Goal: Use online tool/utility: Use online tool/utility

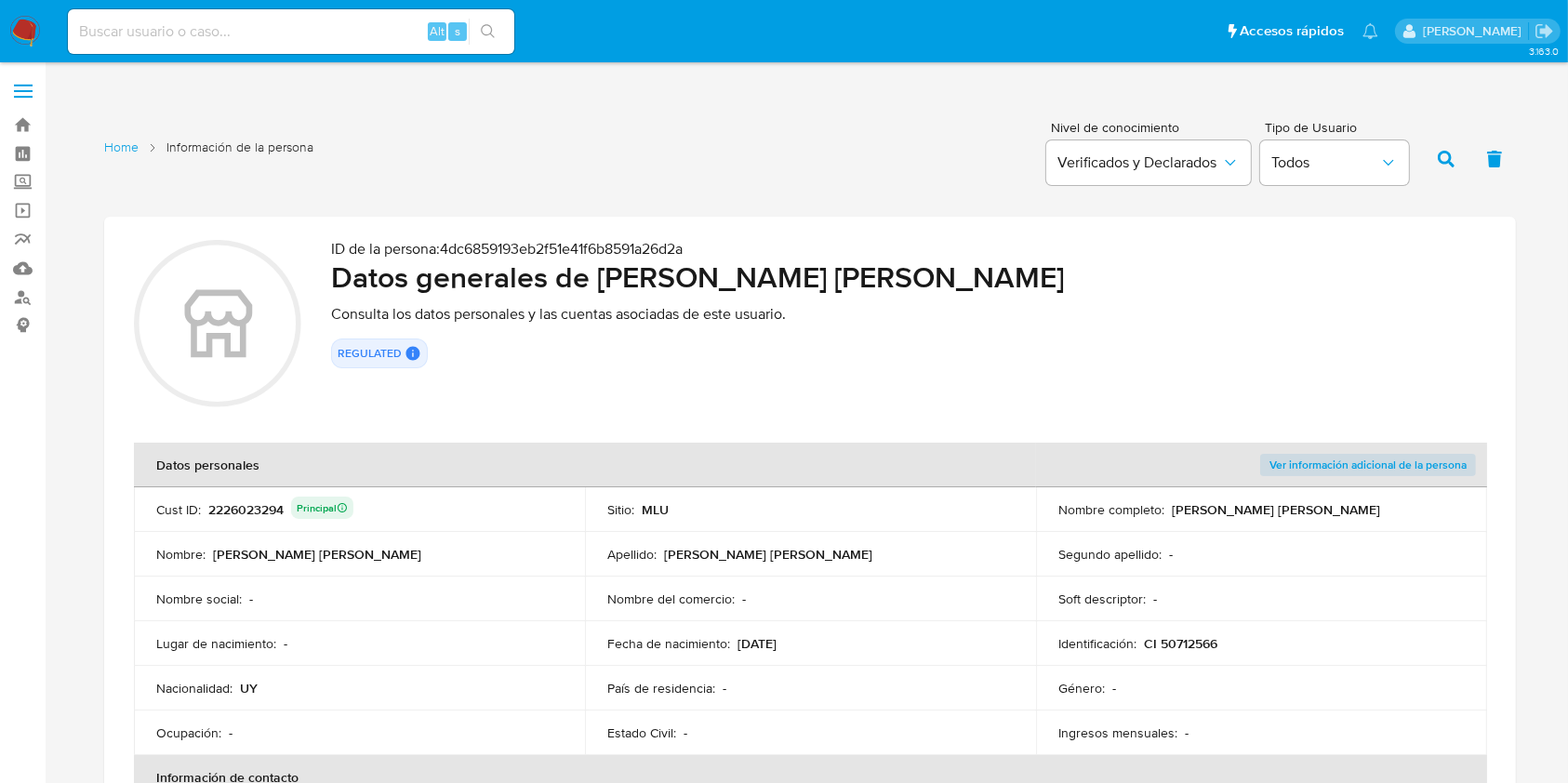
click at [1271, 666] on td "Género : -" at bounding box center [1262, 689] width 451 height 45
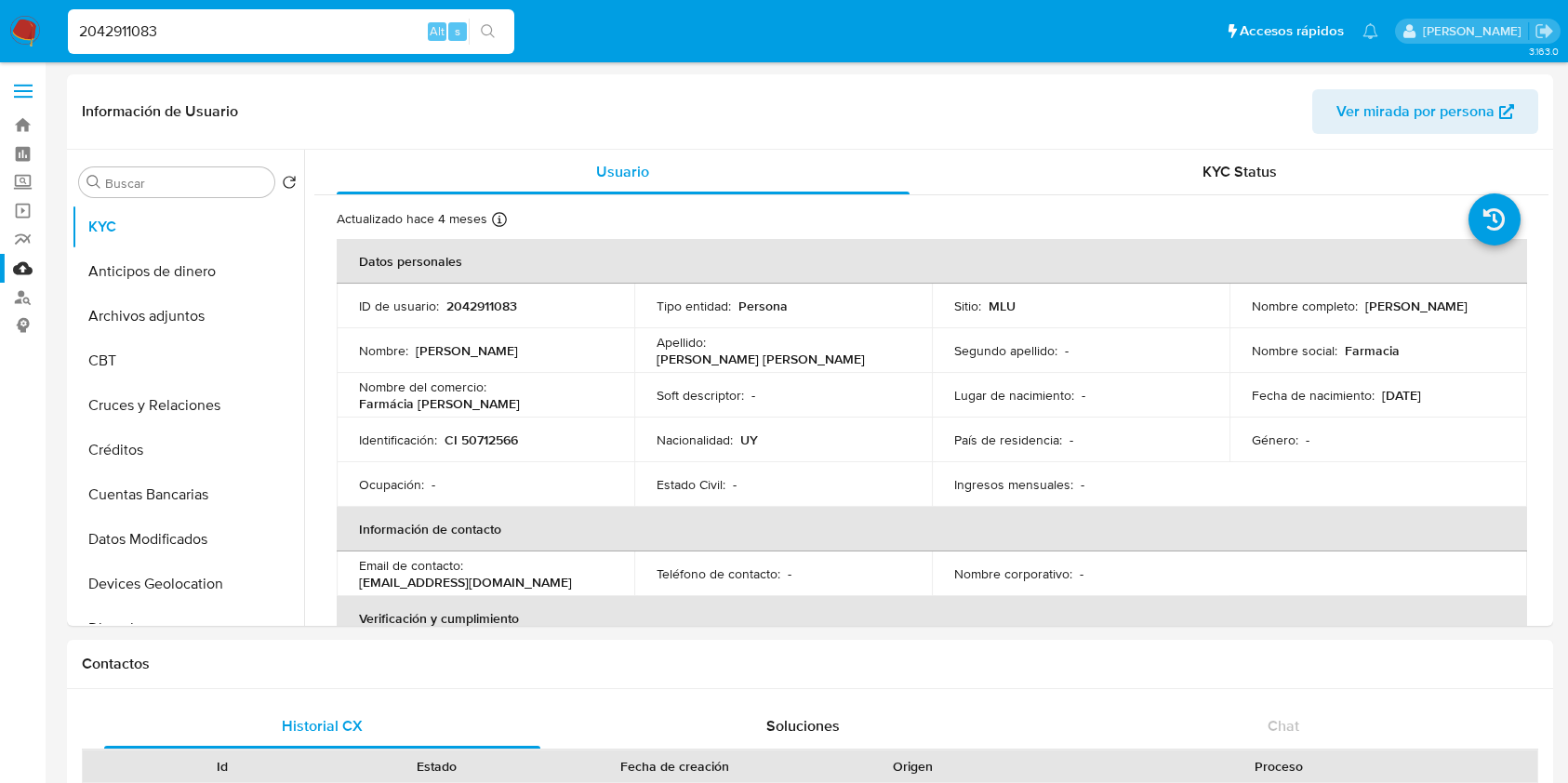
select select "10"
click at [282, 34] on input "2042911083" at bounding box center [290, 31] width 446 height 25
type input "2"
type input "2042911083"
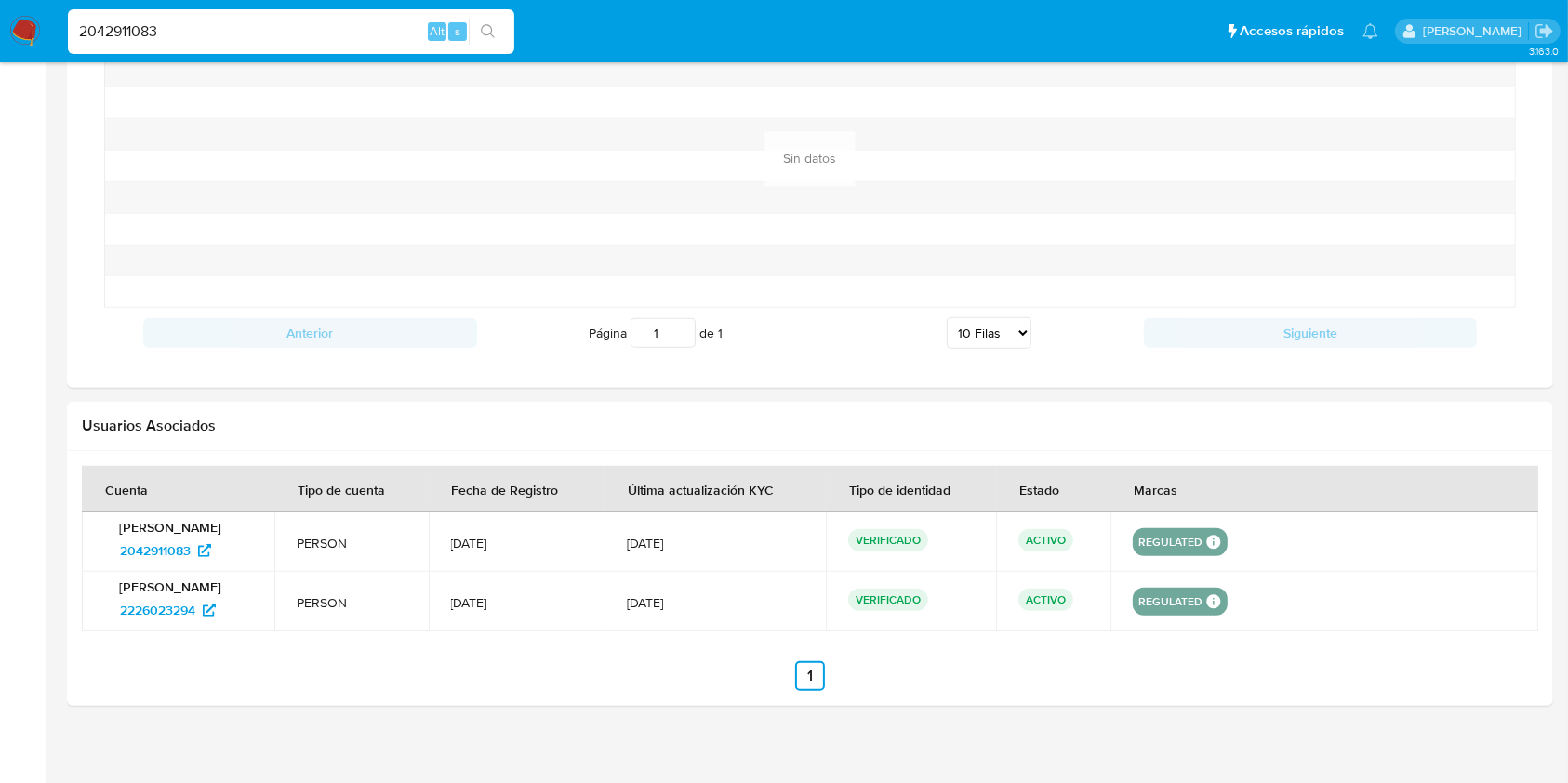
scroll to position [1520, 0]
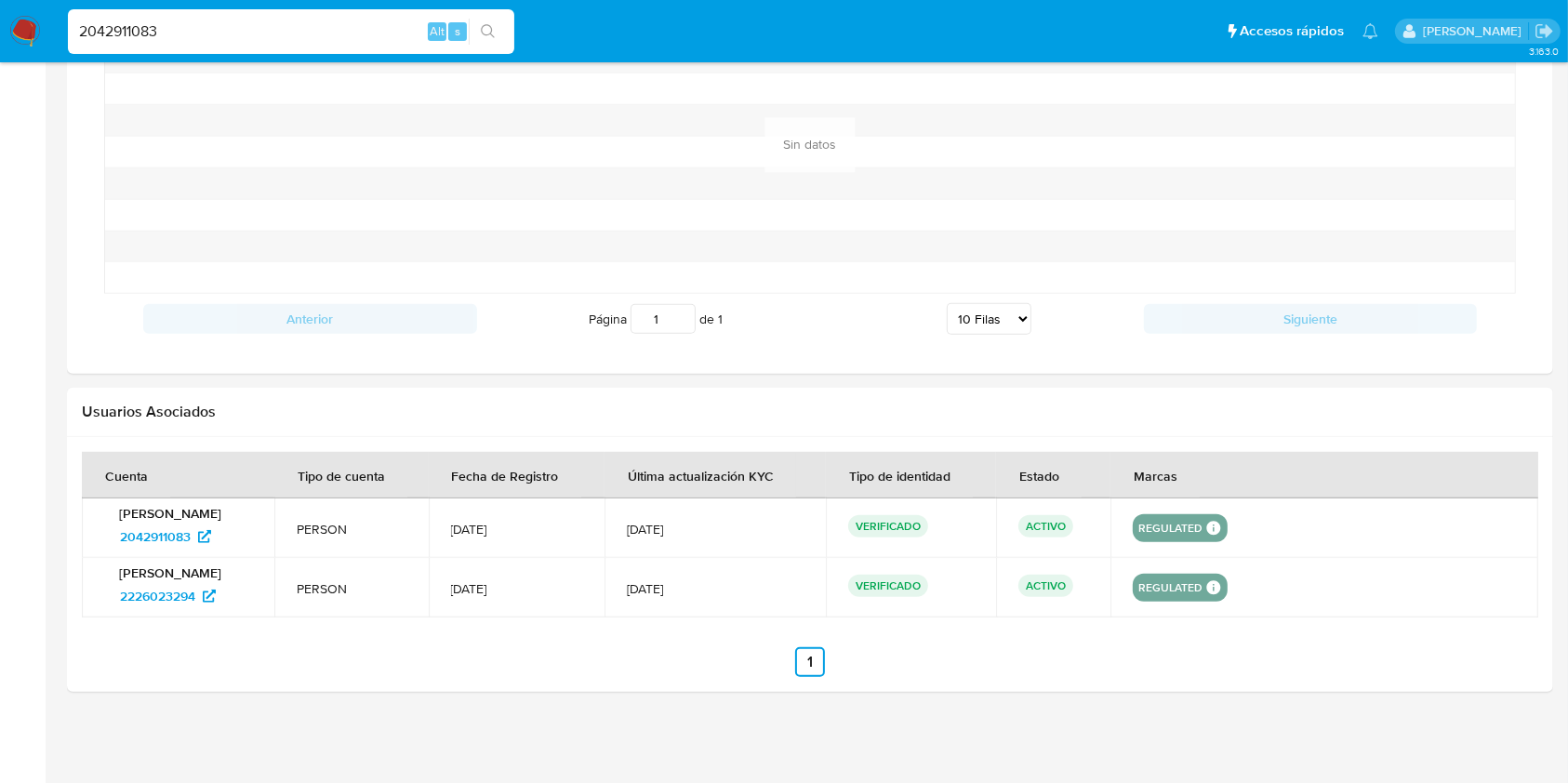
click at [1414, 509] on td at bounding box center [1325, 528] width 428 height 60
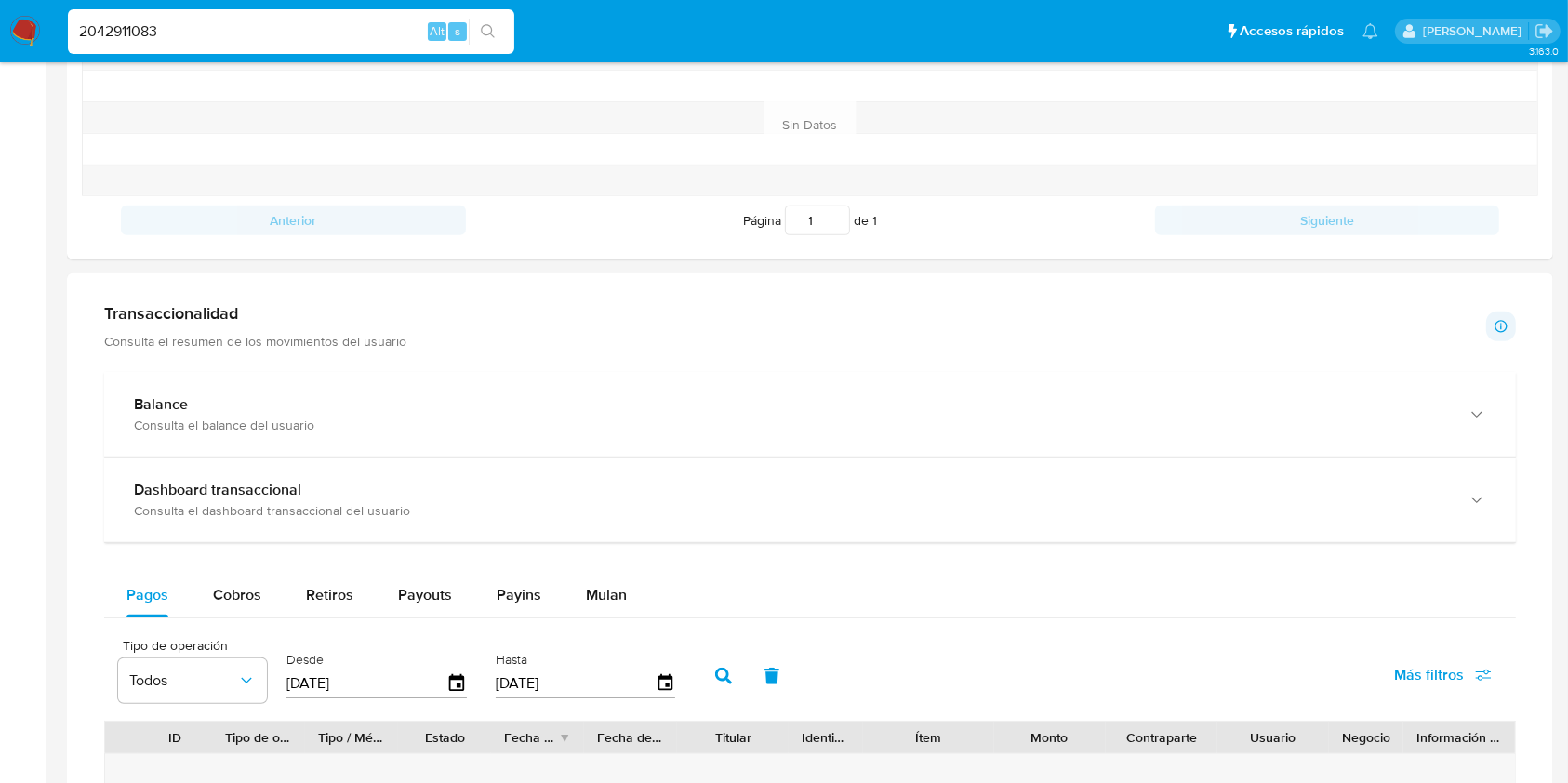
scroll to position [833, 0]
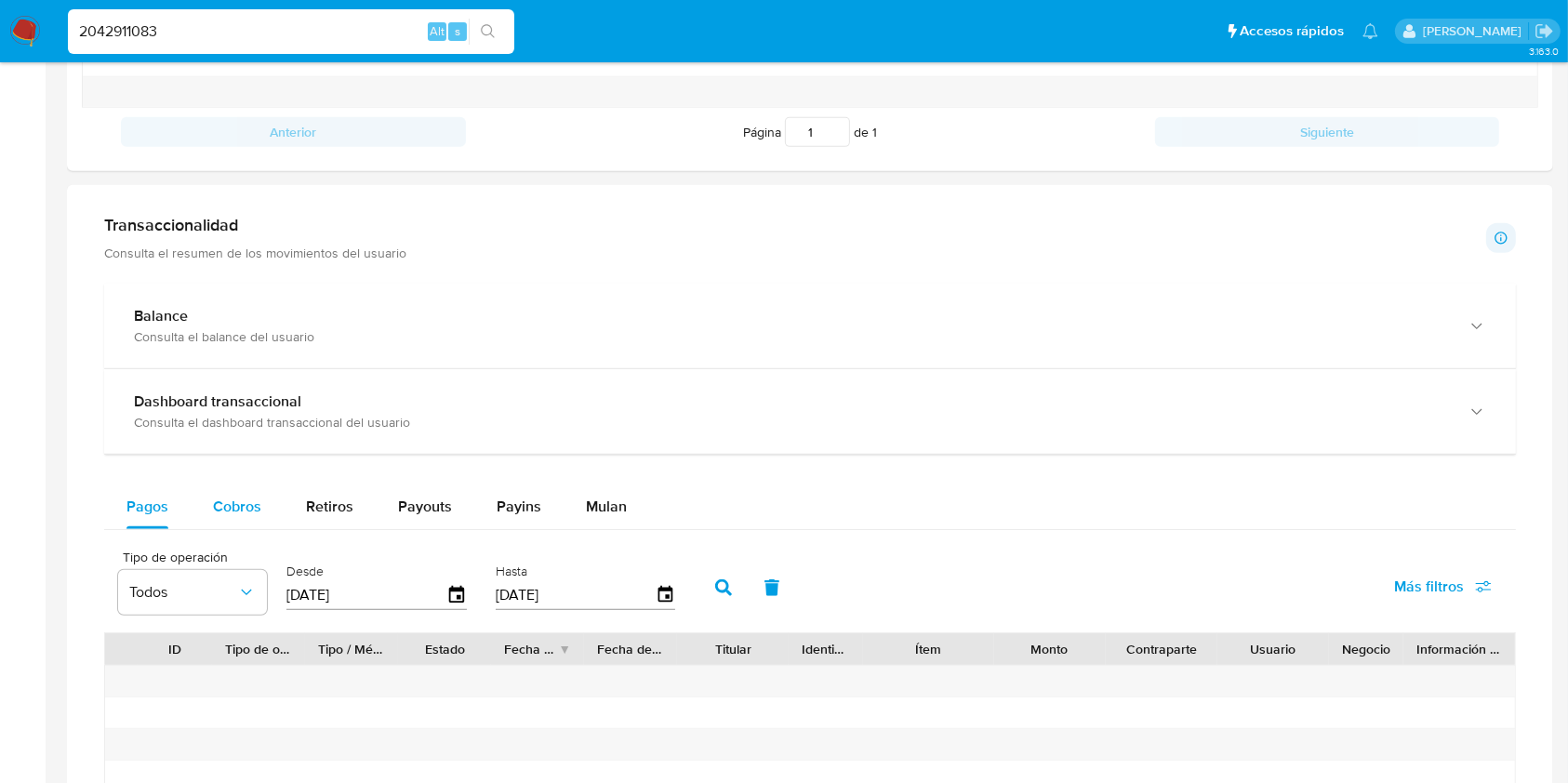
click at [260, 502] on button "Cobros" at bounding box center [236, 507] width 93 height 45
select select "10"
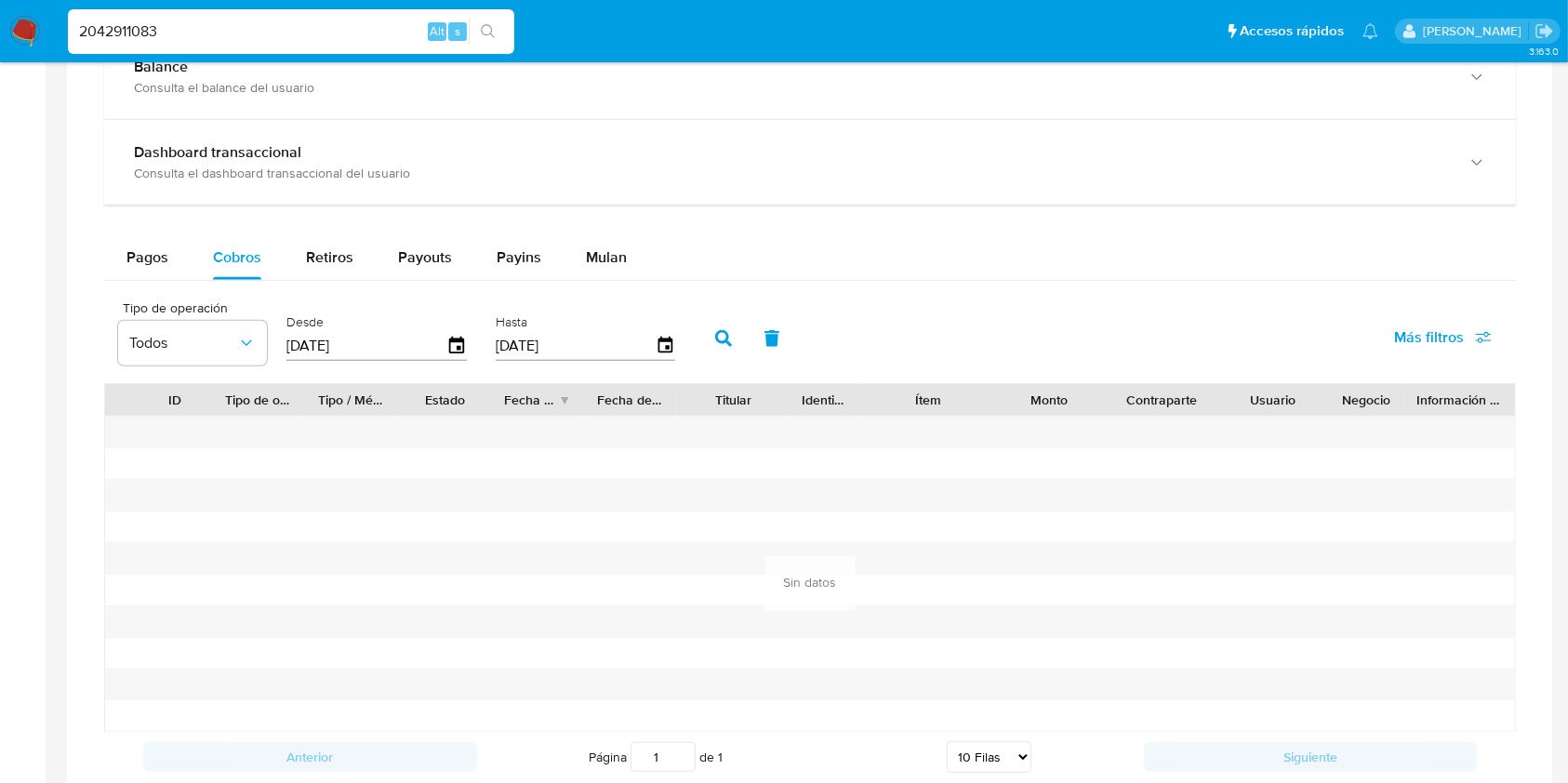
click at [0, 26] on nav "Pausado Ver notificaciones 2042911083 Alt s Accesos rápidos Presiona las siguie…" at bounding box center [784, 31] width 1568 height 63
click at [26, 39] on img at bounding box center [25, 31] width 31 height 31
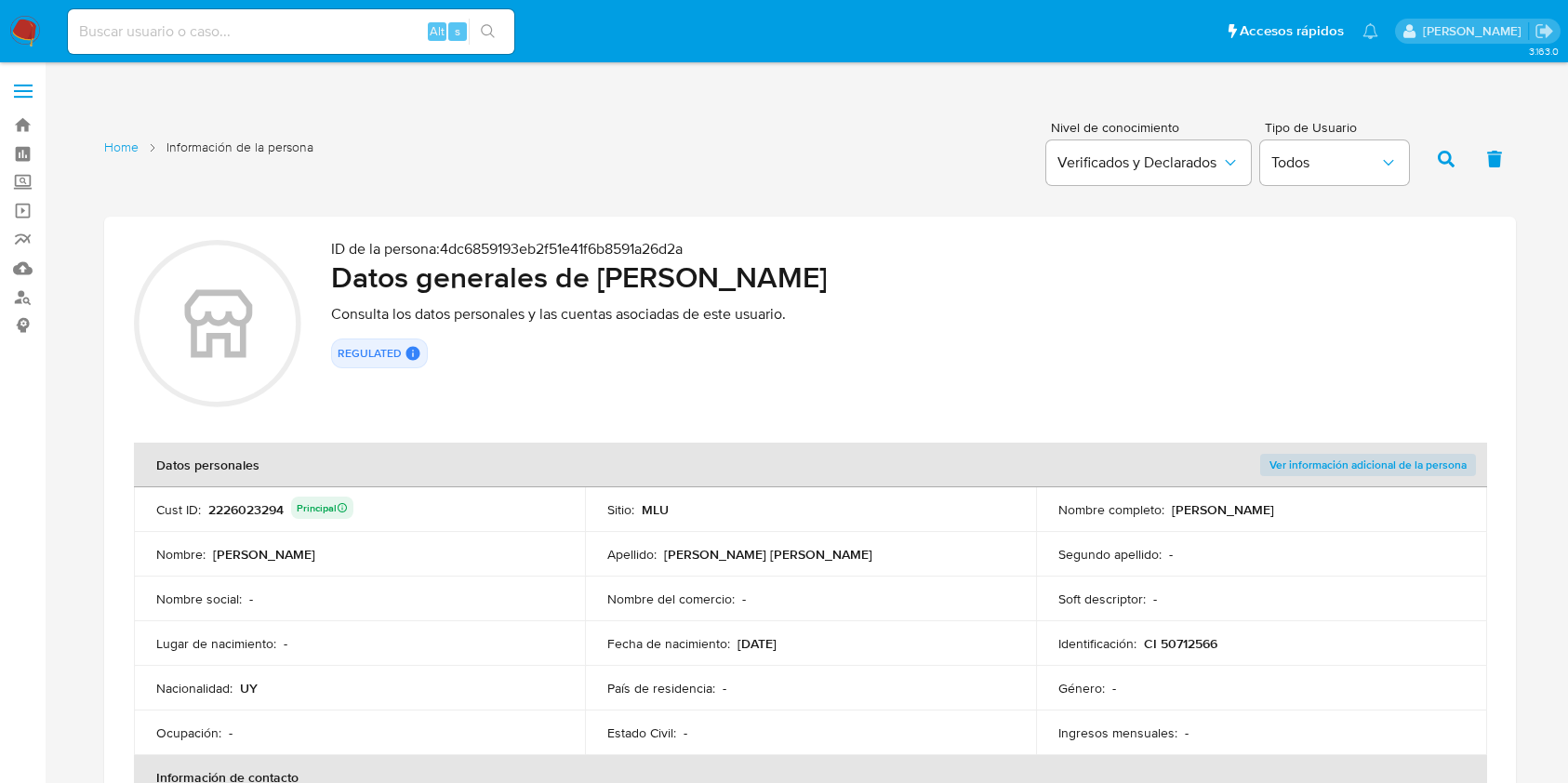
scroll to position [432, 0]
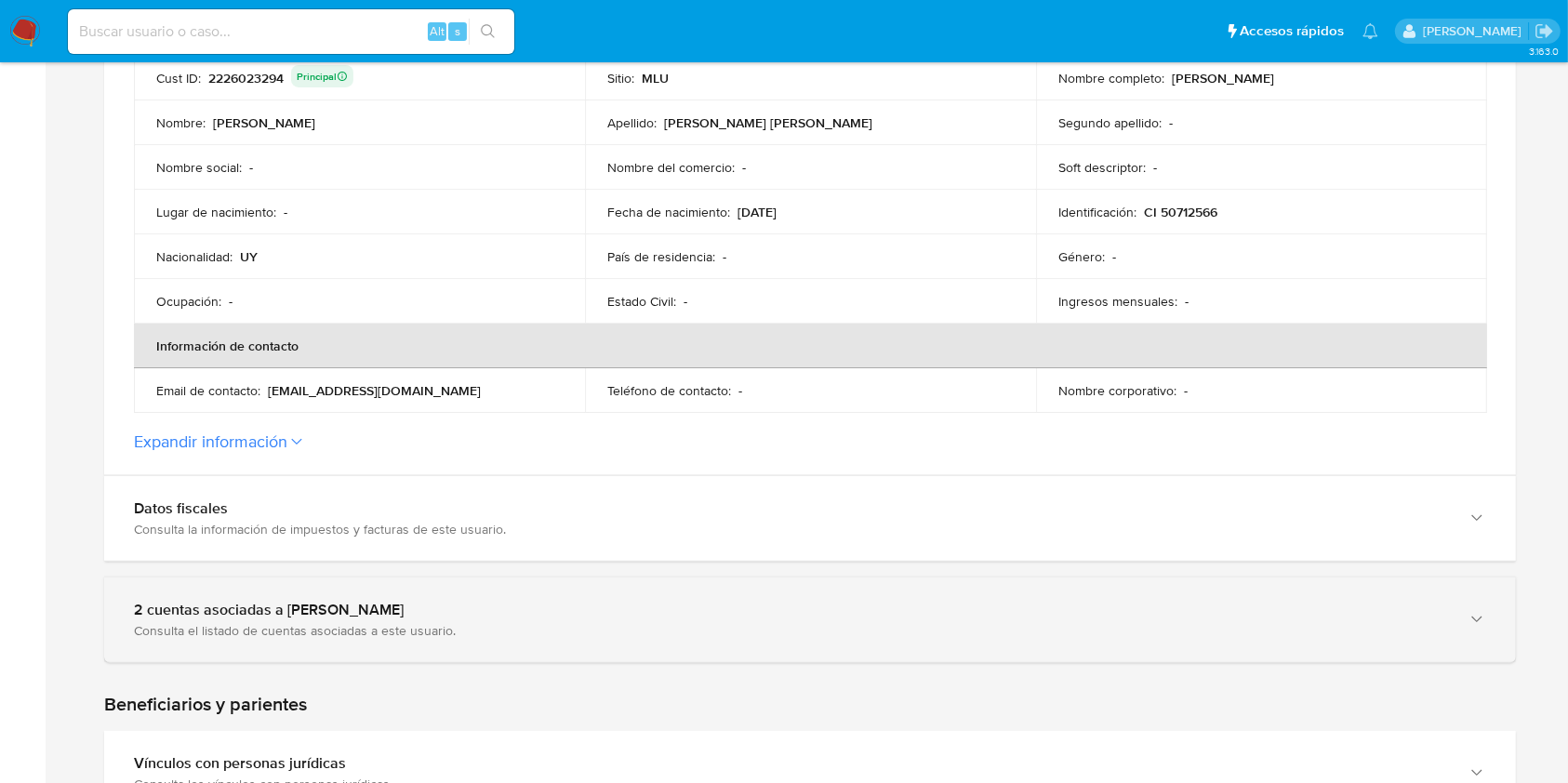
click at [938, 607] on div "2 cuentas asociadas a Brenda Micaela Gonçalvez Ferreira" at bounding box center [792, 609] width 1316 height 19
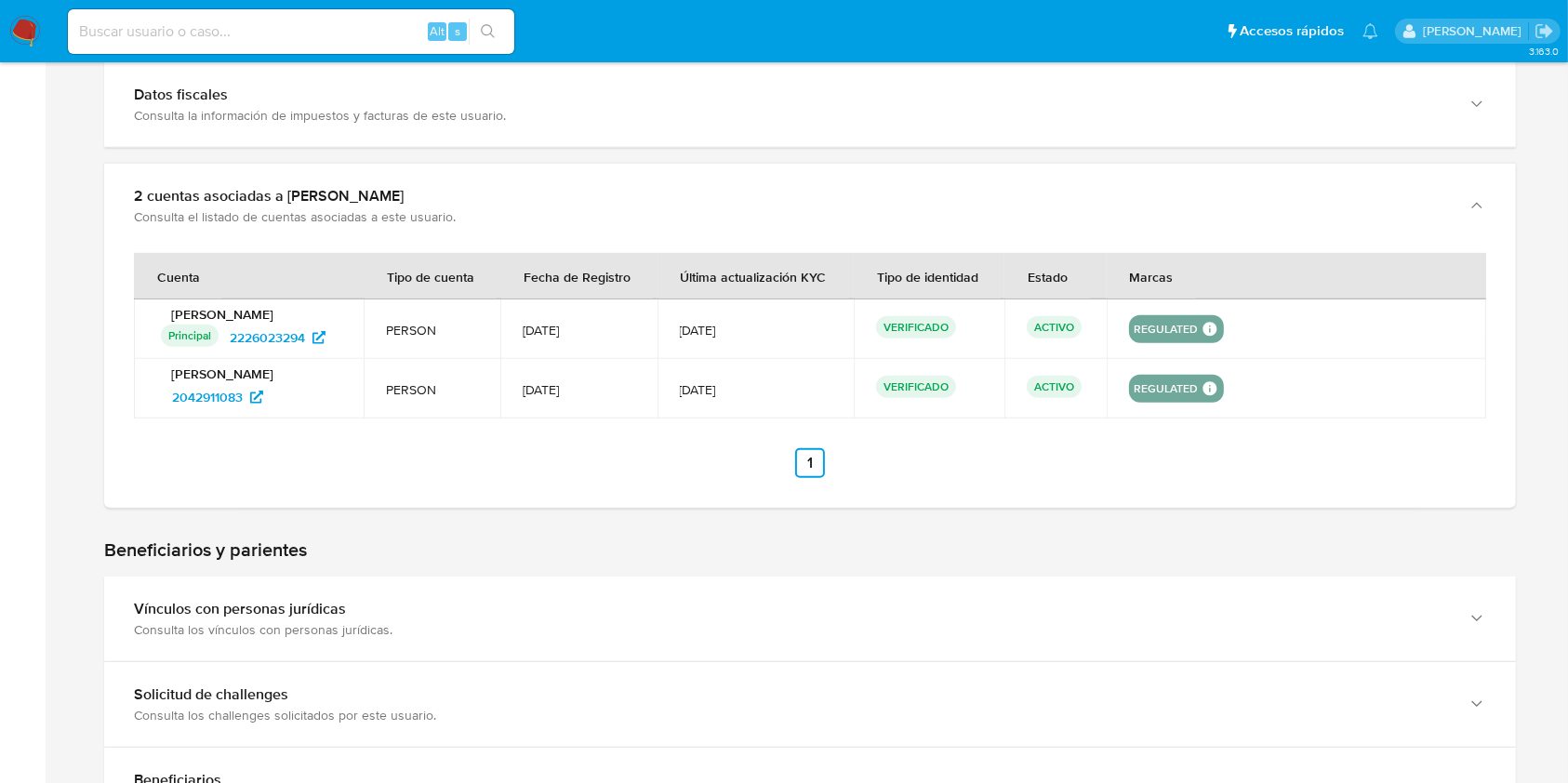
scroll to position [818, 0]
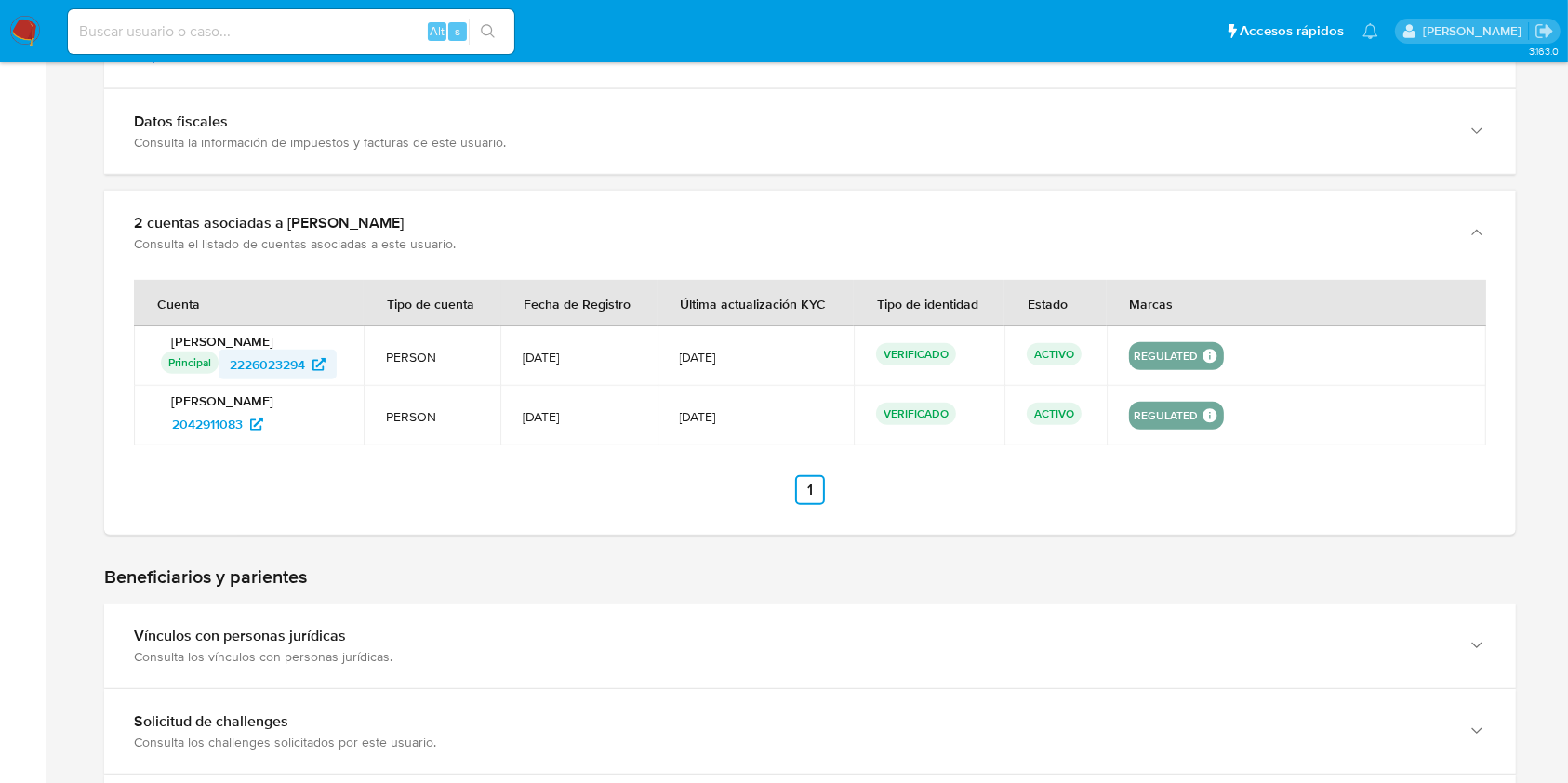
drag, startPoint x: 339, startPoint y: 391, endPoint x: 224, endPoint y: 393, distance: 115.0
click at [224, 380] on div "Principal Identificado como usuario principal 2226023294" at bounding box center [251, 364] width 181 height 29
drag, startPoint x: 156, startPoint y: 454, endPoint x: 260, endPoint y: 460, distance: 104.2
click at [260, 439] on div "Brenda Micaela Gonçalvez Ferreira 2042911083" at bounding box center [248, 415] width 185 height 46
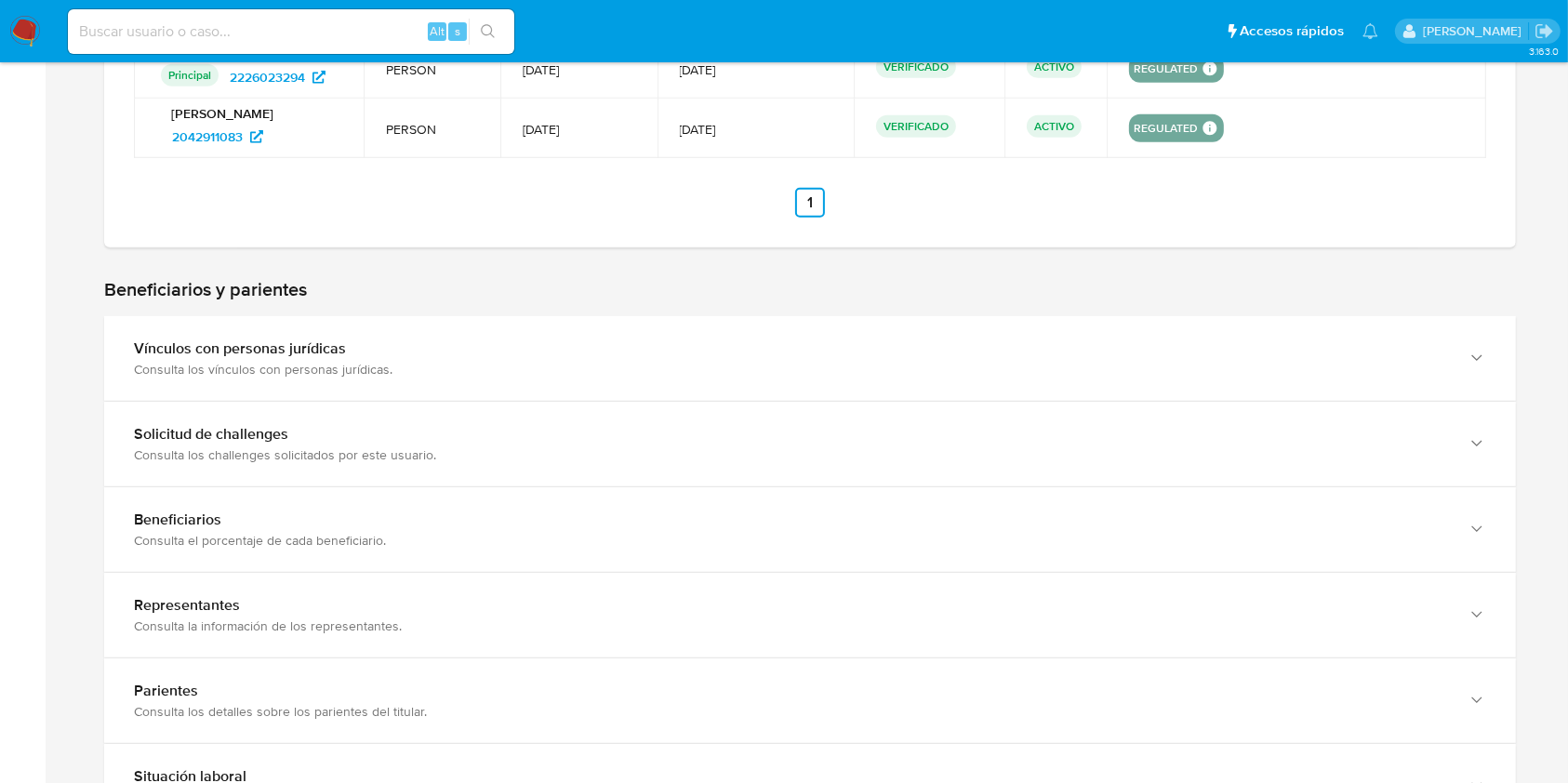
scroll to position [1129, 0]
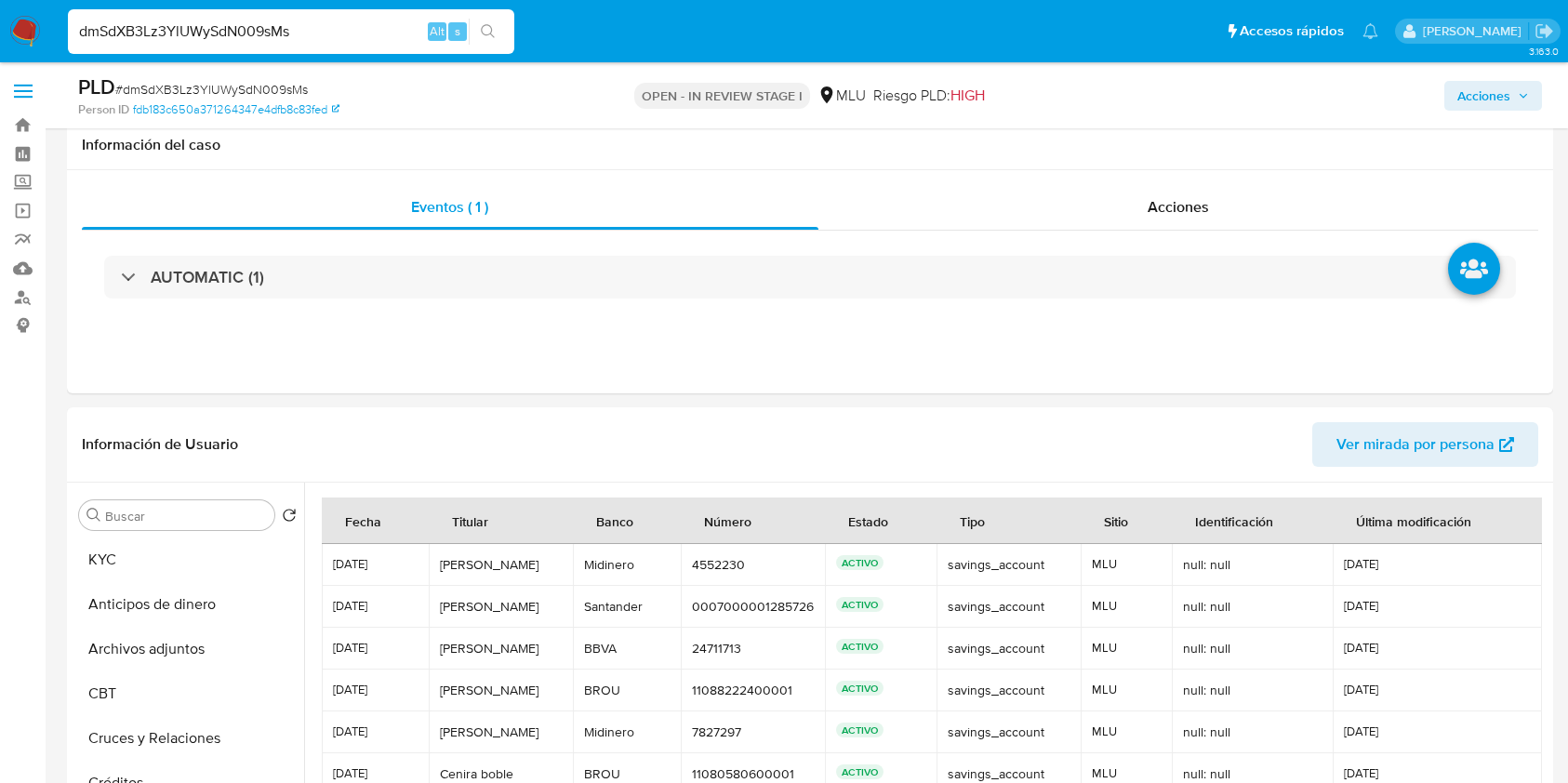
select select "10"
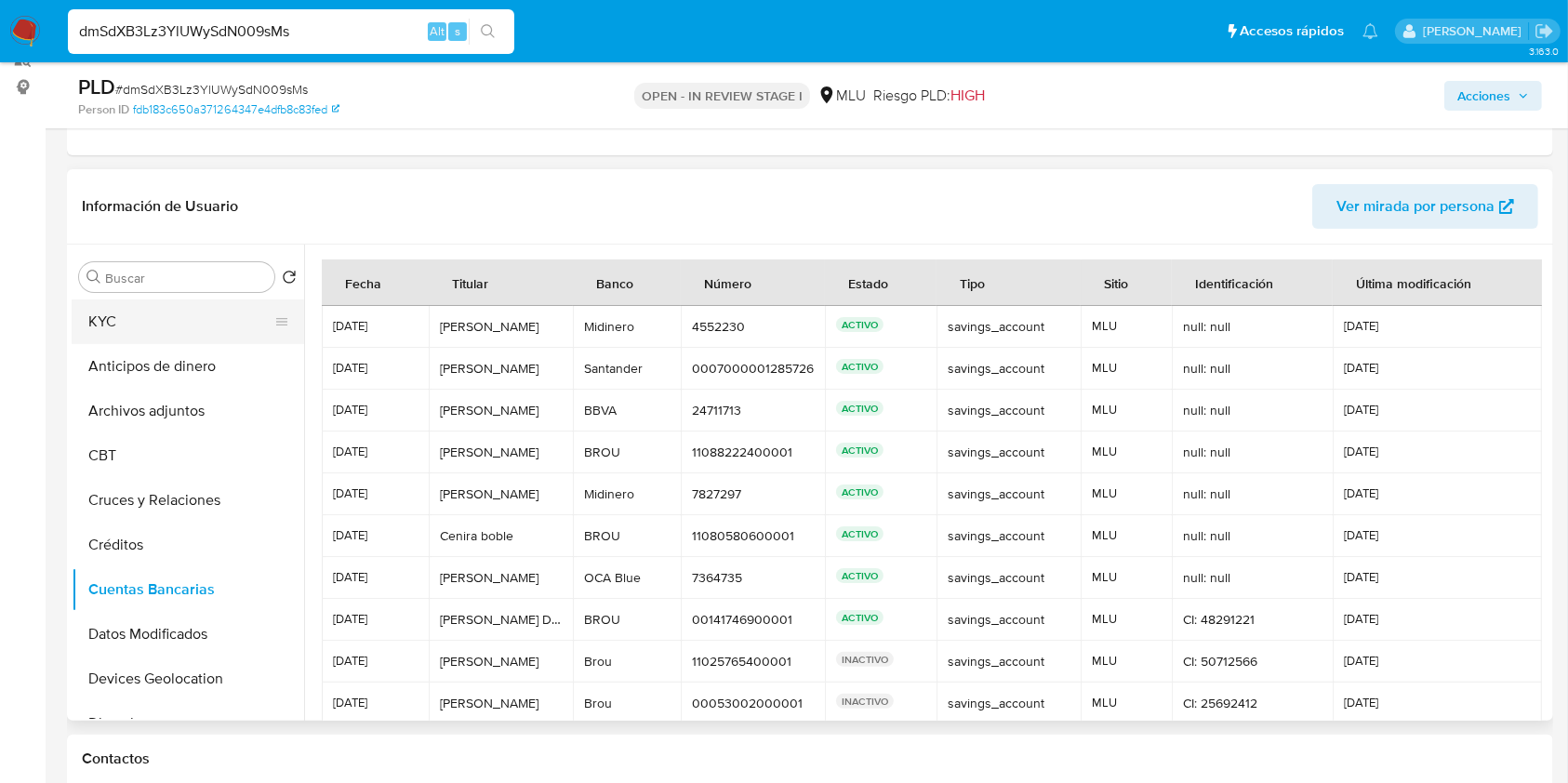
click at [156, 332] on button "KYC" at bounding box center [181, 322] width 218 height 45
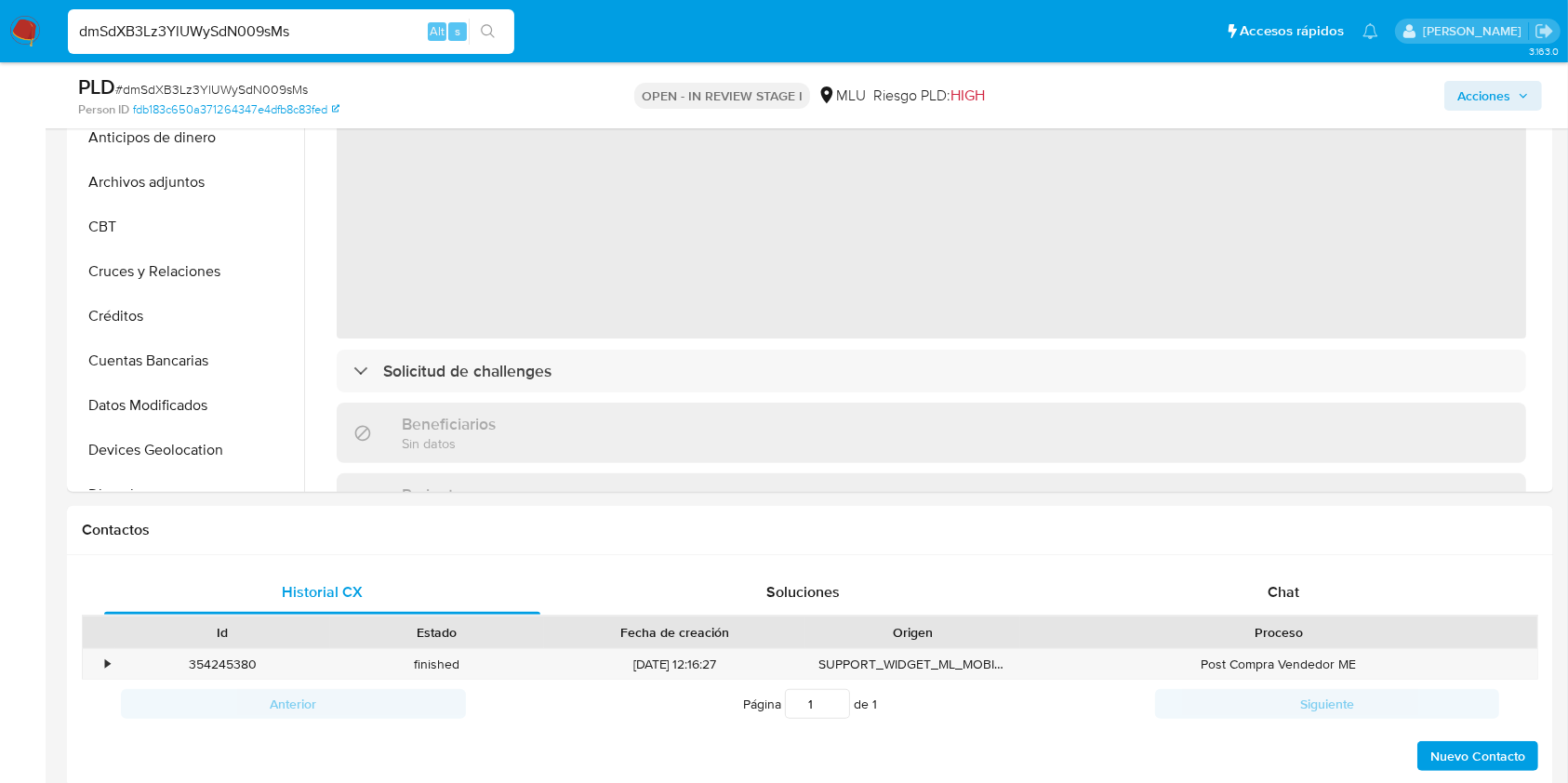
scroll to position [518, 0]
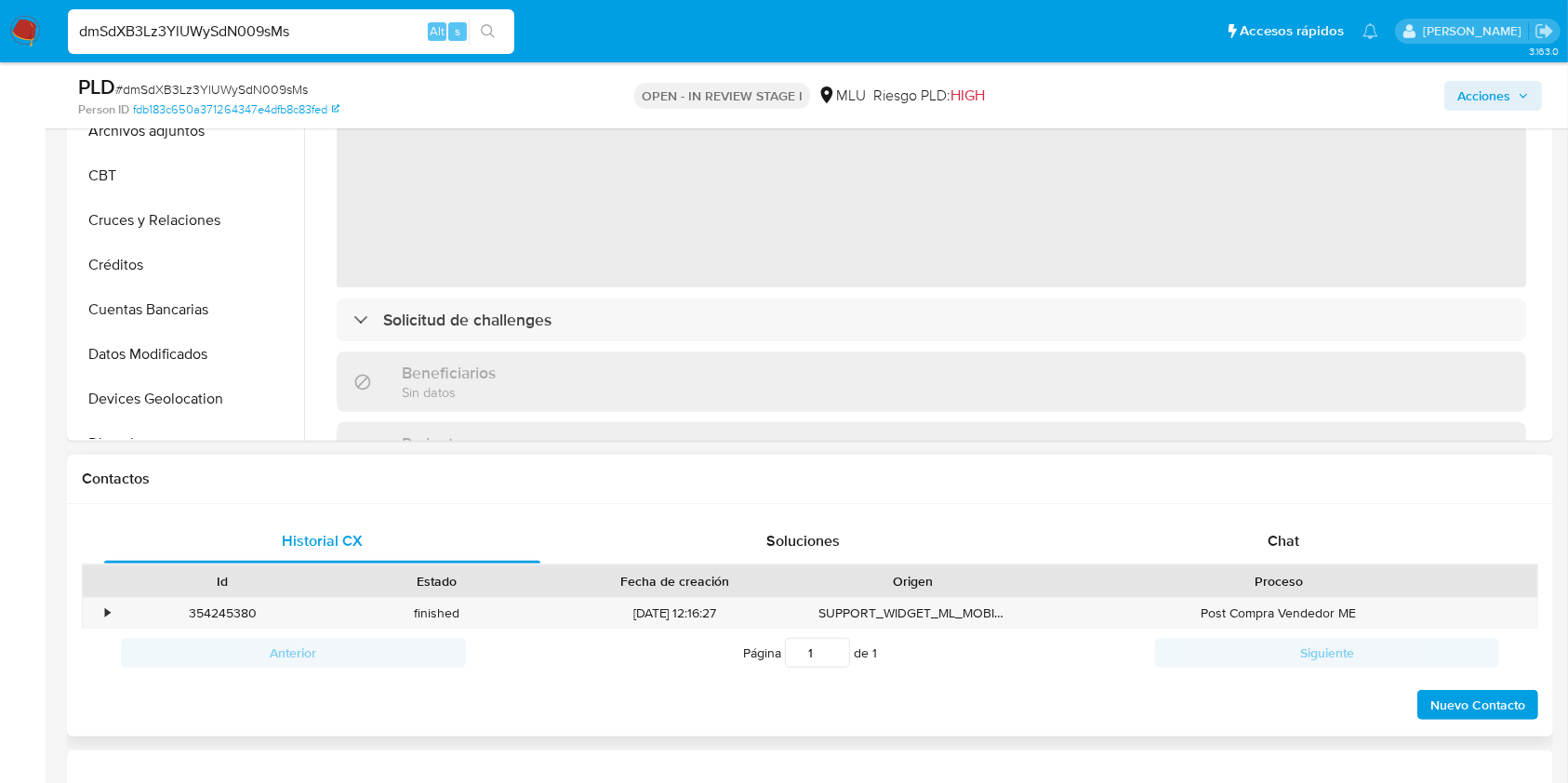
click at [1265, 513] on div "Historial CX Soluciones Chat Id Estado Fecha de creación Origen Proceso • 35424…" at bounding box center [810, 621] width 1487 height 234
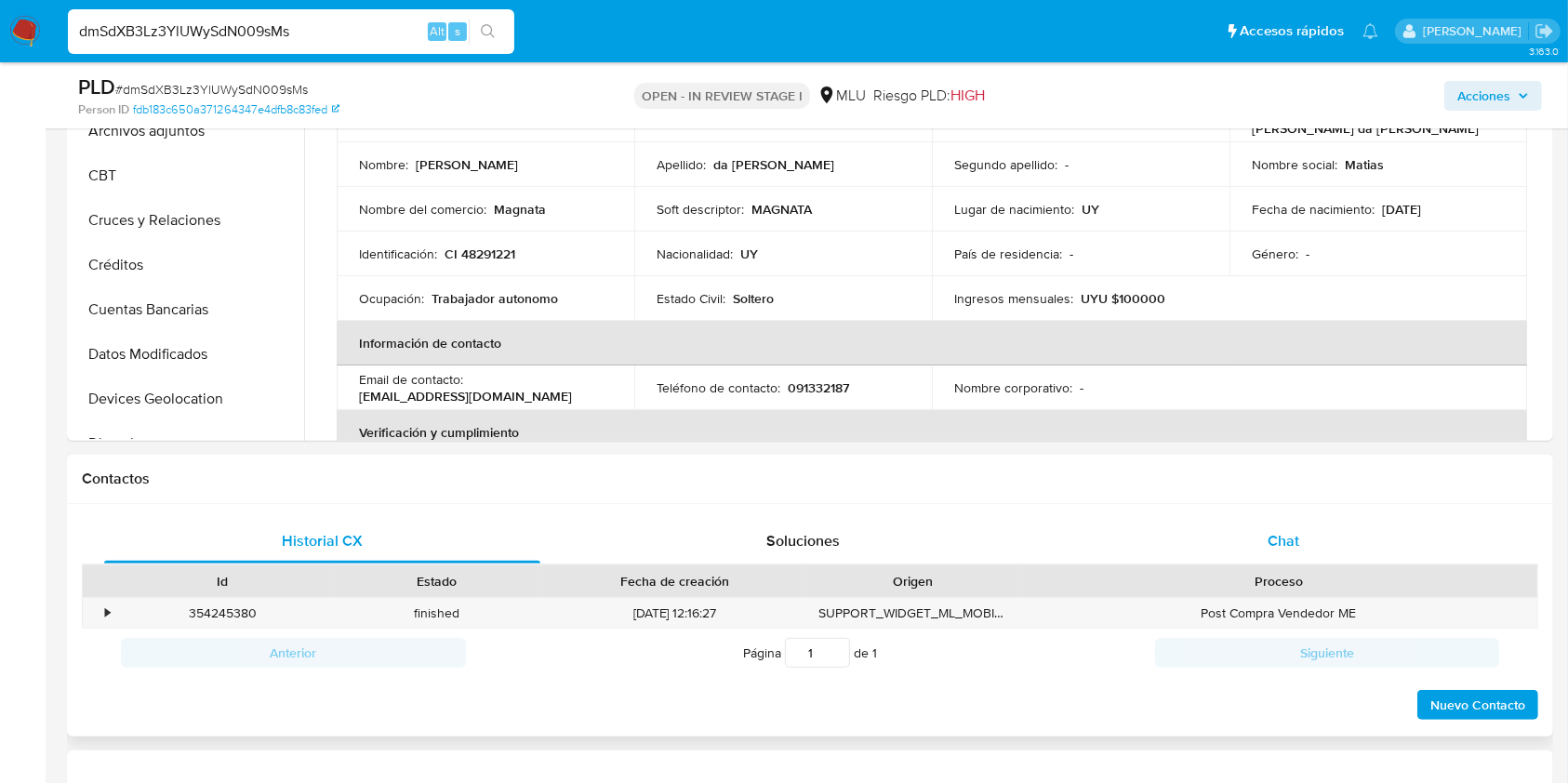
click at [1302, 538] on div "Chat" at bounding box center [1283, 542] width 437 height 45
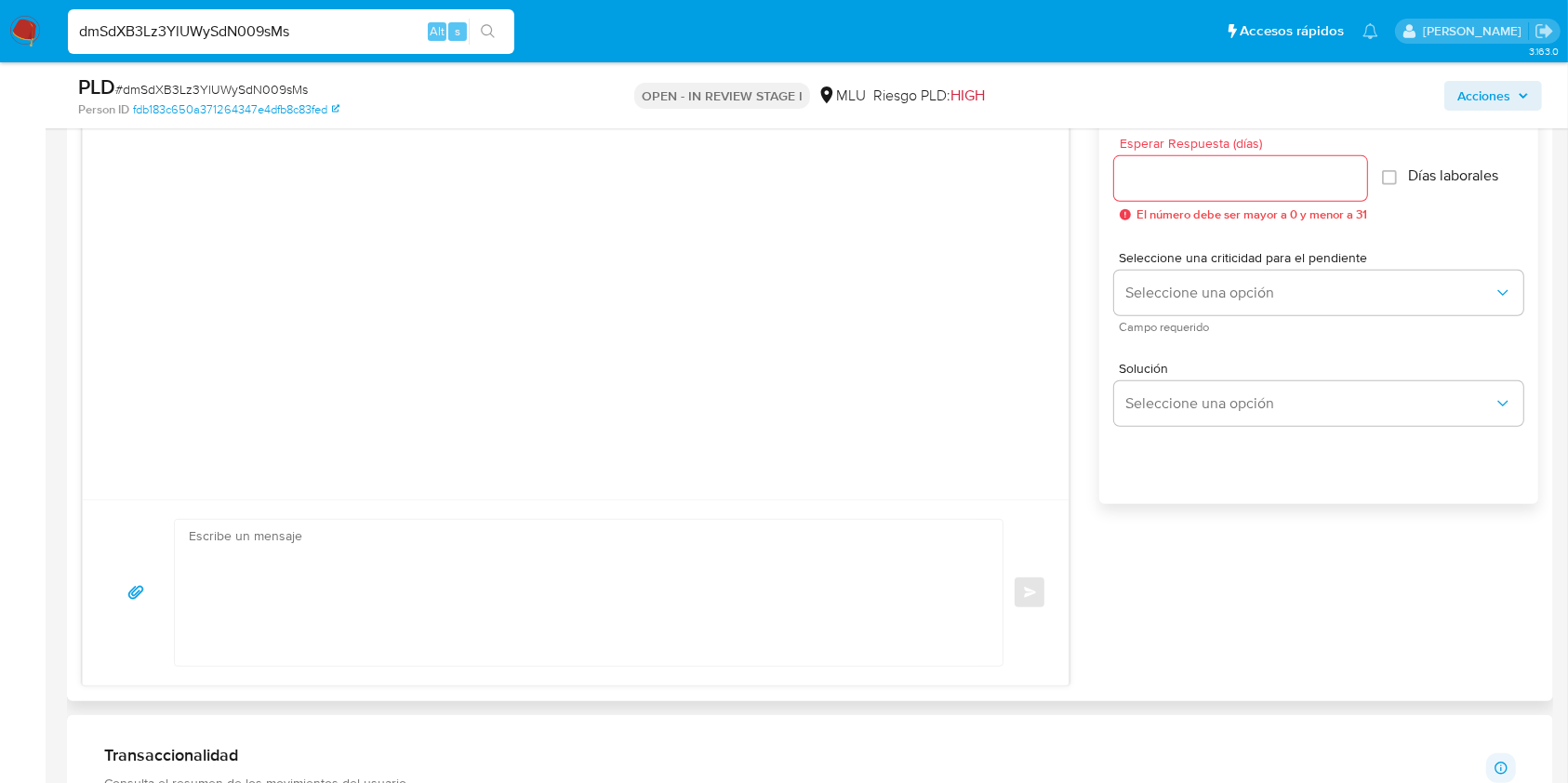
scroll to position [1044, 0]
click at [392, 588] on textarea at bounding box center [584, 589] width 791 height 146
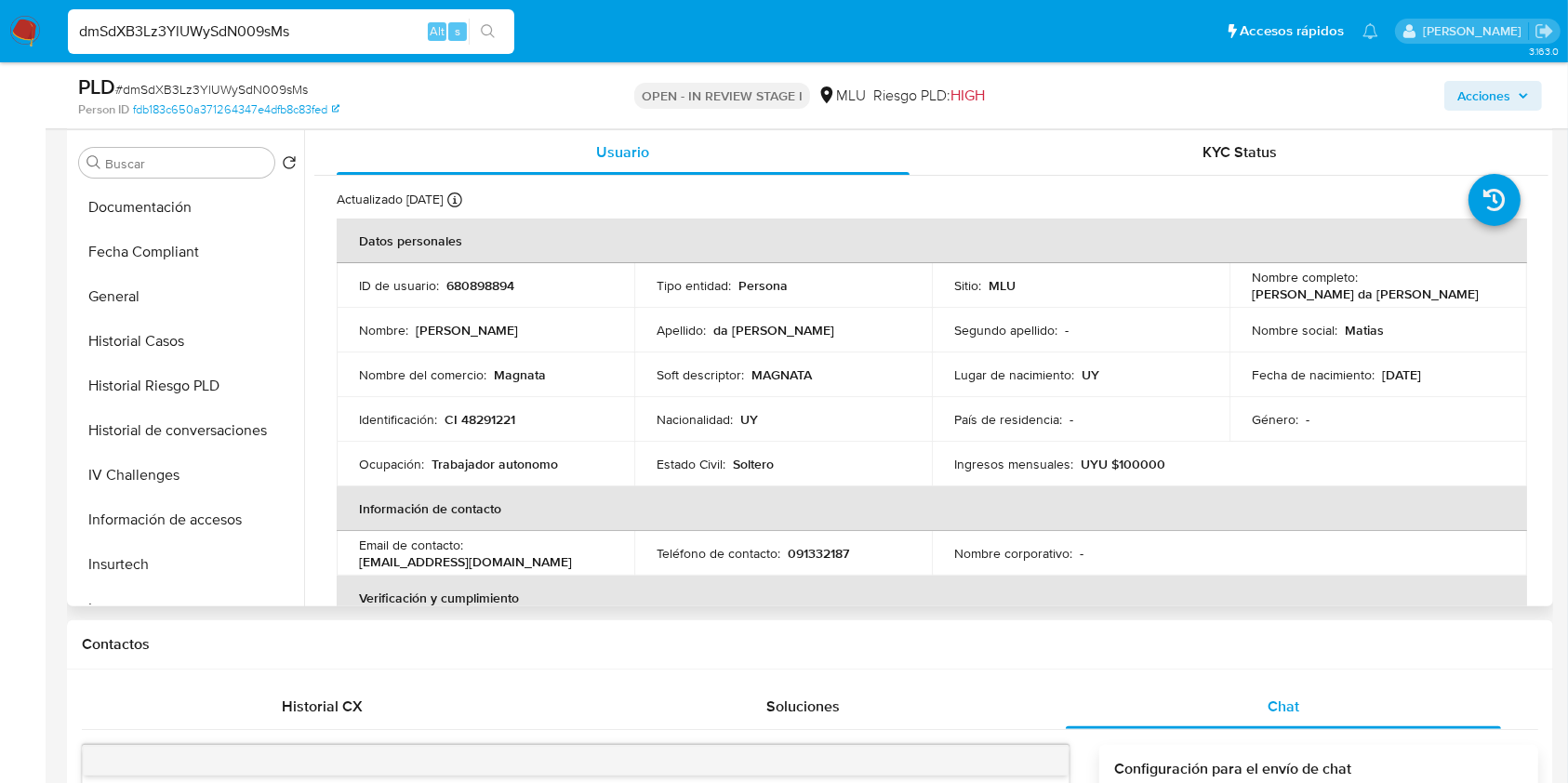
scroll to position [497, 0]
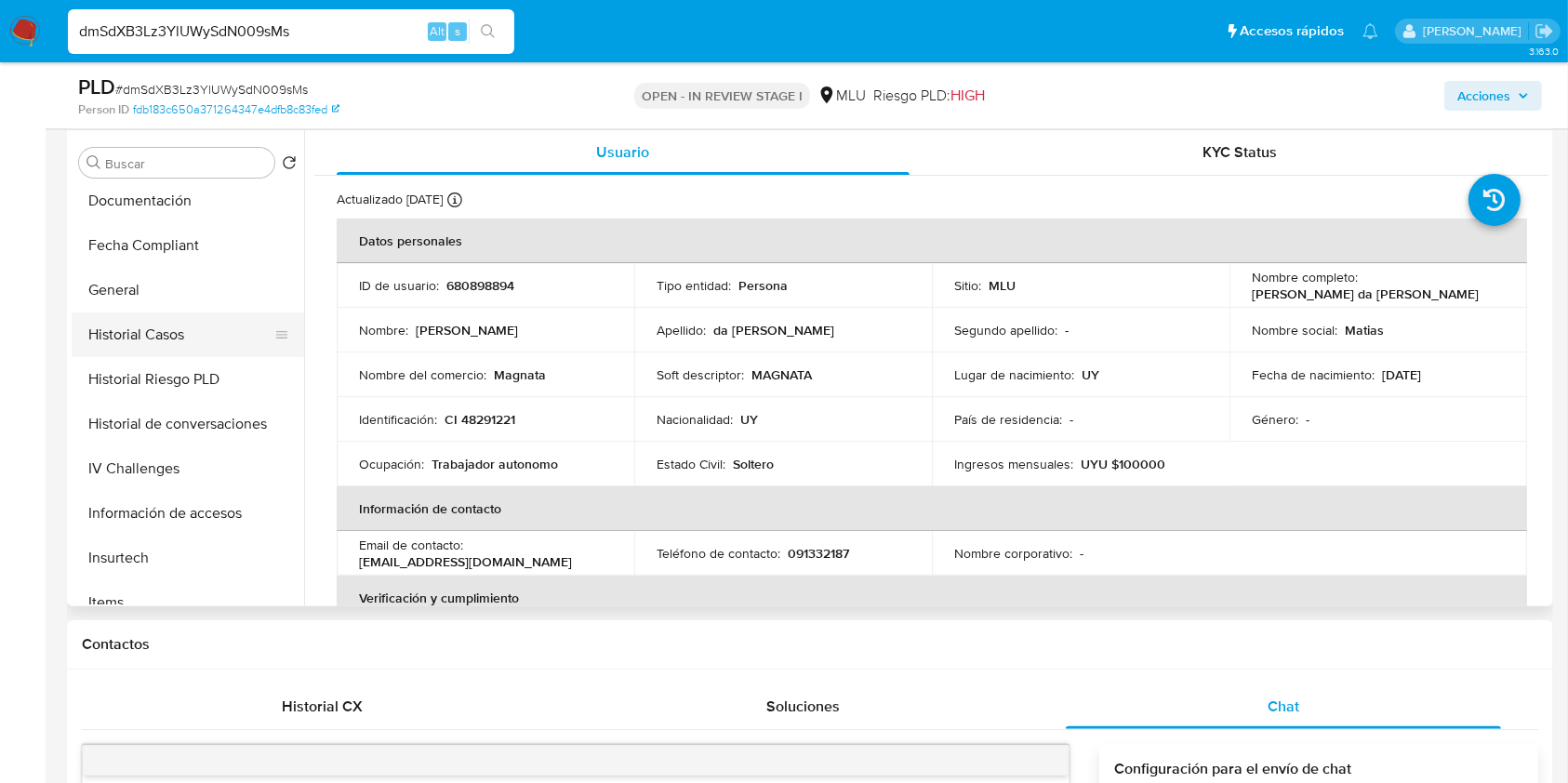
click at [127, 325] on button "Historial Casos" at bounding box center [181, 336] width 218 height 45
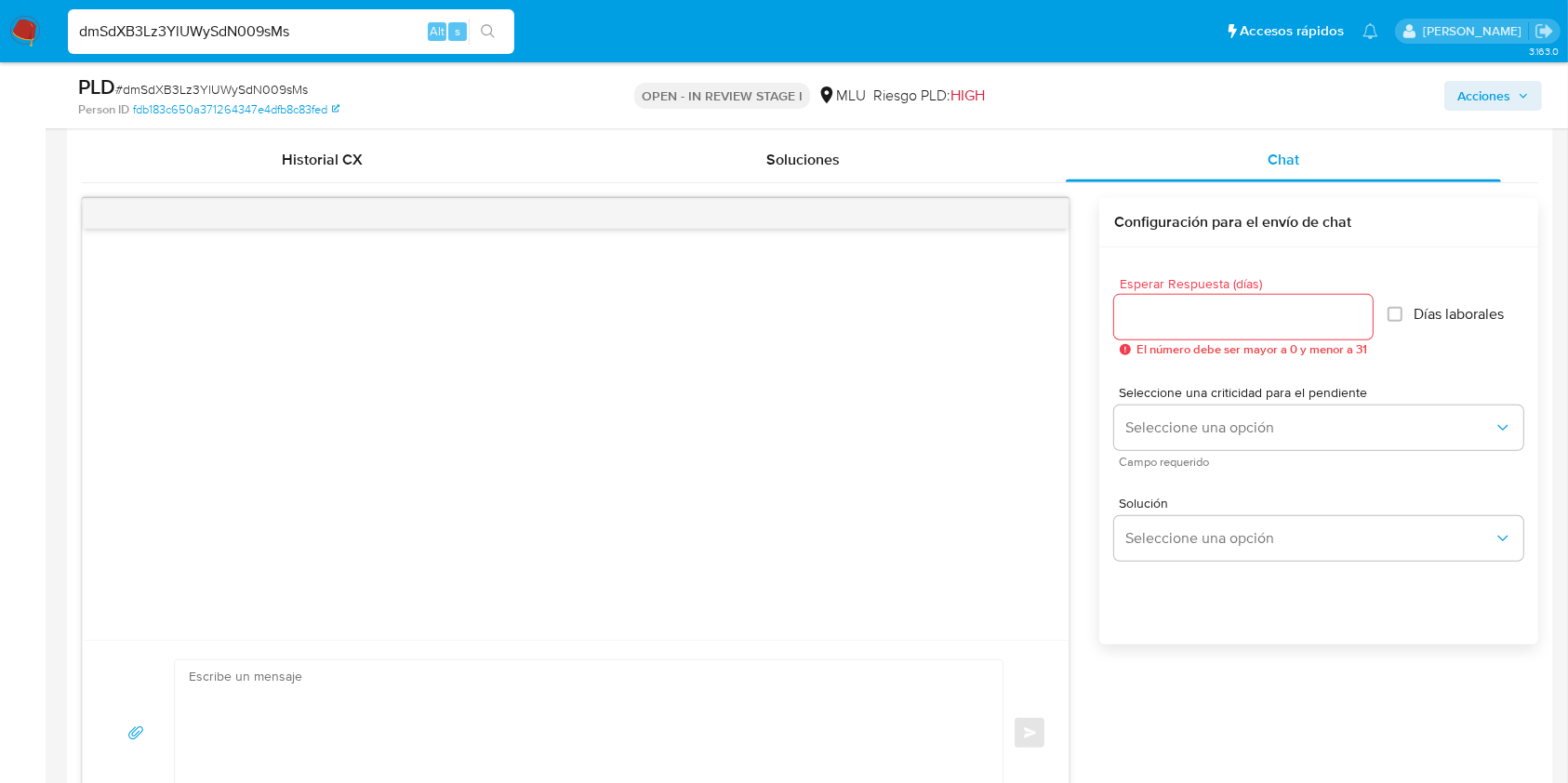
scroll to position [903, 0]
click at [334, 717] on textarea at bounding box center [584, 730] width 791 height 146
paste textarea "Te contactamos ya que necesitamos verificar algunos datos. Por este motivo, sol…"
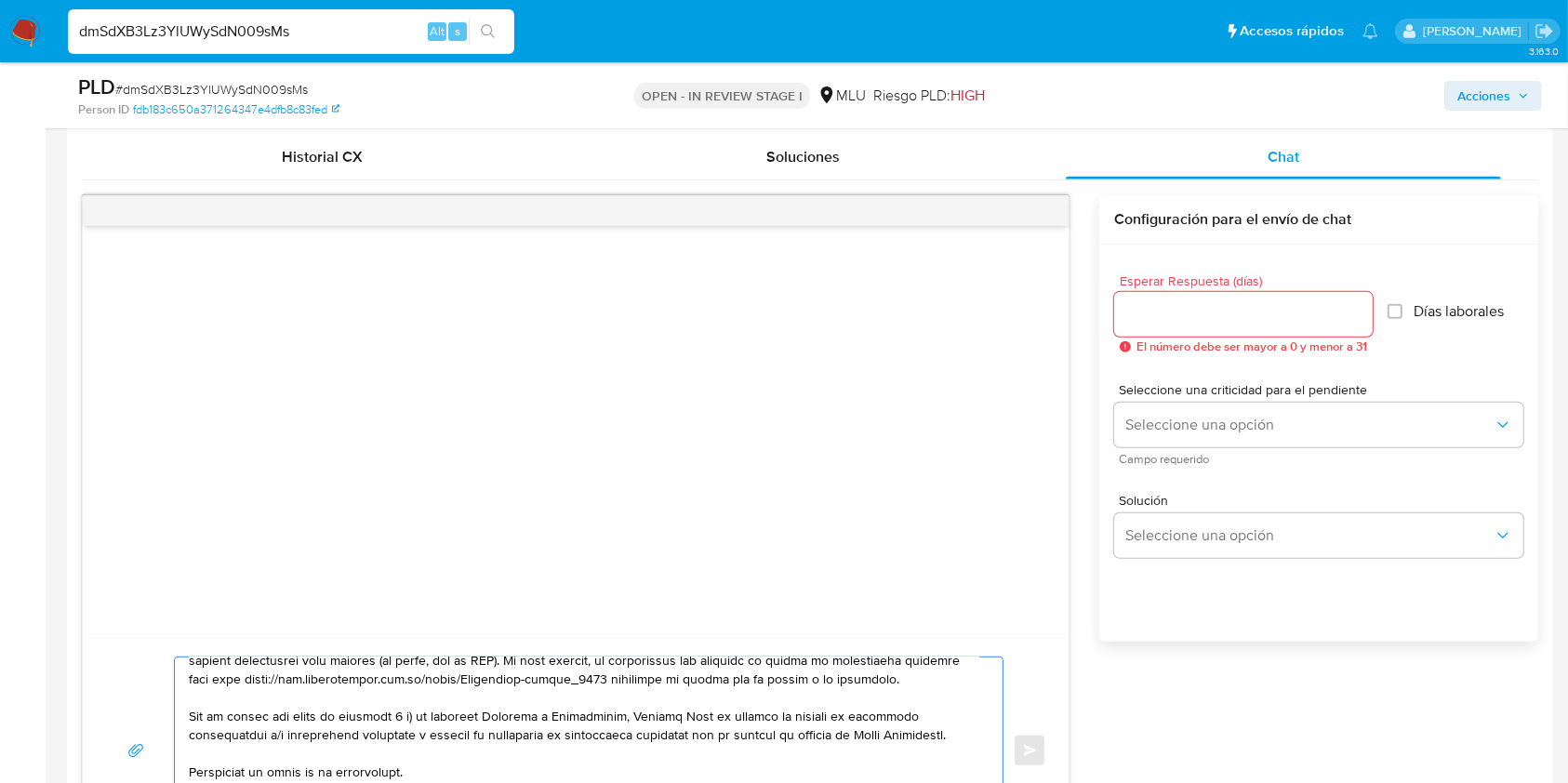
scroll to position [961, 0]
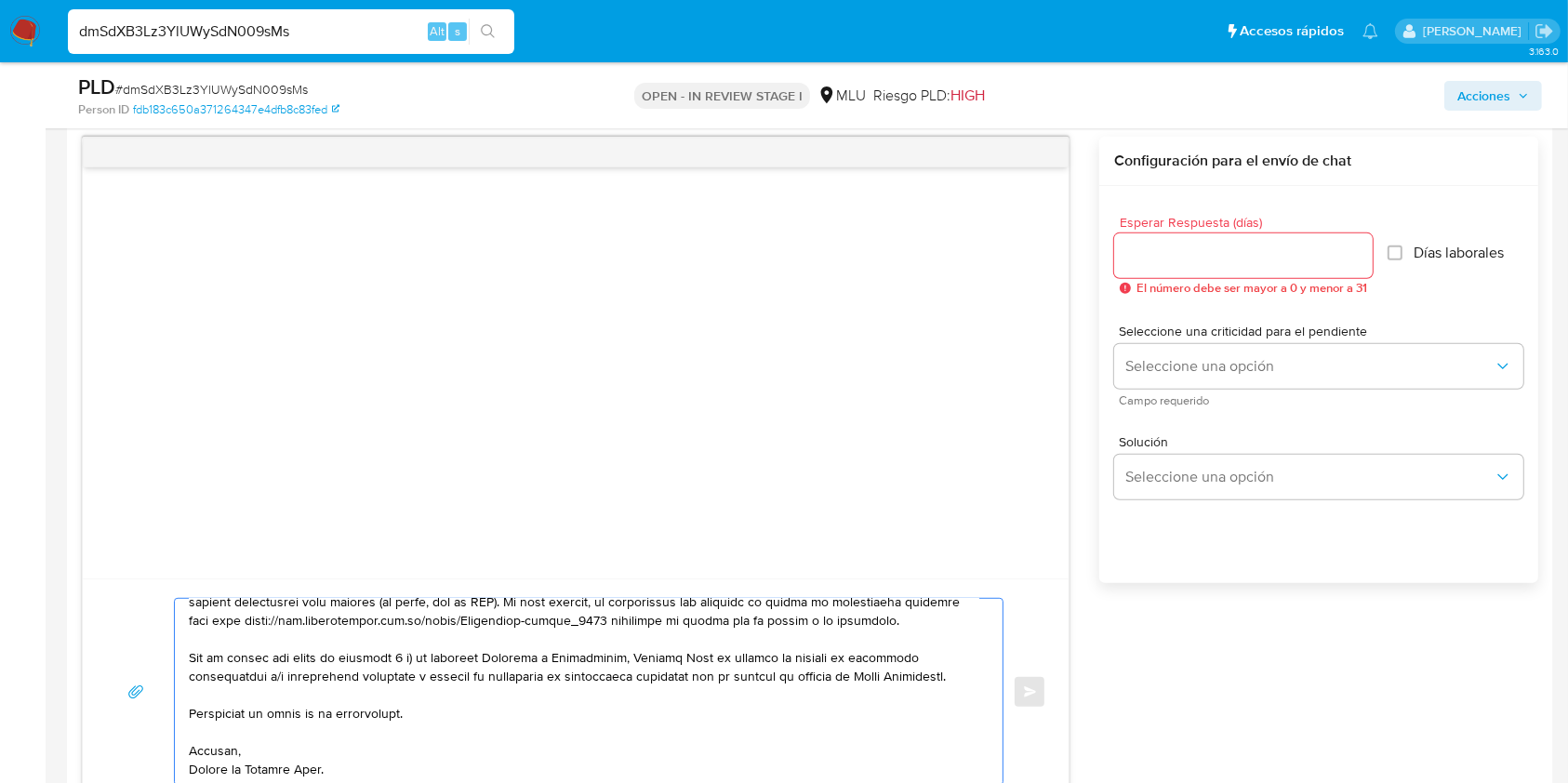
drag, startPoint x: 979, startPoint y: 734, endPoint x: 996, endPoint y: 659, distance: 76.9
click at [996, 659] on div at bounding box center [589, 693] width 830 height 188
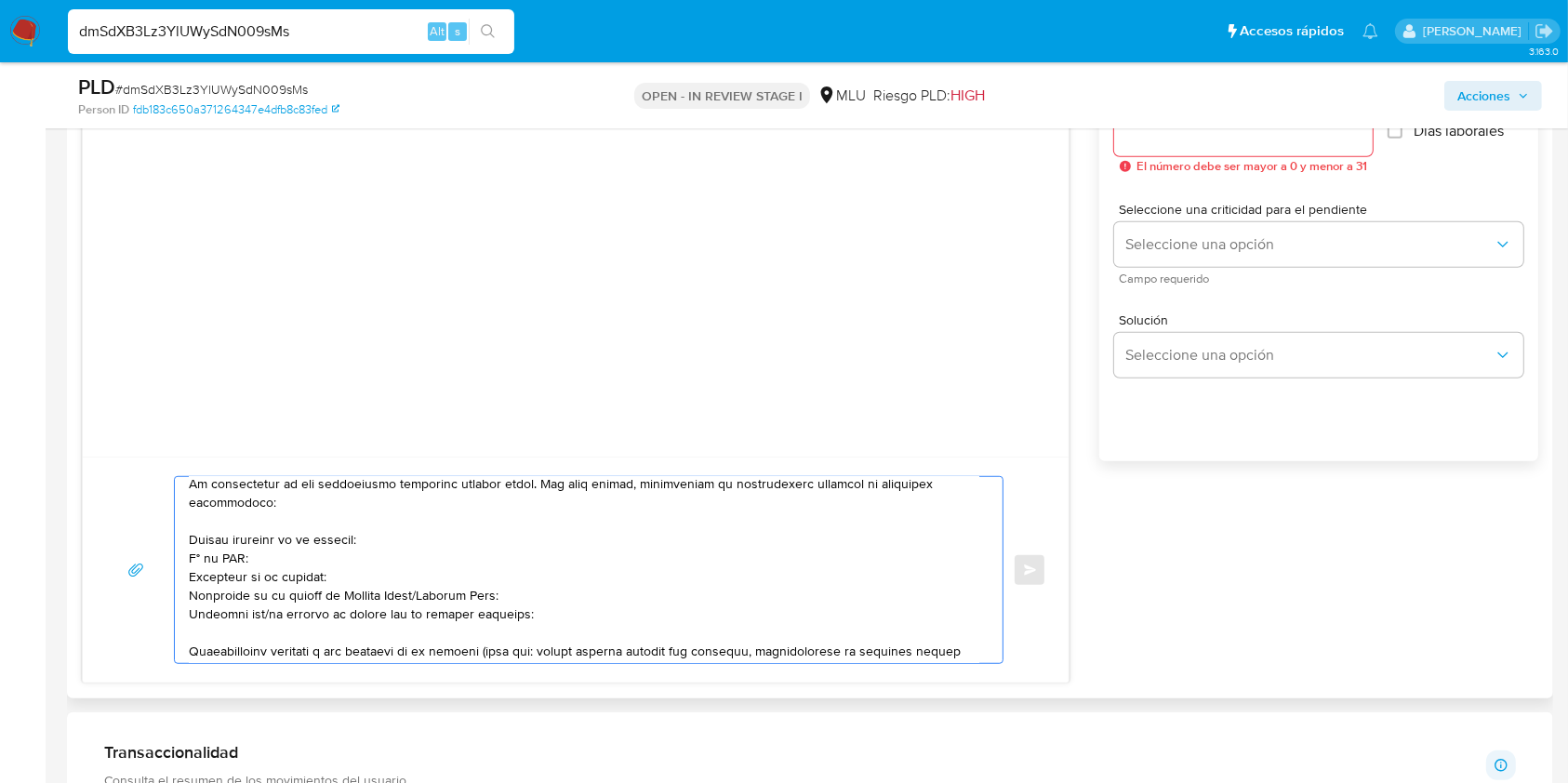
scroll to position [0, 0]
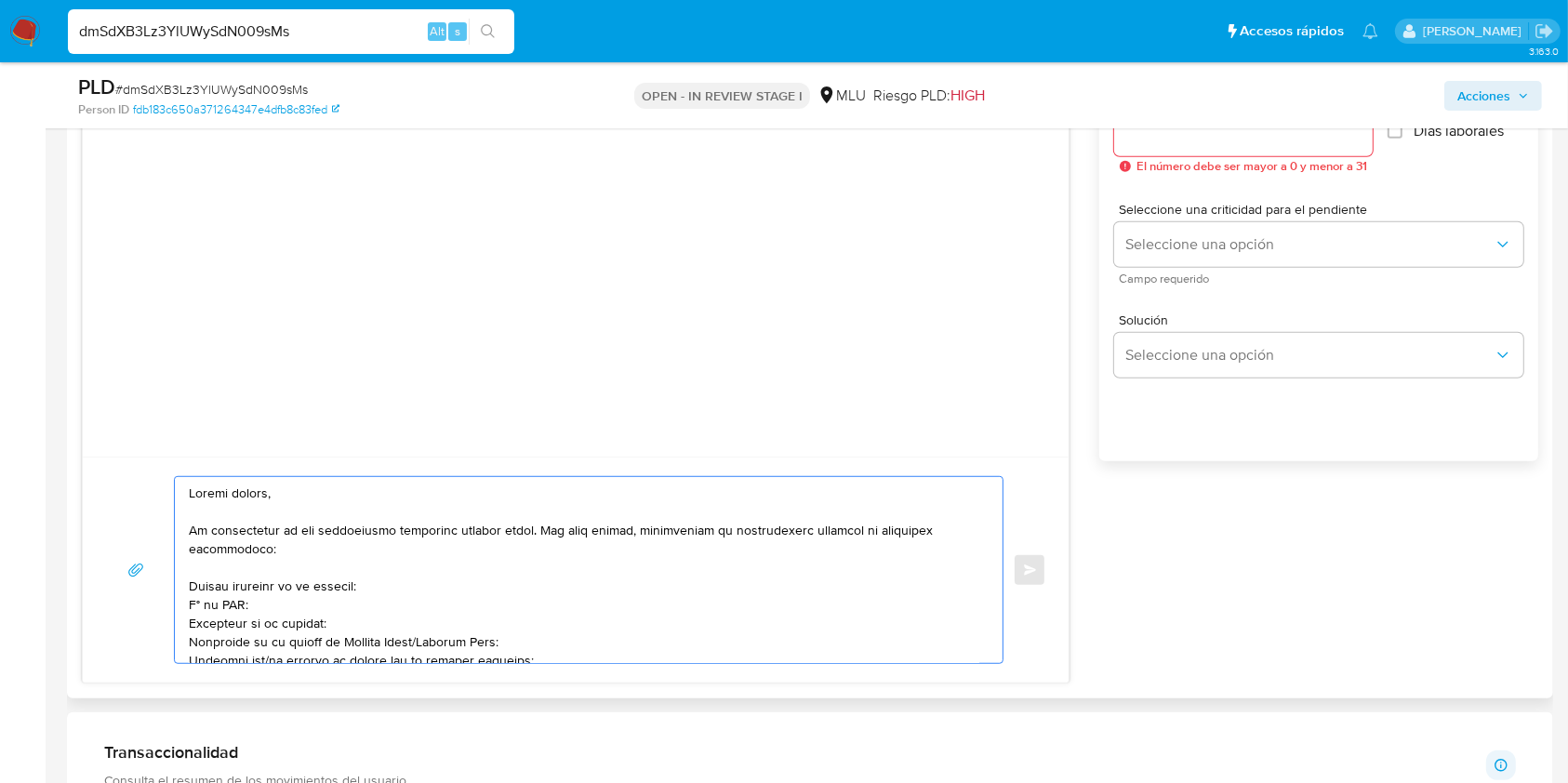
click at [420, 643] on textarea at bounding box center [584, 570] width 791 height 186
drag, startPoint x: 422, startPoint y: 643, endPoint x: 334, endPoint y: 644, distance: 88.0
click at [334, 644] on textarea at bounding box center [584, 570] width 791 height 186
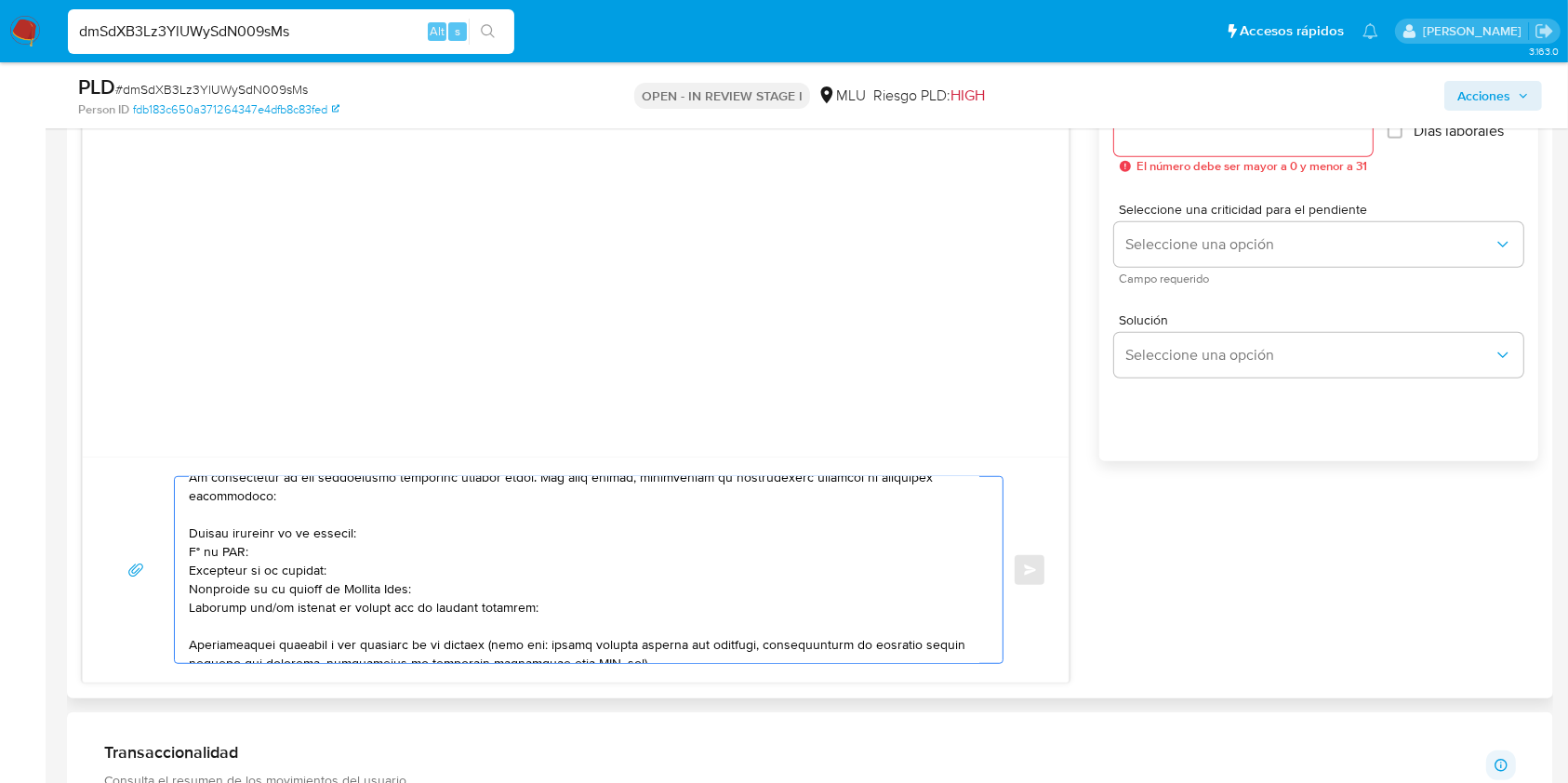
scroll to position [81, 0]
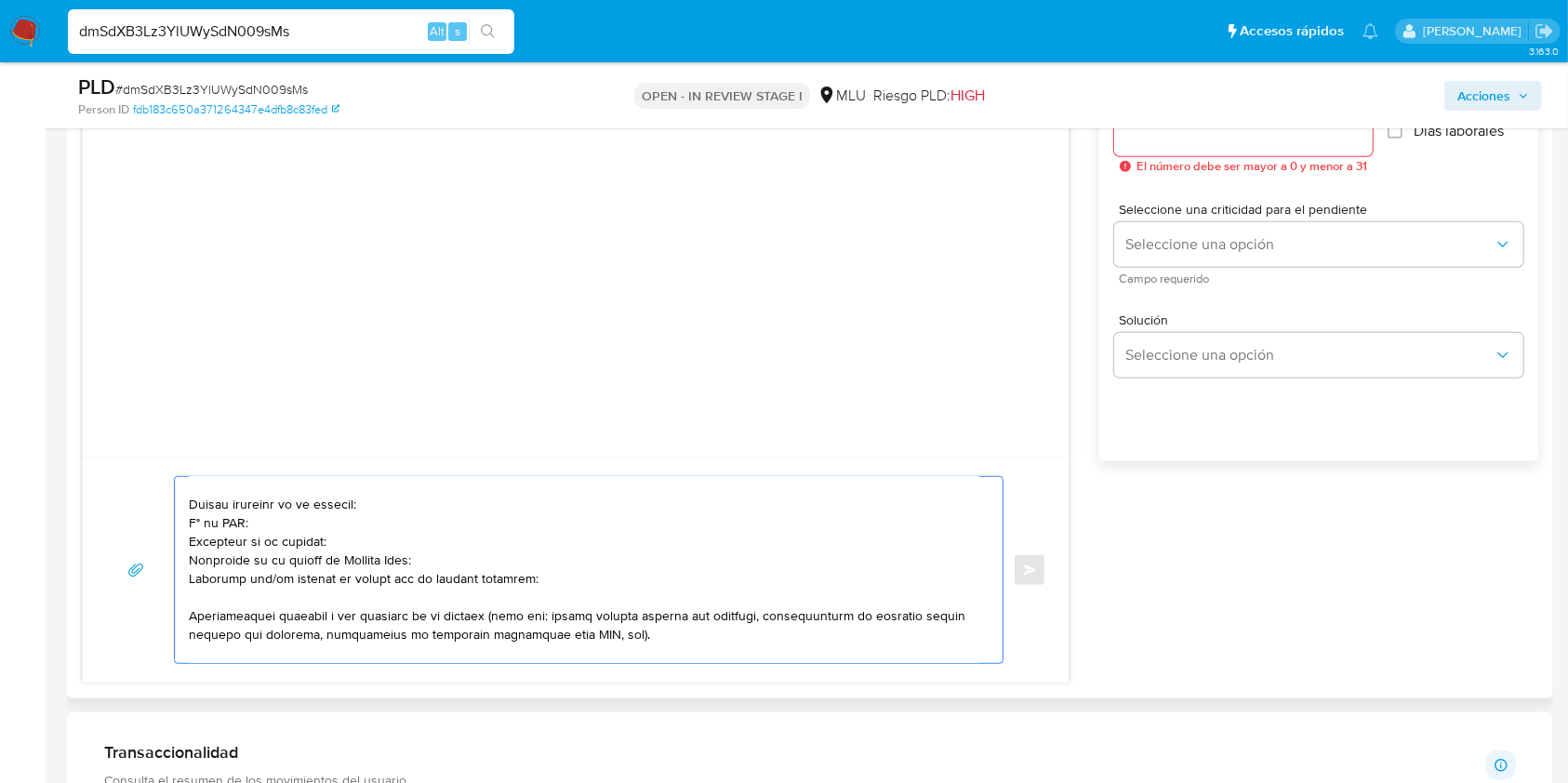
click at [260, 583] on textarea at bounding box center [584, 570] width 791 height 186
click at [512, 581] on textarea at bounding box center [584, 570] width 791 height 186
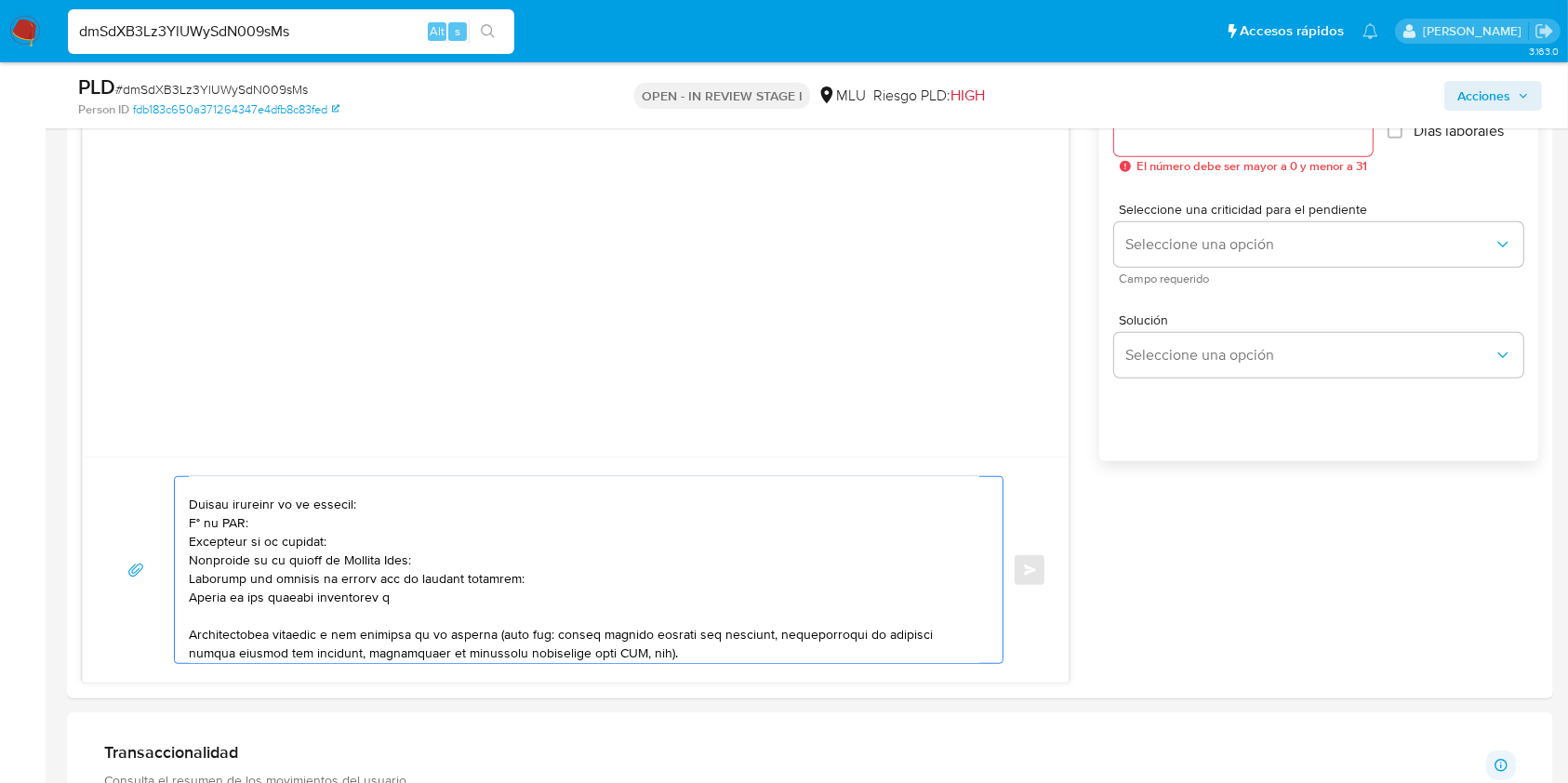
paste textarea "Brenda Goncalvez"
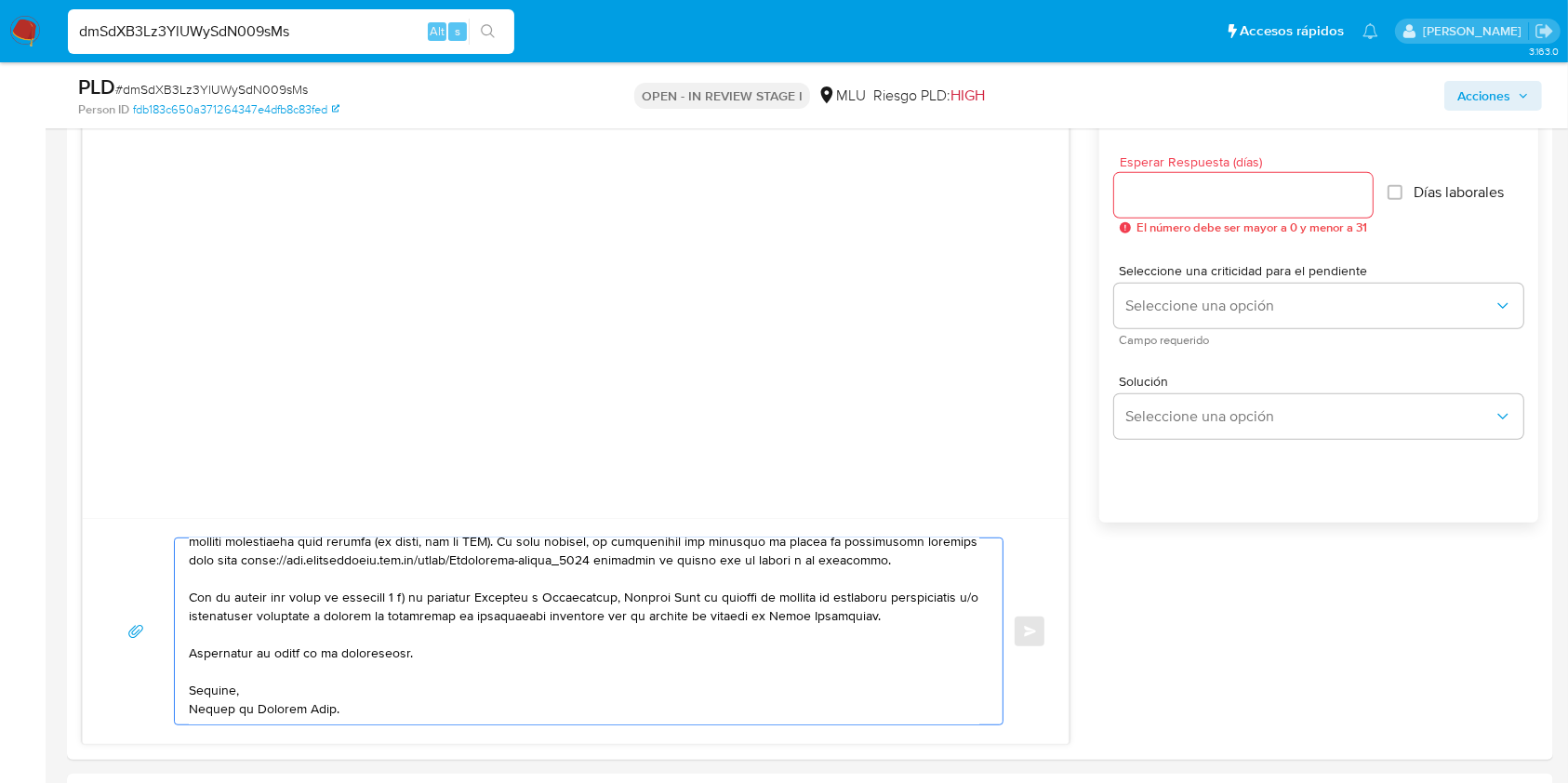
scroll to position [1004, 0]
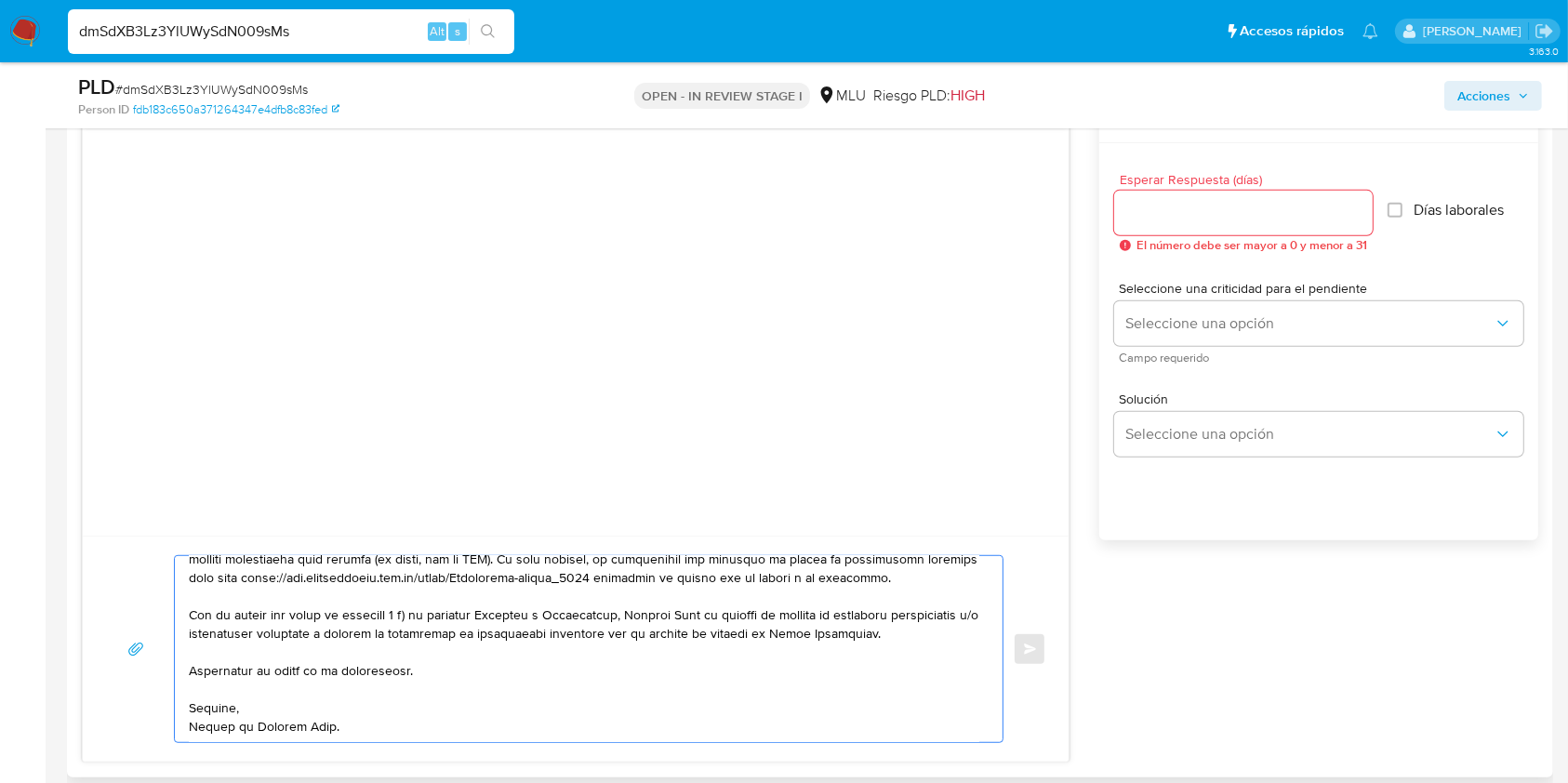
type textarea "Buenas tardes, Te contactamos ya que necesitamos verificar algunos datos. Por e…"
click at [1168, 206] on input "Esperar Respuesta (días)" at bounding box center [1244, 213] width 259 height 25
type input "3"
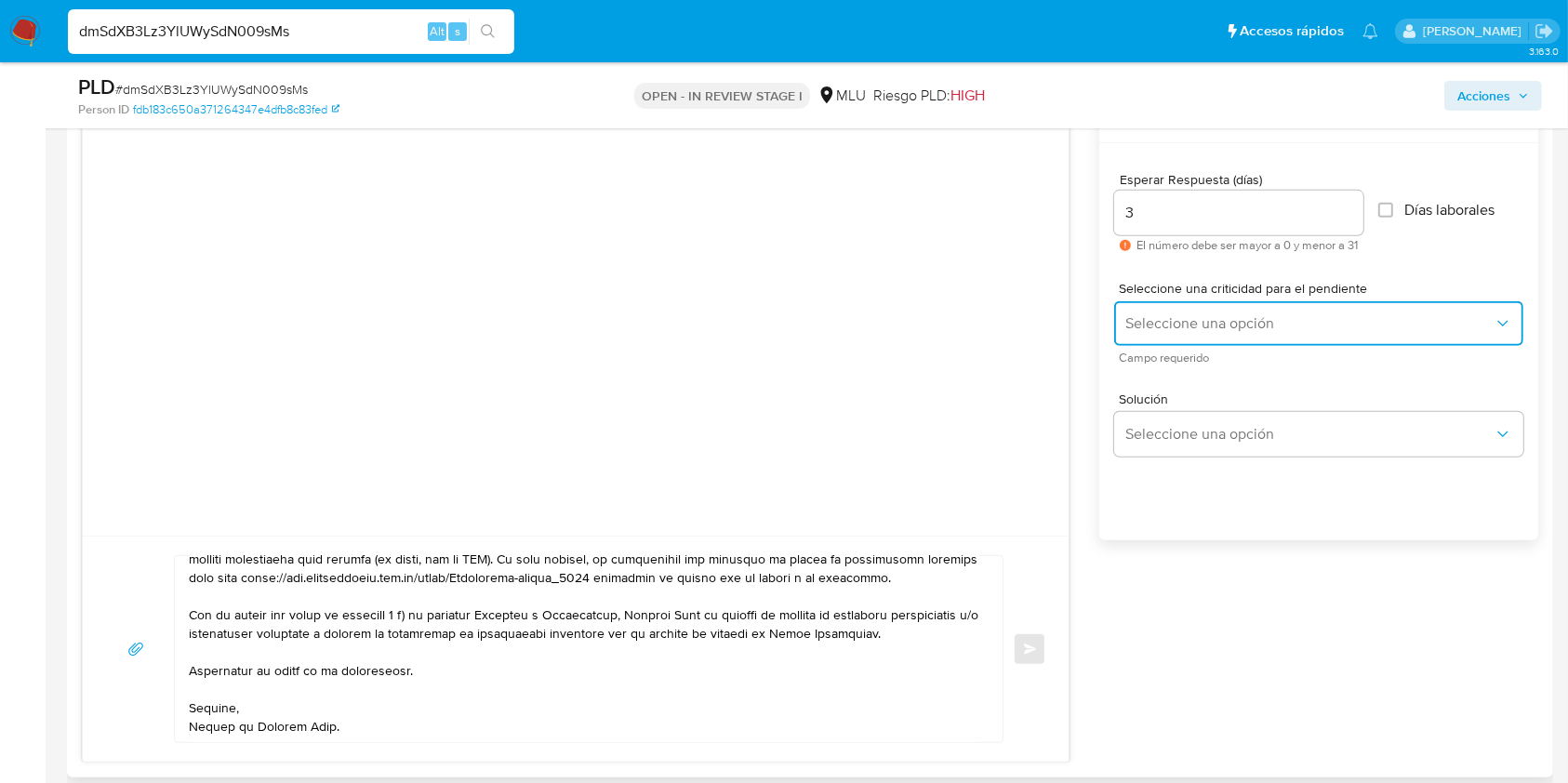
click at [1120, 316] on button "Seleccione una opción" at bounding box center [1319, 324] width 409 height 45
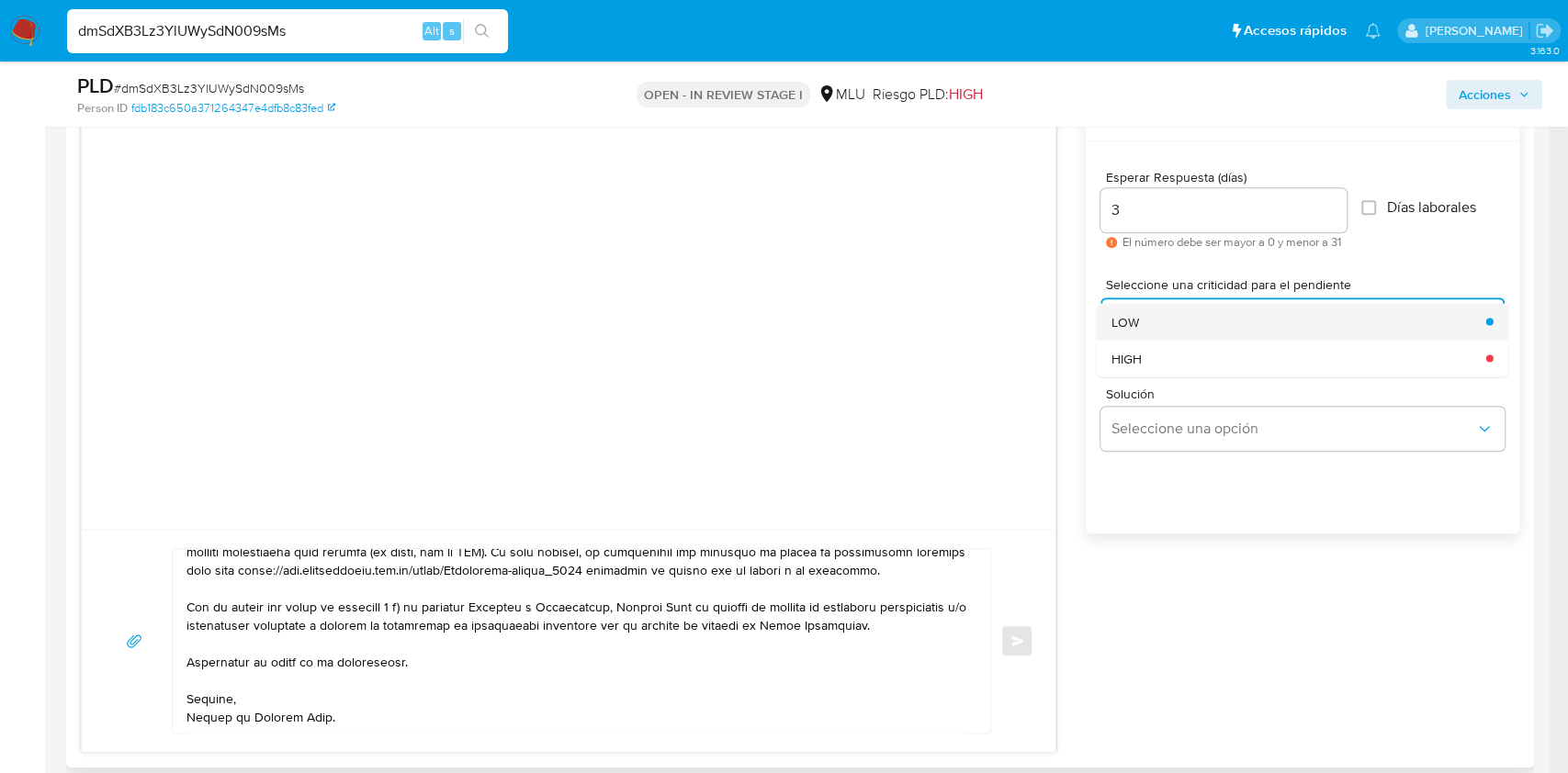
click at [1136, 318] on span "LOW" at bounding box center [1125, 321] width 27 height 16
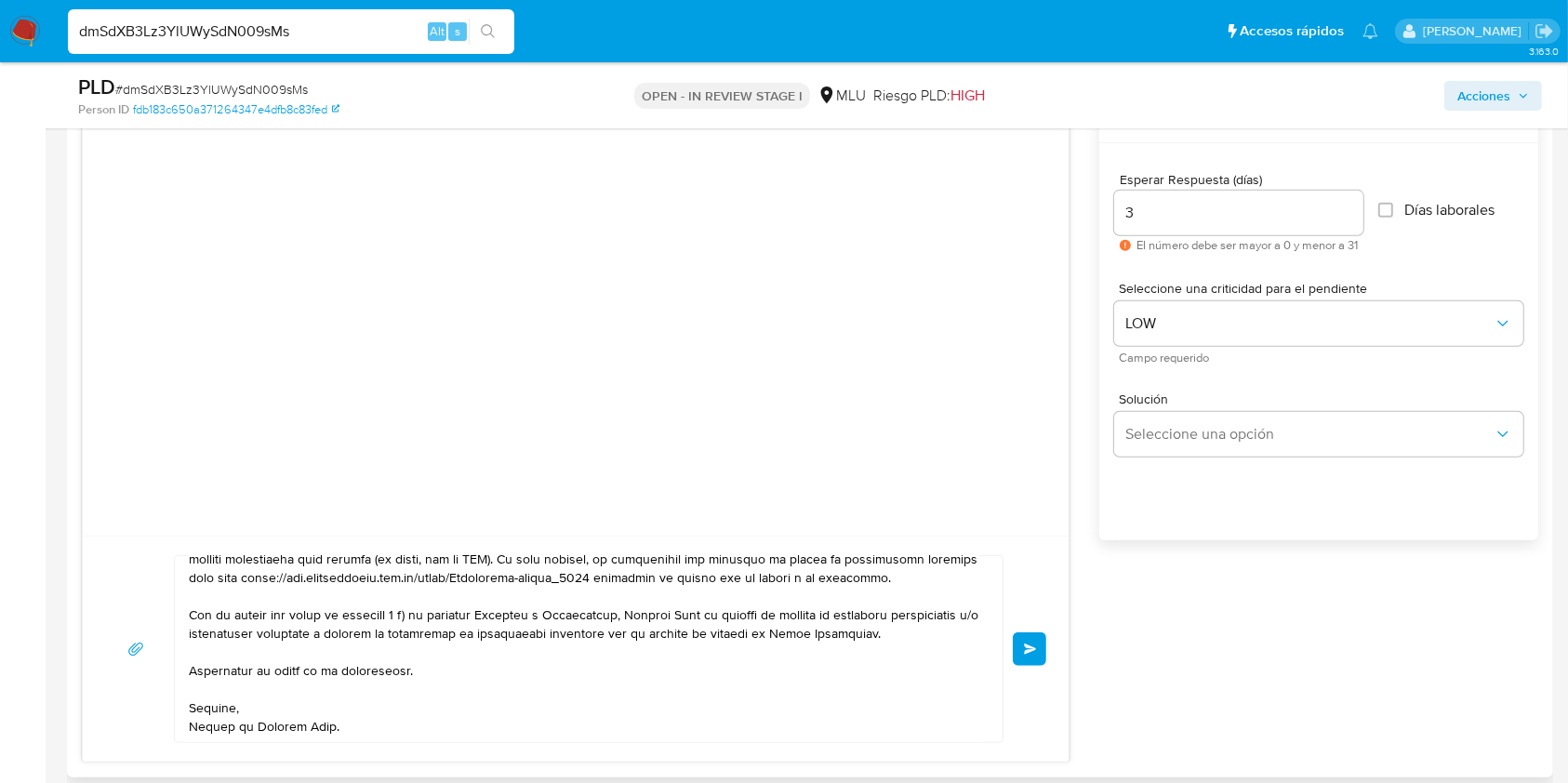
click at [1033, 652] on span "Enviar" at bounding box center [1030, 649] width 13 height 11
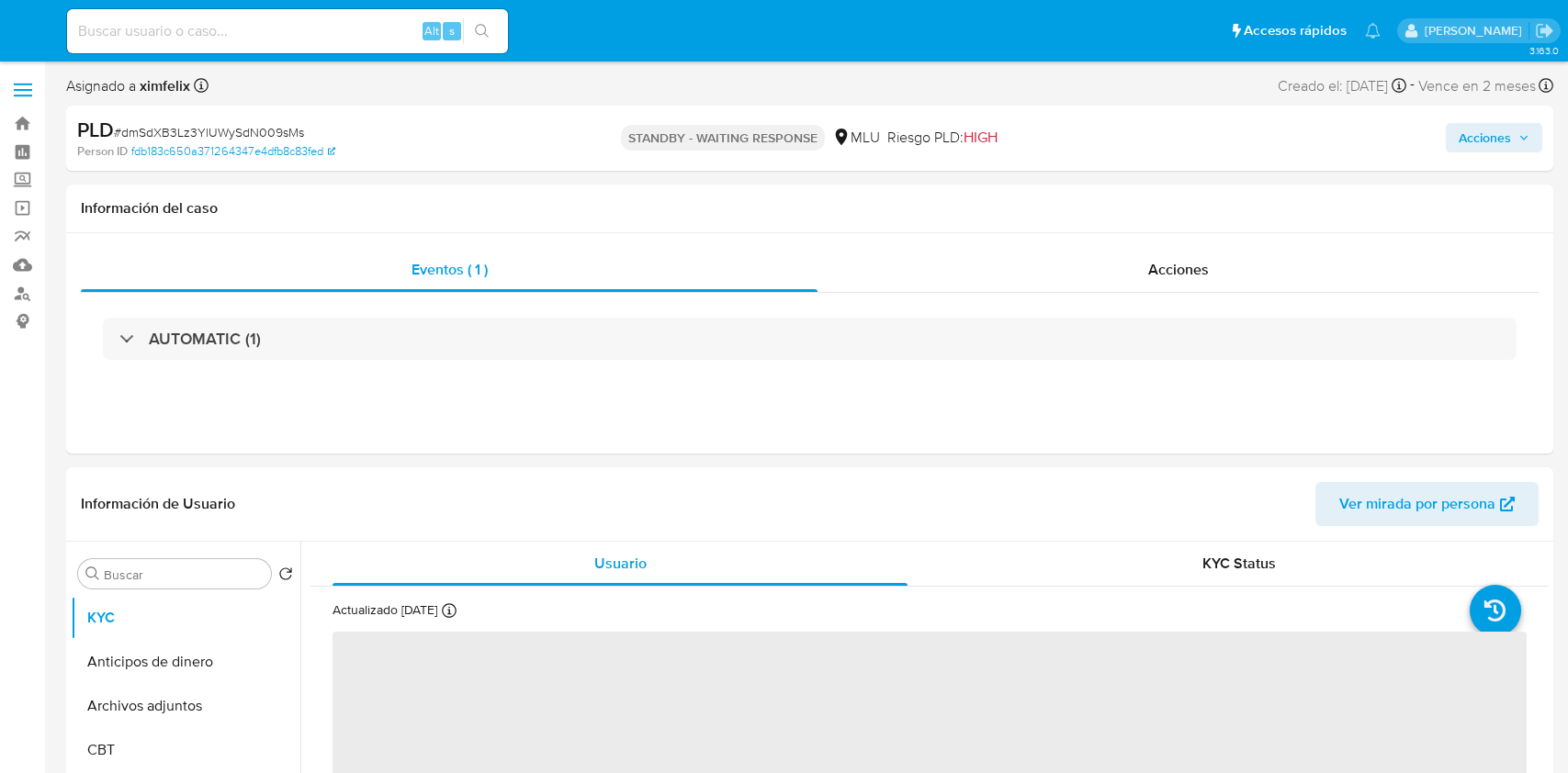
select select "10"
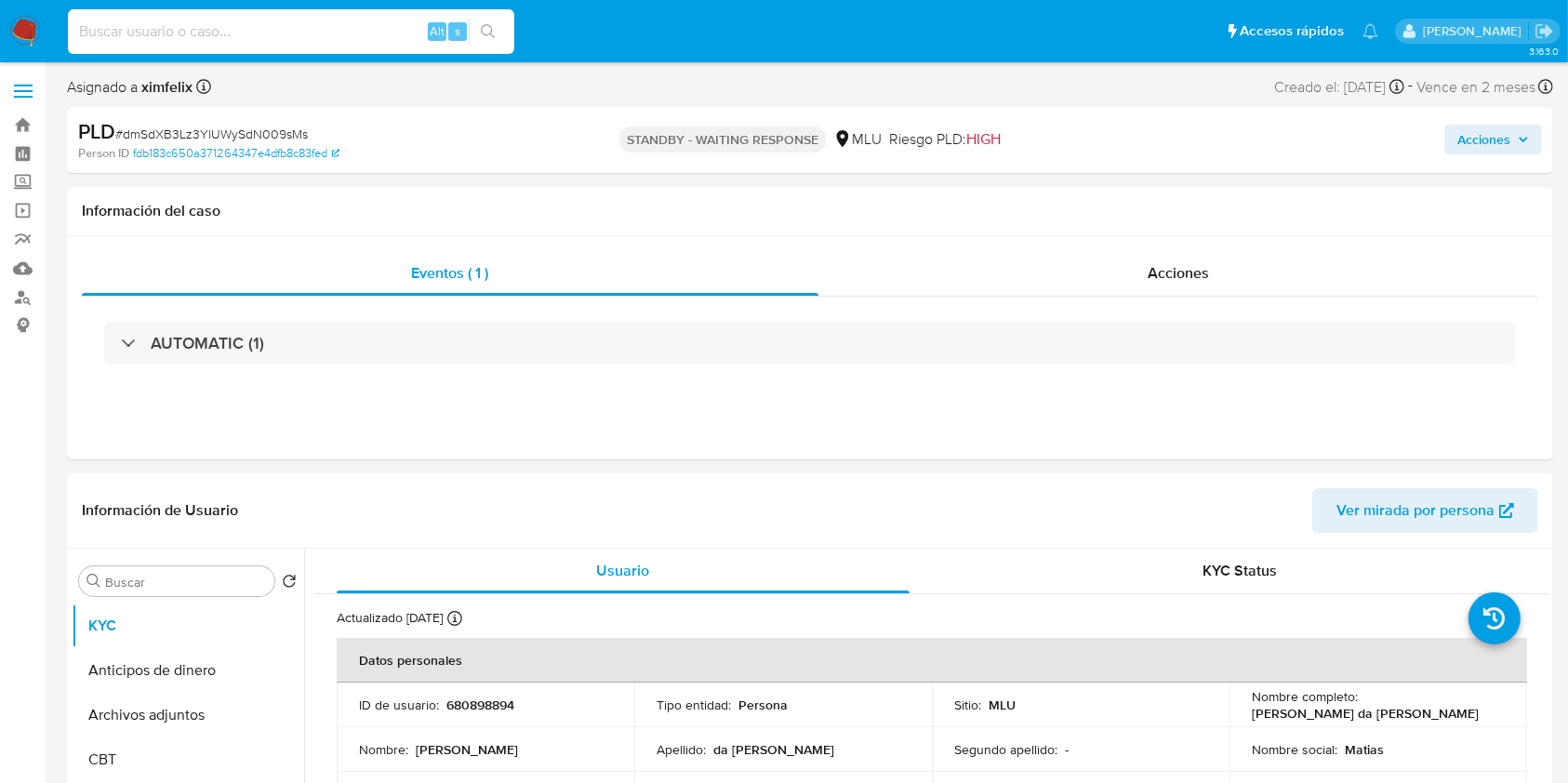
click at [264, 31] on input at bounding box center [290, 31] width 446 height 25
paste input "MTSy4cARpqfwY5XJcYwHYbxc"
type input "MTSy4cARpqfwY5XJcYwHYbxc"
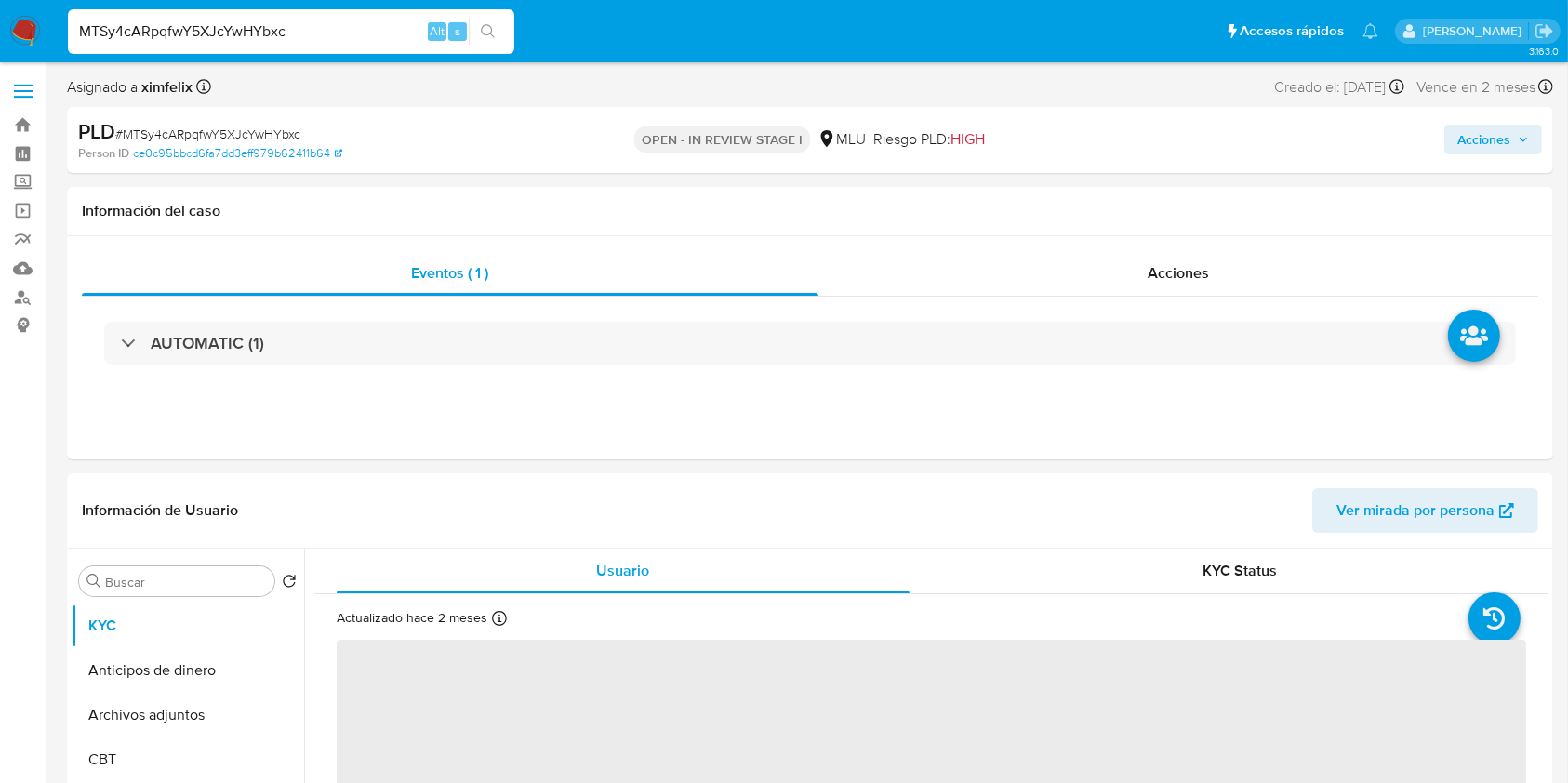
select select "10"
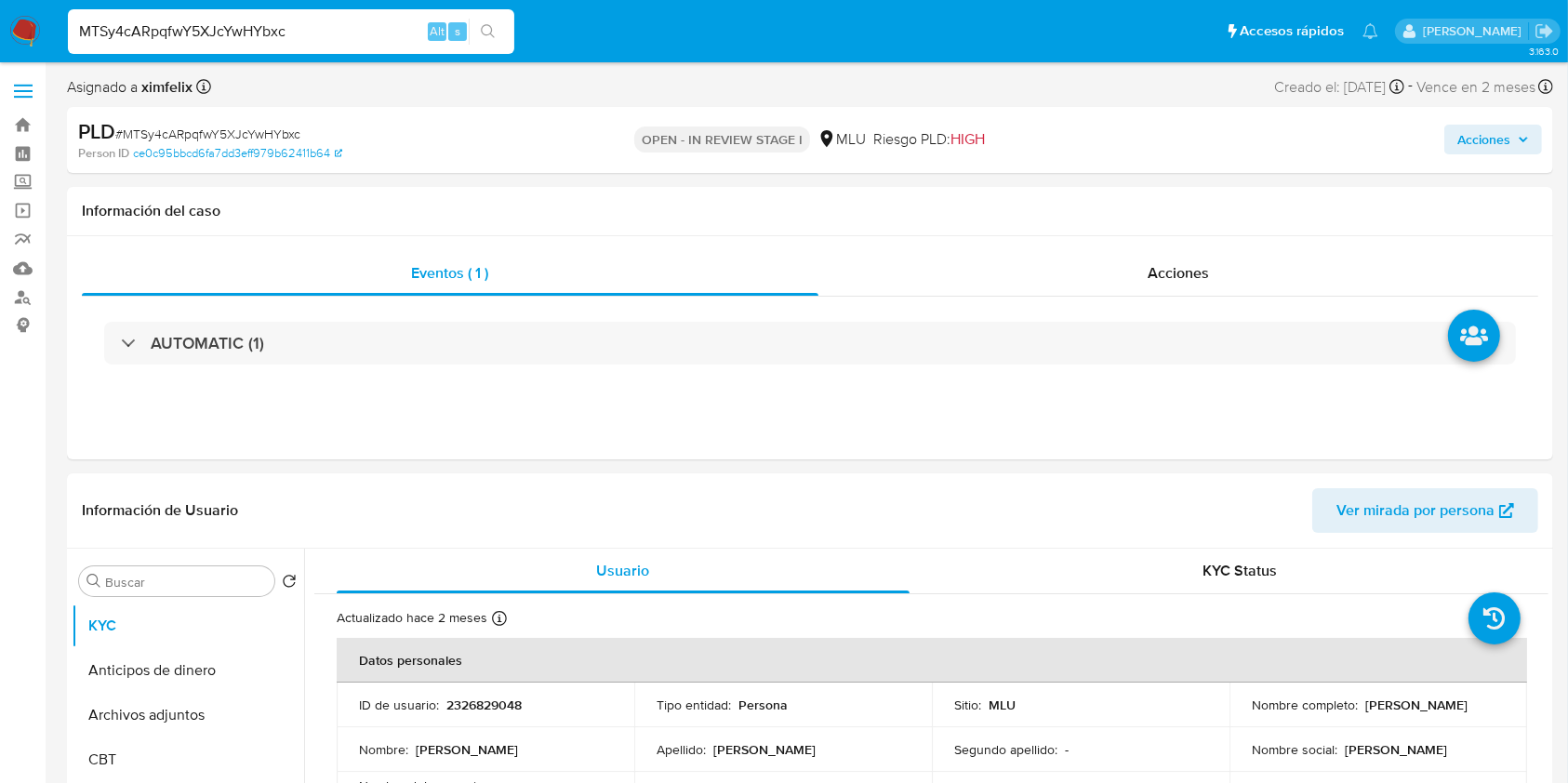
click at [209, 23] on input "MTSy4cARpqfwY5XJcYwHYbxc" at bounding box center [290, 31] width 446 height 25
paste input "uJADWEvsYKqyhTPv5uWJjlD6"
type input "uJADWEvsYKqyhTPv5uWJjlD6"
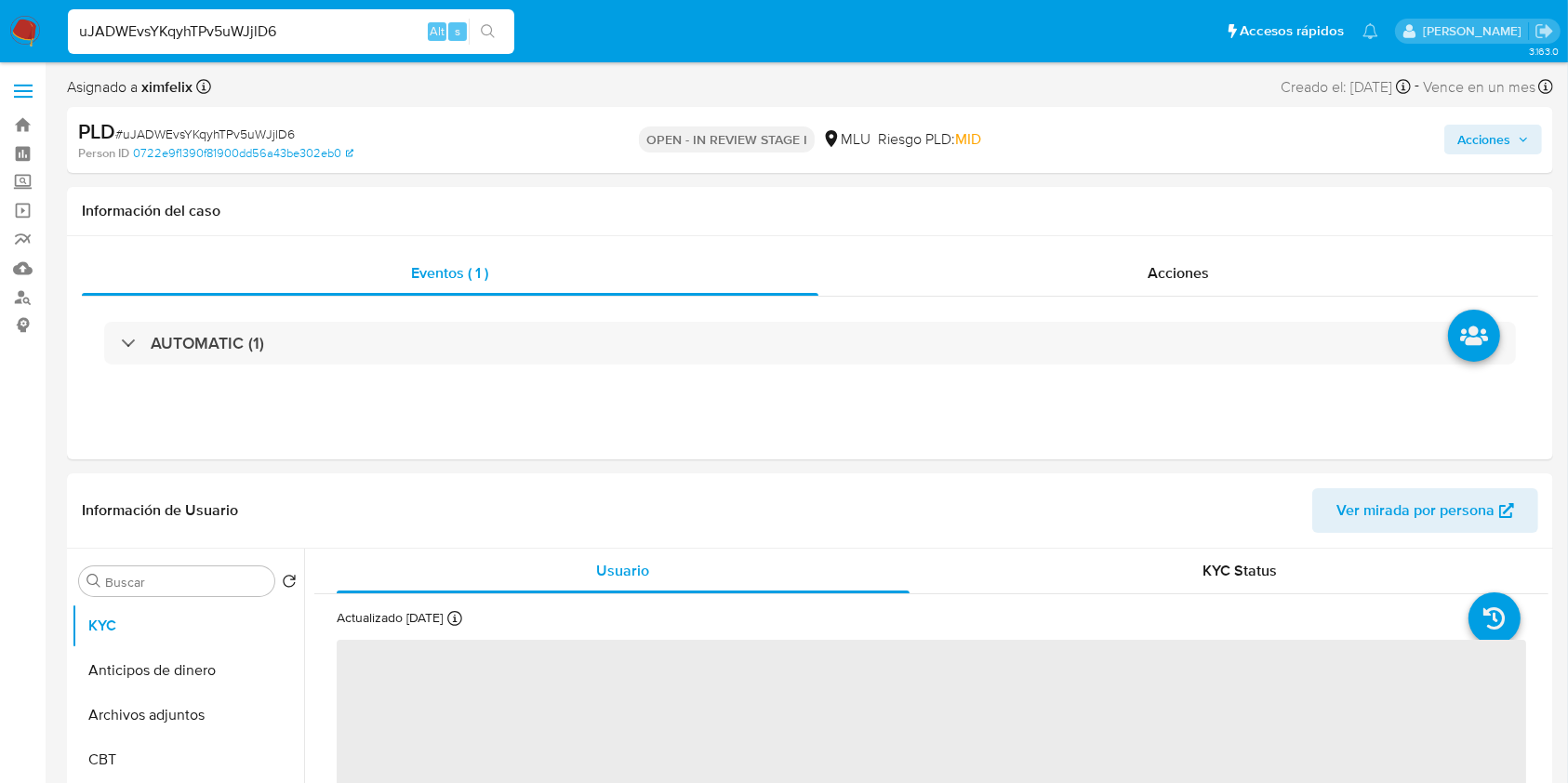
select select "10"
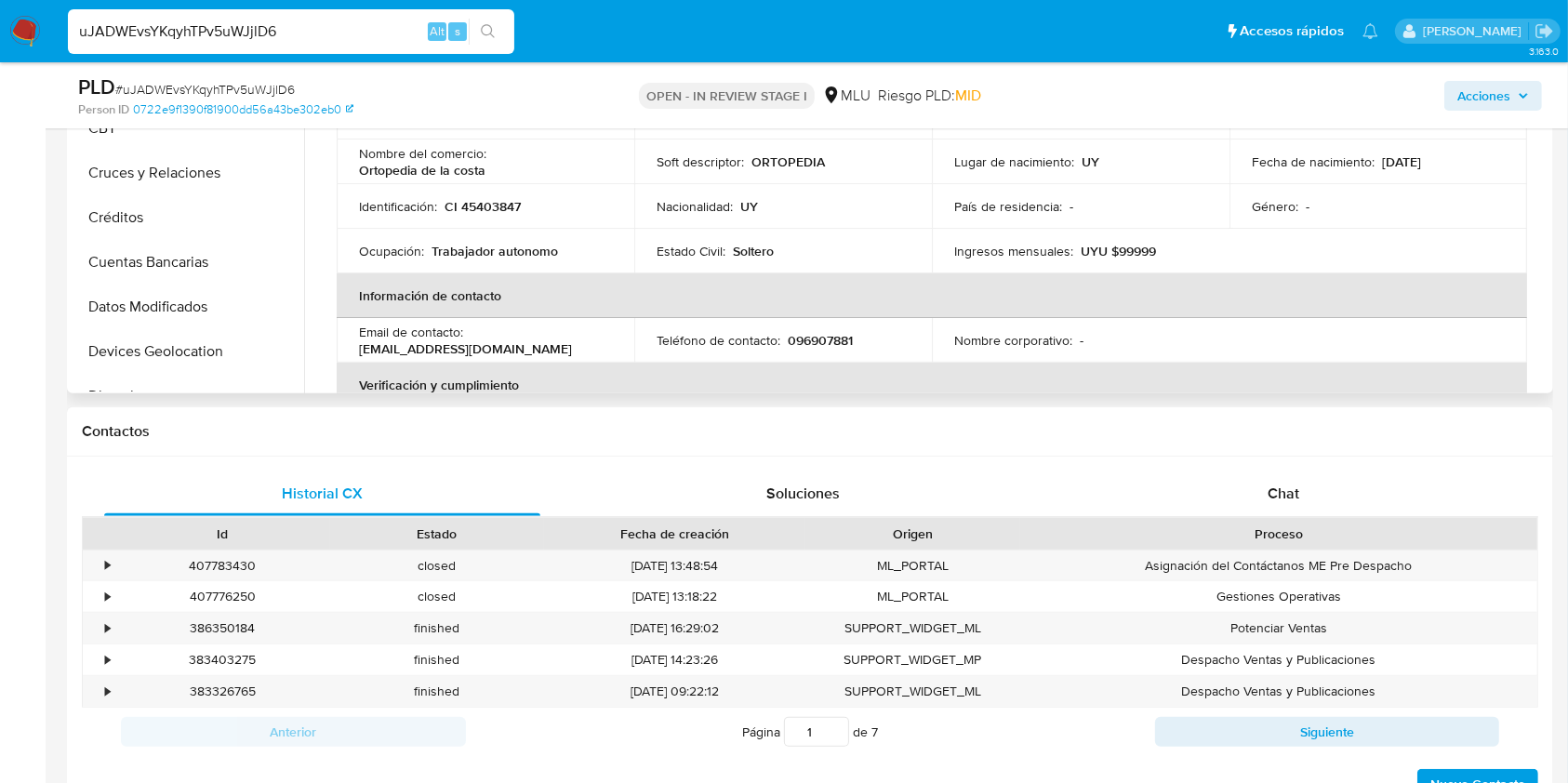
scroll to position [600, 0]
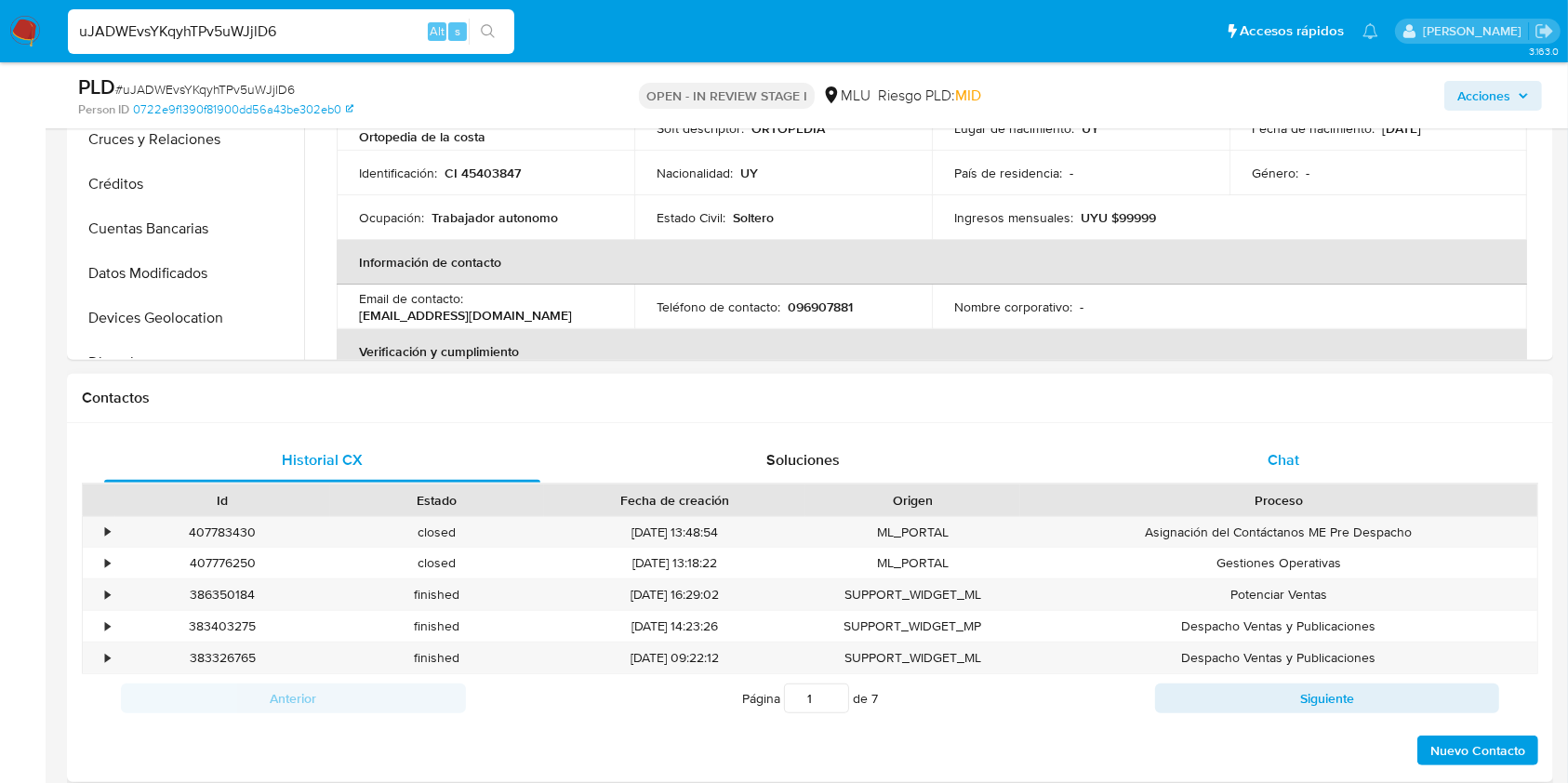
click at [1268, 450] on span "Chat" at bounding box center [1283, 460] width 31 height 22
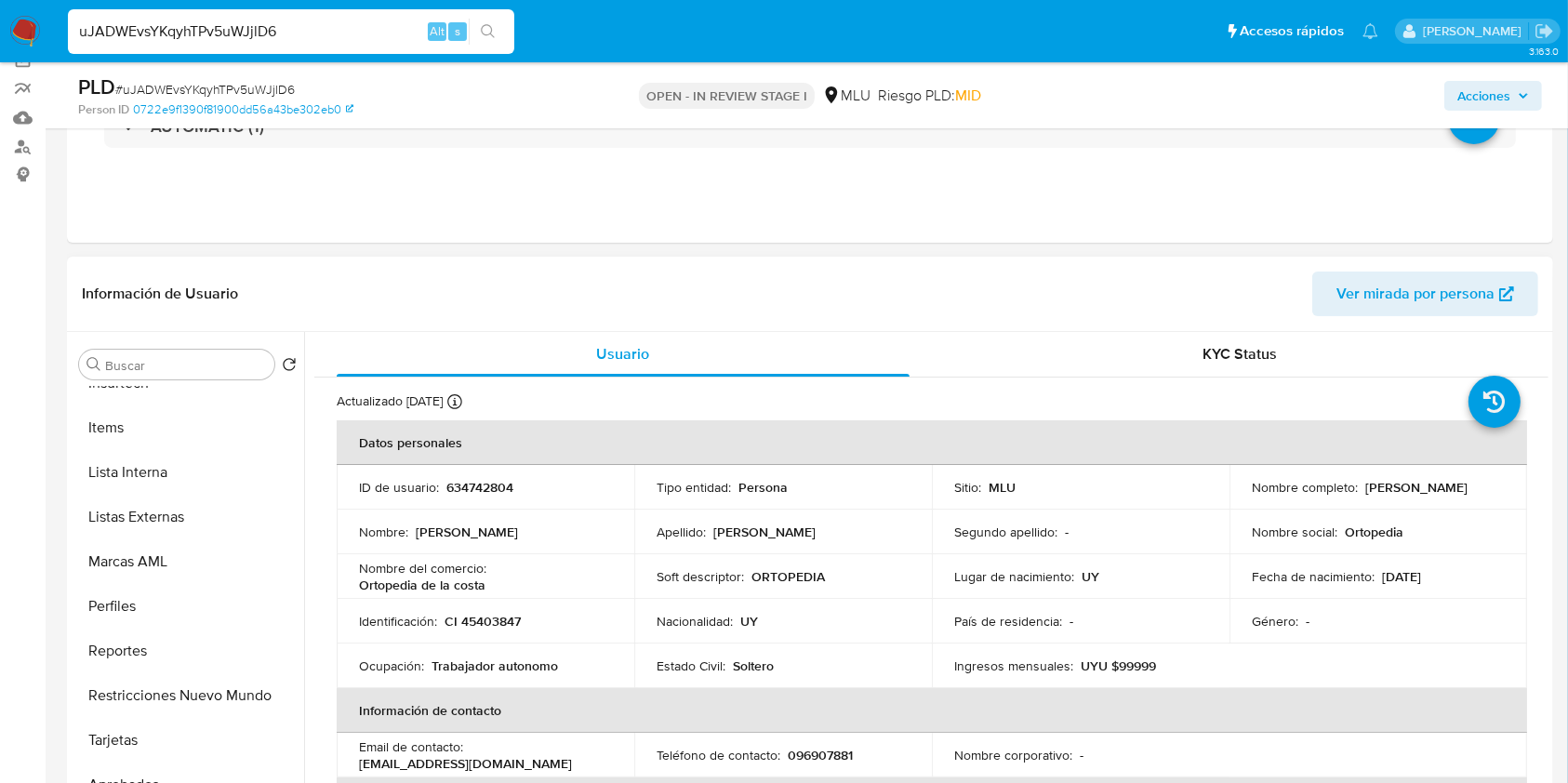
scroll to position [942, 0]
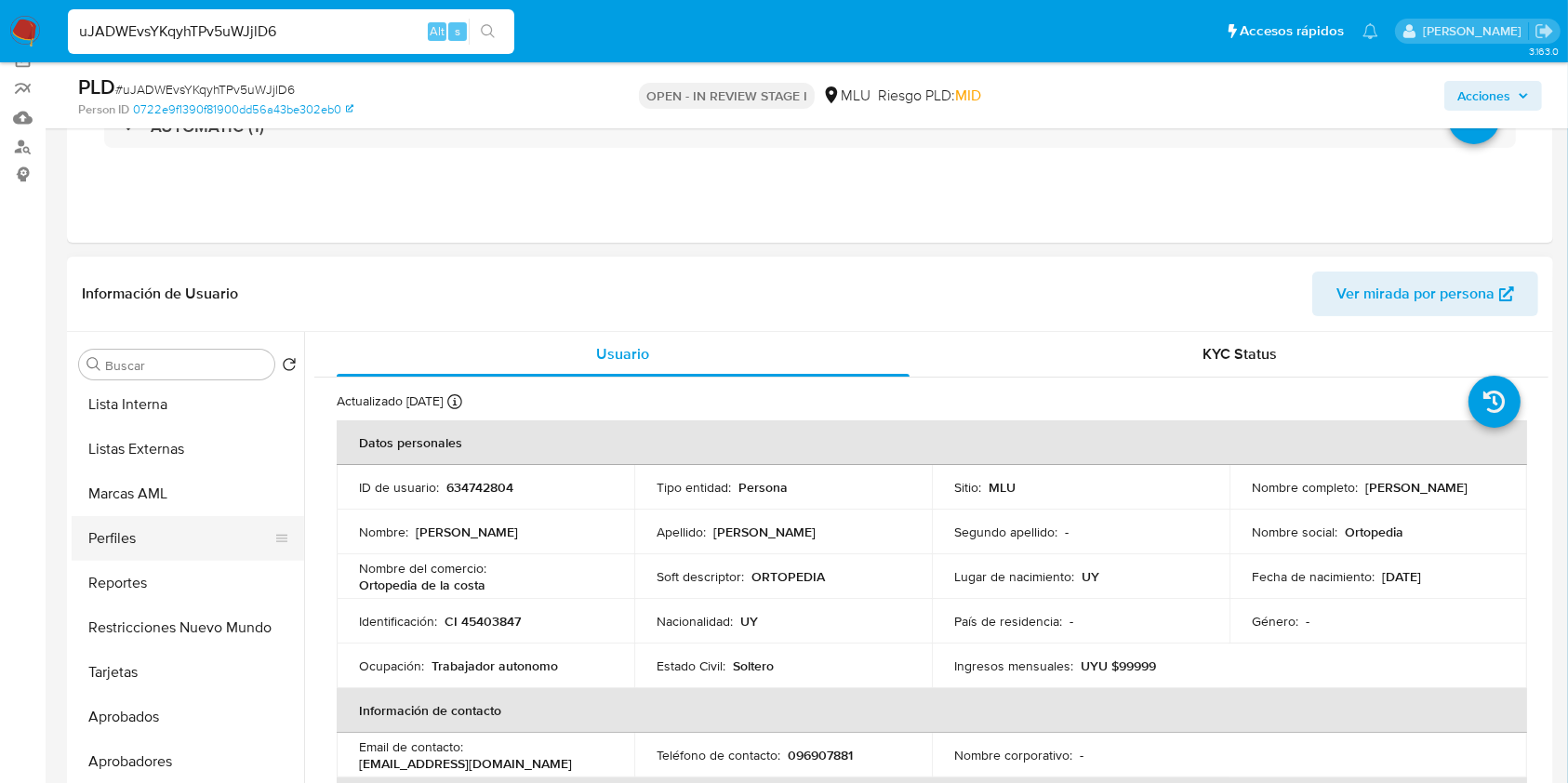
click at [137, 543] on button "Perfiles" at bounding box center [181, 539] width 218 height 45
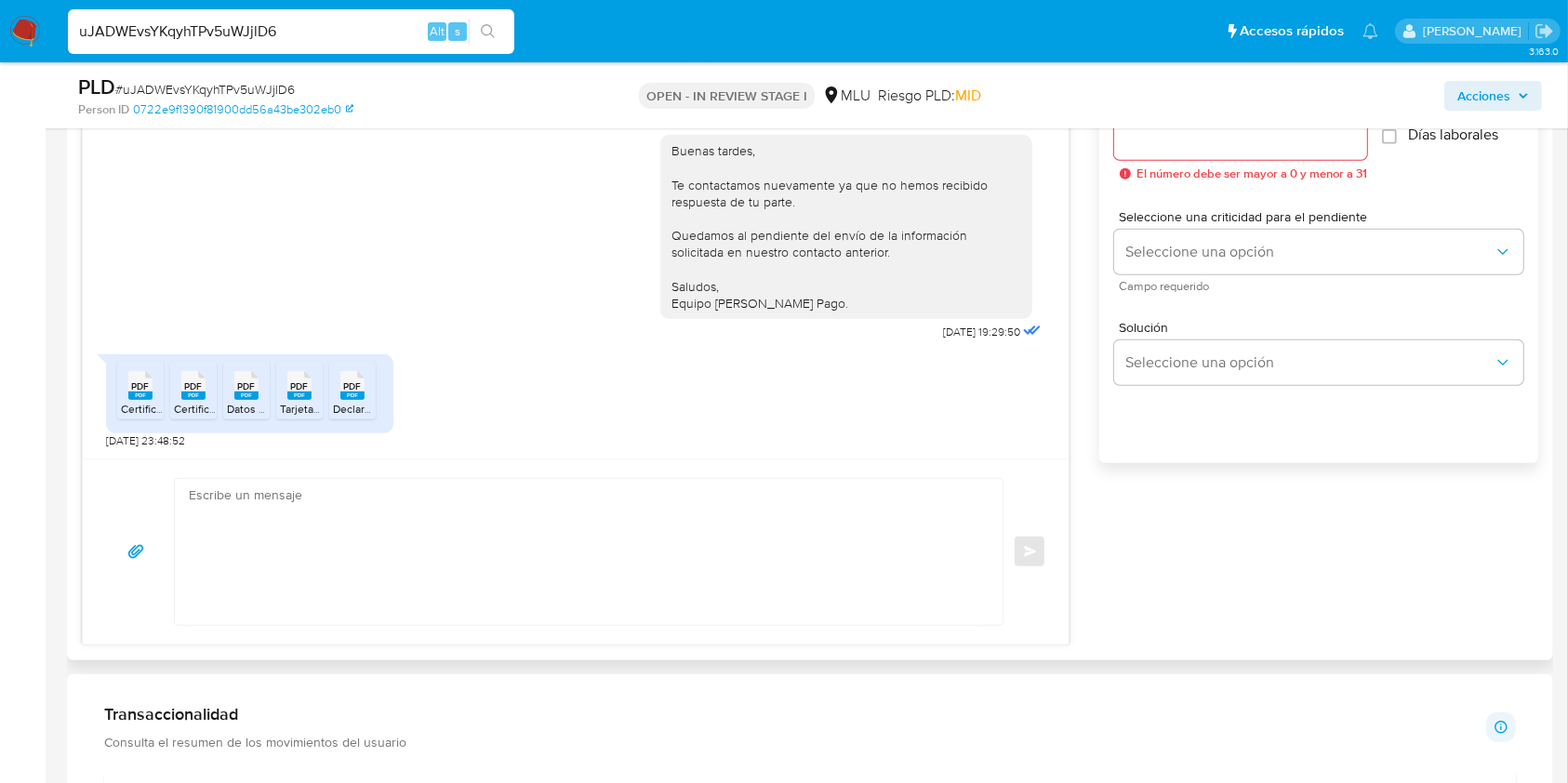
scroll to position [1098, 0]
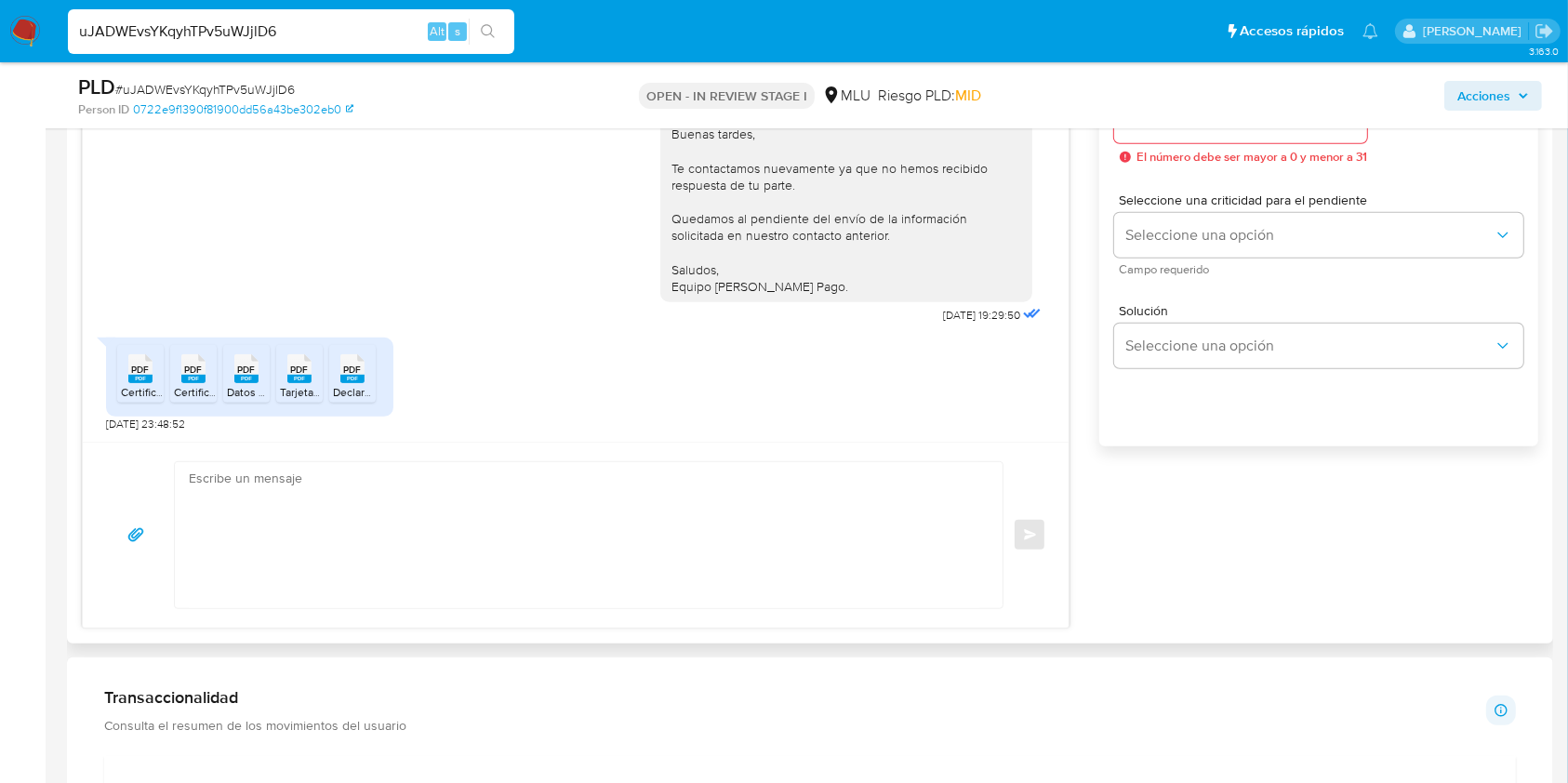
click at [630, 430] on div "PDF PDF Certificado BPS vto 14_01_26.pdf PDF PDF Certificado DGI vto_30_6_26.pd…" at bounding box center [576, 380] width 940 height 103
click at [518, 508] on textarea at bounding box center [584, 535] width 791 height 146
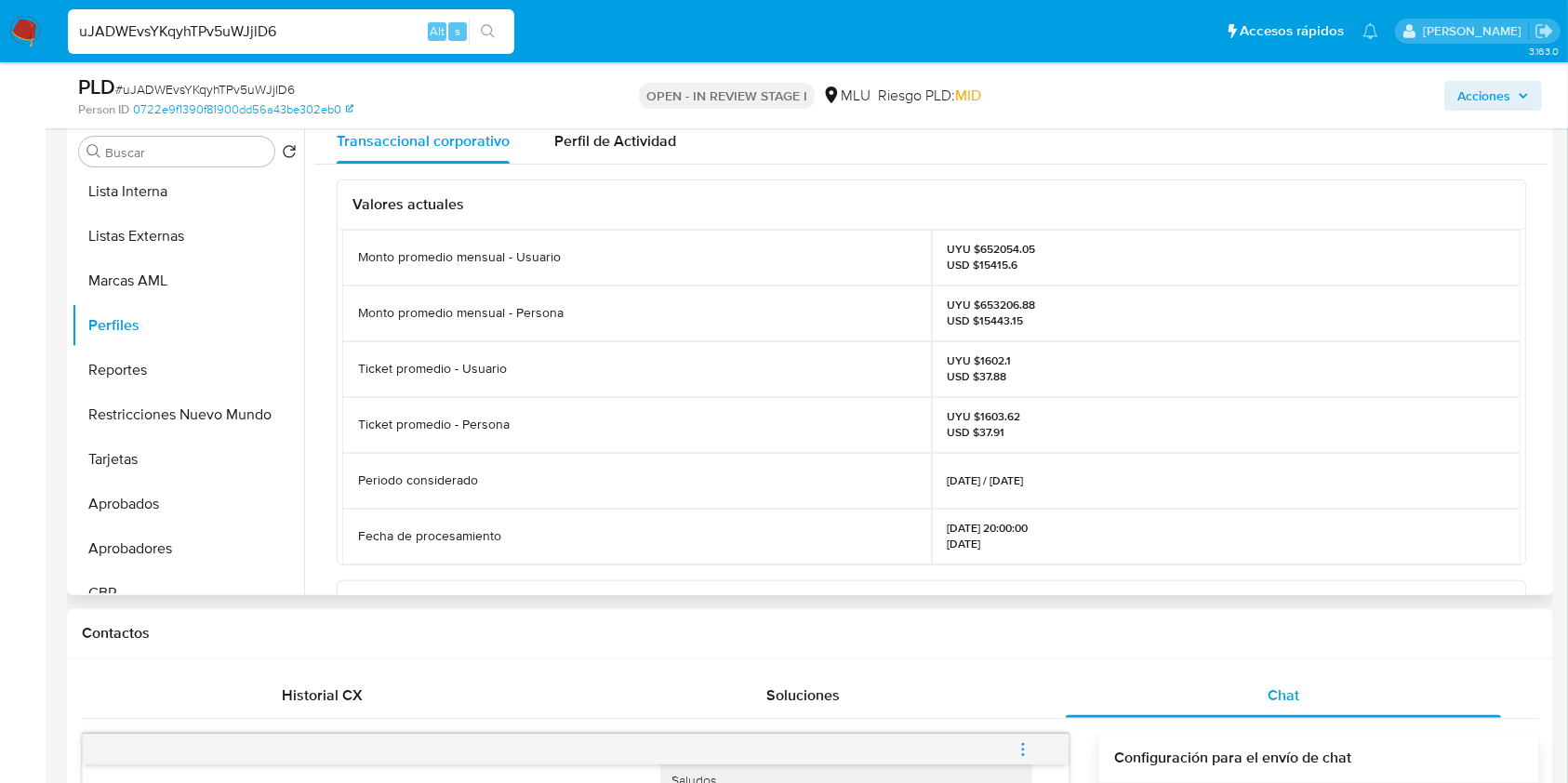
scroll to position [0, 0]
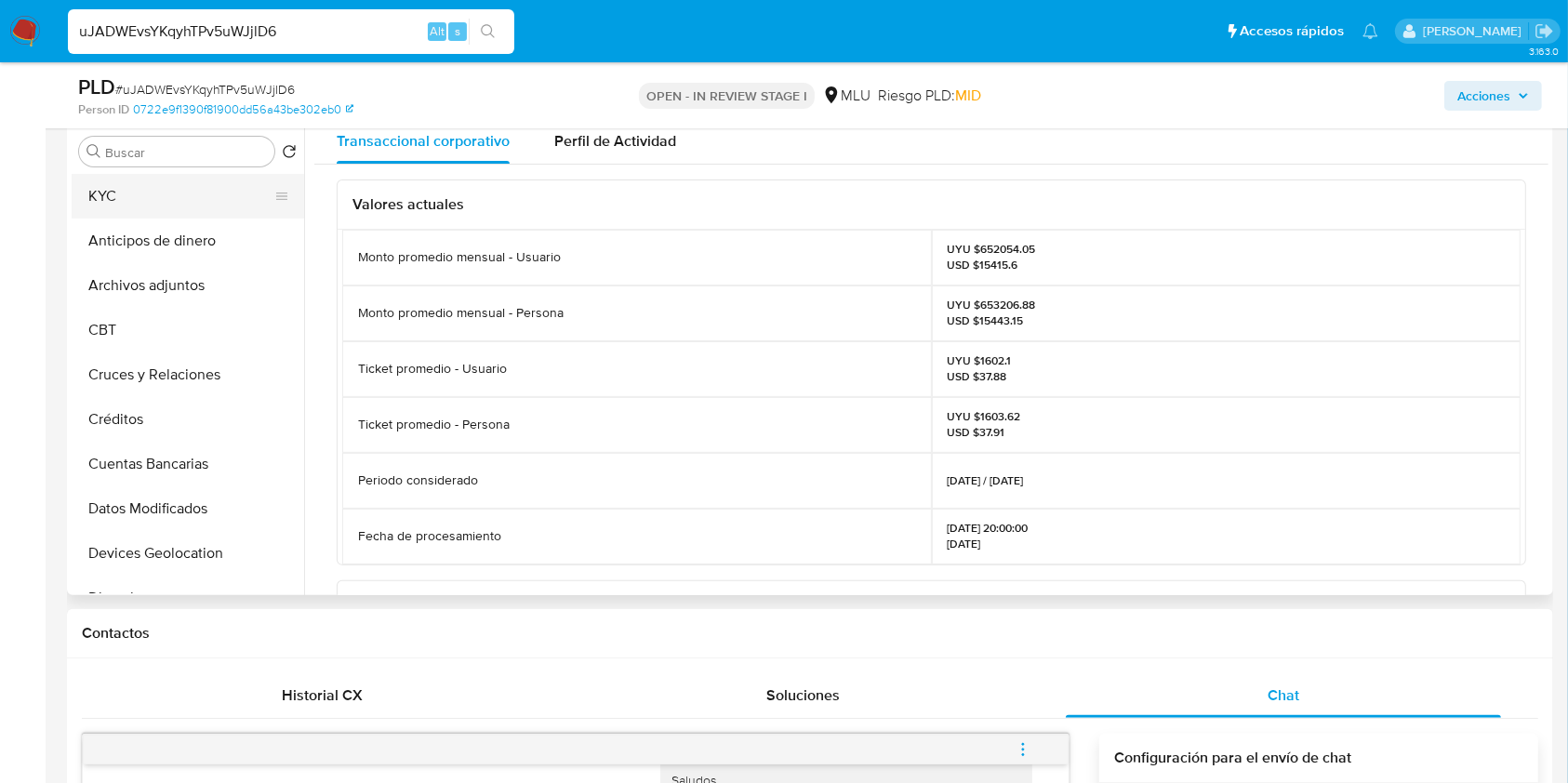
click at [205, 187] on button "KYC" at bounding box center [181, 196] width 218 height 45
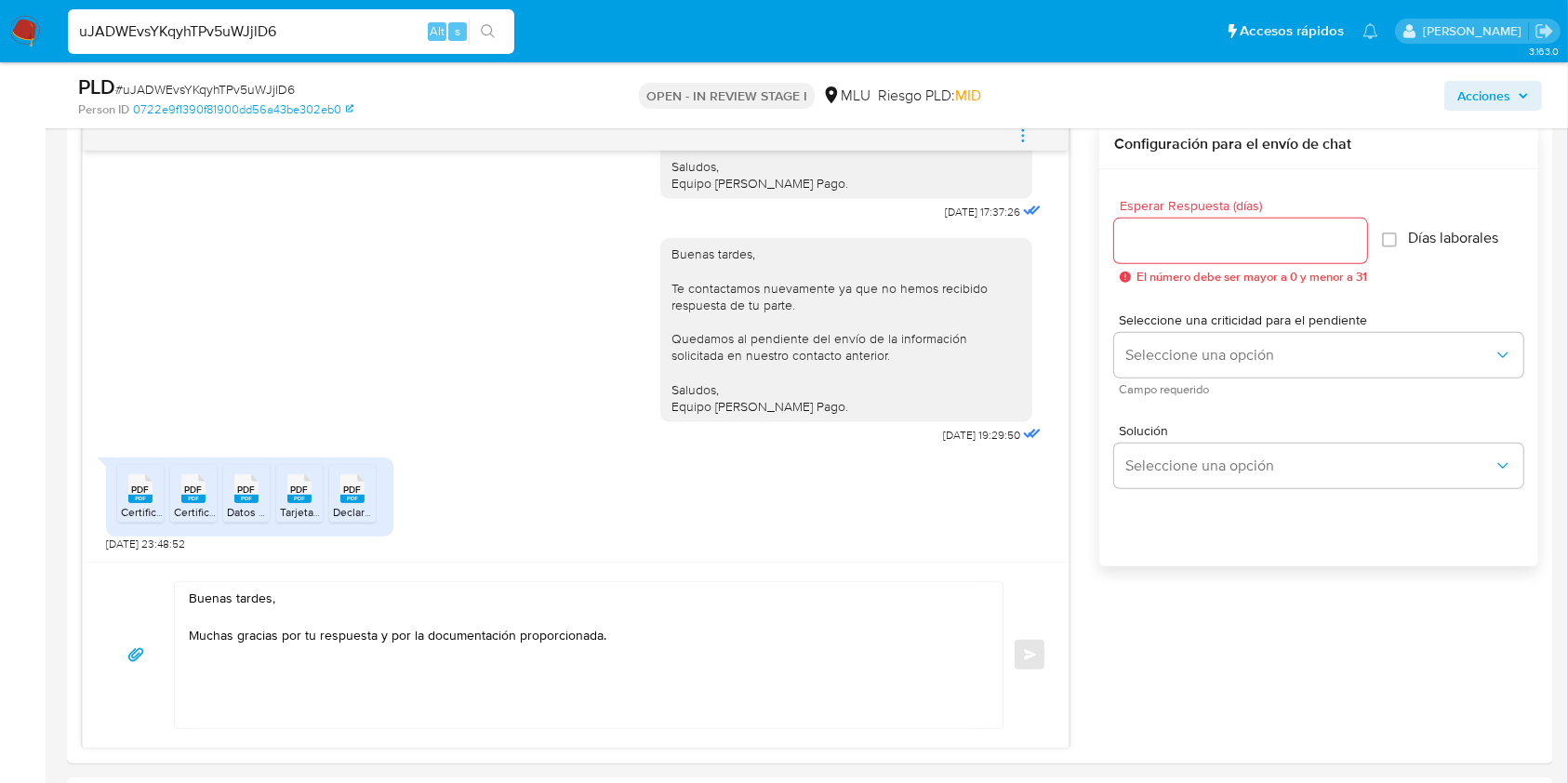
scroll to position [990, 0]
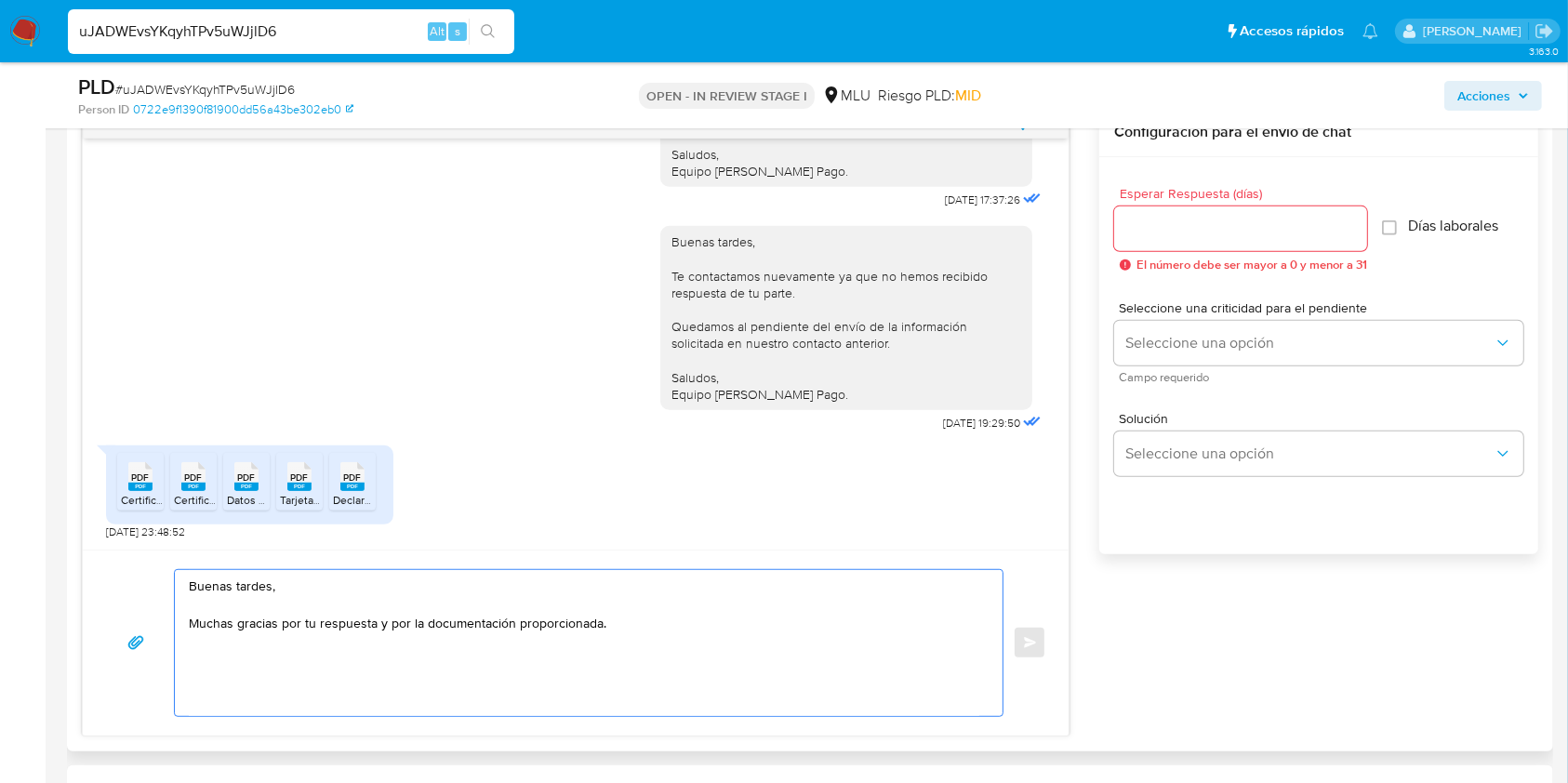
click at [729, 652] on textarea "Buenas tardes, Muchas gracias por tu respuesta y por la documentación proporcio…" at bounding box center [584, 643] width 791 height 146
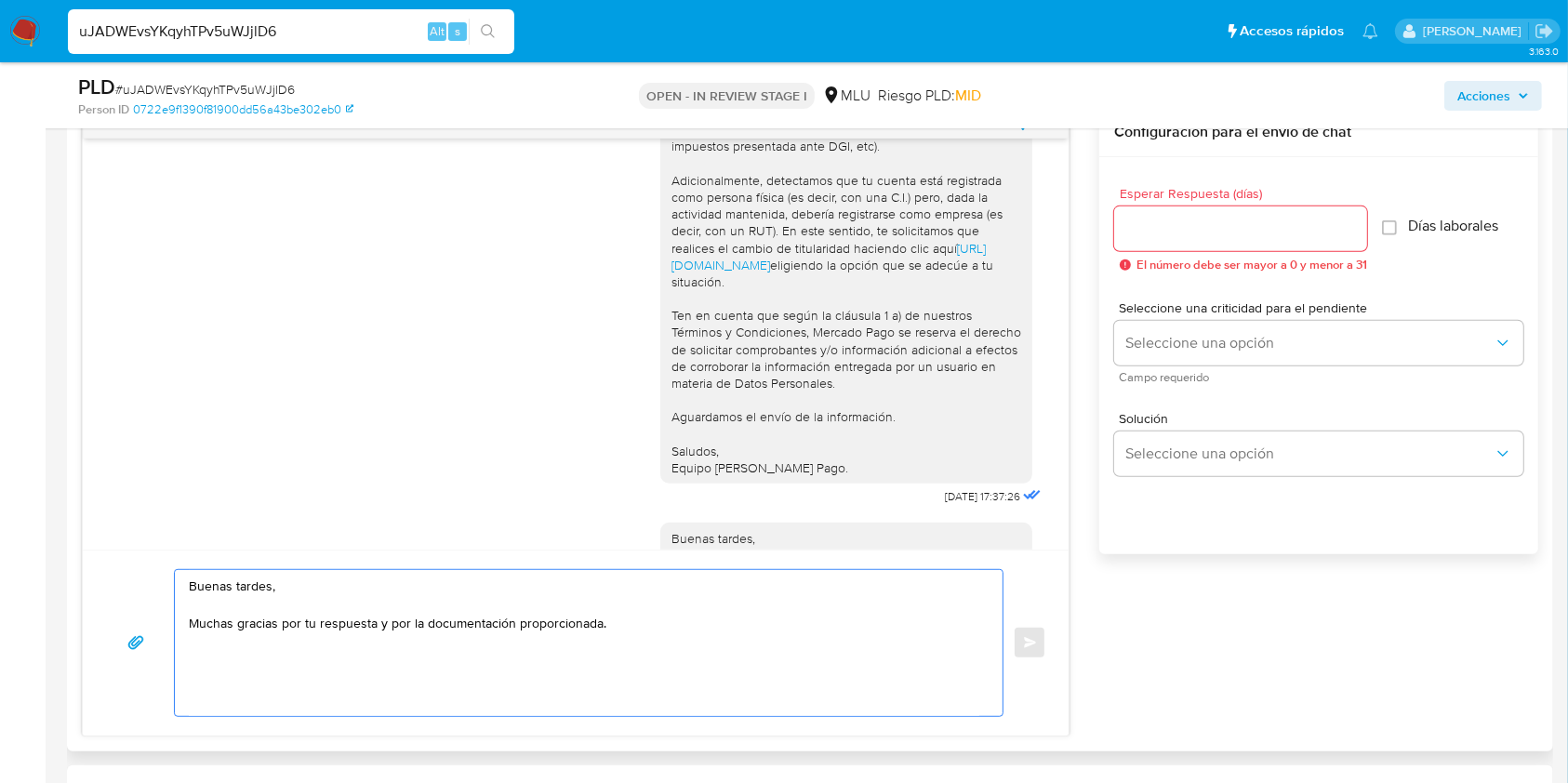
scroll to position [232, 0]
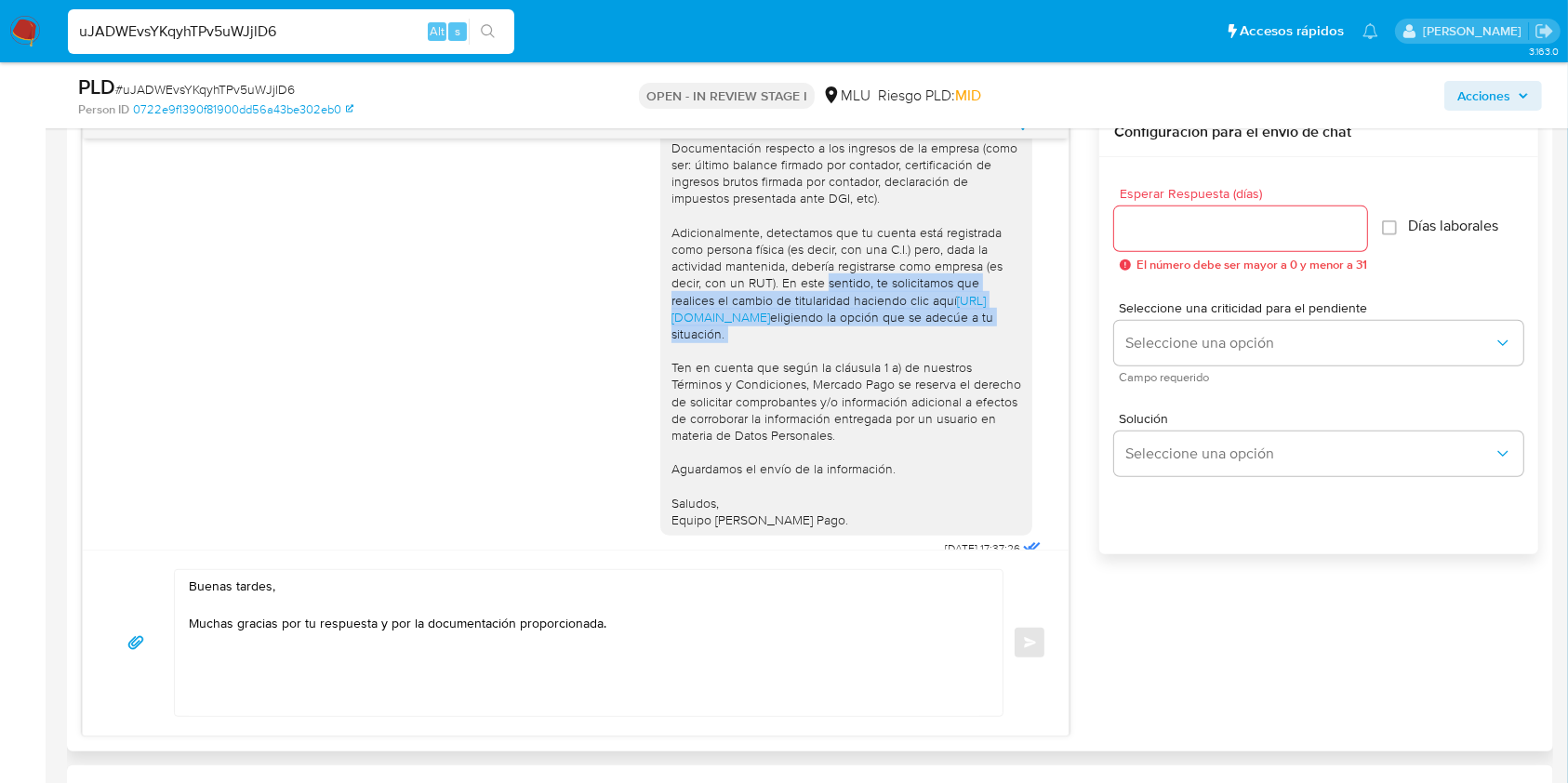
drag, startPoint x: 858, startPoint y: 279, endPoint x: 955, endPoint y: 349, distance: 119.6
click at [955, 349] on div "Buenas tardes Lorena, Te contactamos ya que necesitamos verificar algunos datos…" at bounding box center [846, 234] width 349 height 593
copy div "e solicitamos que realices el cambio de titularidad haciendo clic aquí https://…"
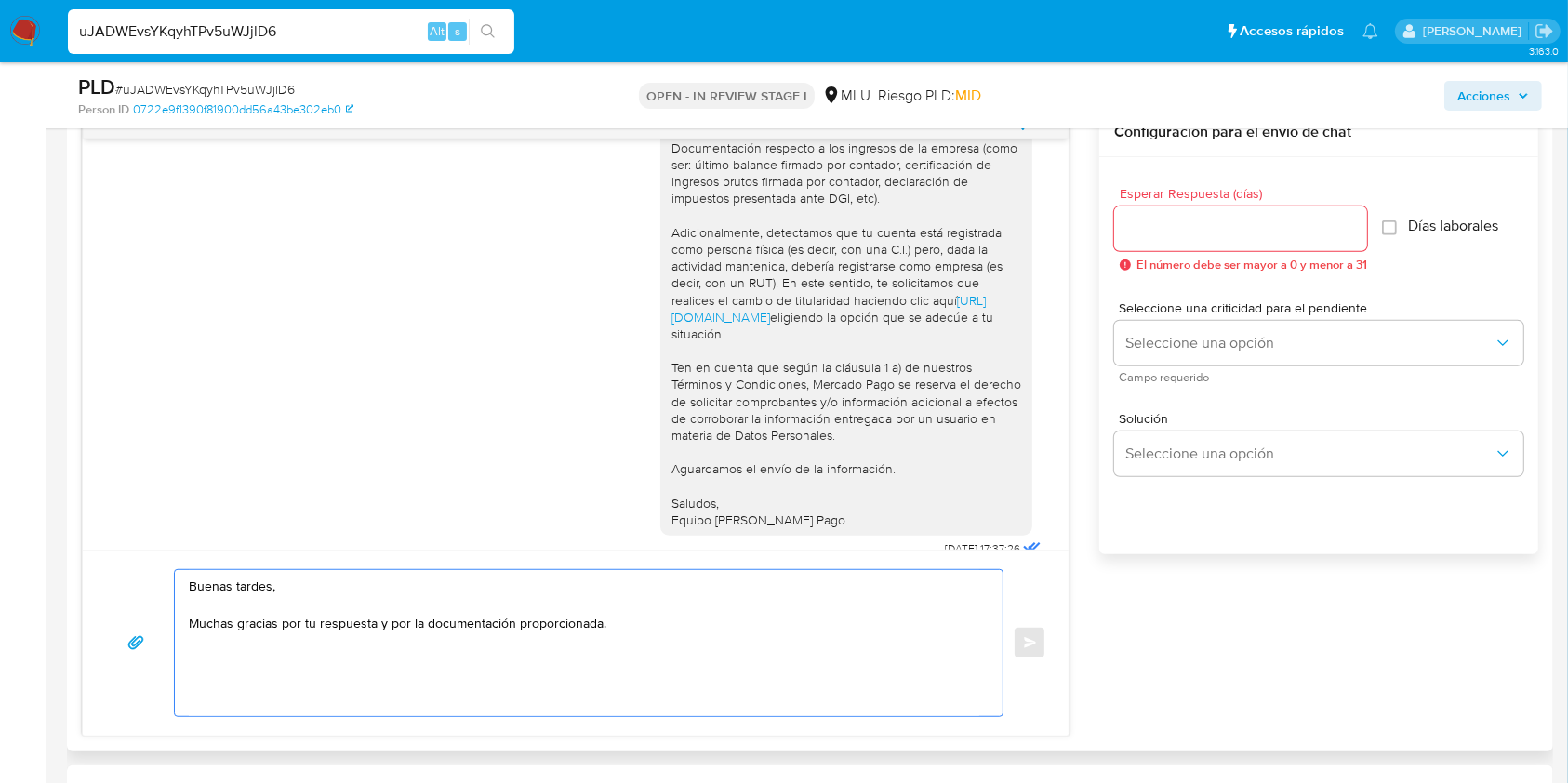
click at [402, 686] on textarea "Buenas tardes, Muchas gracias por tu respuesta y por la documentación proporcio…" at bounding box center [584, 643] width 791 height 146
paste textarea "e solicitamos que realices el cambio de titularidad haciendo clic aquí https://…"
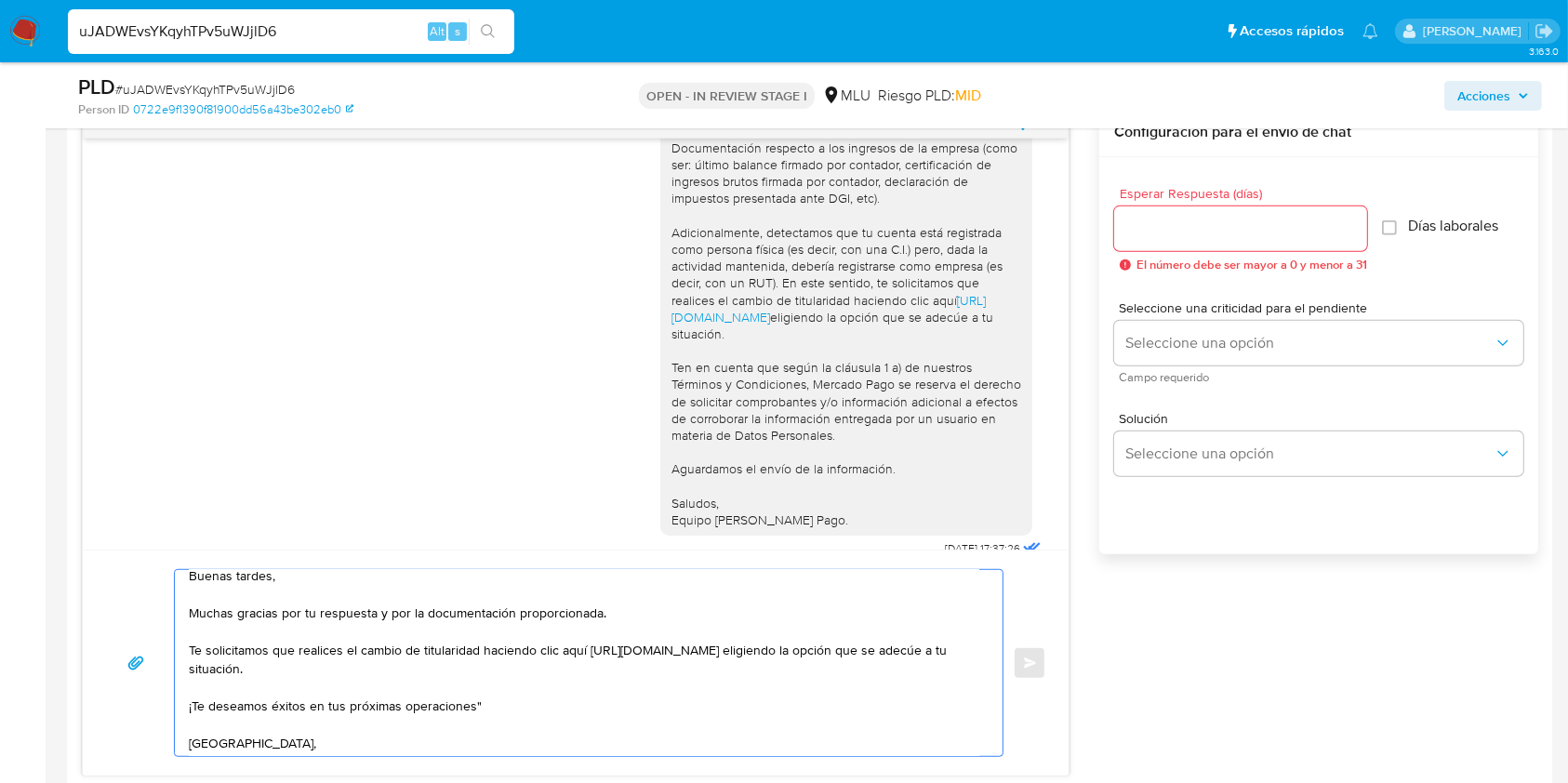
scroll to position [29, 0]
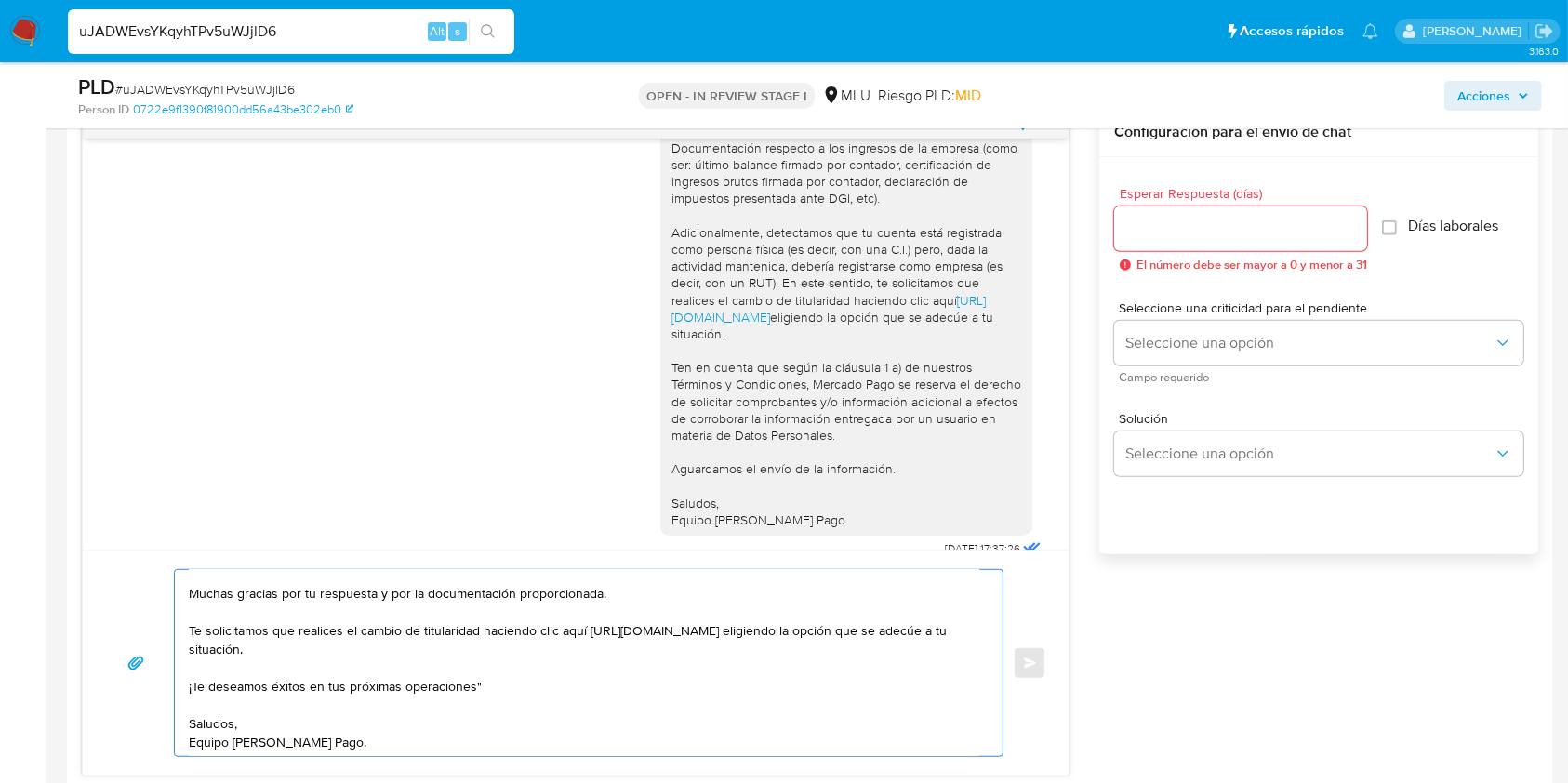
type textarea "Buenas tardes, Muchas gracias por tu respuesta y por la documentación proporcio…"
click at [1177, 228] on input "Esperar Respuesta (días)" at bounding box center [1241, 229] width 253 height 25
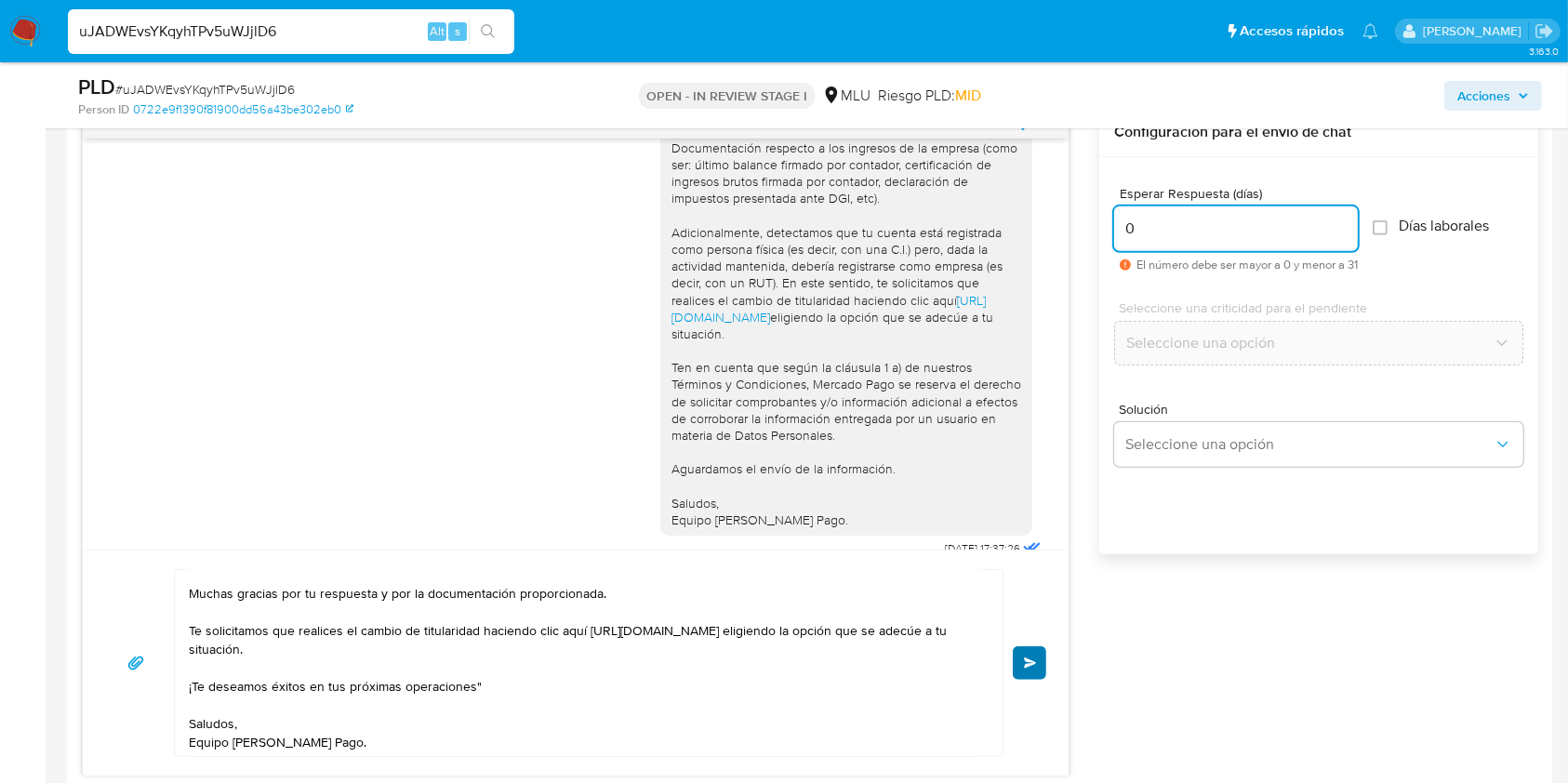
type input "0"
click at [1029, 667] on button "Enviar" at bounding box center [1029, 663] width 33 height 33
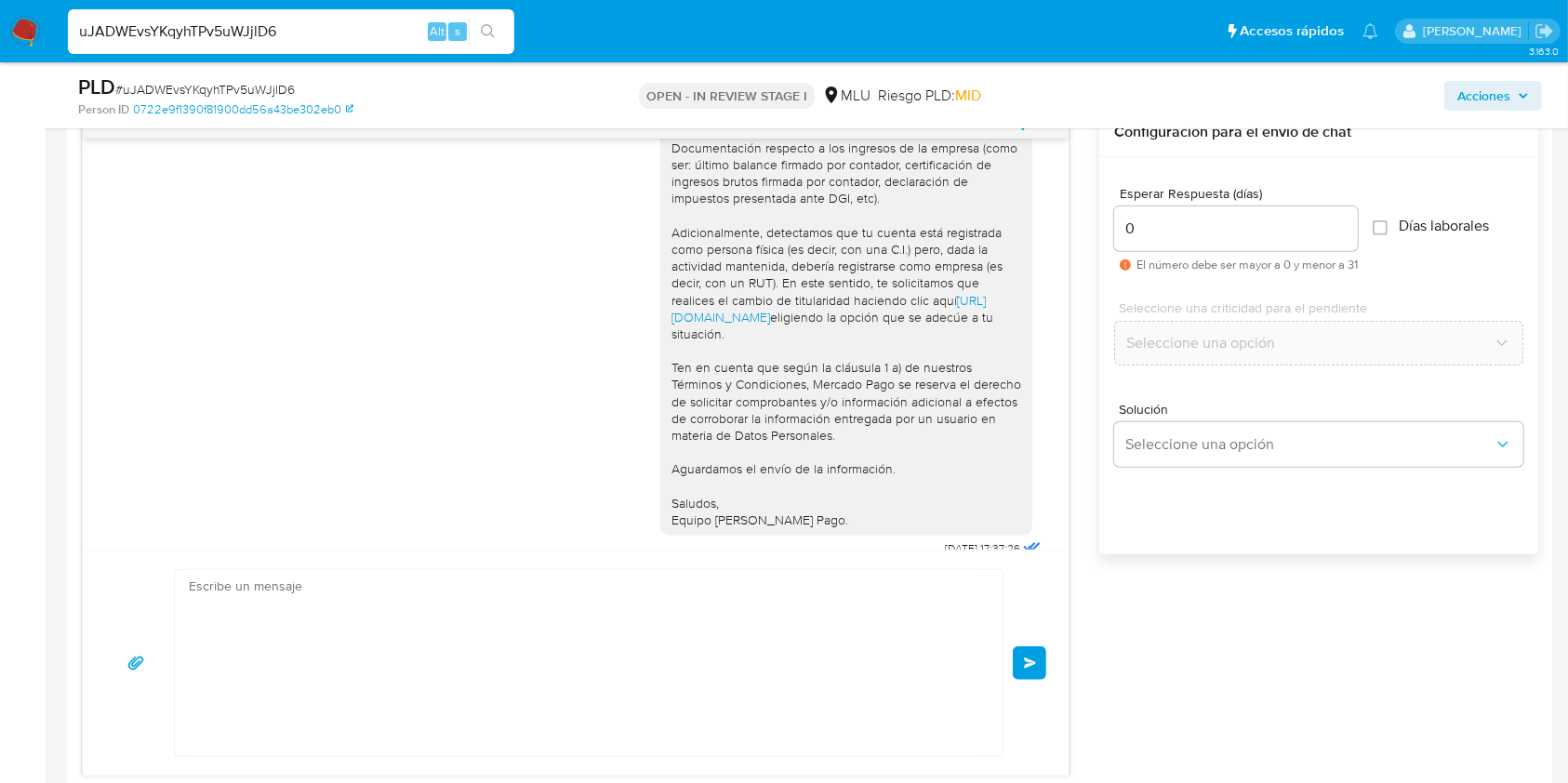
scroll to position [887, 0]
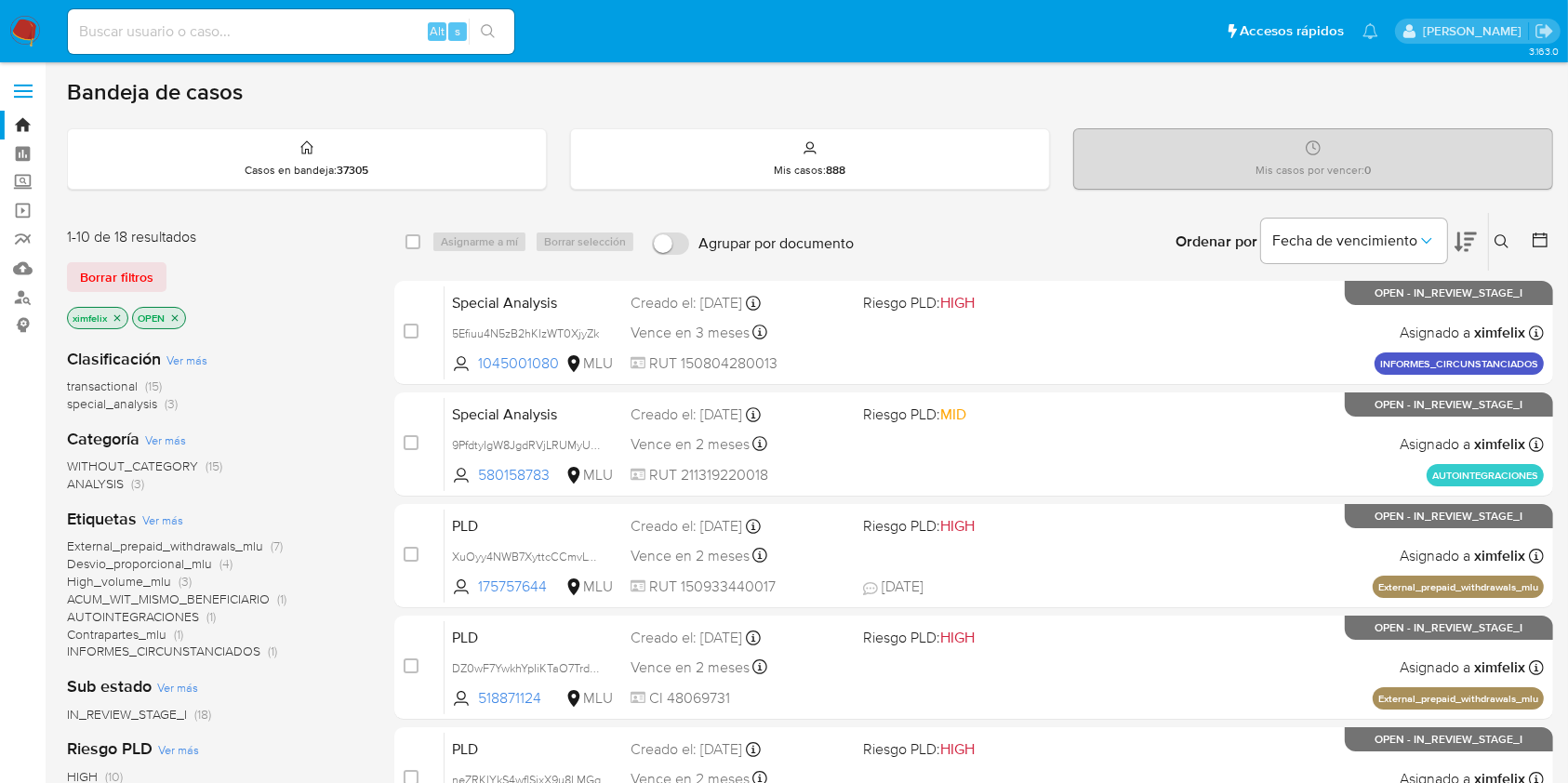
click at [1462, 78] on div "Bandeja de casos" at bounding box center [810, 92] width 1487 height 27
click at [117, 315] on icon "close-filter" at bounding box center [118, 317] width 7 height 7
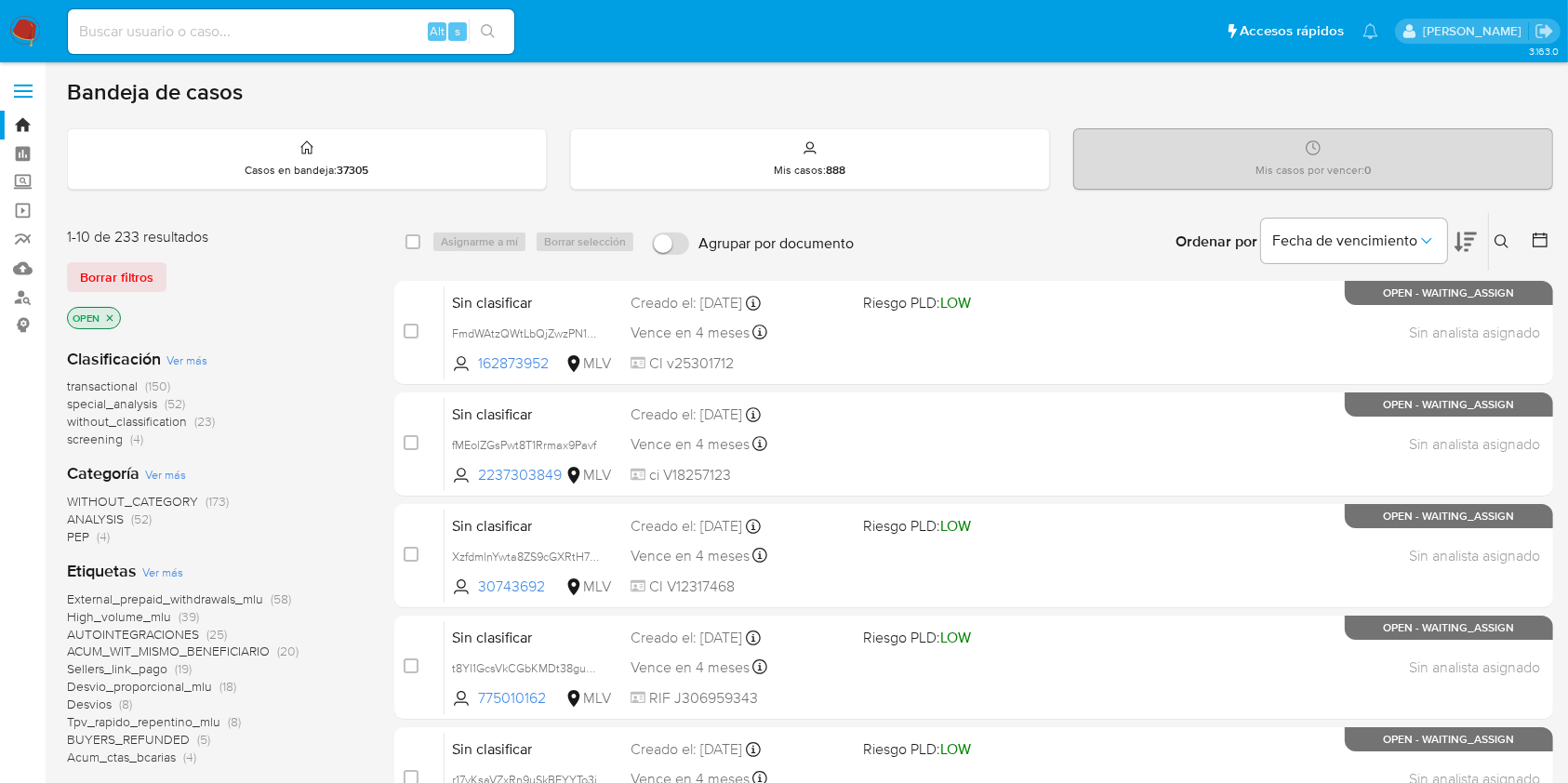
click at [1497, 235] on icon at bounding box center [1502, 241] width 14 height 14
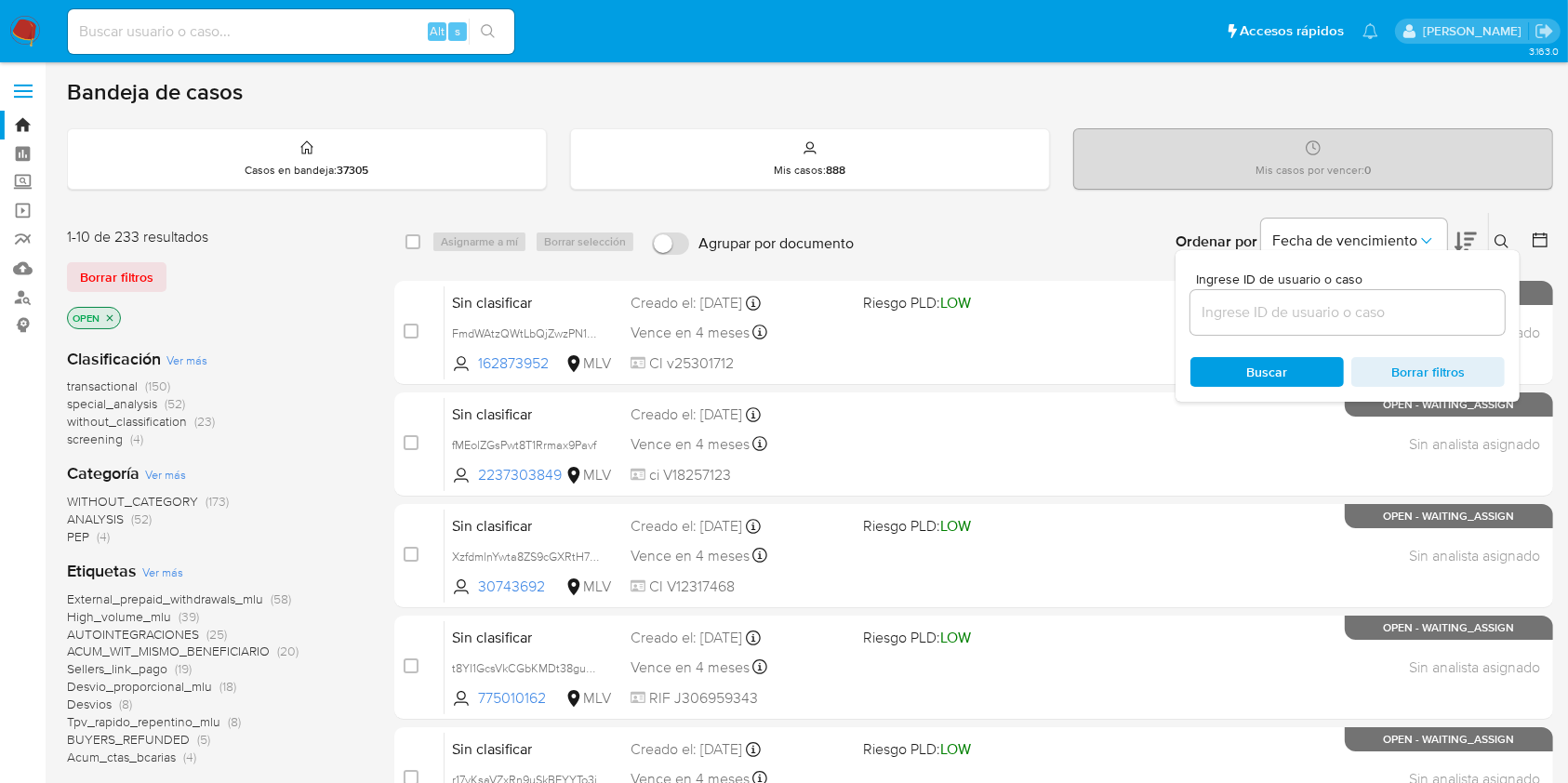
click at [1352, 316] on input at bounding box center [1348, 312] width 314 height 25
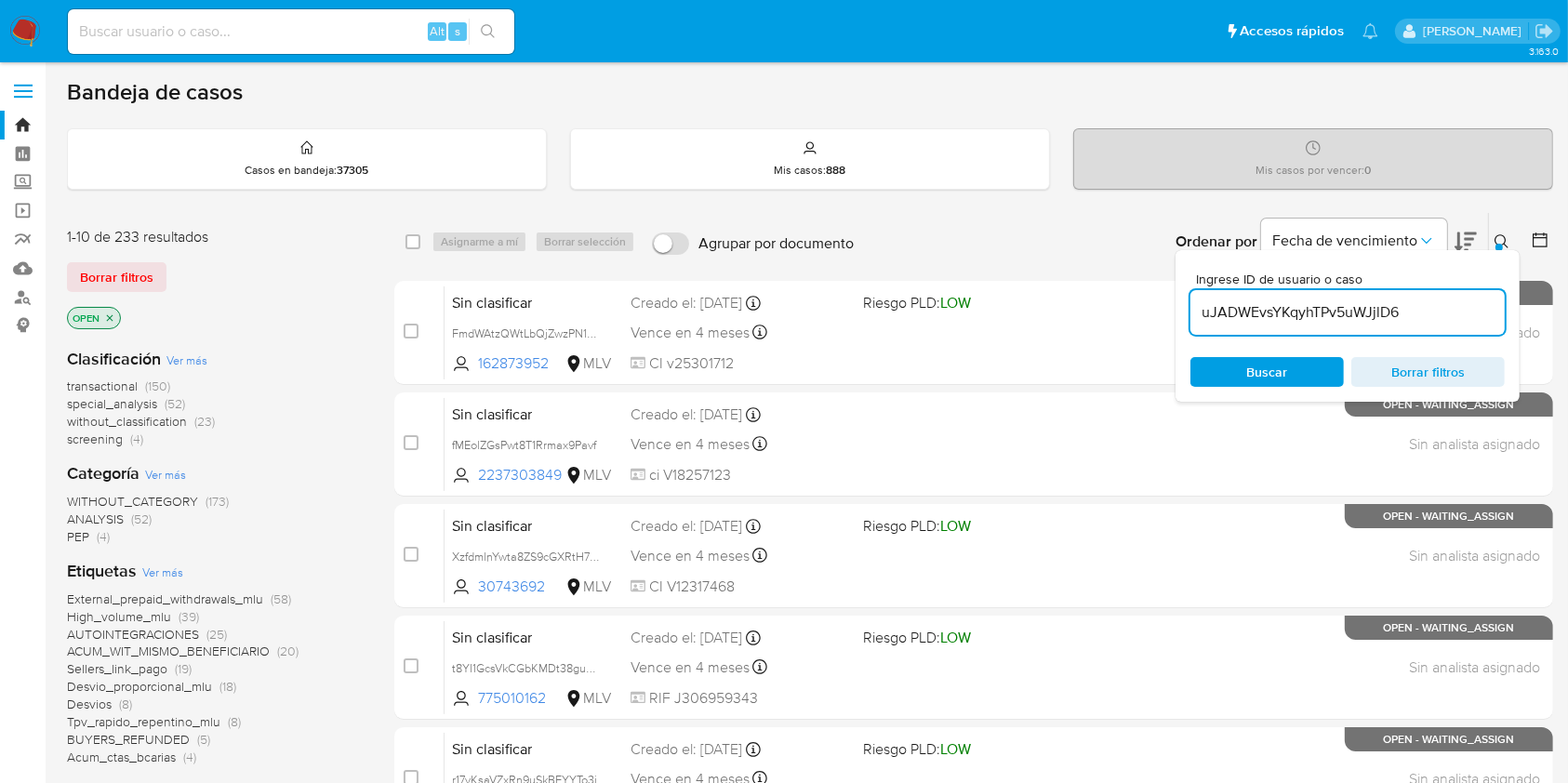
type input "uJADWEvsYKqyhTPv5uWJjlD6"
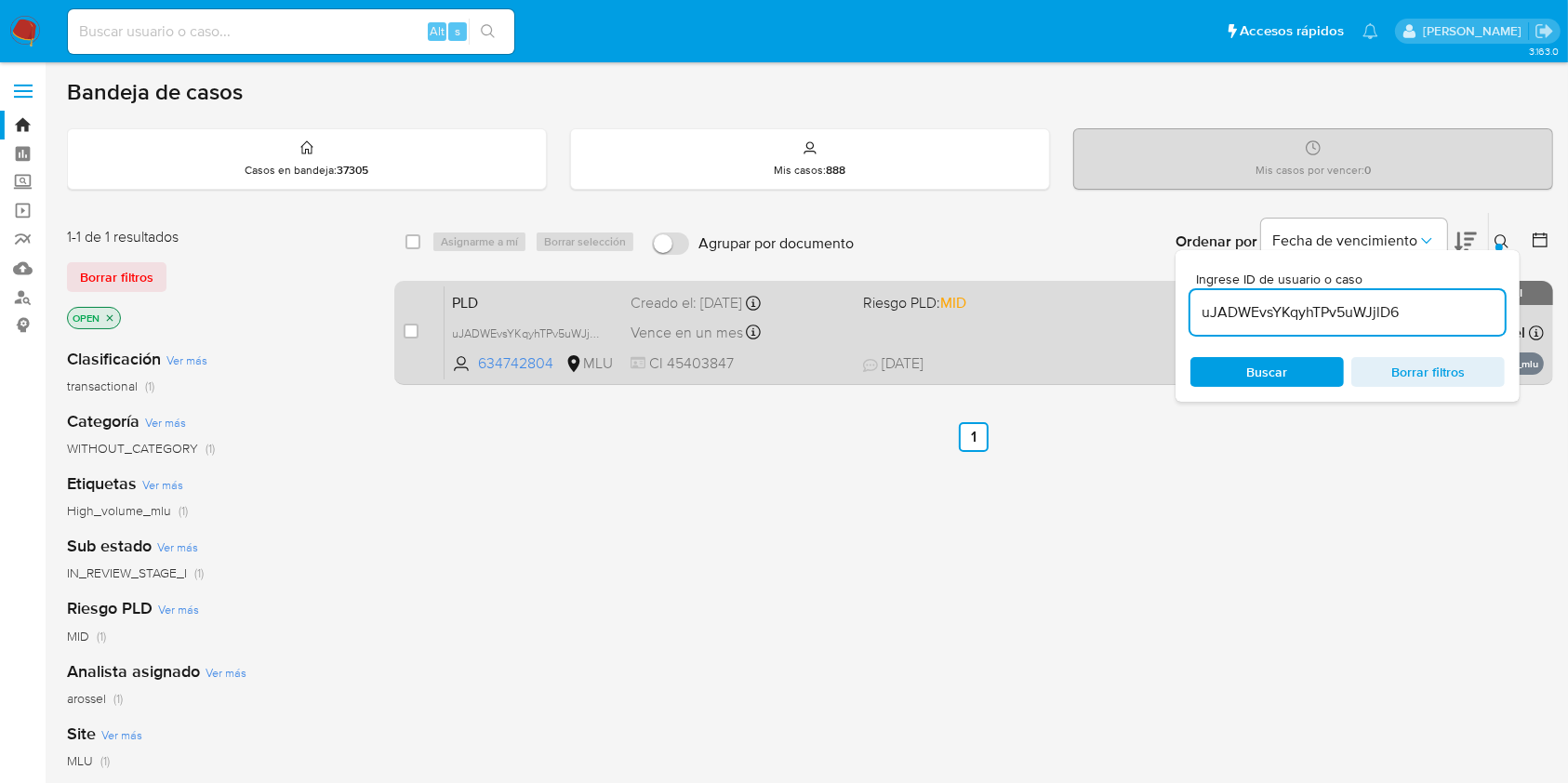
click at [409, 346] on div "case-item-checkbox No es posible asignar el caso" at bounding box center [424, 333] width 41 height 94
click at [409, 332] on input "checkbox" at bounding box center [410, 331] width 15 height 15
checkbox input "true"
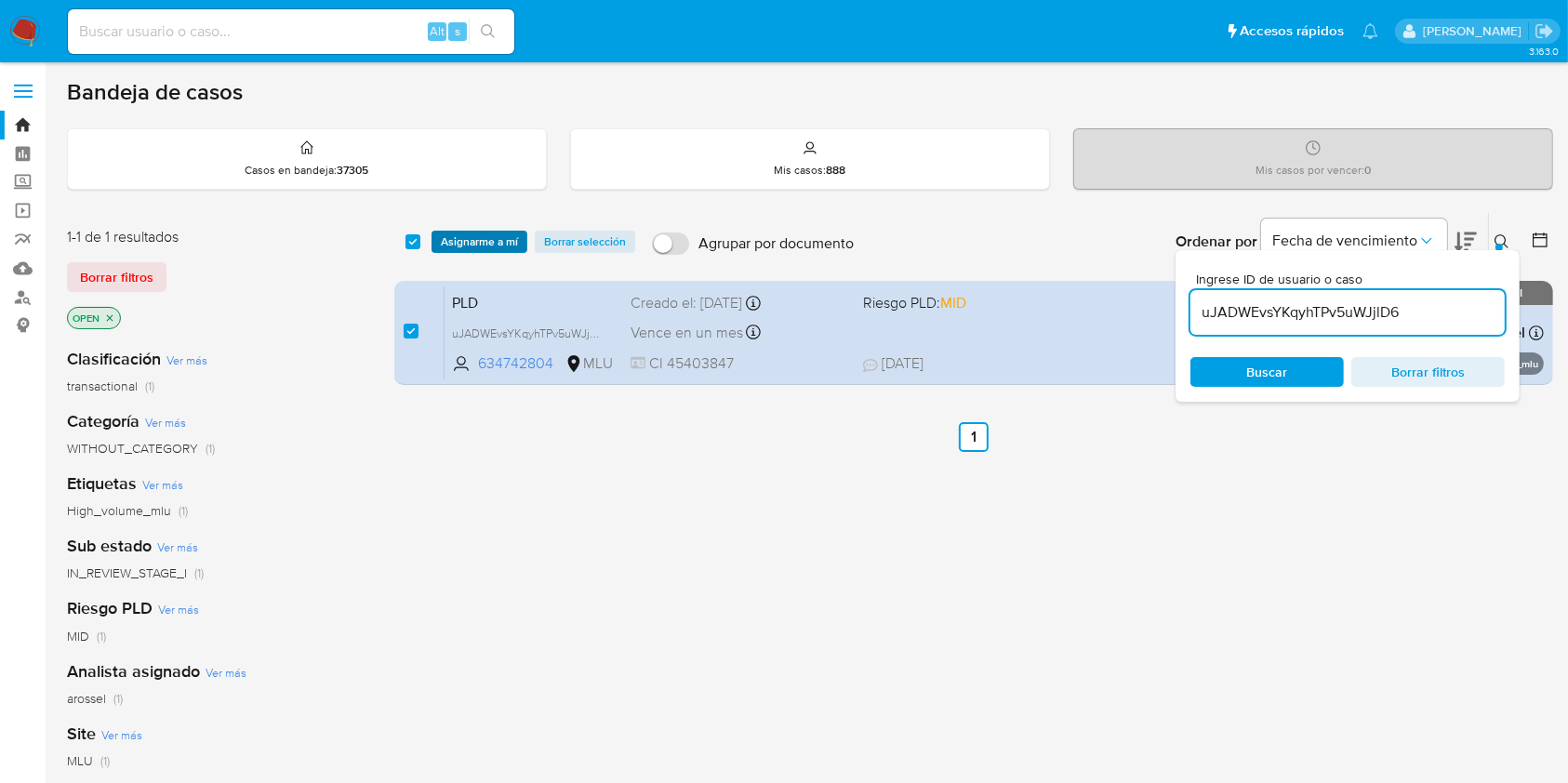
click at [480, 251] on span "Asignarme a mí" at bounding box center [479, 241] width 78 height 19
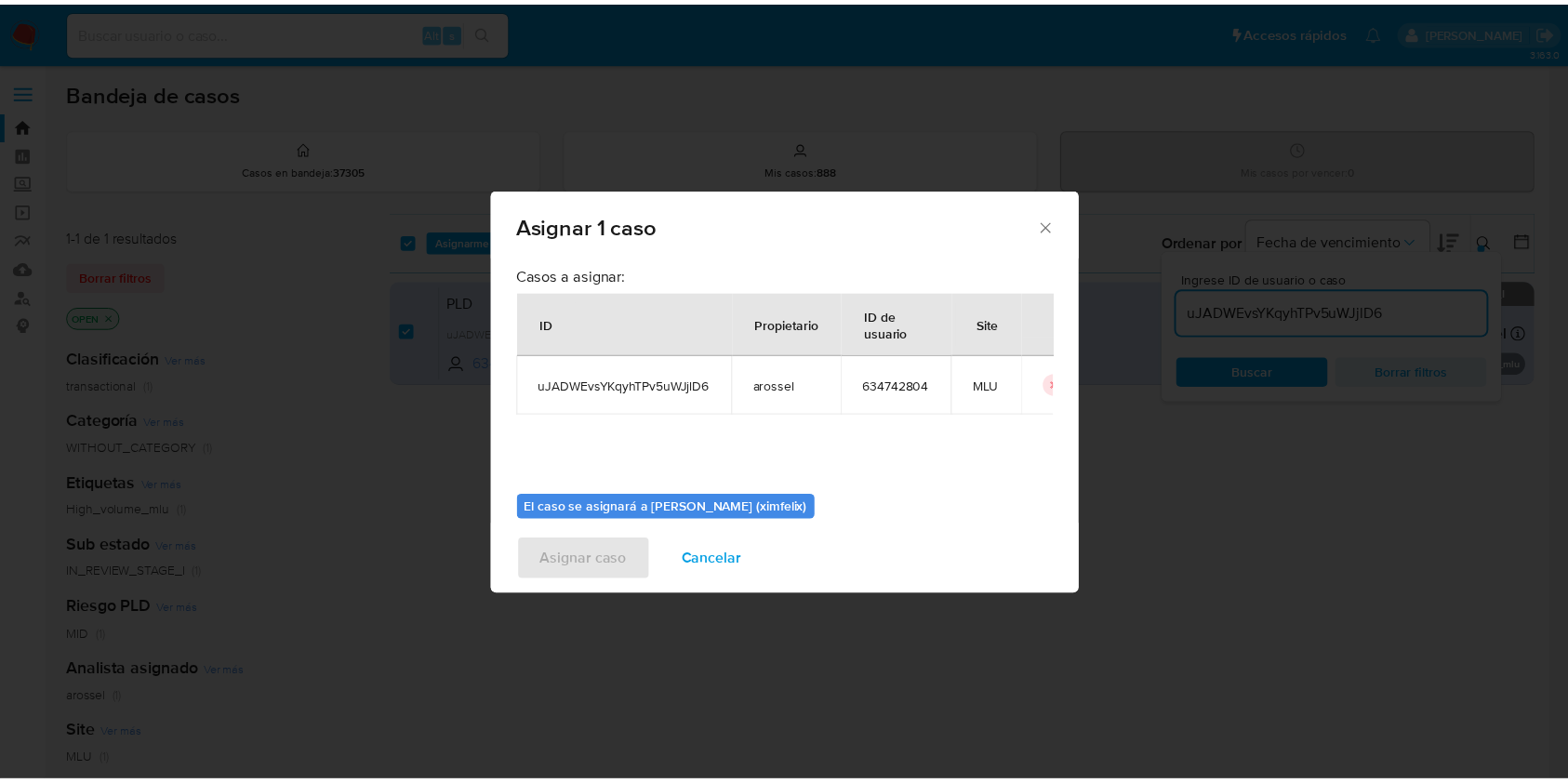
scroll to position [95, 0]
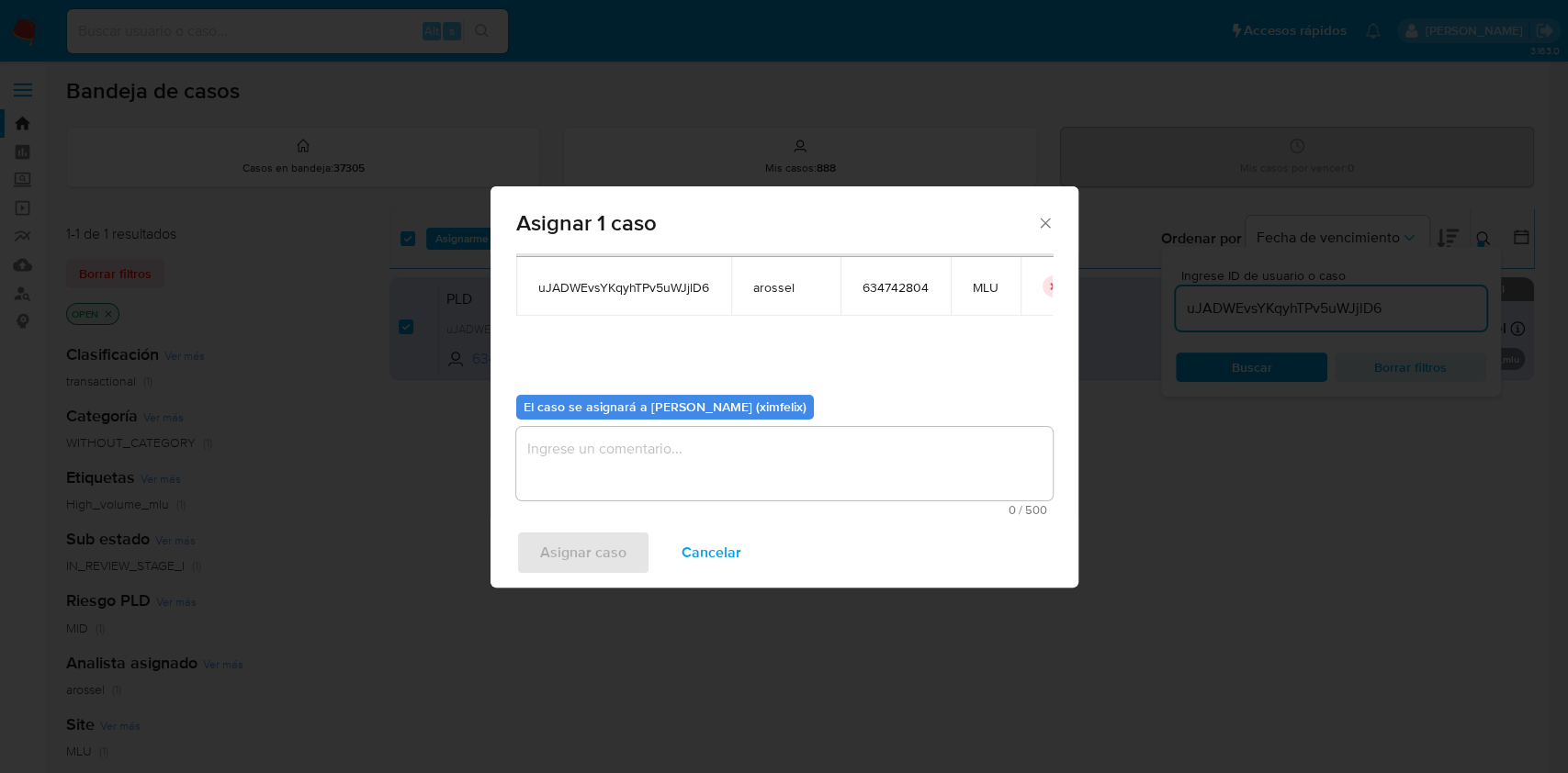
click at [737, 456] on textarea "assign-modal" at bounding box center [785, 464] width 537 height 74
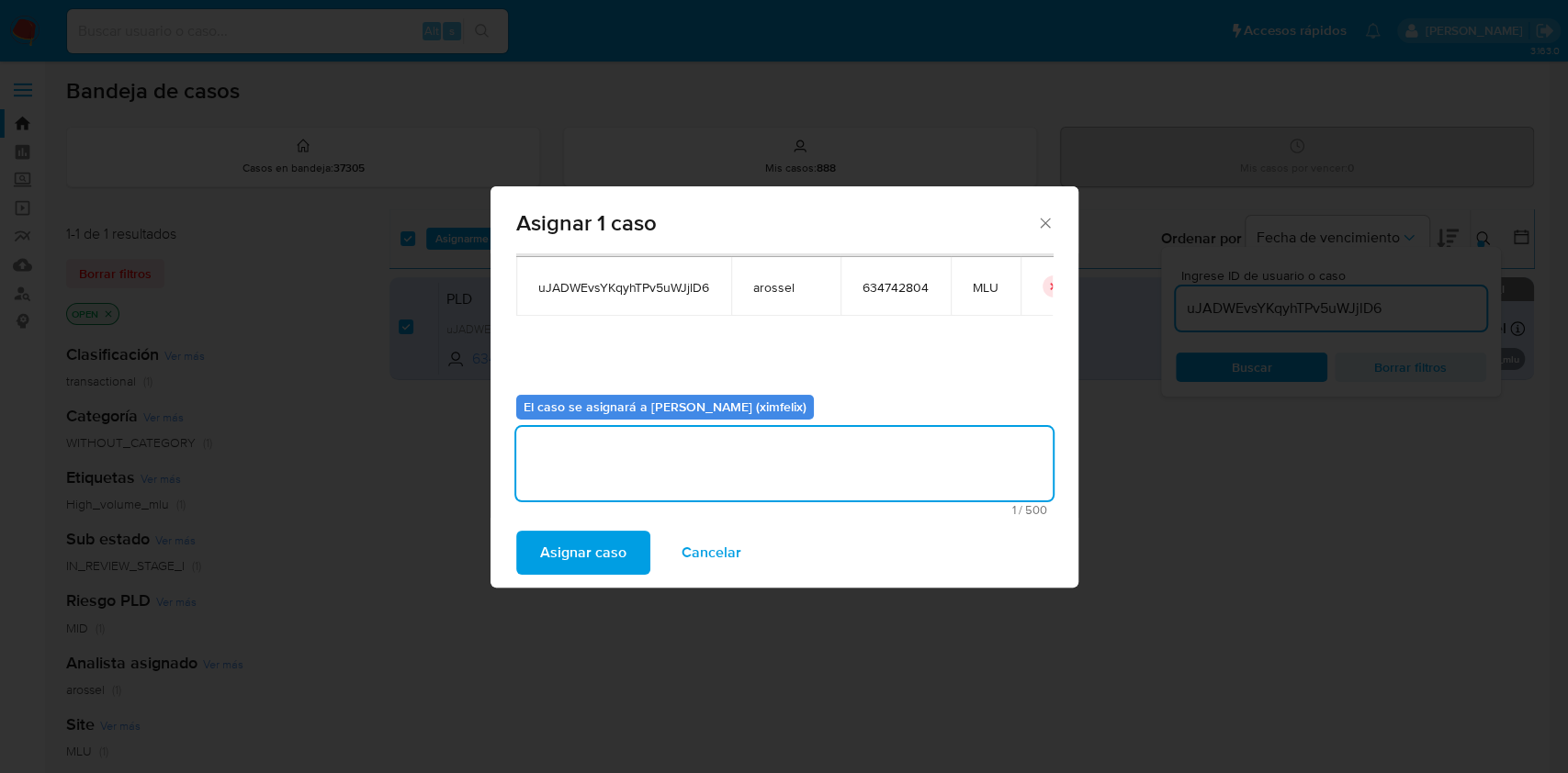
click at [612, 549] on span "Asignar caso" at bounding box center [582, 553] width 86 height 41
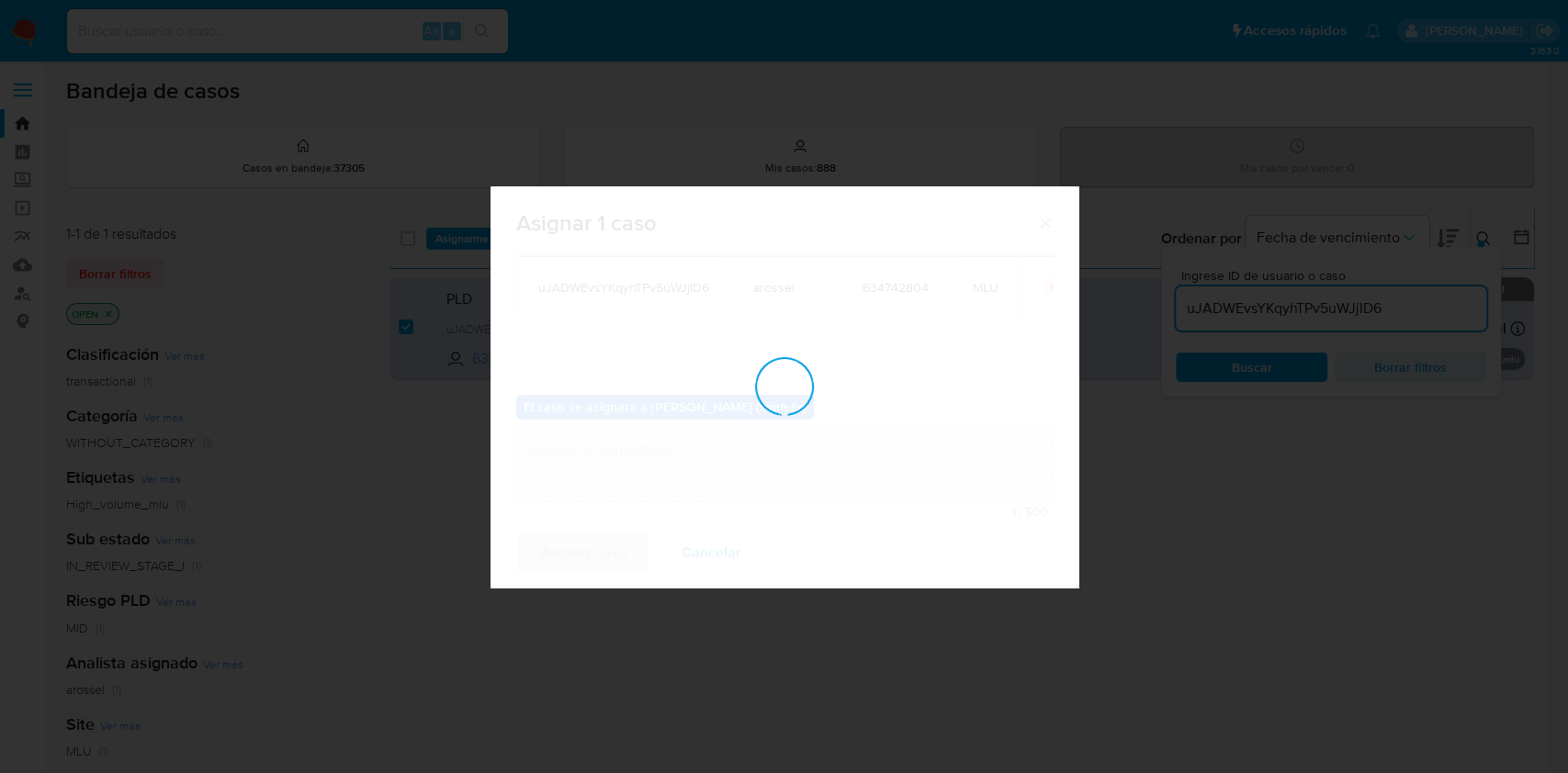
checkbox input "false"
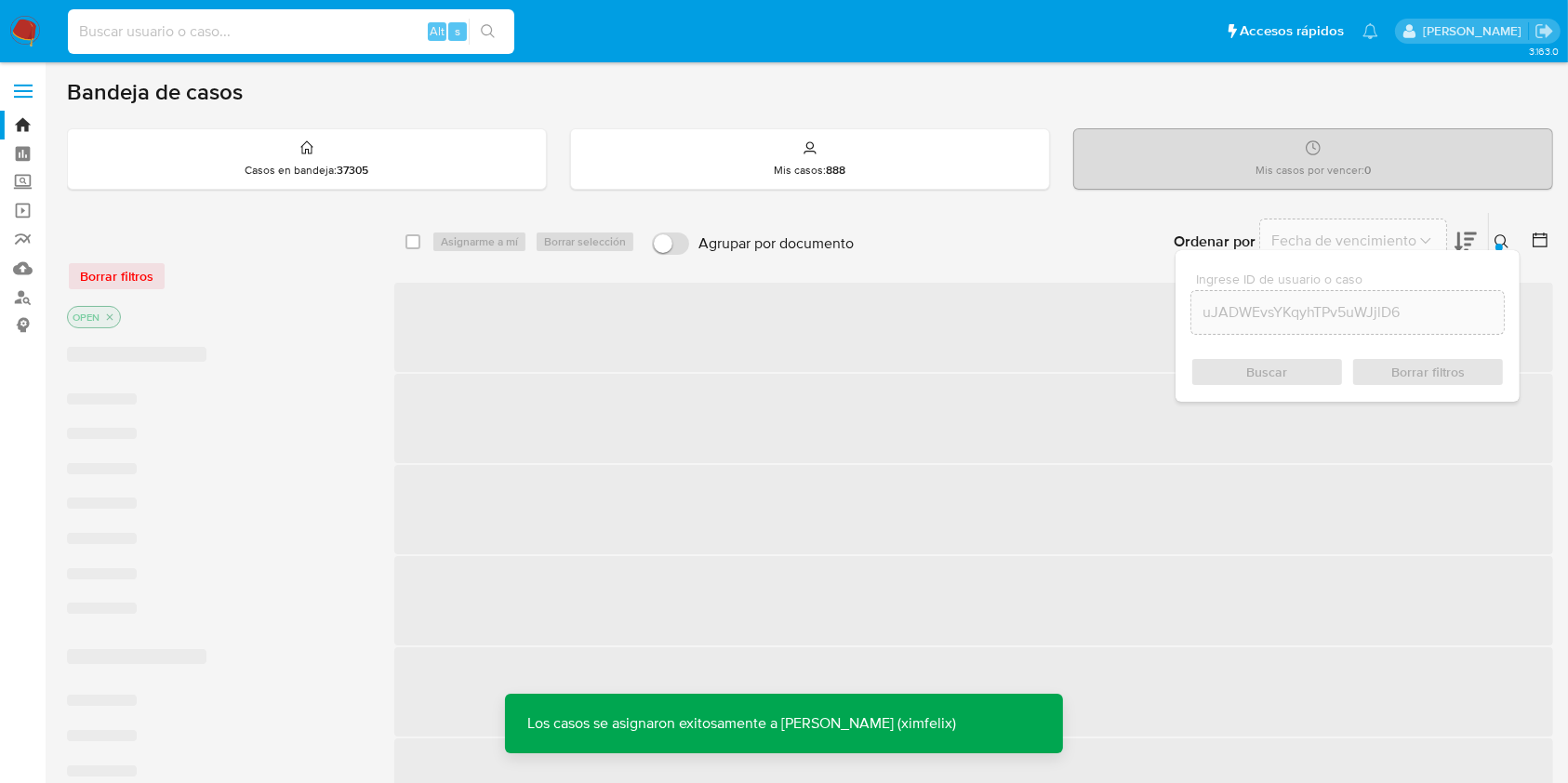
click at [317, 42] on input at bounding box center [290, 31] width 446 height 25
paste input "uJADWEvsYKqyhTPv5uWJjlD6"
type input "uJADWEvsYKqyhTPv5uWJjlD6"
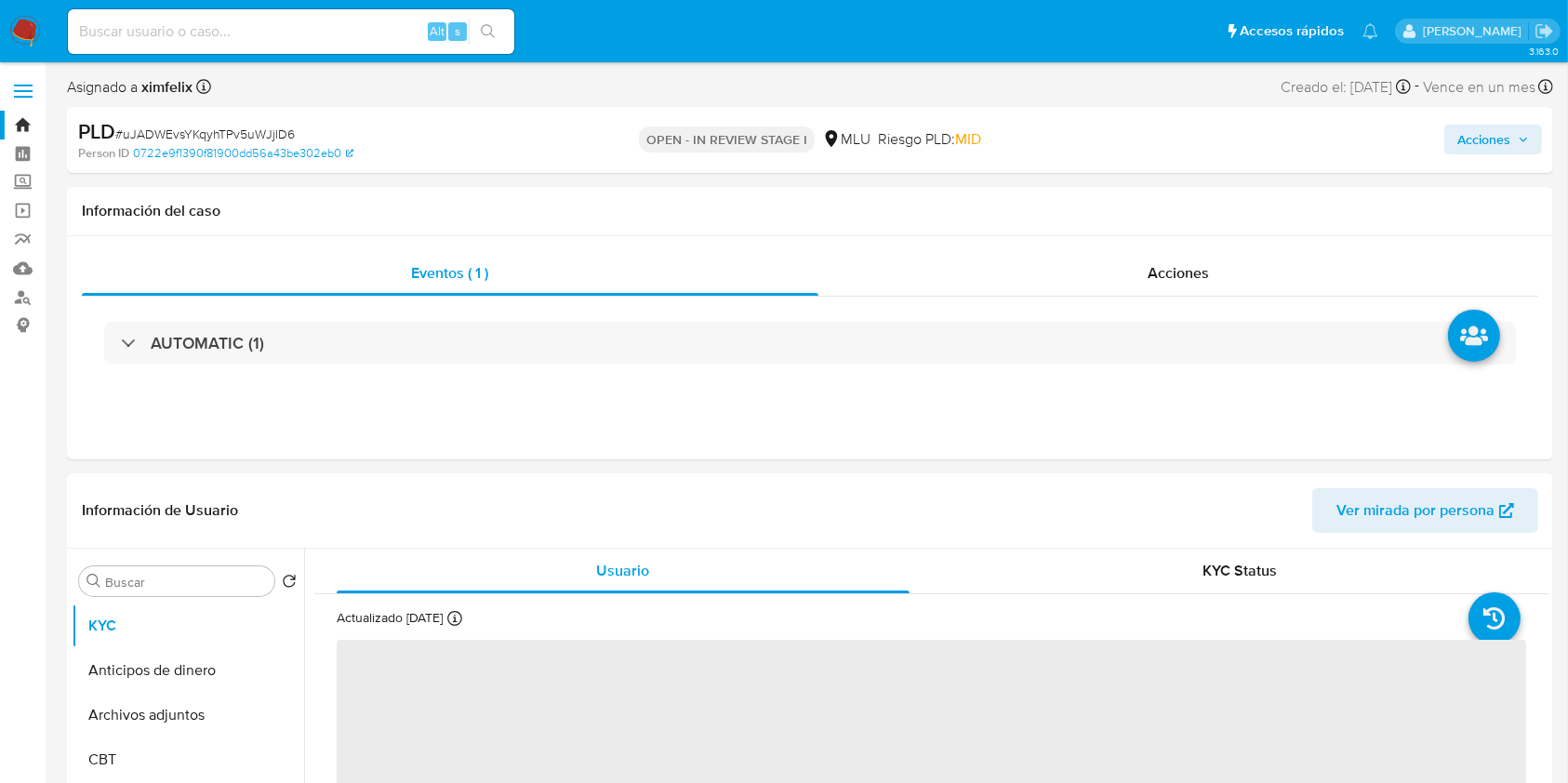
select select "10"
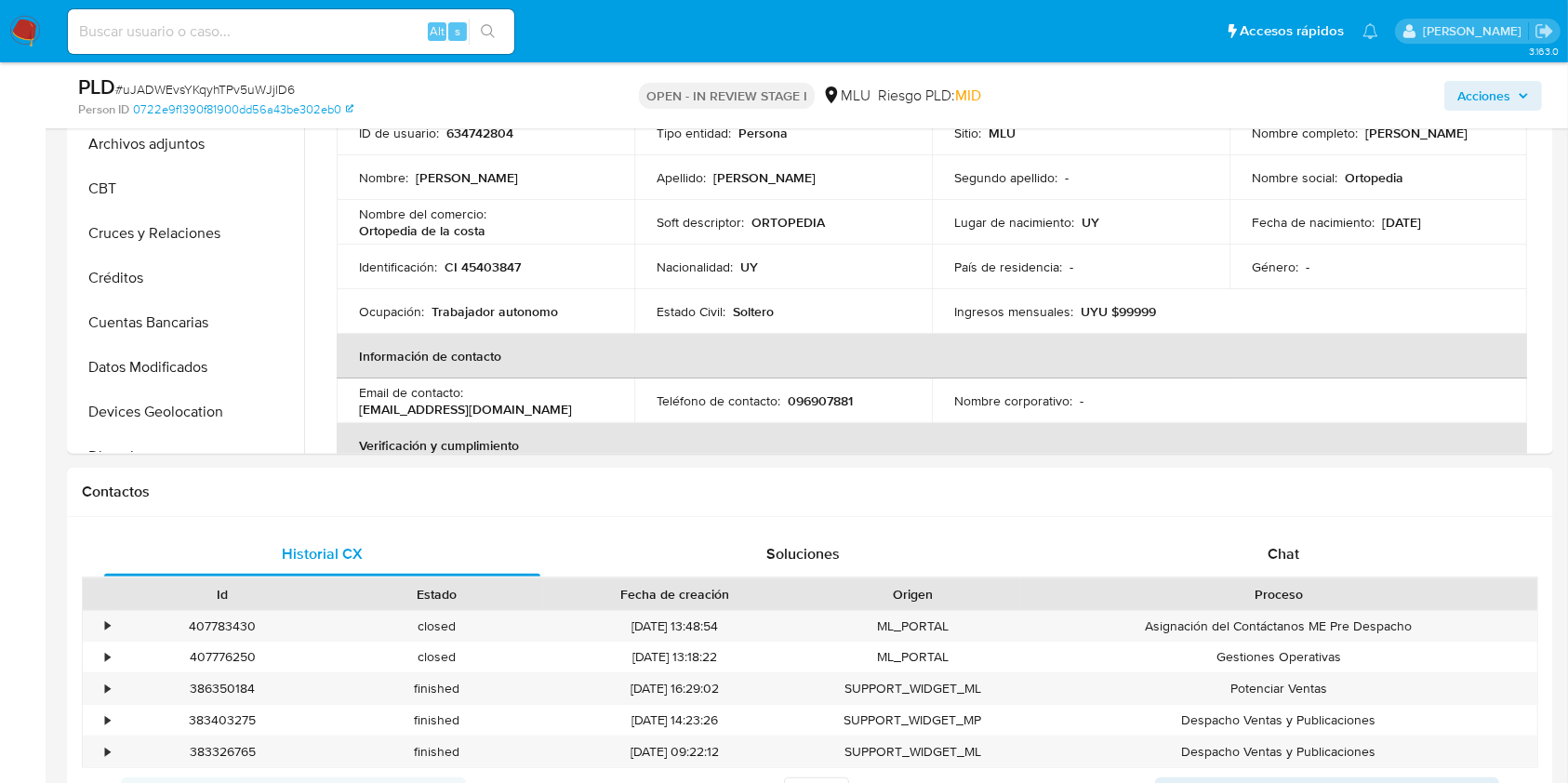
scroll to position [535, 0]
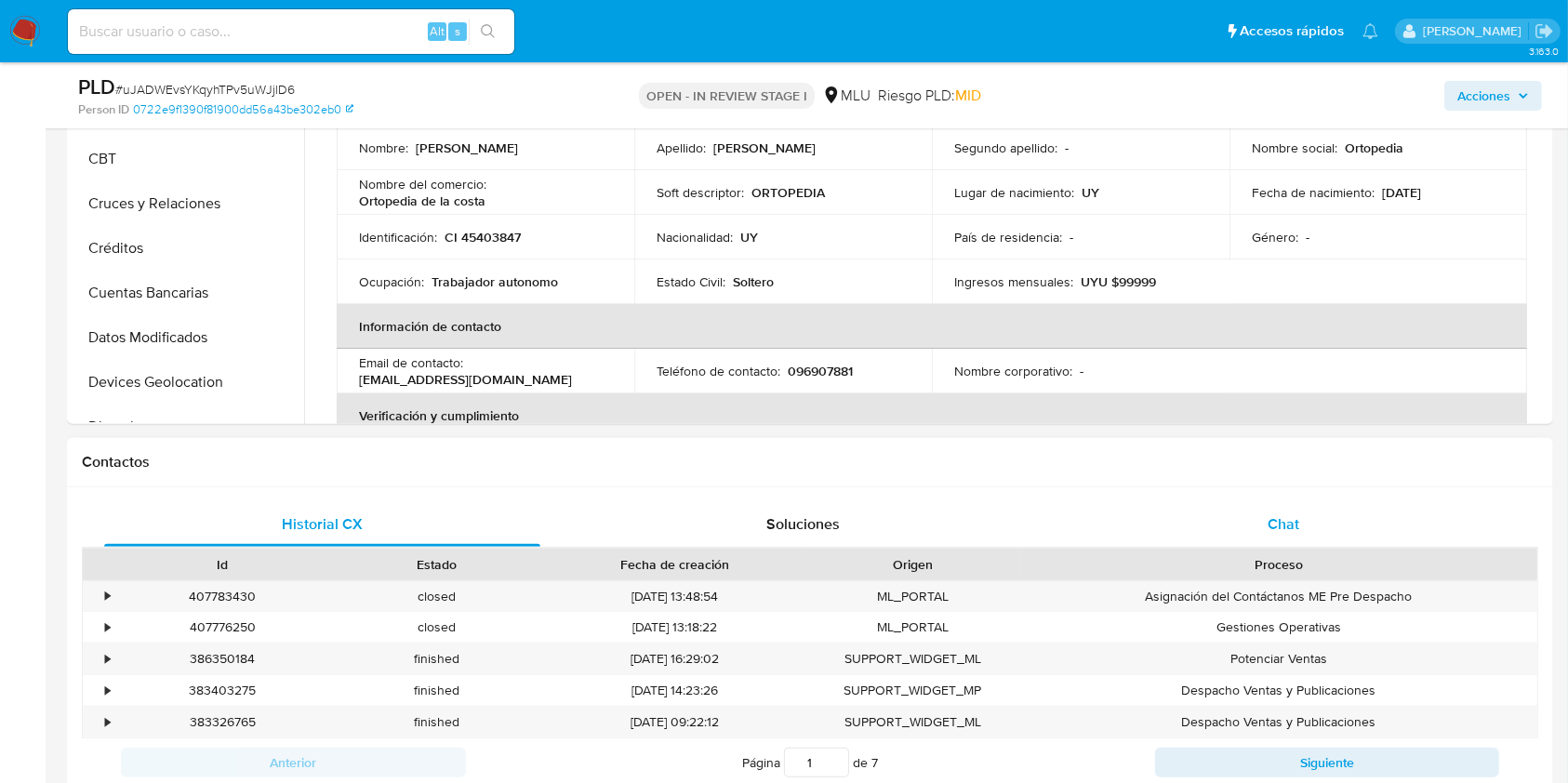
click at [1285, 522] on span "Chat" at bounding box center [1283, 524] width 31 height 22
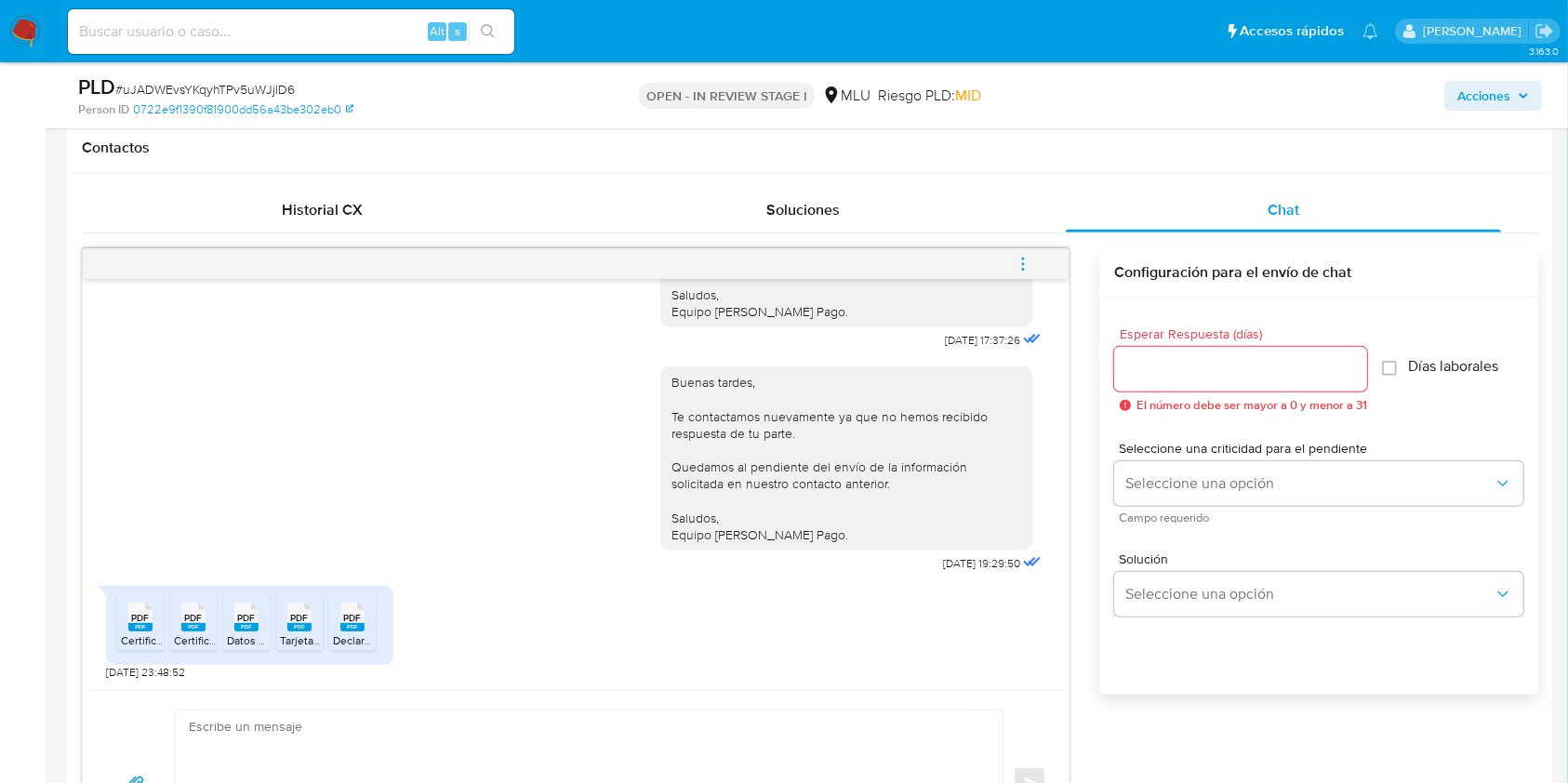
scroll to position [900, 0]
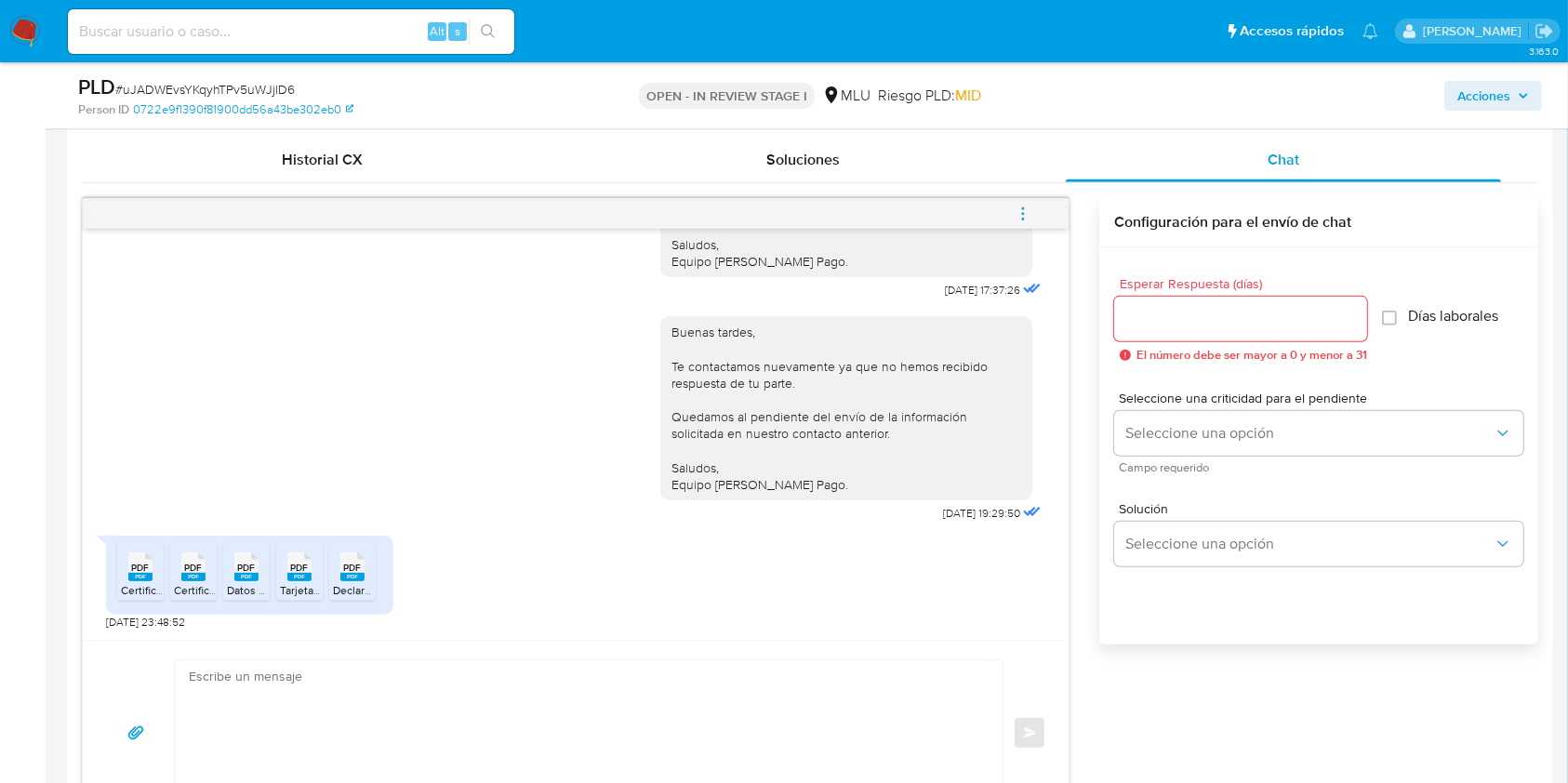
click at [141, 584] on span "Certificado BPS vto 14_01_26.pdf" at bounding box center [202, 590] width 164 height 16
click at [188, 588] on span "Certificado DGI vto_30_6_26.pdf" at bounding box center [256, 590] width 165 height 16
click at [238, 588] on span "Datos Registrales Form_6906.pdf" at bounding box center [310, 590] width 168 height 16
click at [298, 587] on span "Tarjeta RUT Form_6951.pdf" at bounding box center [346, 590] width 134 height 16
click at [353, 585] on span "Declaracion Impuestos 2024.pdf" at bounding box center [413, 590] width 162 height 16
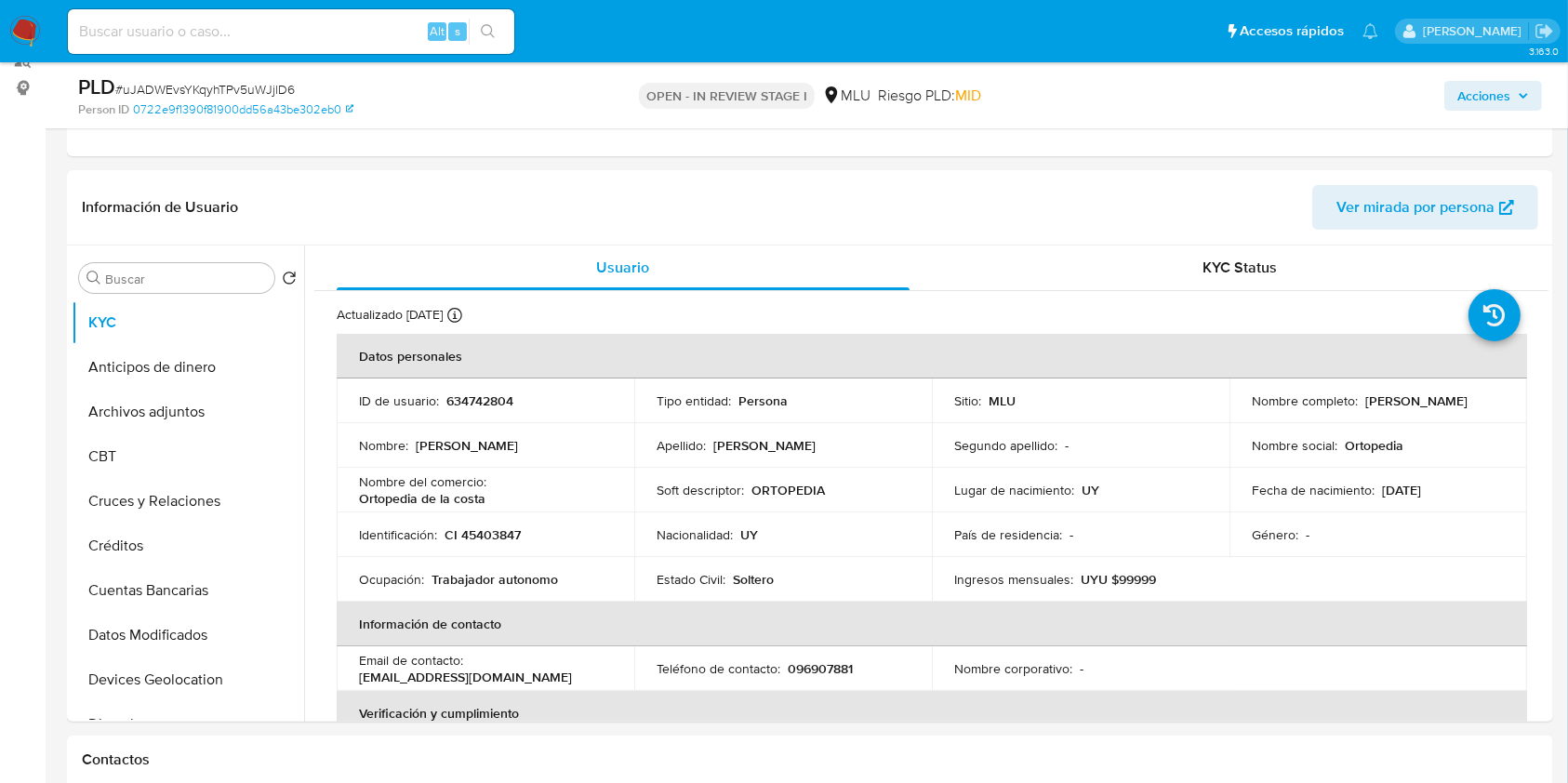
scroll to position [253, 0]
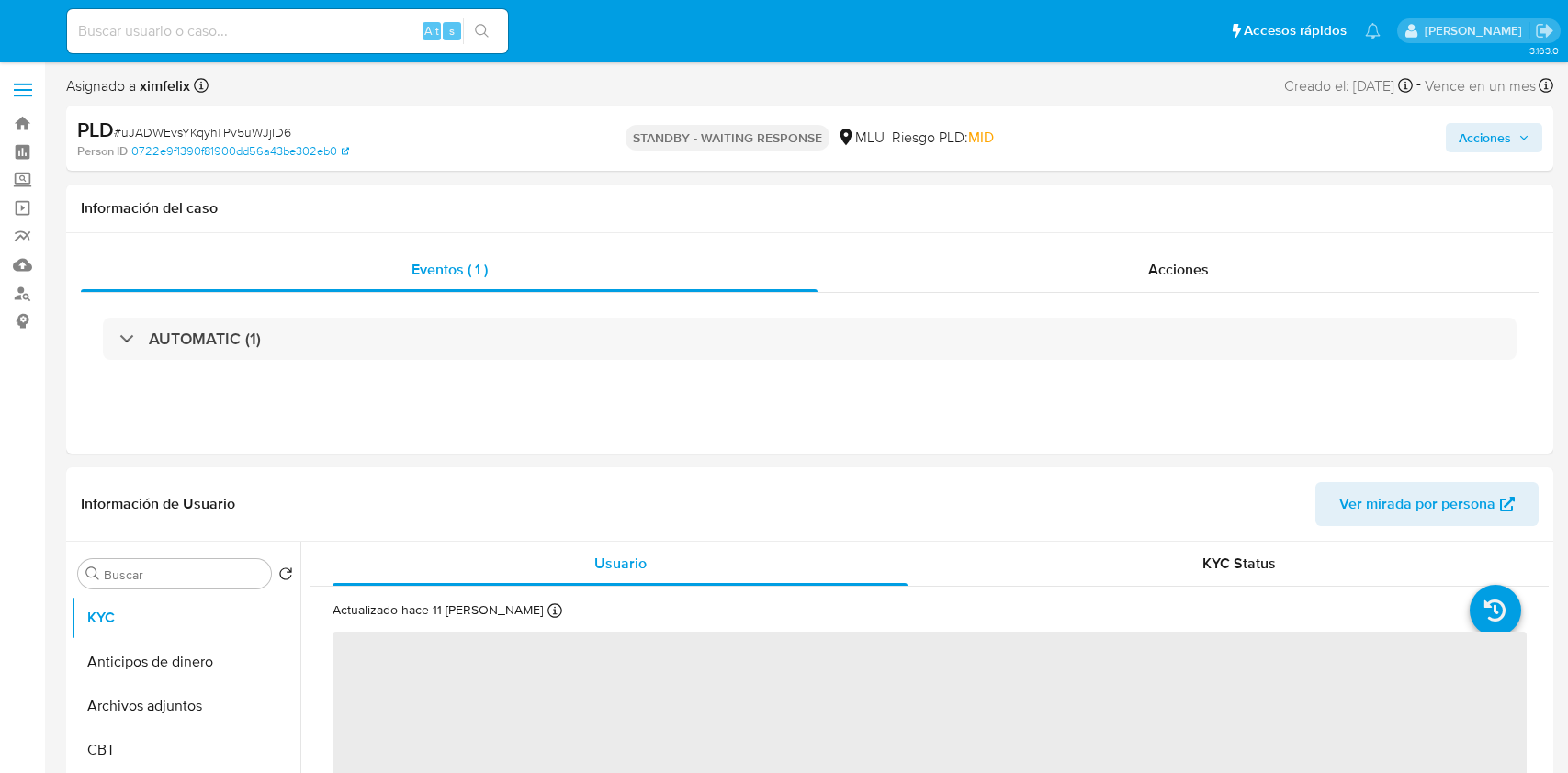
select select "10"
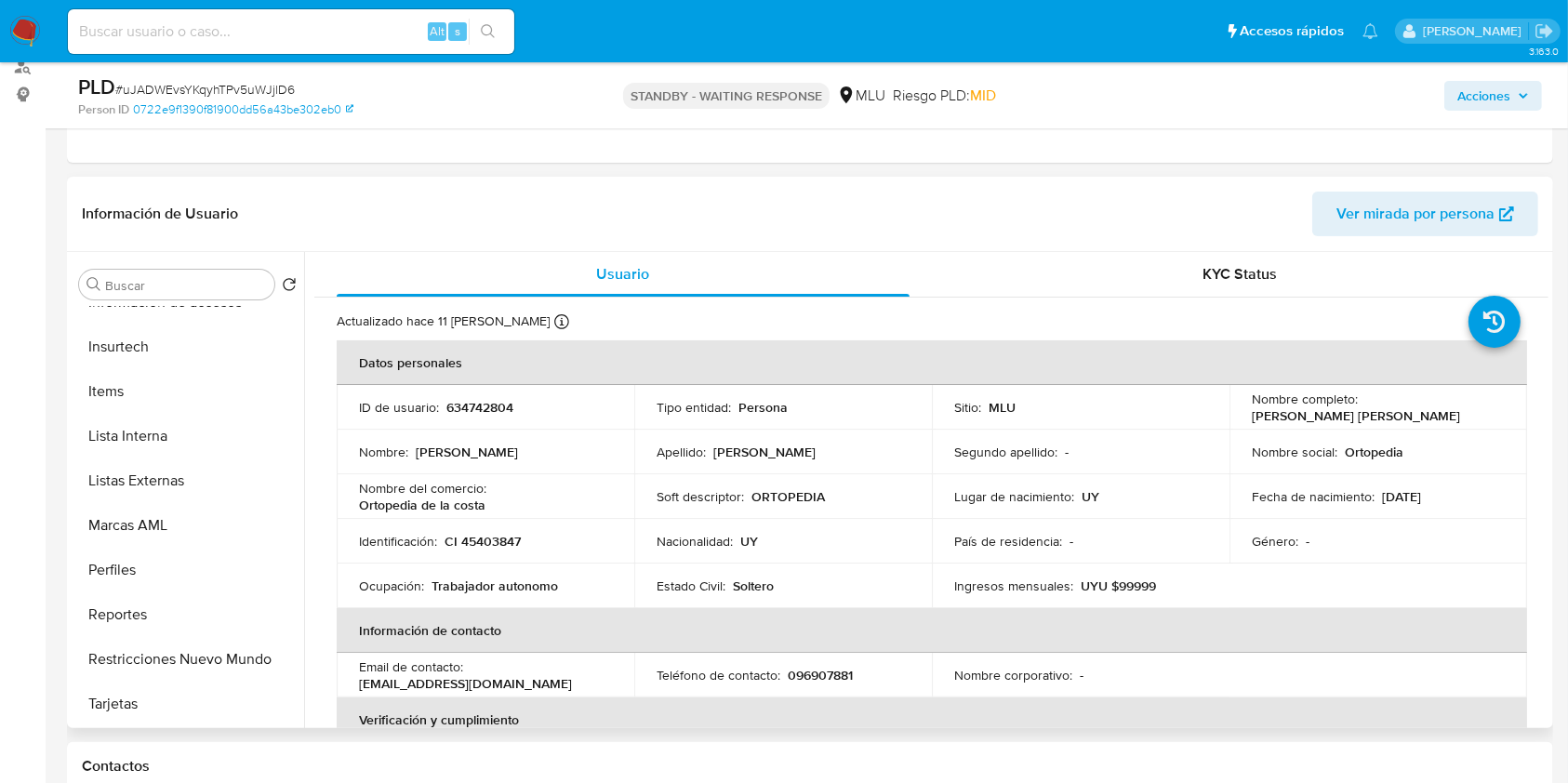
scroll to position [965, 0]
click at [224, 548] on button "Tarjetas" at bounding box center [181, 570] width 218 height 45
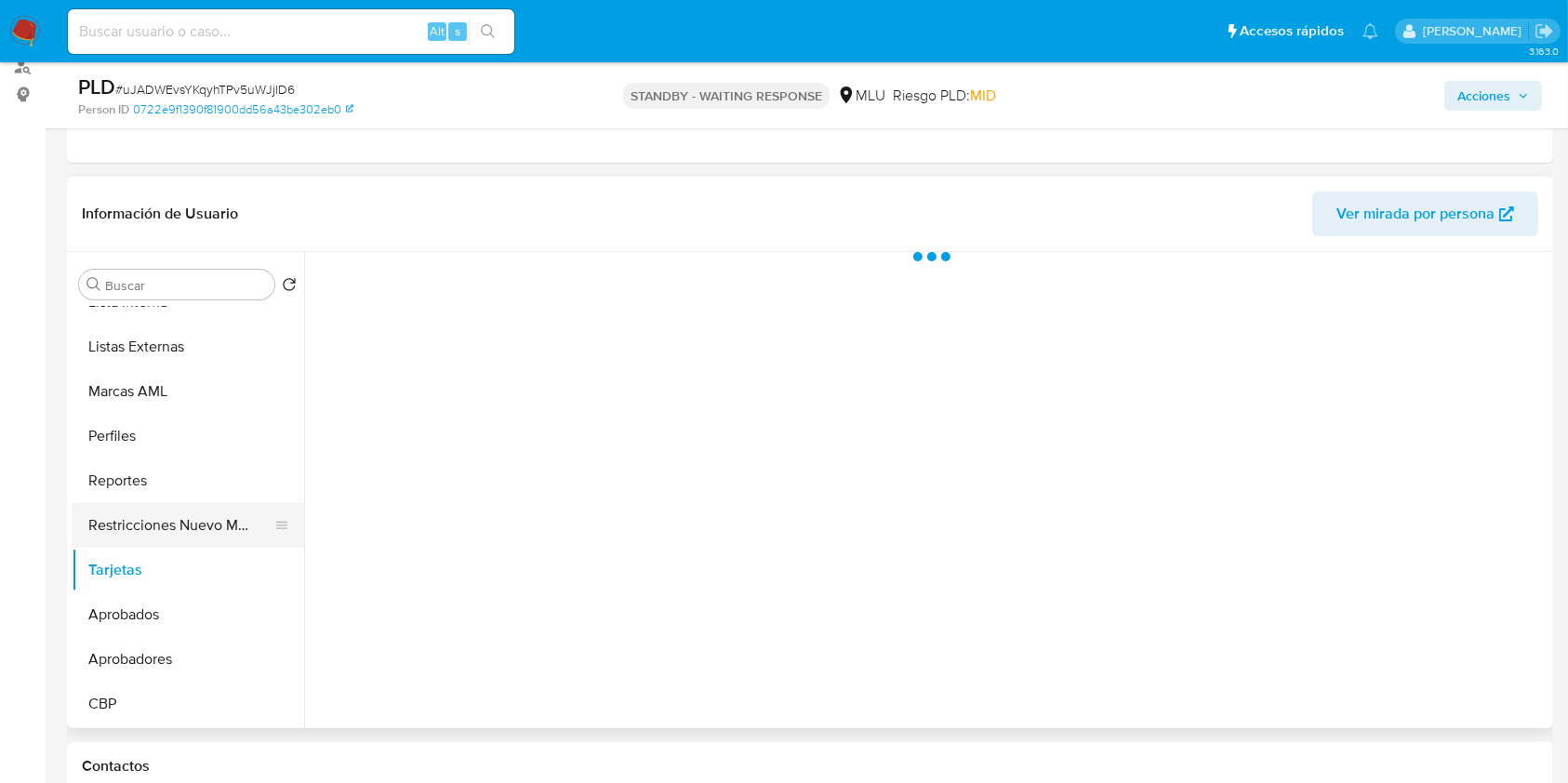
click at [245, 517] on button "Restricciones Nuevo Mundo" at bounding box center [181, 526] width 218 height 45
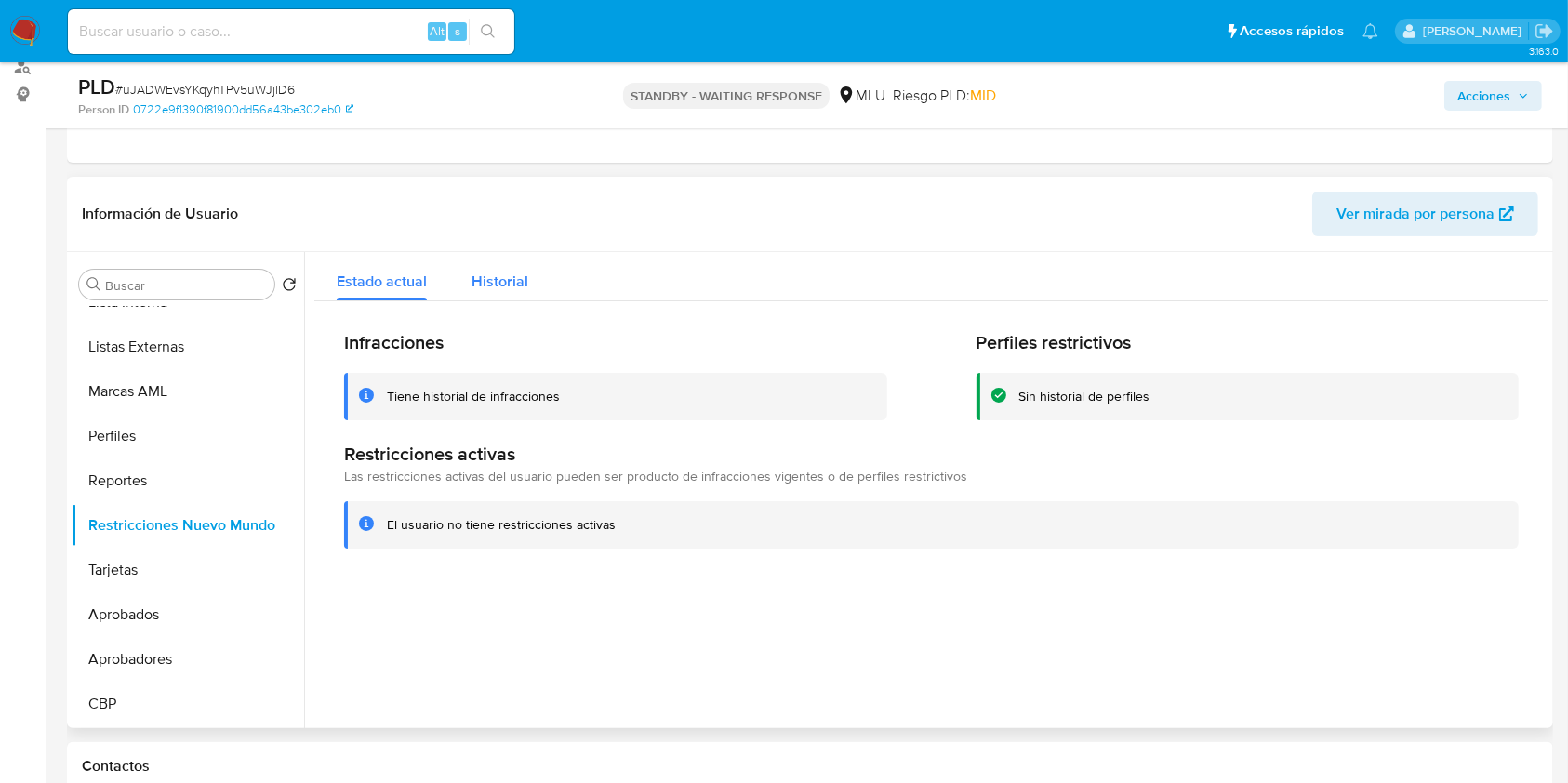
click at [528, 299] on button "Historial" at bounding box center [499, 277] width 101 height 49
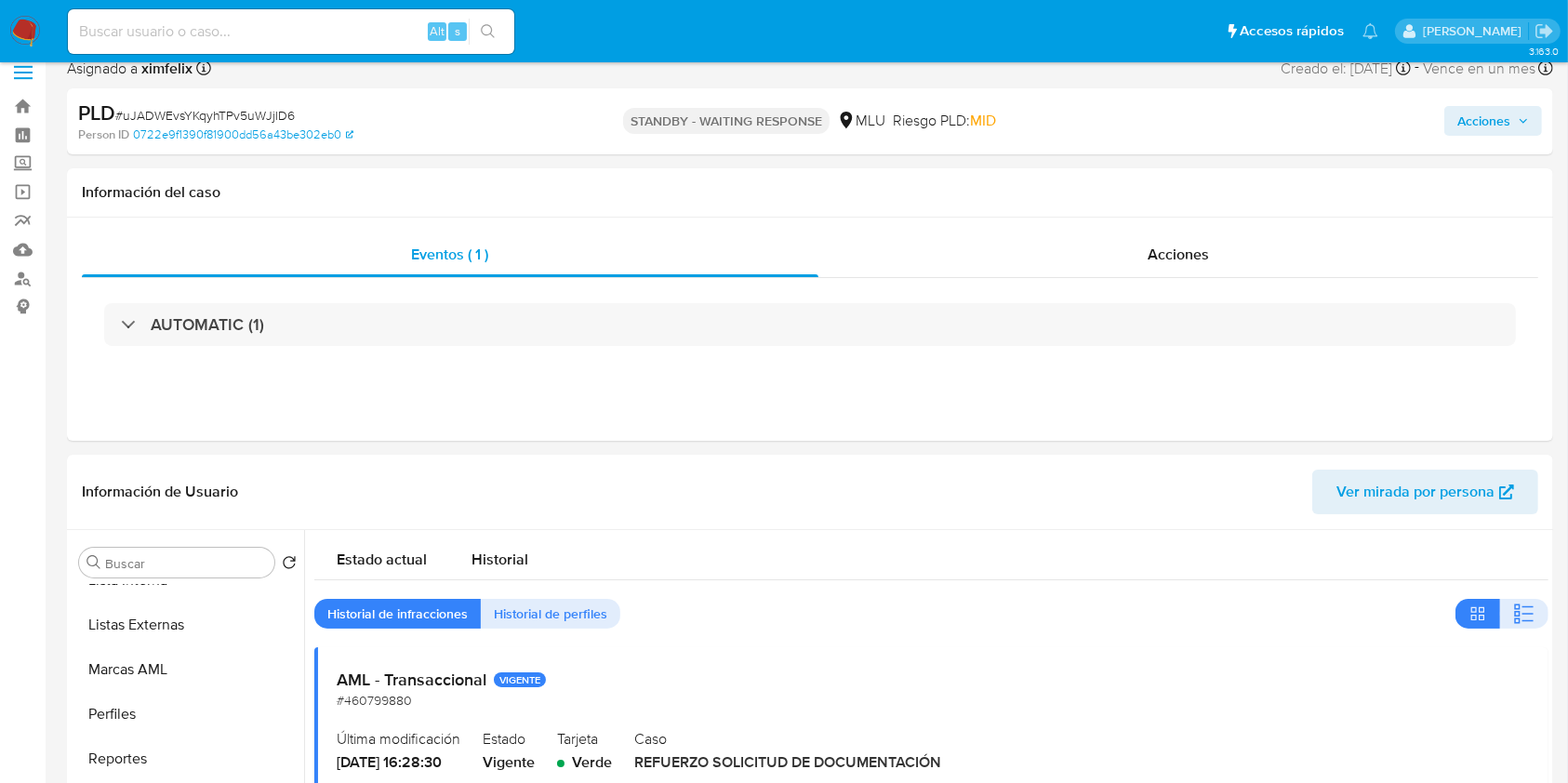
scroll to position [0, 0]
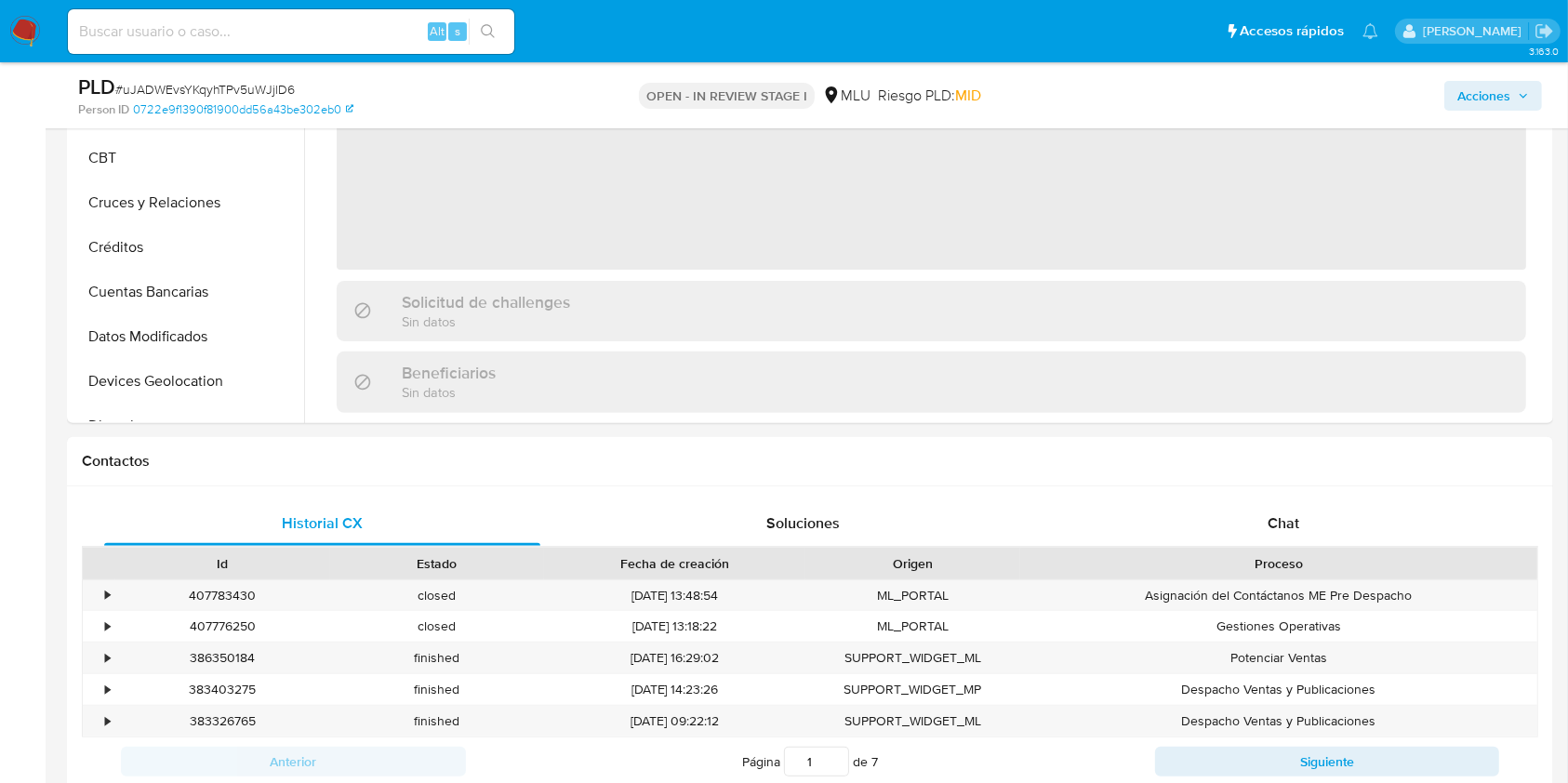
scroll to position [638, 0]
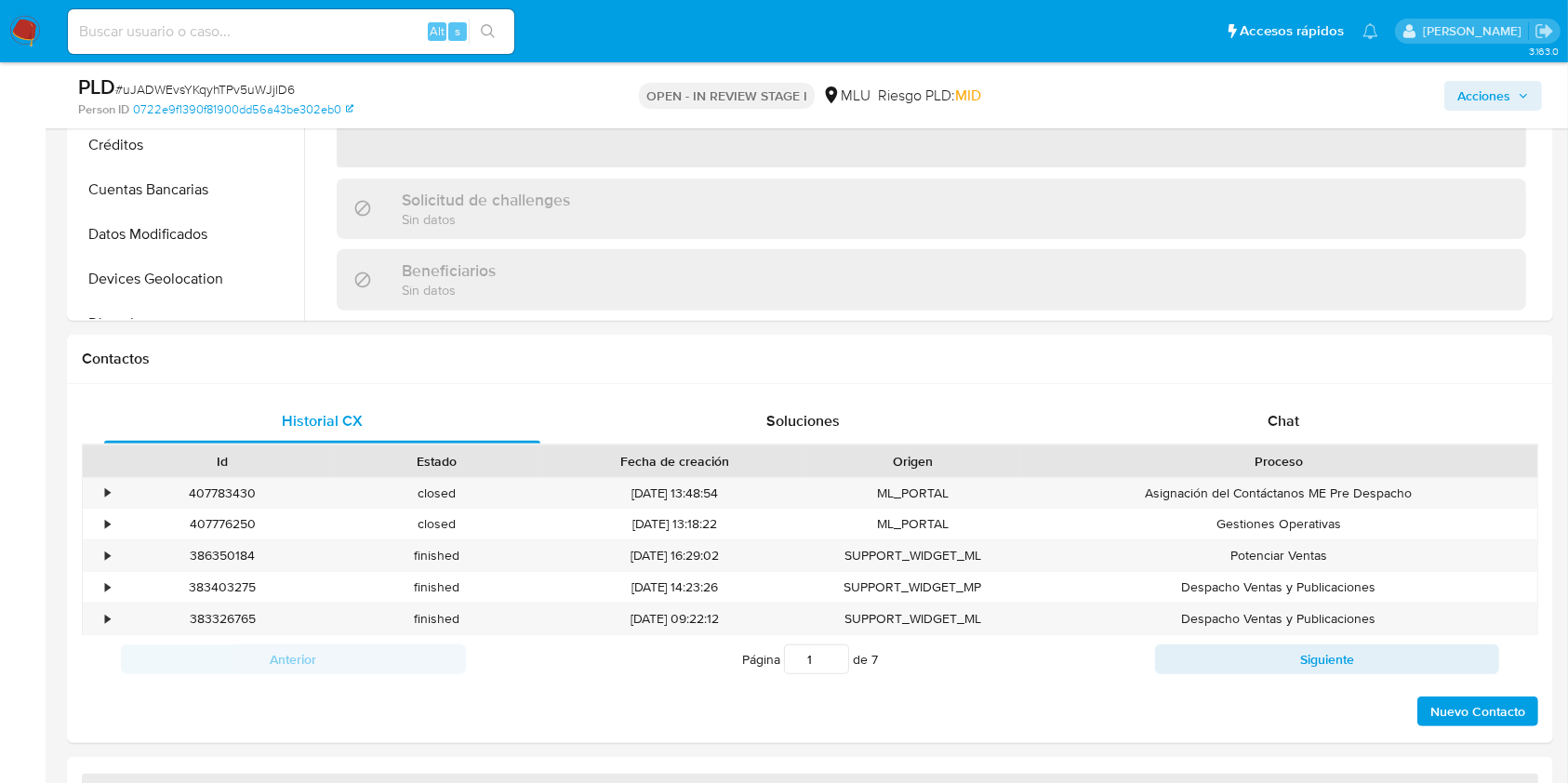
select select "10"
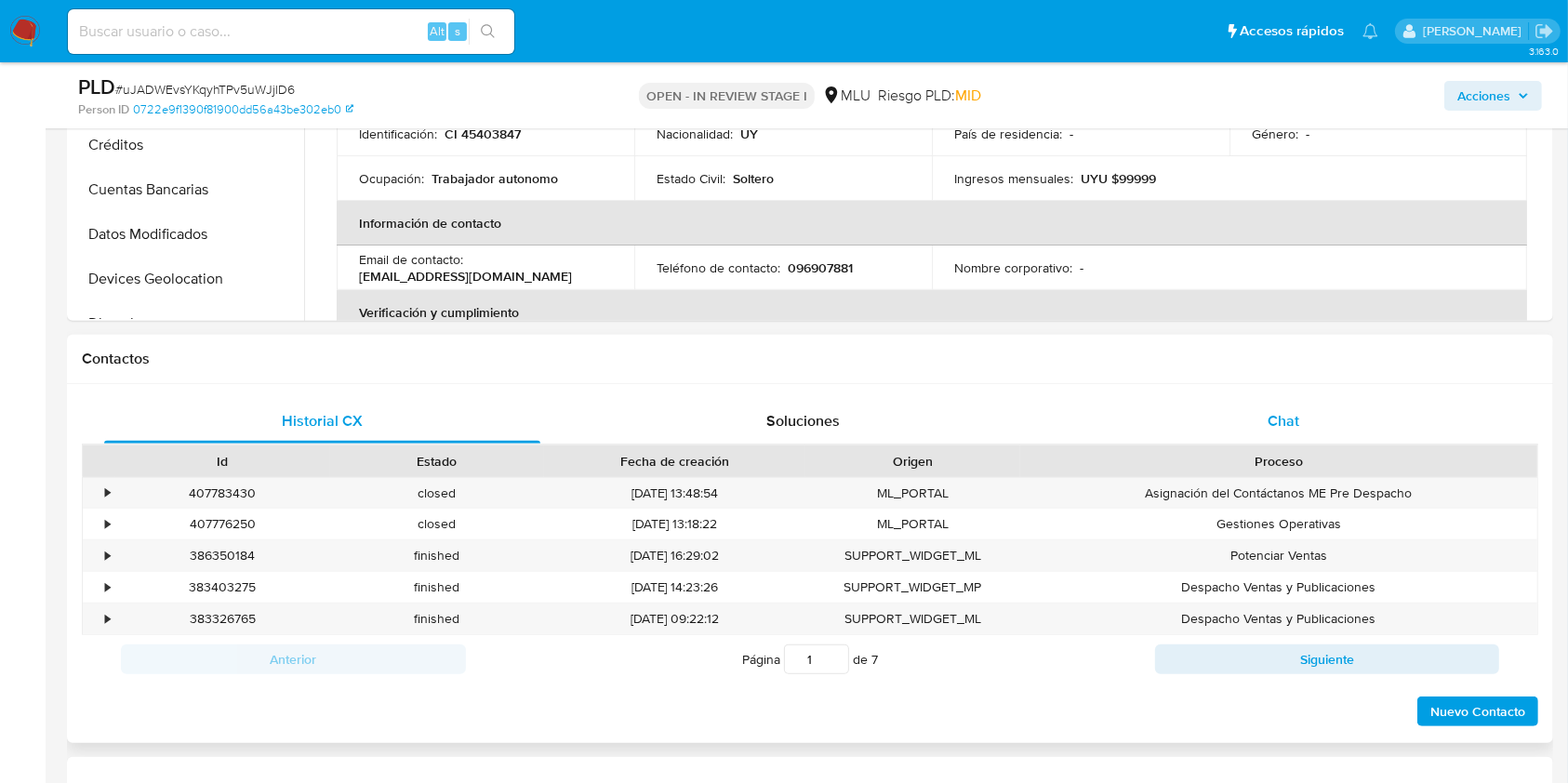
click at [1281, 421] on span "Chat" at bounding box center [1283, 421] width 31 height 22
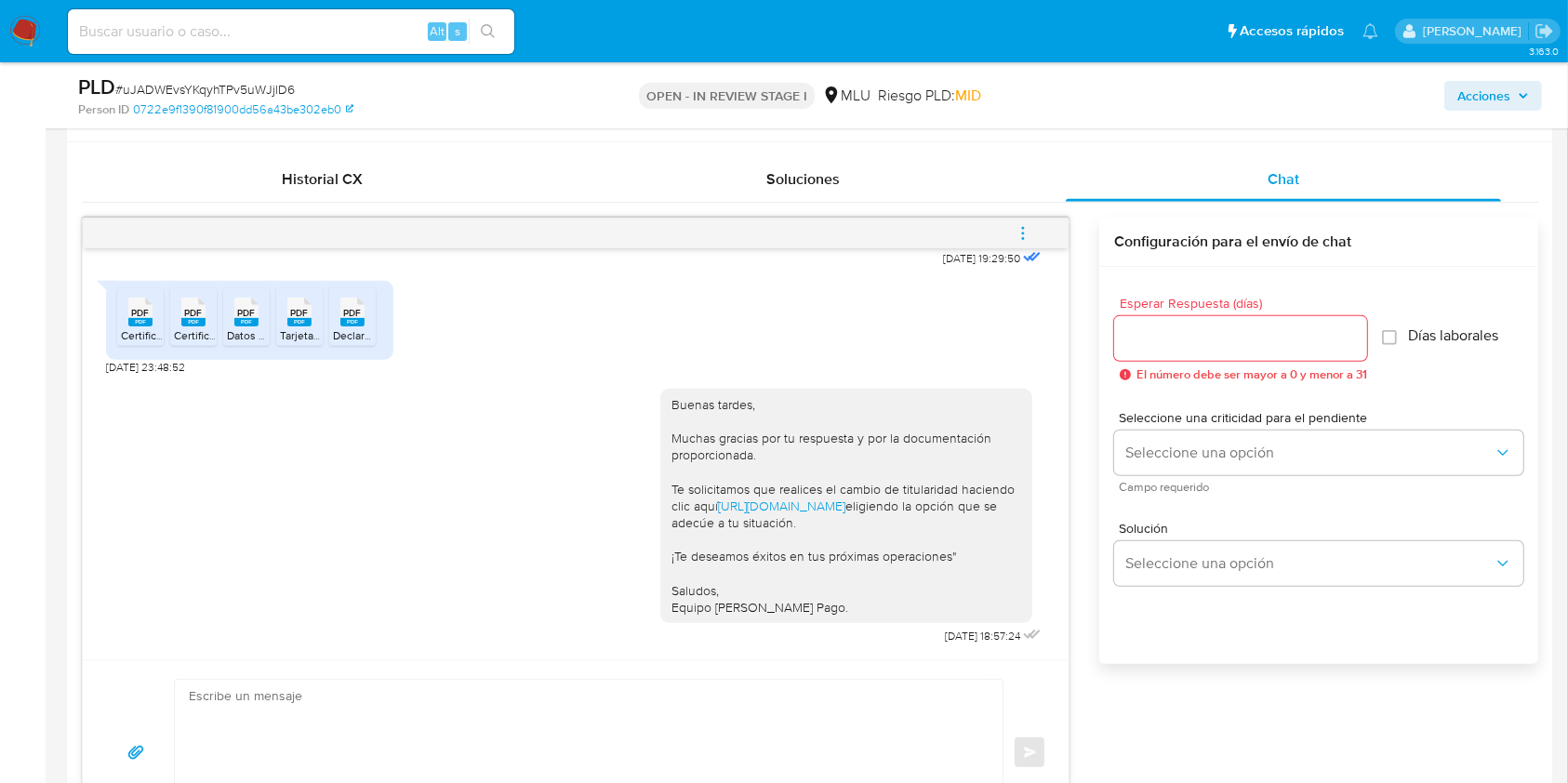
scroll to position [871, 0]
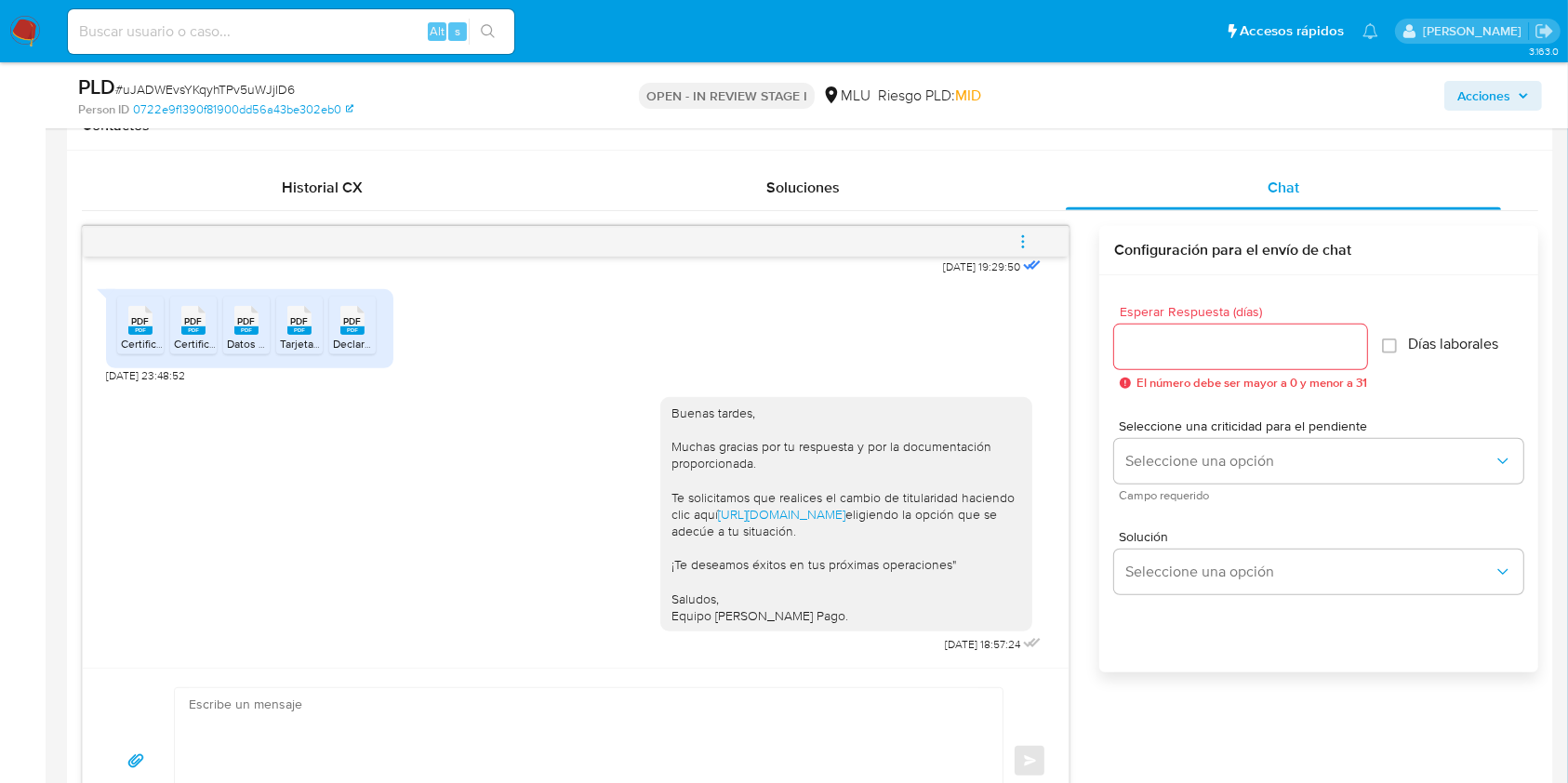
click at [1020, 241] on icon "menu-action" at bounding box center [1022, 241] width 17 height 17
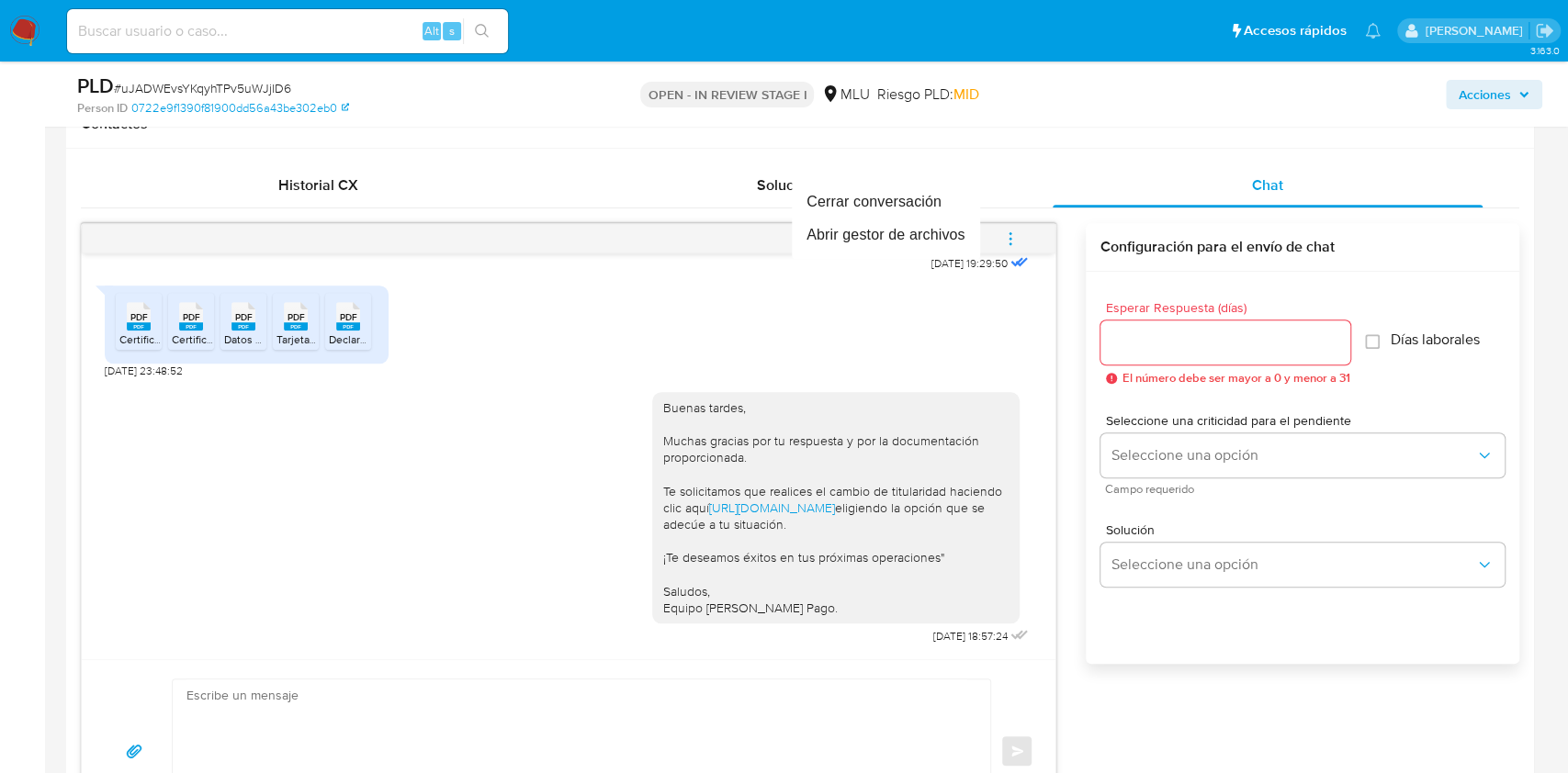
click at [1566, 258] on div at bounding box center [784, 386] width 1568 height 773
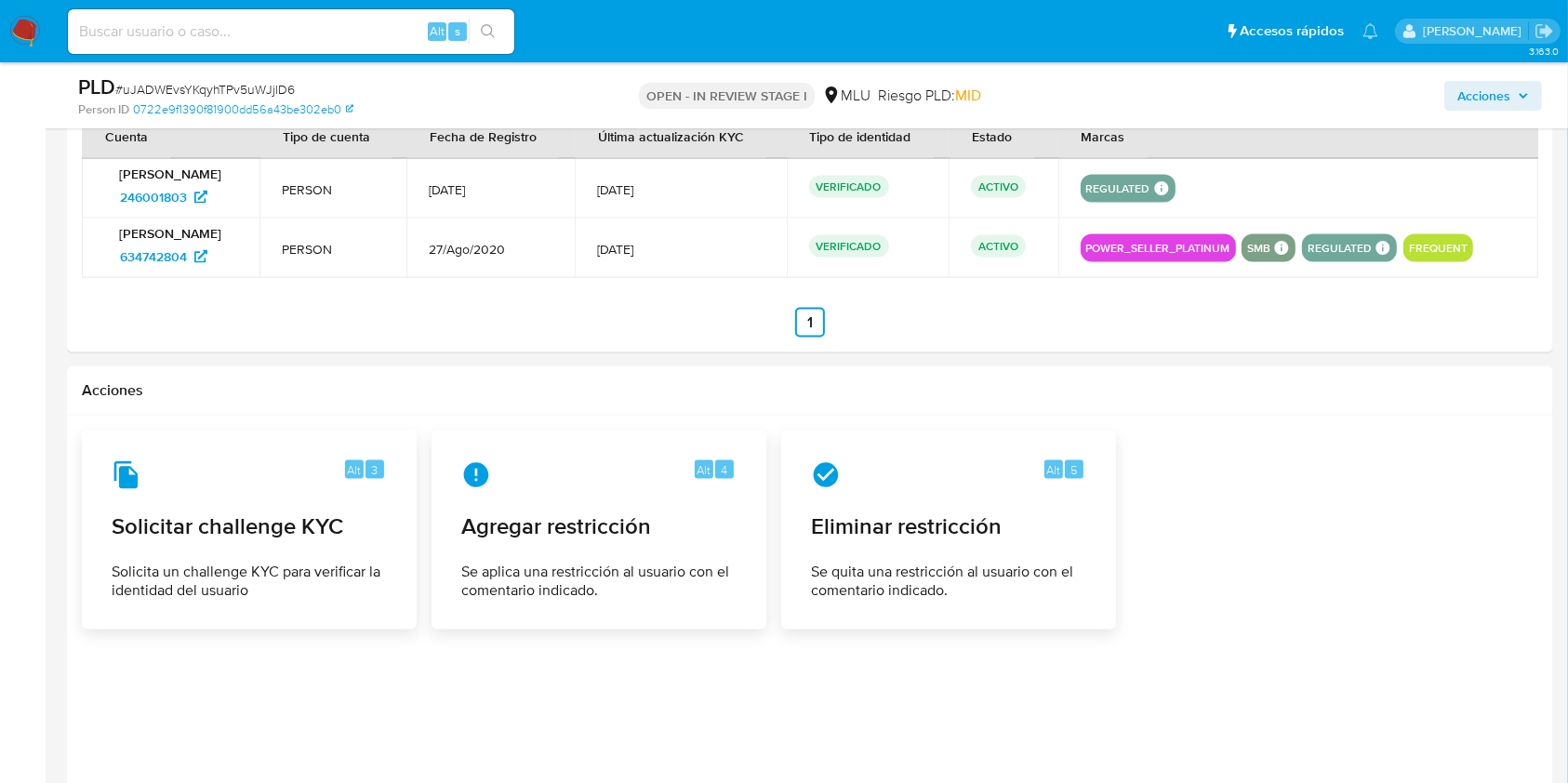
scroll to position [2906, 0]
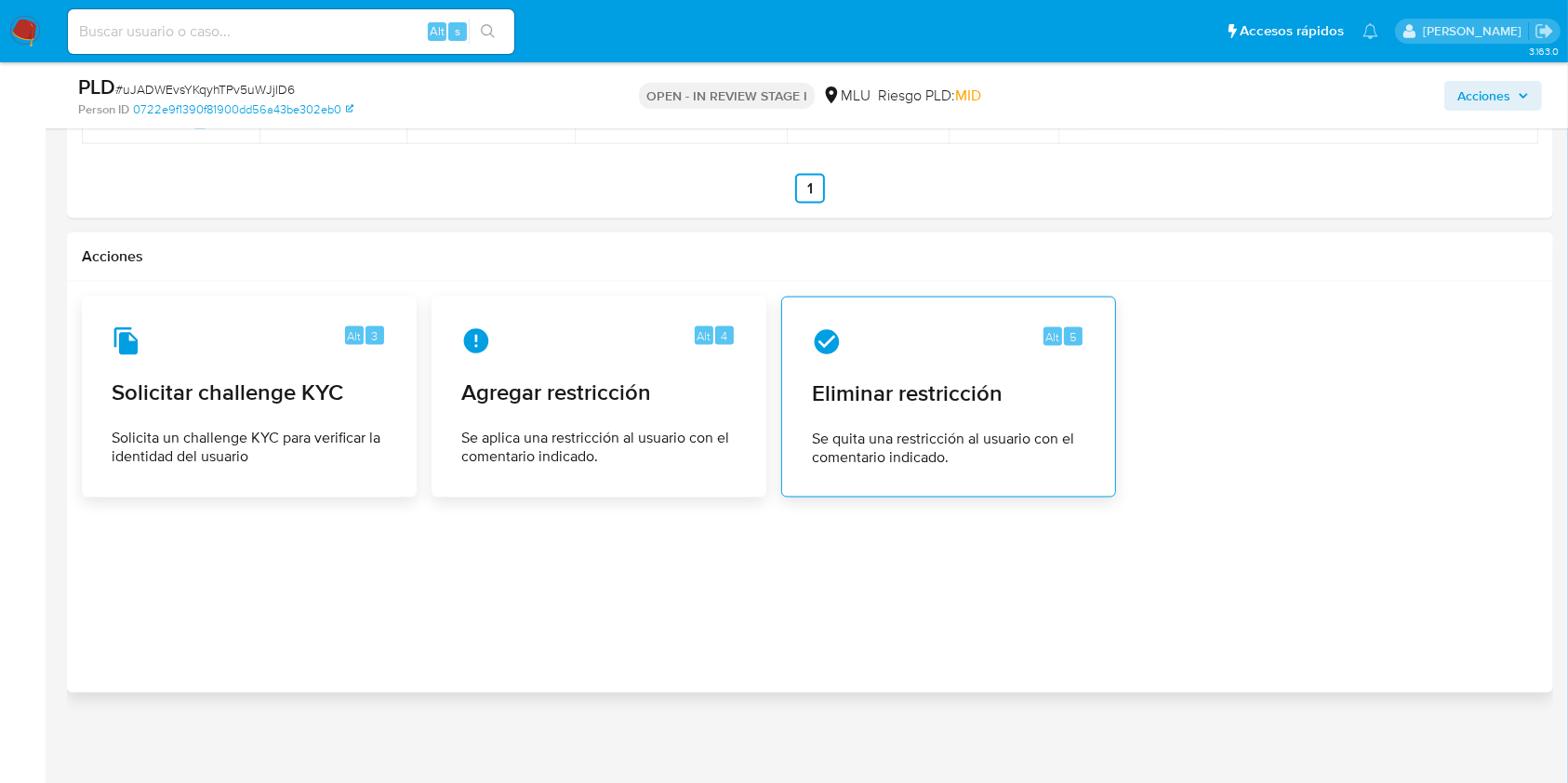
click at [855, 422] on div "Alt 5 Eliminar restricción Se quita una restricción al usuario con el comentari…" at bounding box center [948, 397] width 303 height 170
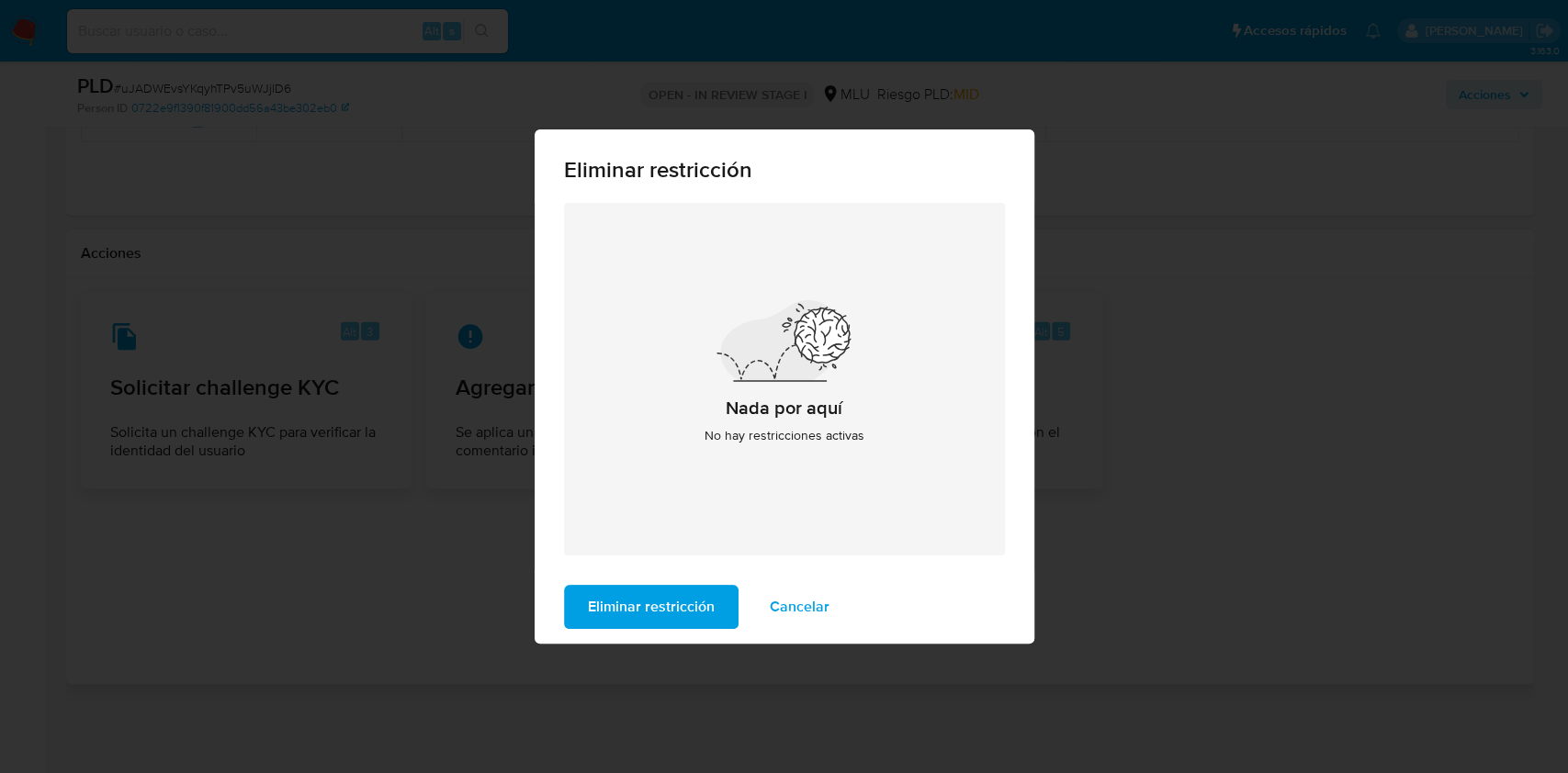
click at [1274, 457] on div "Eliminar restricción Nada por aquí No hay restricciones activas Eliminar restri…" at bounding box center [784, 386] width 1568 height 773
click at [819, 589] on span "Cancelar" at bounding box center [800, 607] width 60 height 41
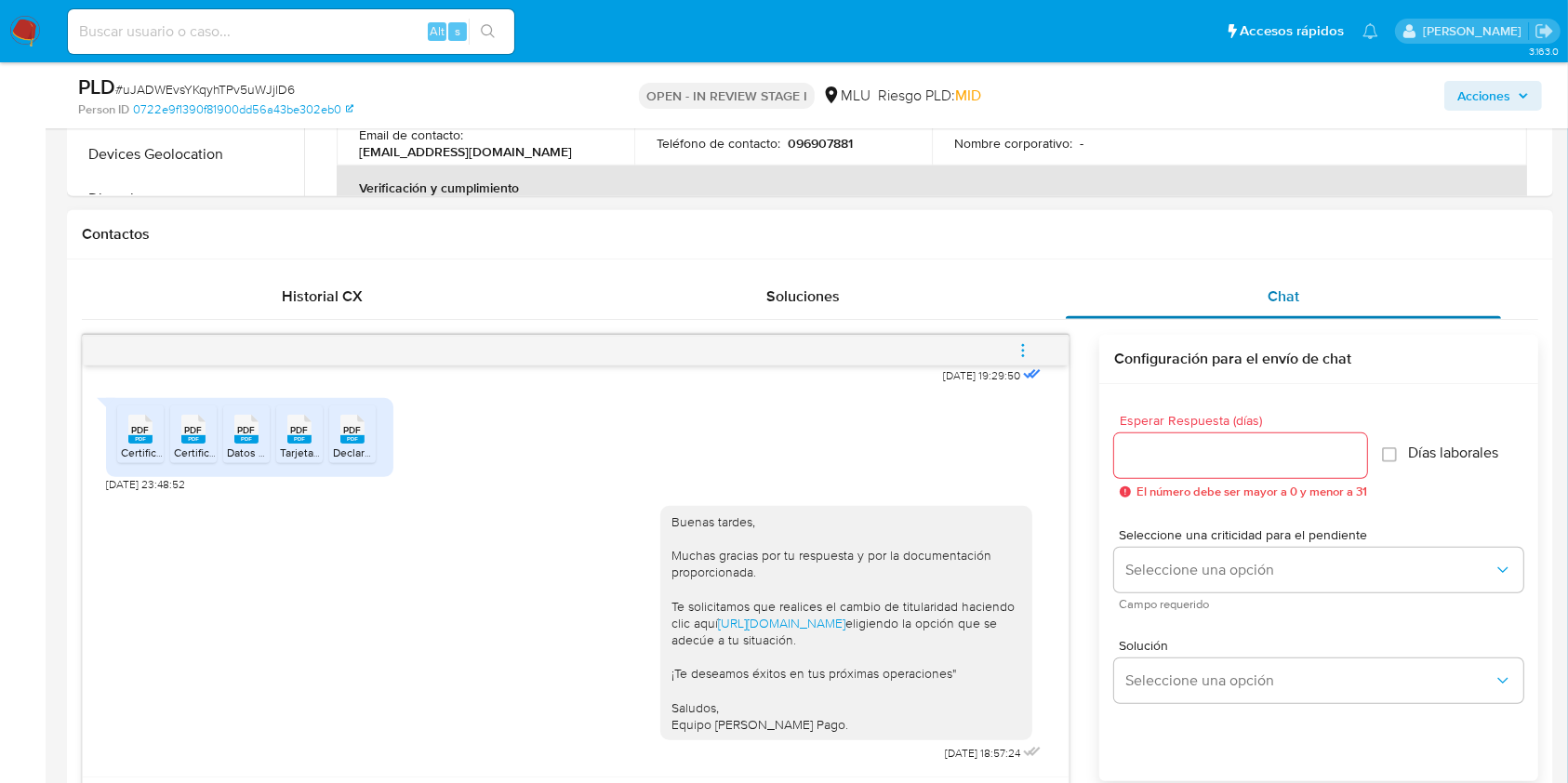
scroll to position [759, 0]
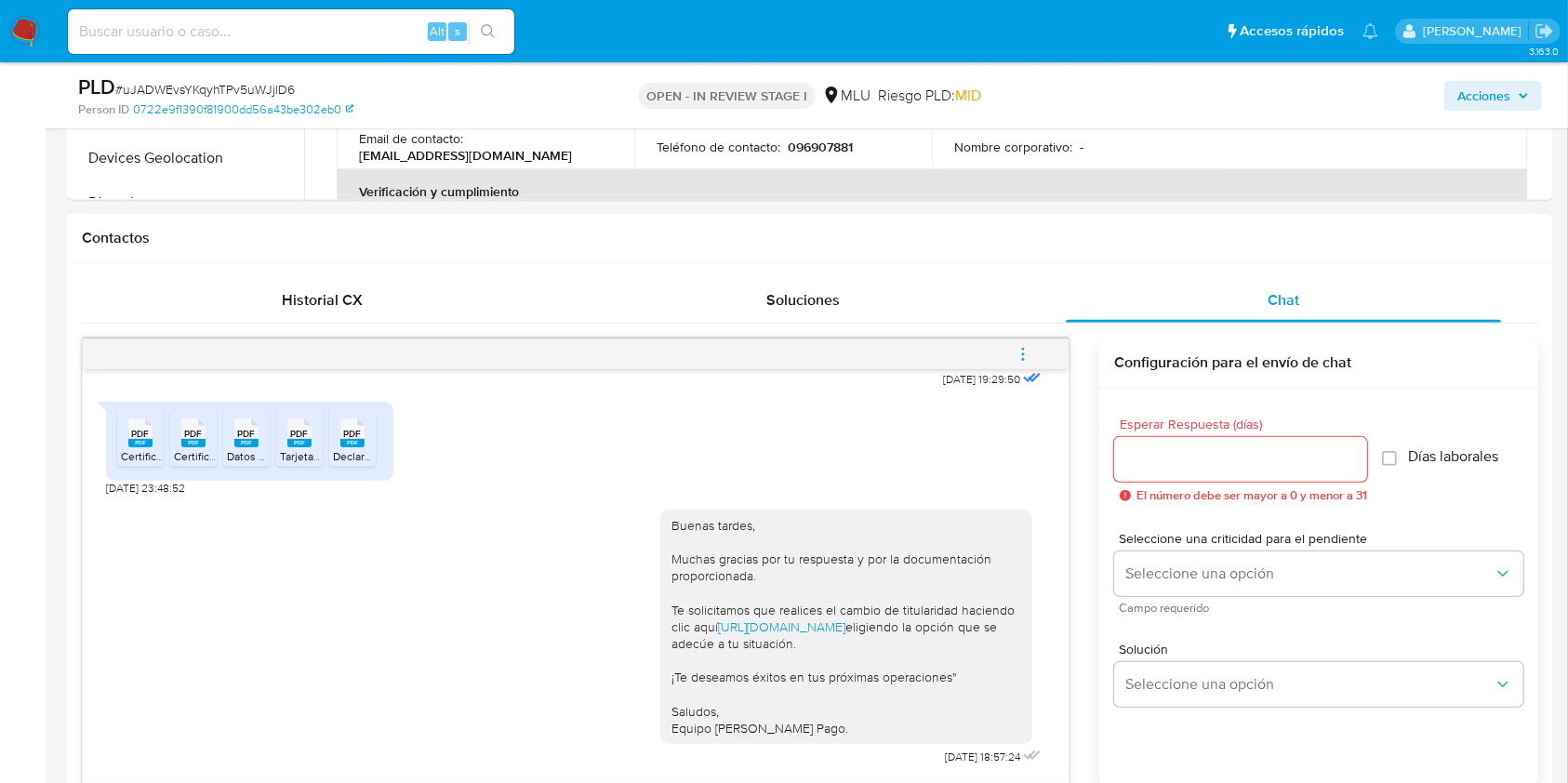
click at [994, 346] on button "menu-action" at bounding box center [1023, 354] width 62 height 45
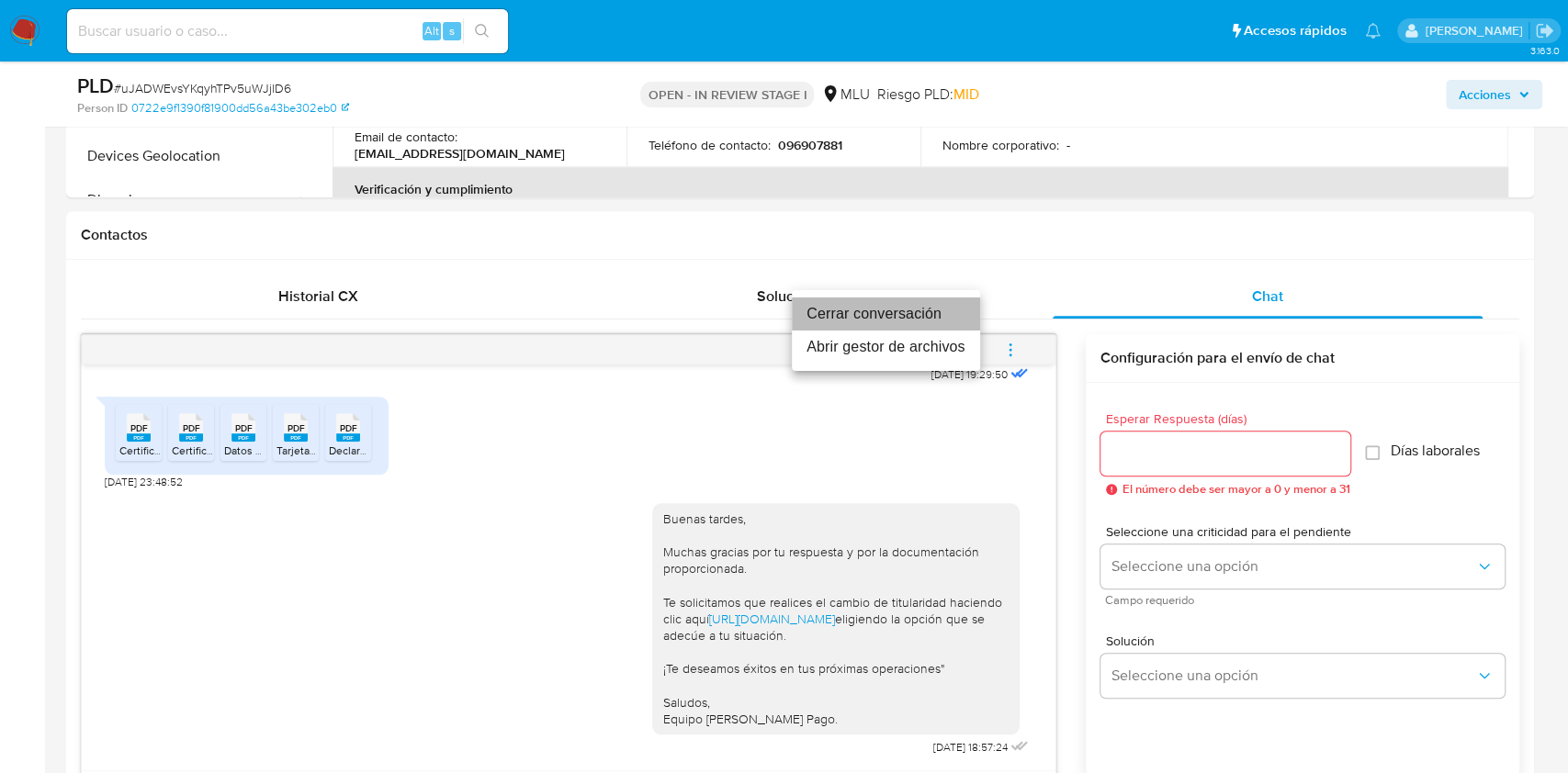
click at [875, 302] on li "Cerrar conversación" at bounding box center [886, 314] width 188 height 33
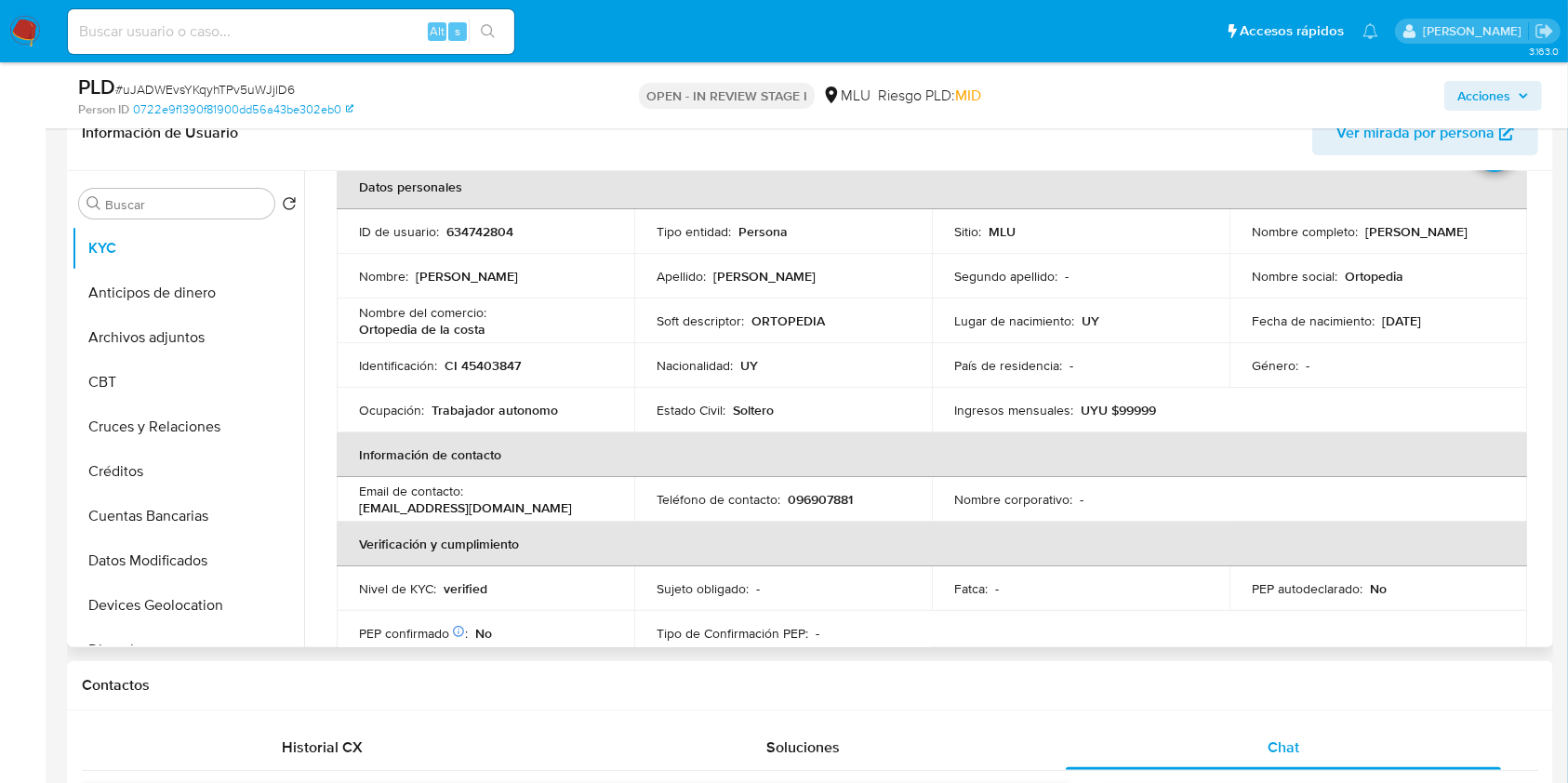
scroll to position [103, 0]
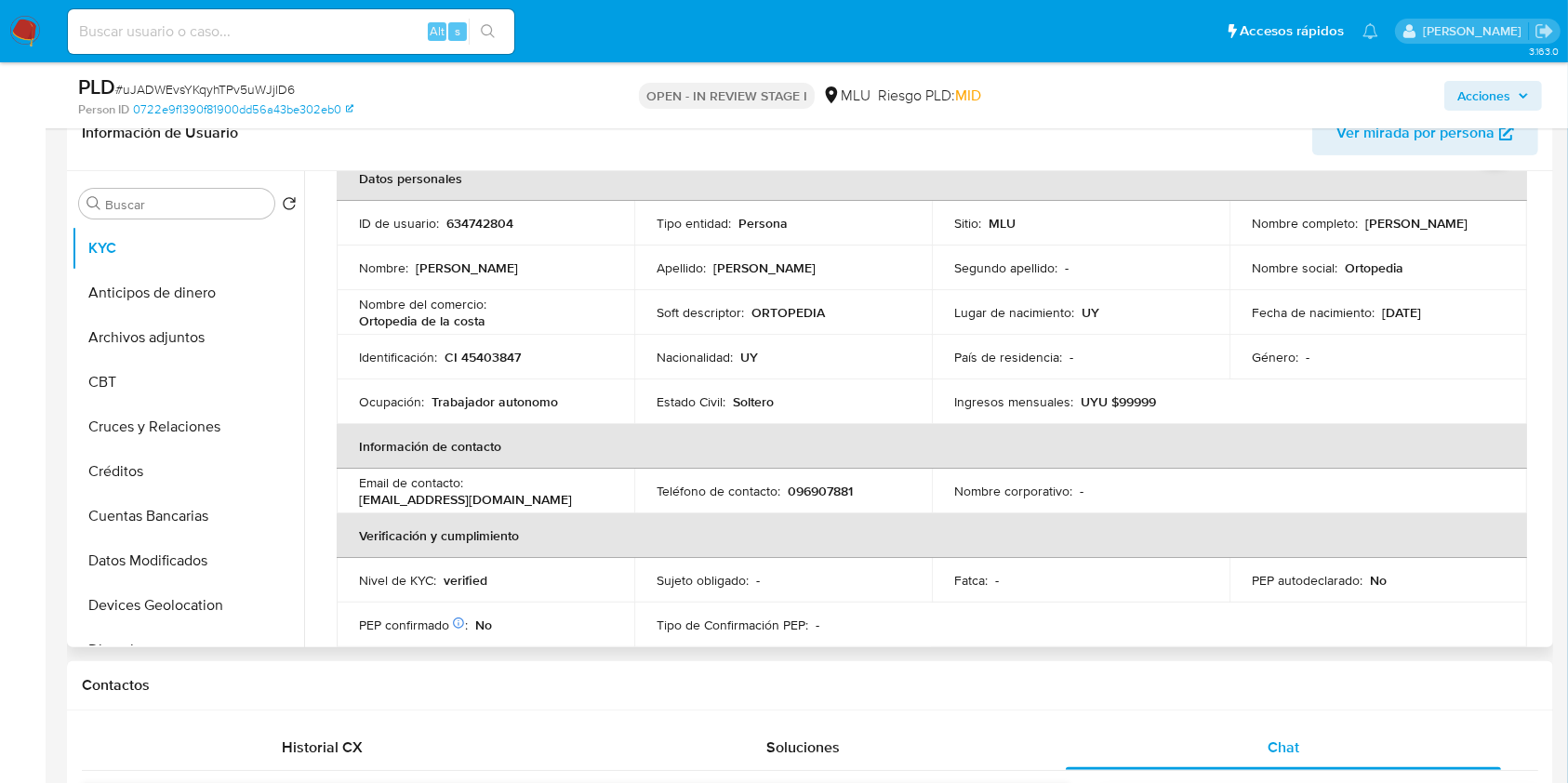
click at [1387, 616] on table "Datos personales ID de usuario : 634742804 Tipo entidad : Persona Sitio : MLU N…" at bounding box center [932, 491] width 1191 height 670
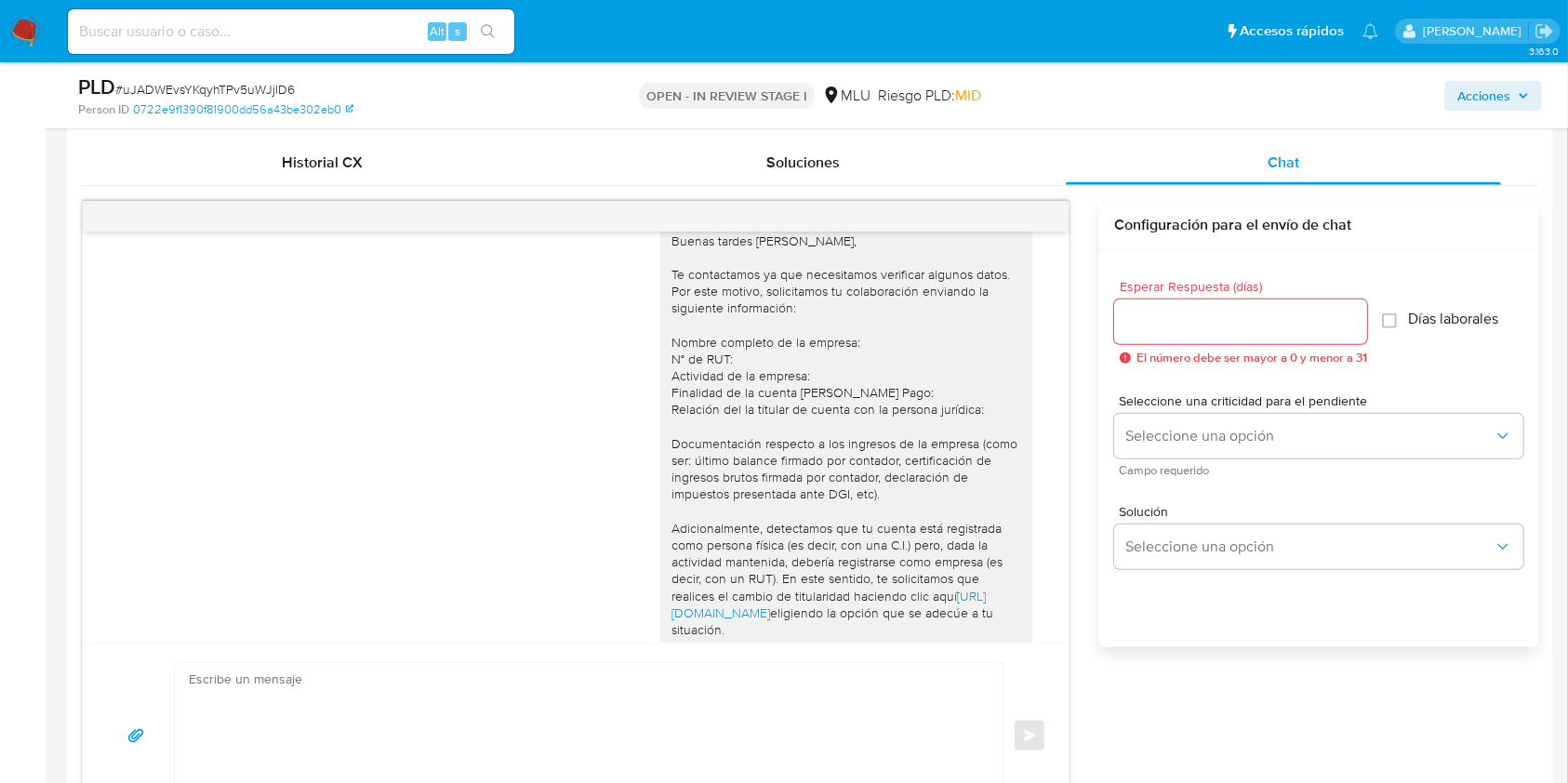
scroll to position [23, 0]
click at [1005, 573] on div "Buenas tardes Lorena, Te contactamos ya que necesitamos verificar algunos datos…" at bounding box center [846, 535] width 372 height 607
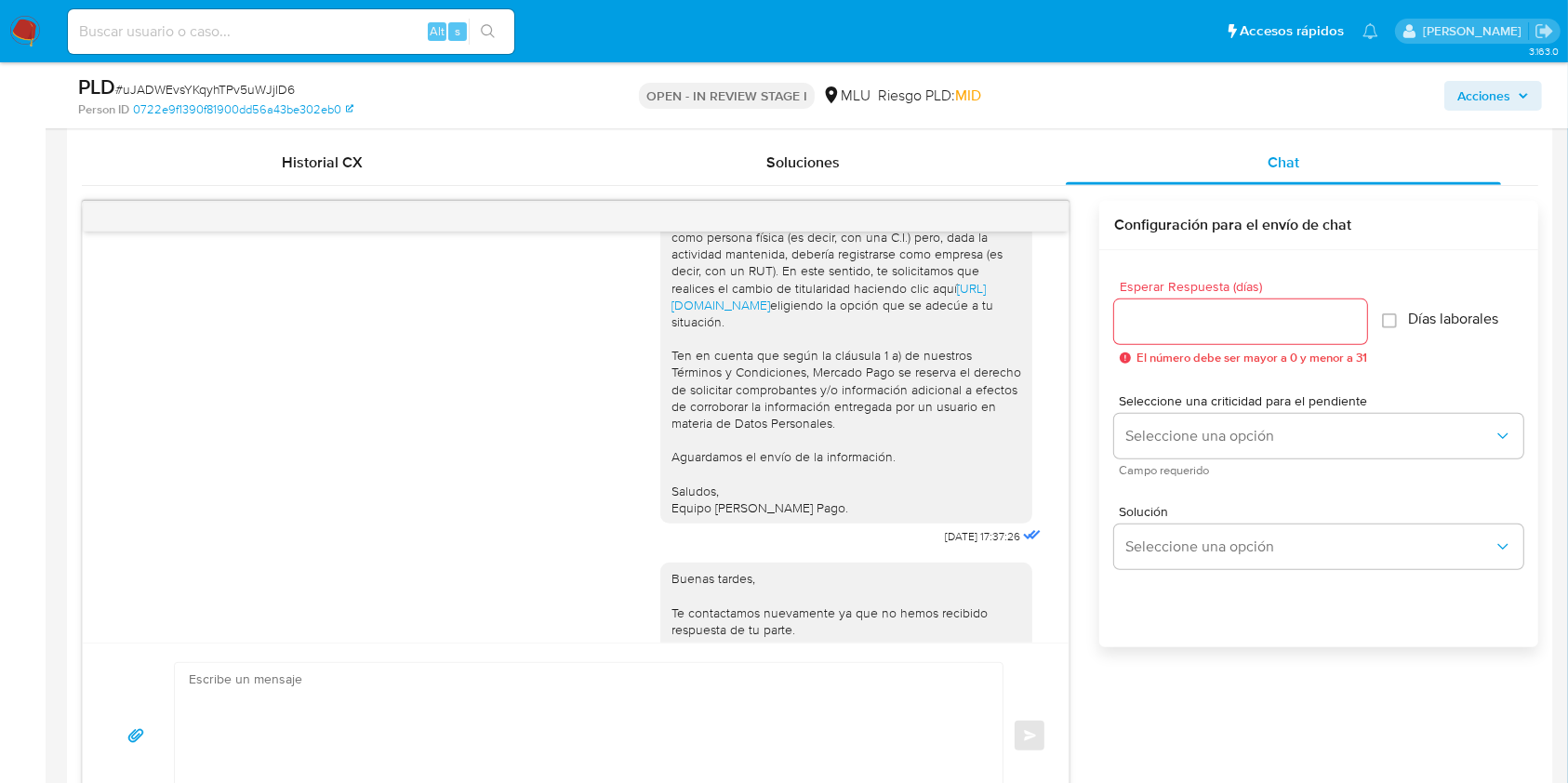
scroll to position [295, 0]
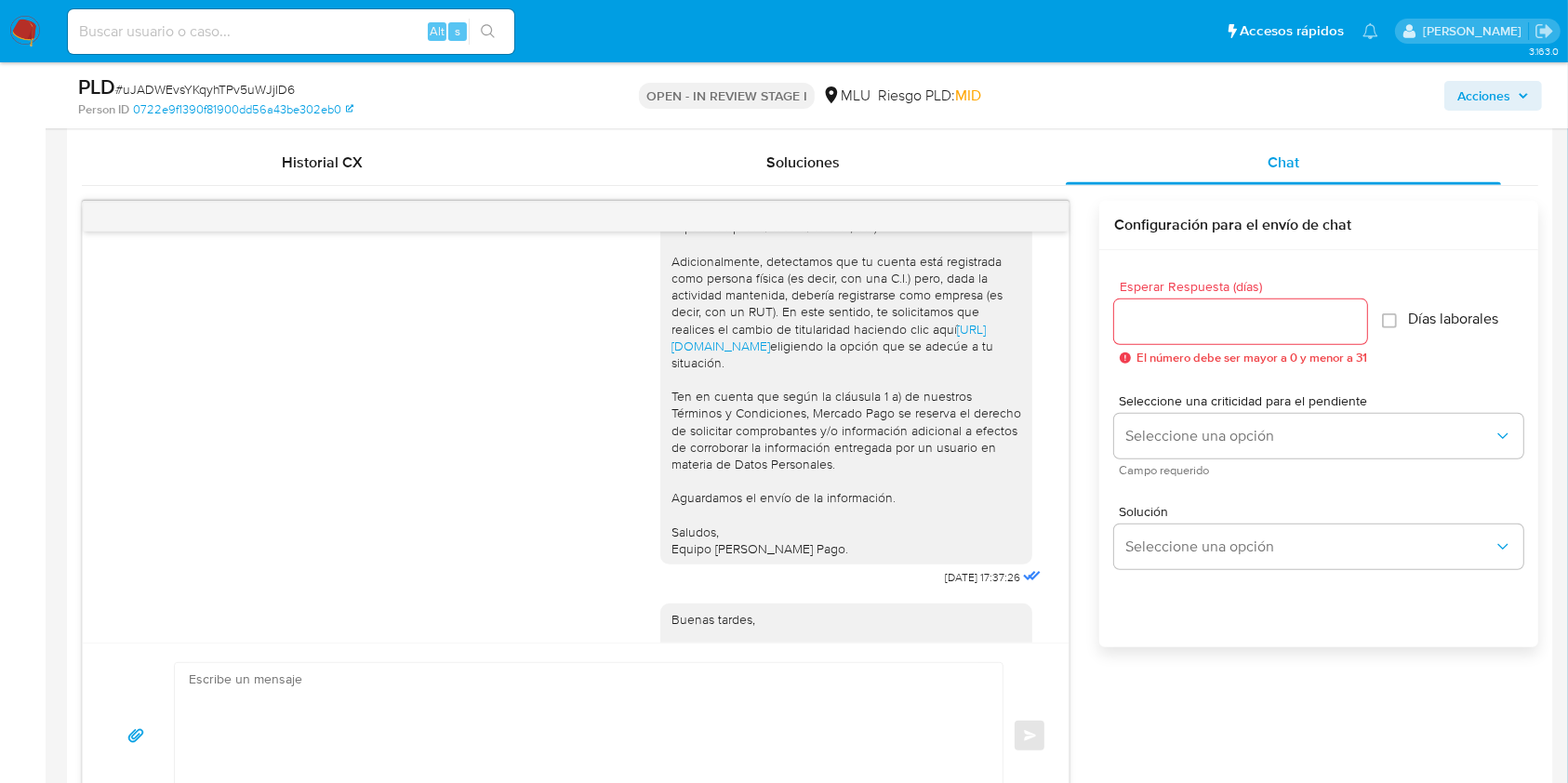
click at [1044, 588] on div "Buenas tardes Lorena, Te contactamos ya que necesitamos verificar algunos datos…" at bounding box center [575, 437] width 986 height 411
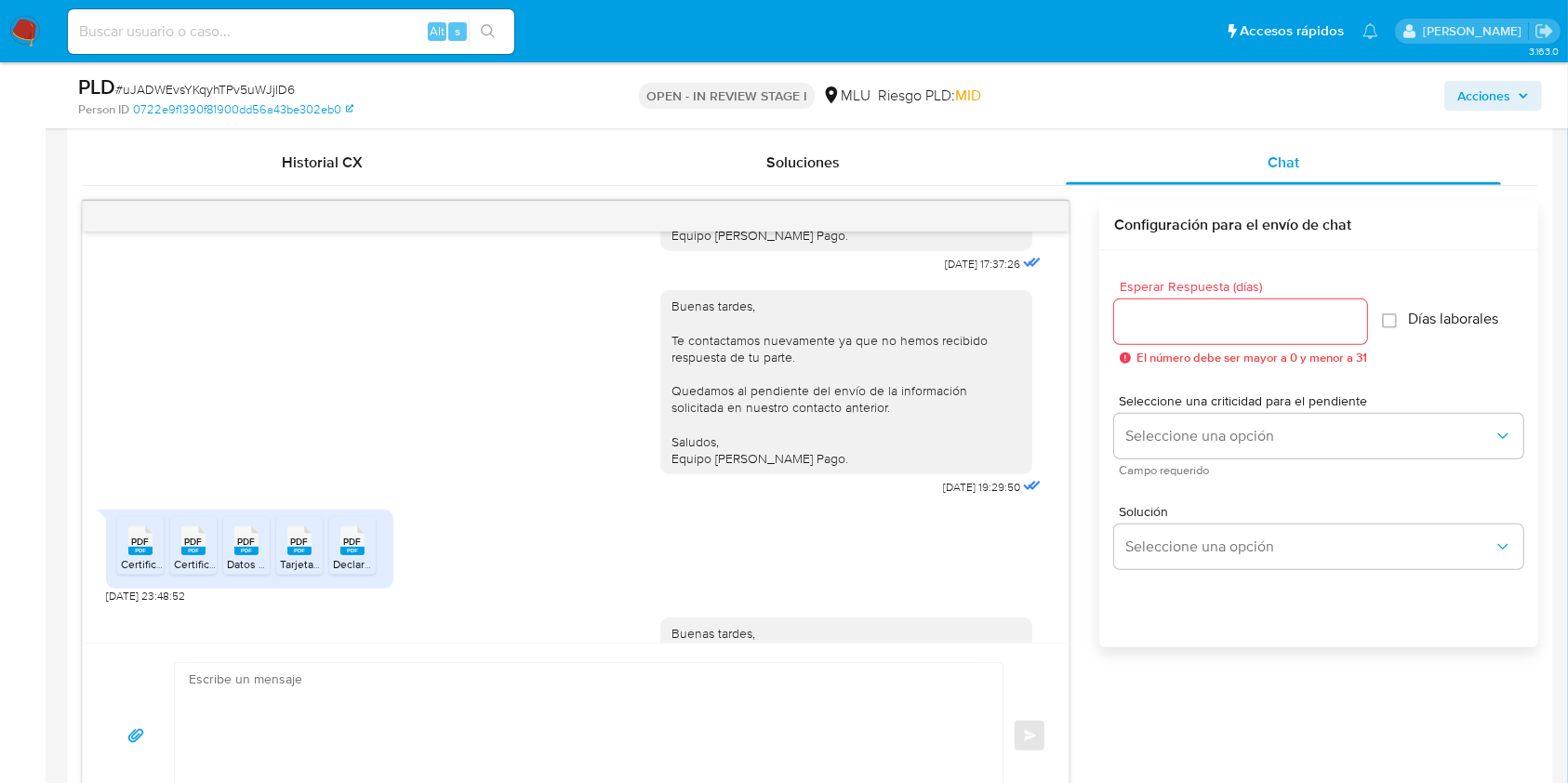
scroll to position [641, 0]
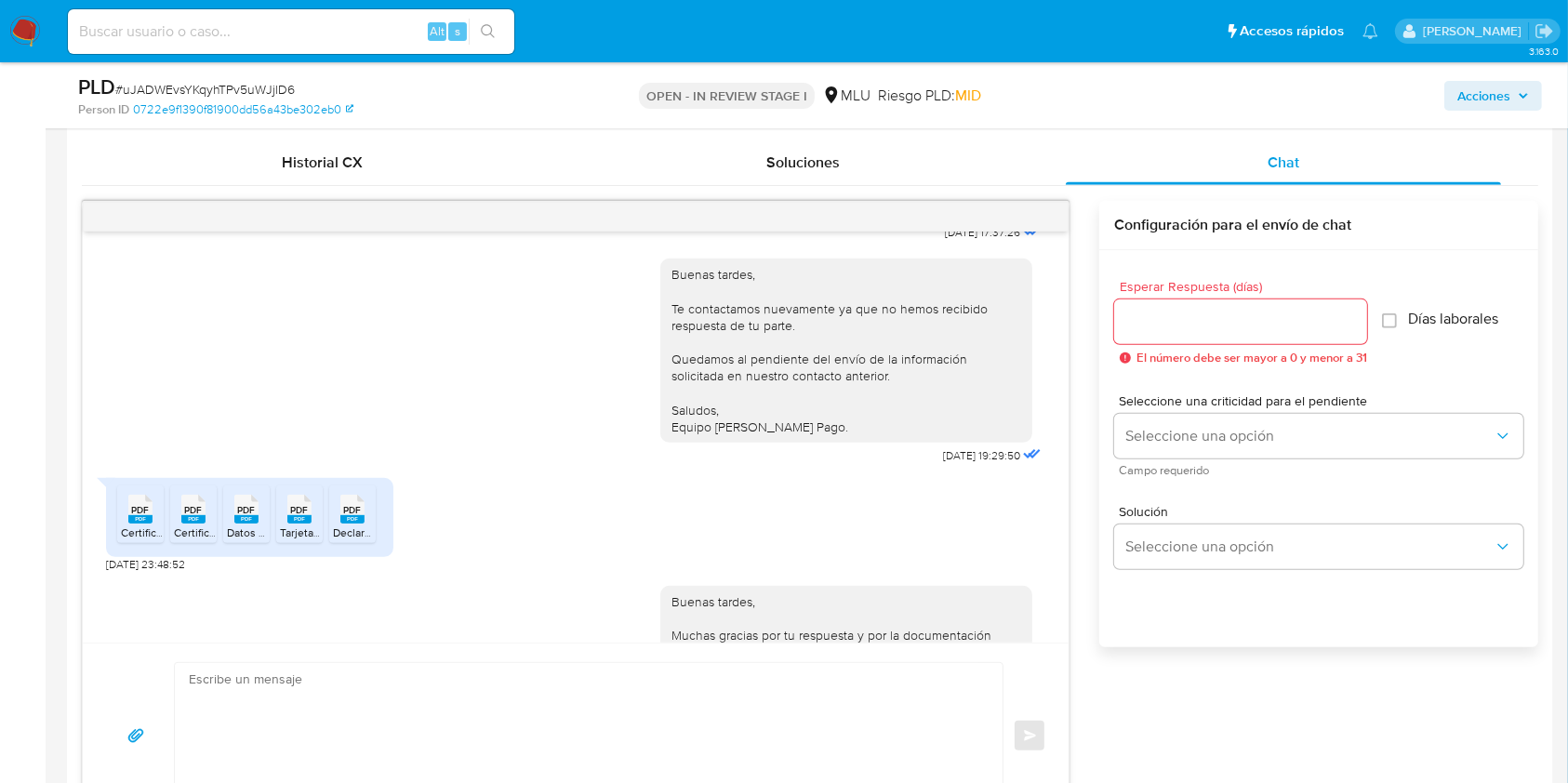
click at [785, 588] on div "Buenas tardes, Muchas gracias por tu respuesta y por la documentación proporcio…" at bounding box center [853, 710] width 385 height 275
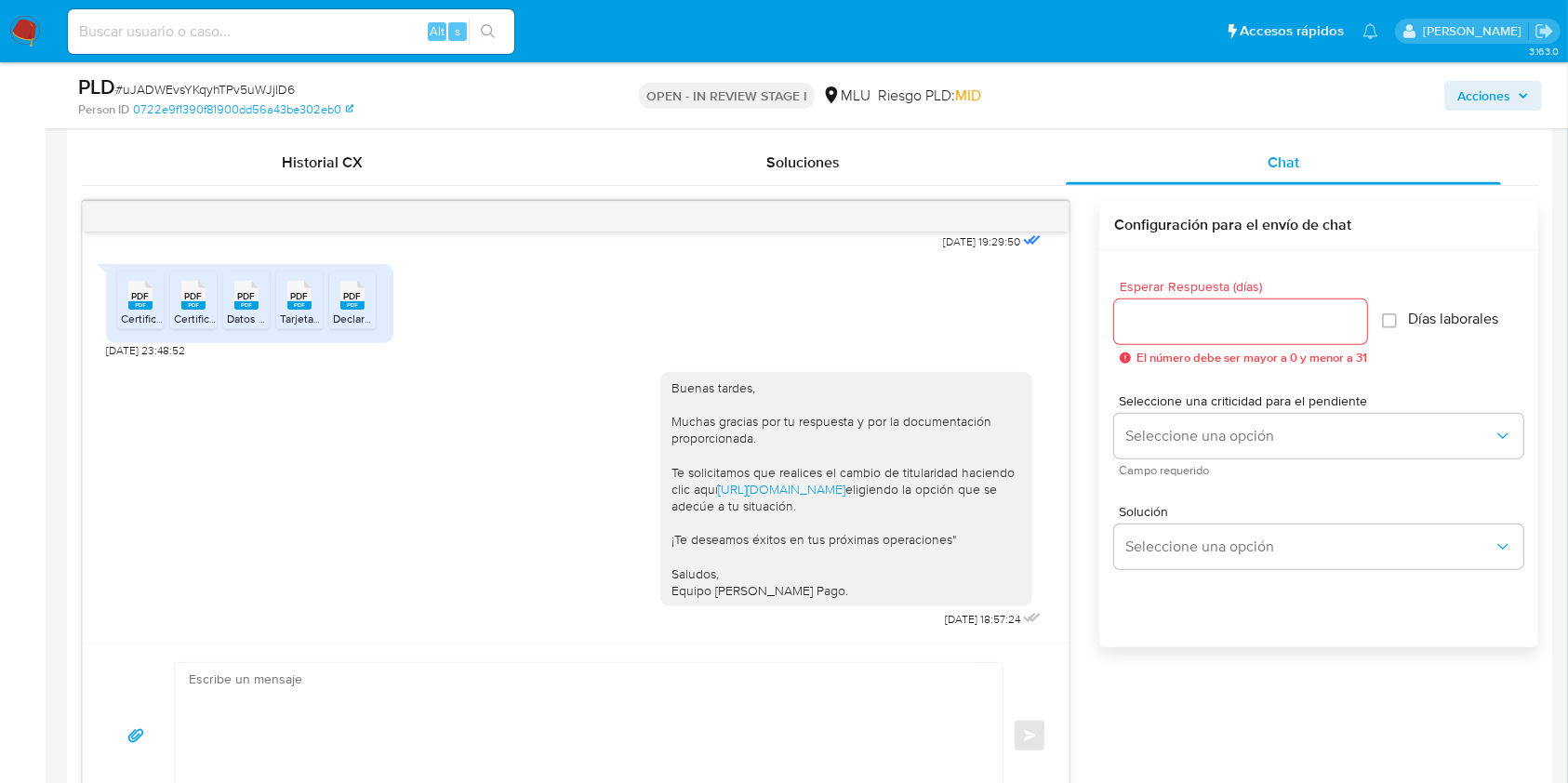
scroll to position [887, 0]
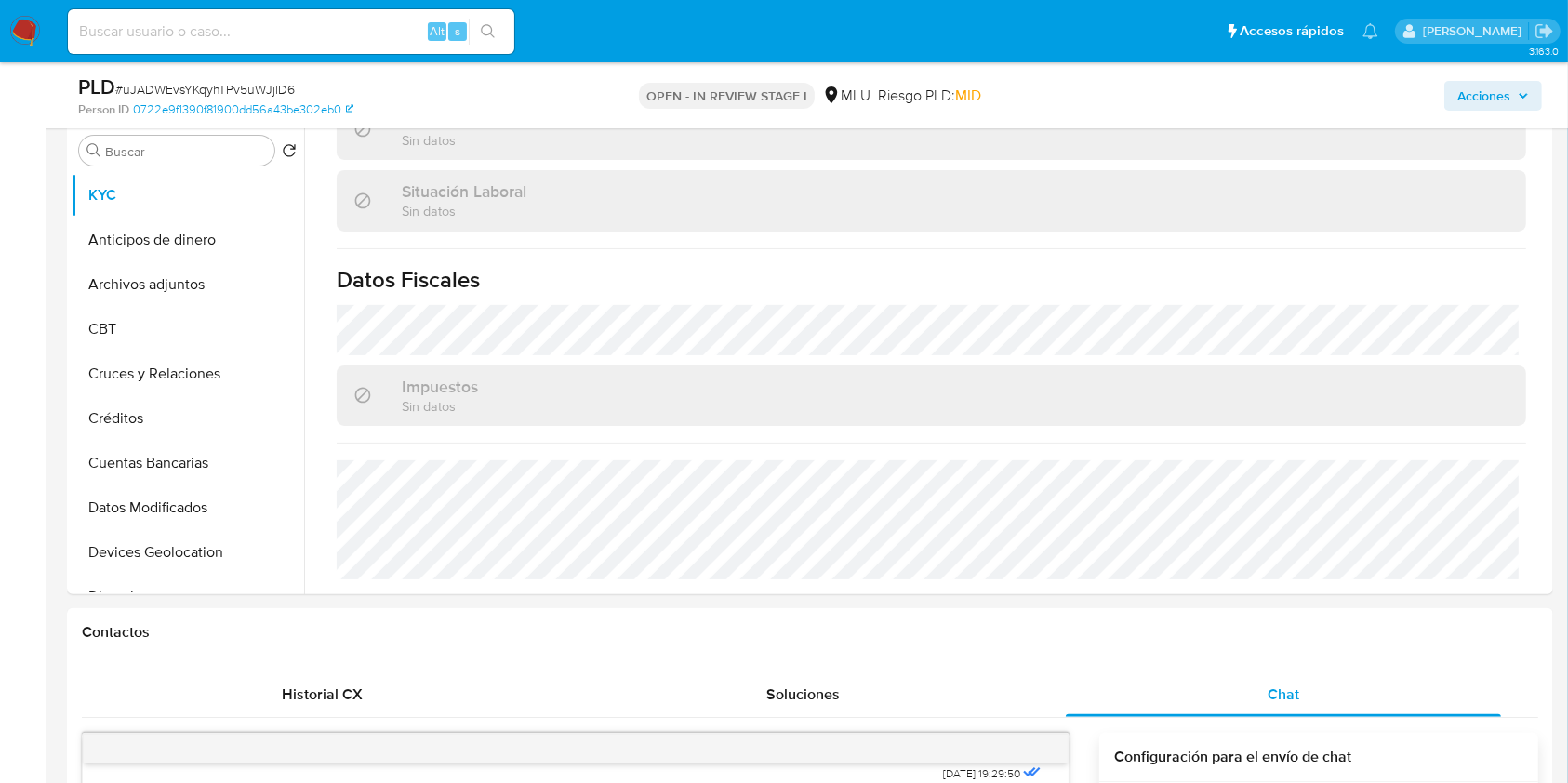
scroll to position [340, 0]
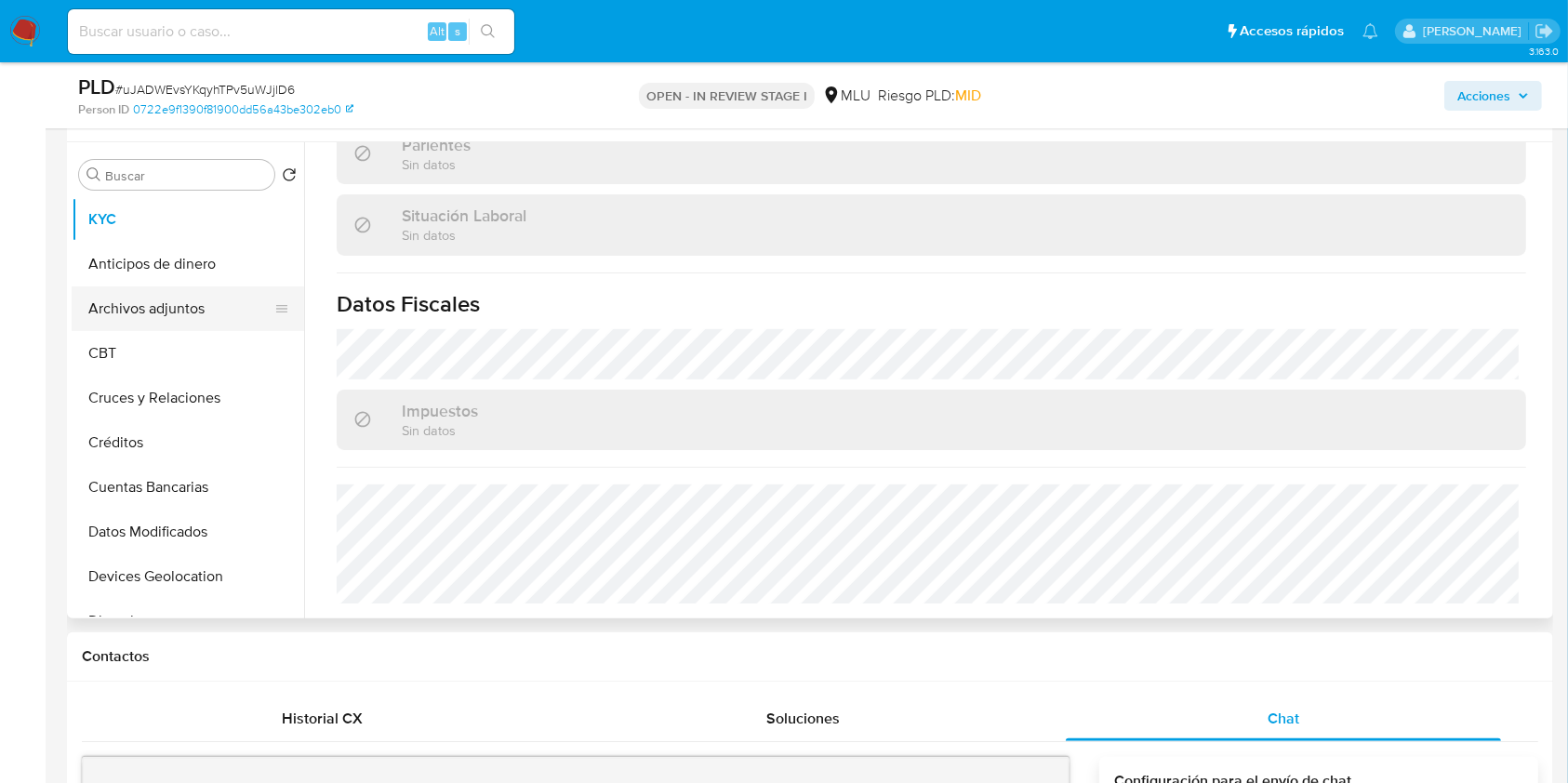
click at [163, 313] on button "Archivos adjuntos" at bounding box center [181, 309] width 218 height 45
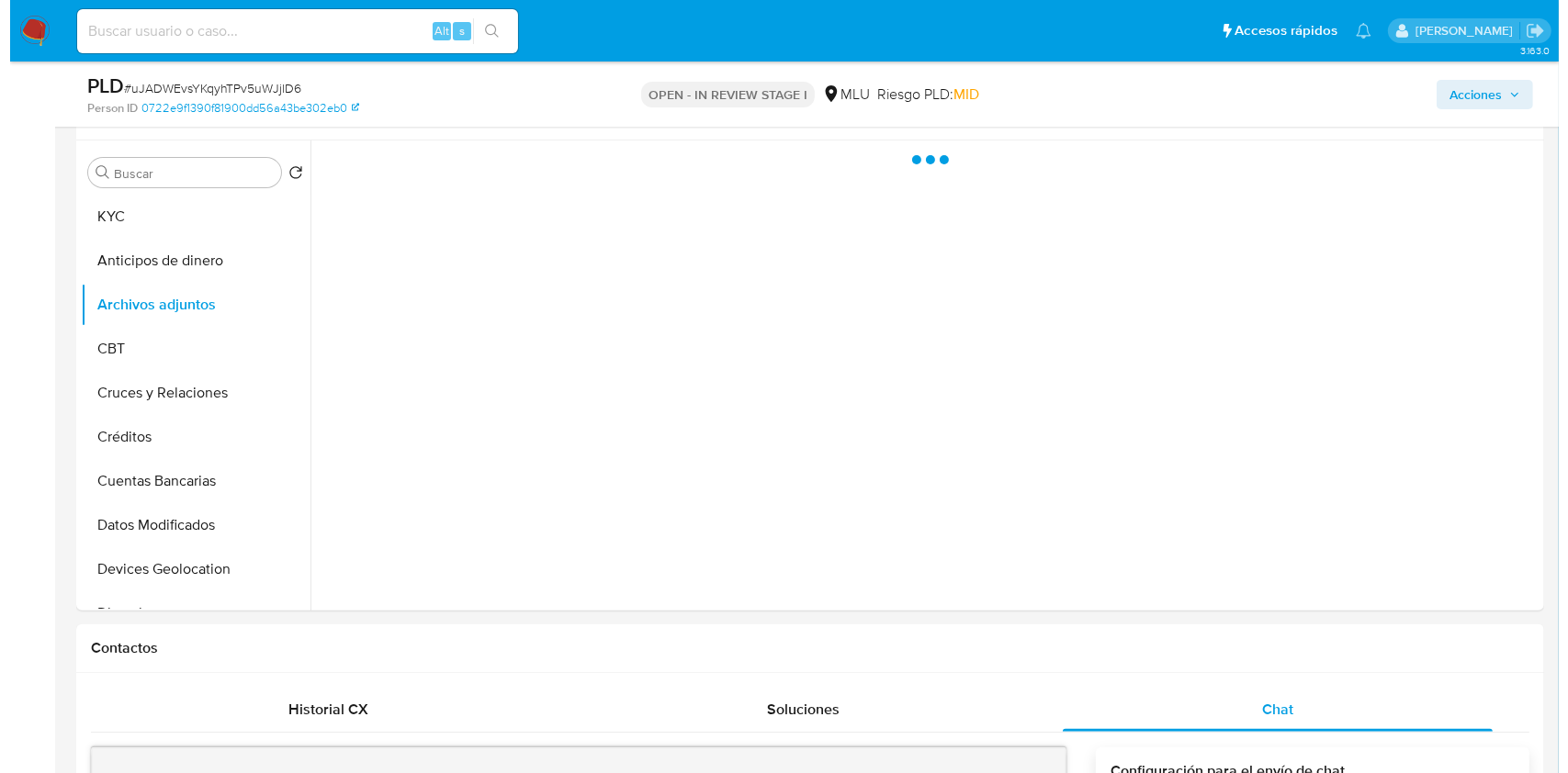
scroll to position [0, 0]
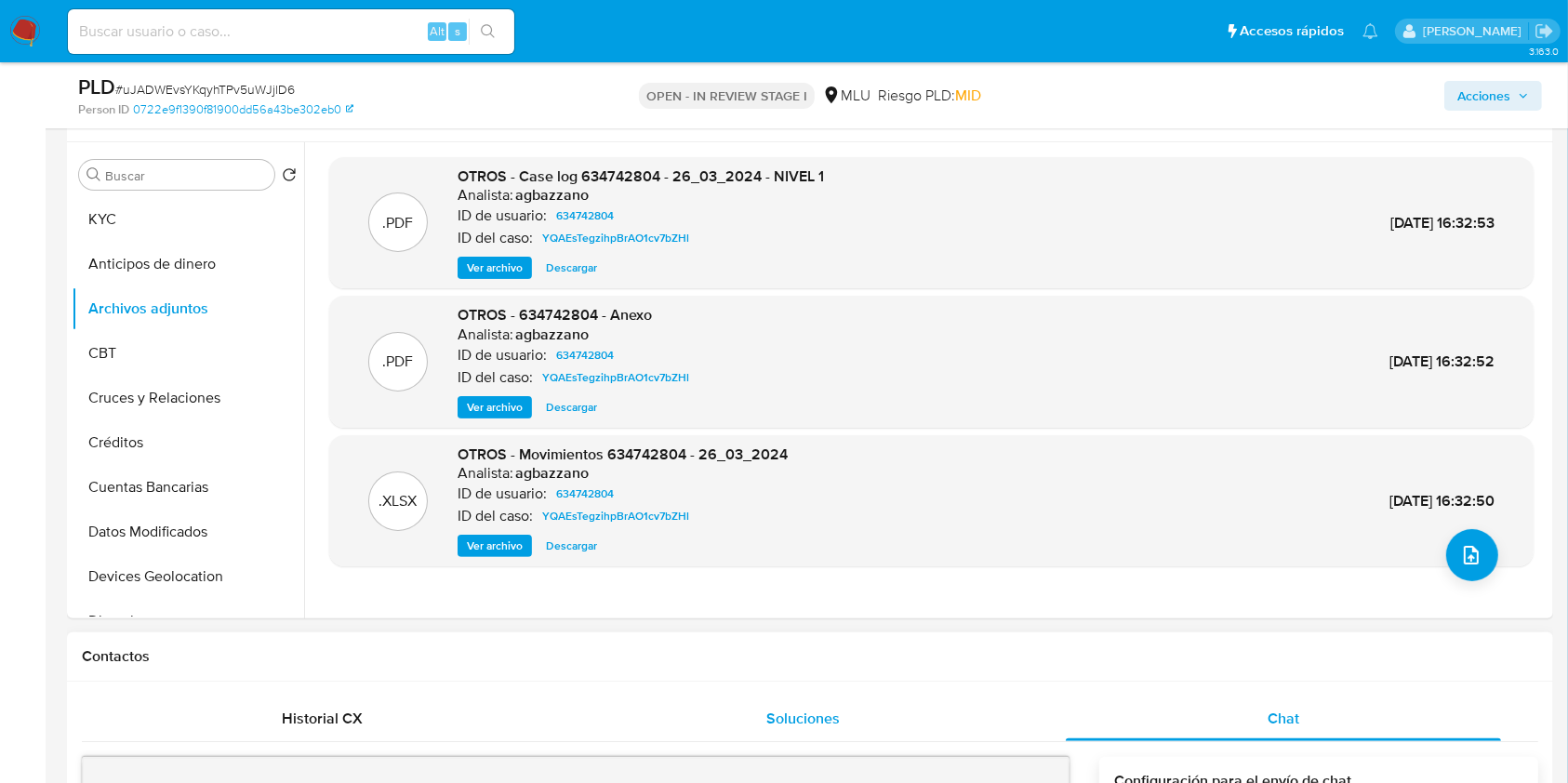
click at [582, 711] on button "Soluciones" at bounding box center [804, 719] width 481 height 45
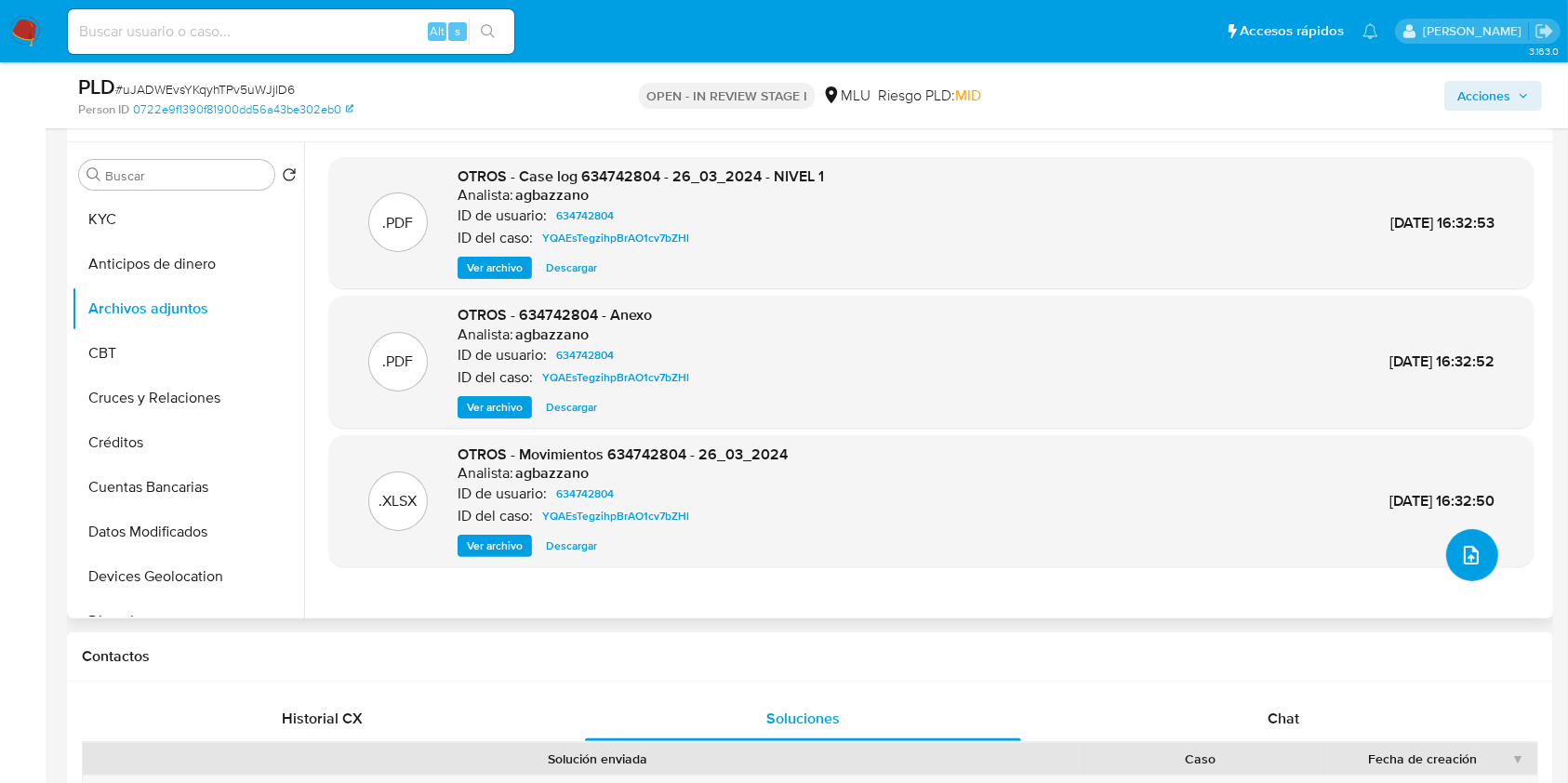
click at [1460, 547] on icon "upload-file" at bounding box center [1471, 555] width 23 height 23
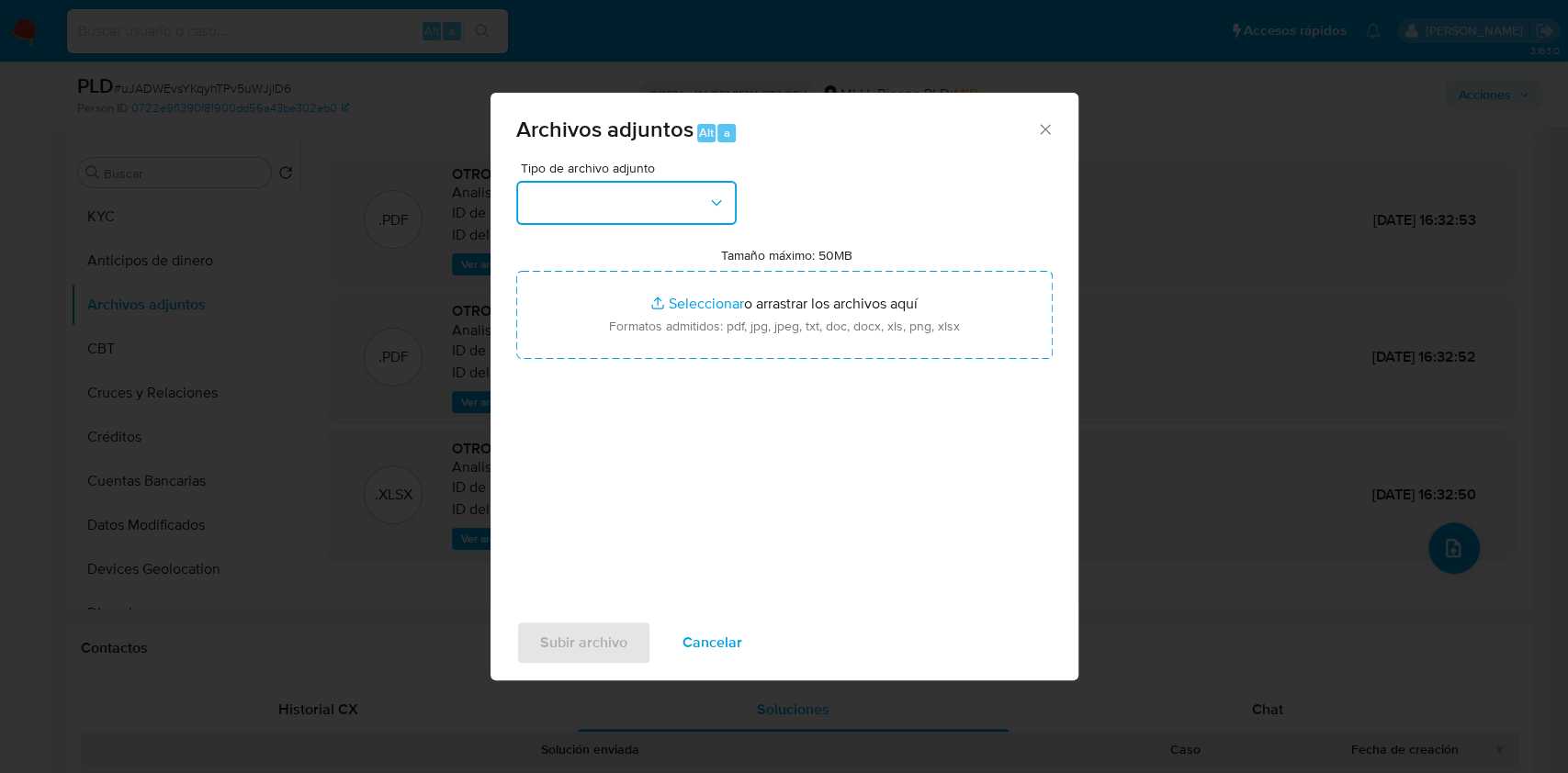
click at [626, 201] on button "button" at bounding box center [627, 203] width 221 height 45
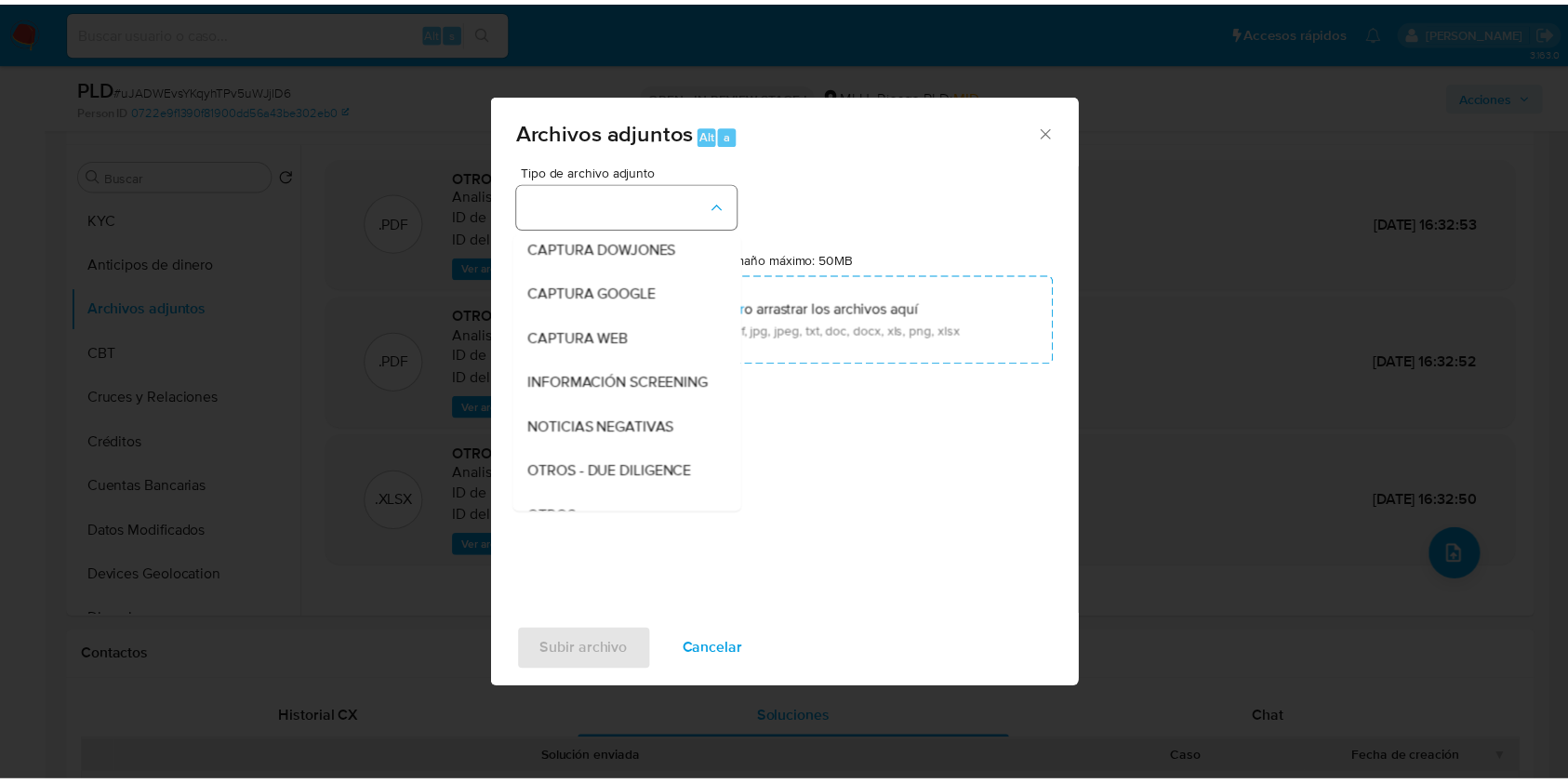
scroll to position [97, 0]
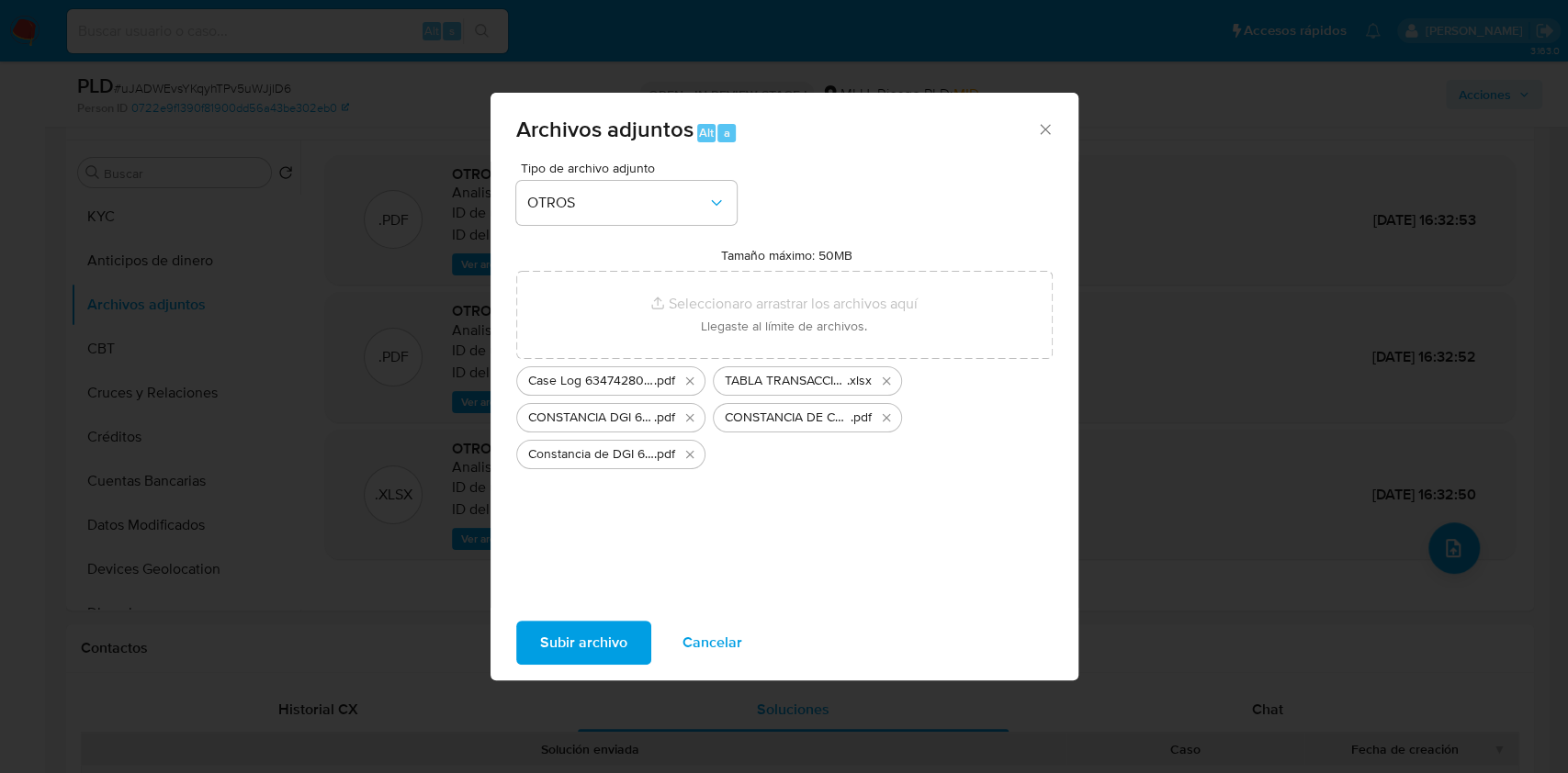
click at [593, 635] on span "Subir archivo" at bounding box center [583, 643] width 87 height 41
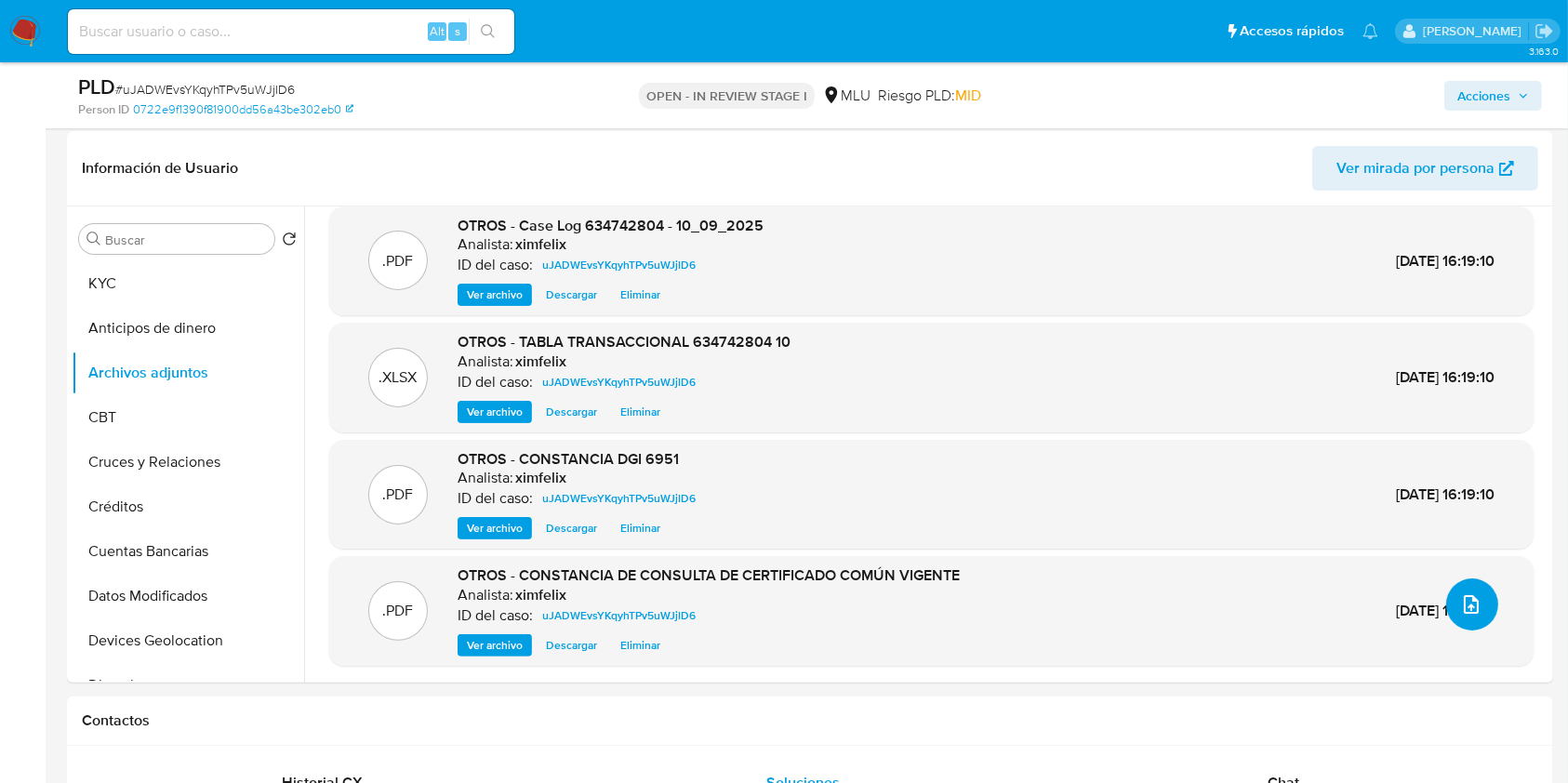
scroll to position [287, 0]
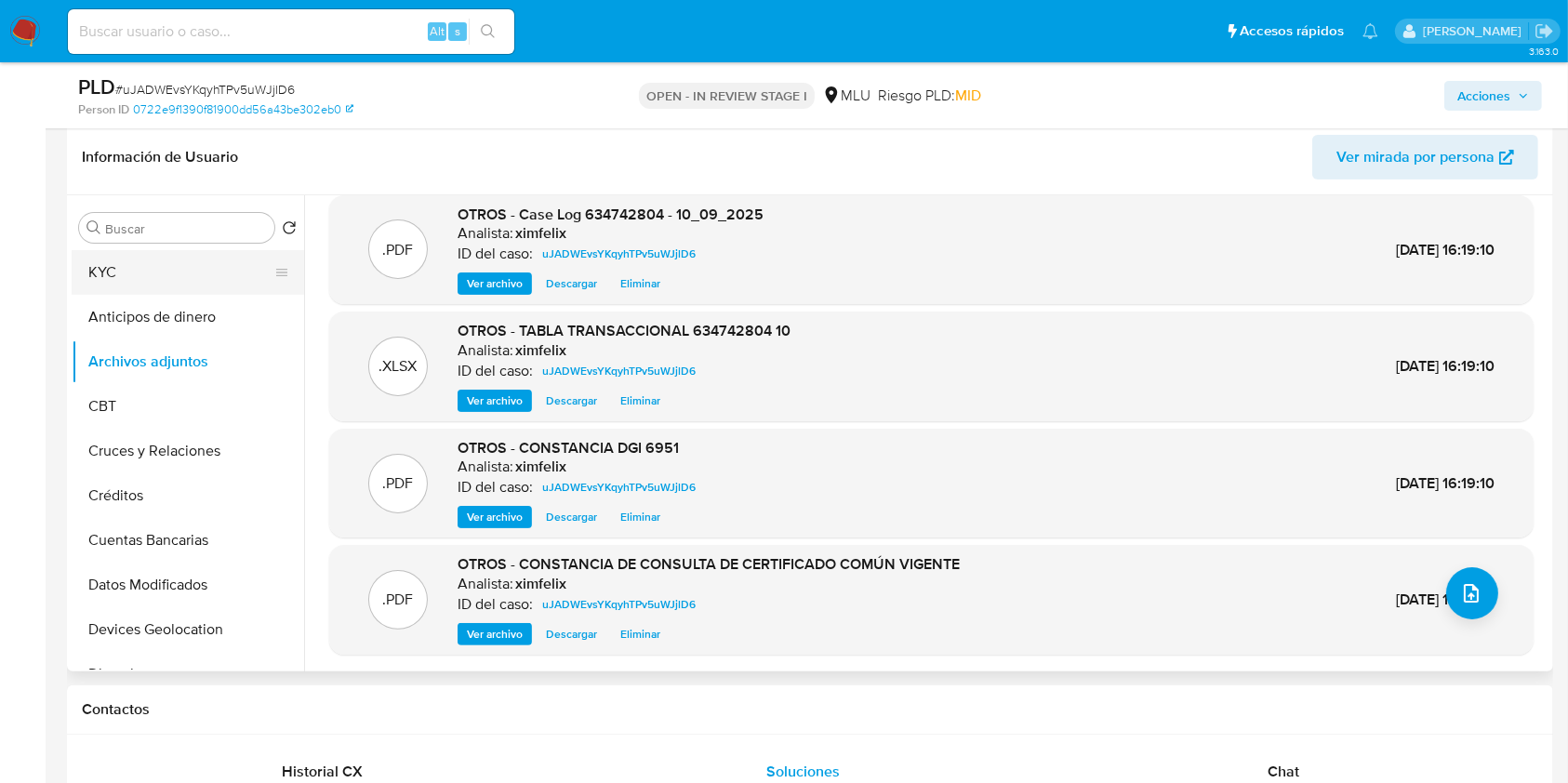
click at [137, 284] on button "KYC" at bounding box center [181, 273] width 218 height 45
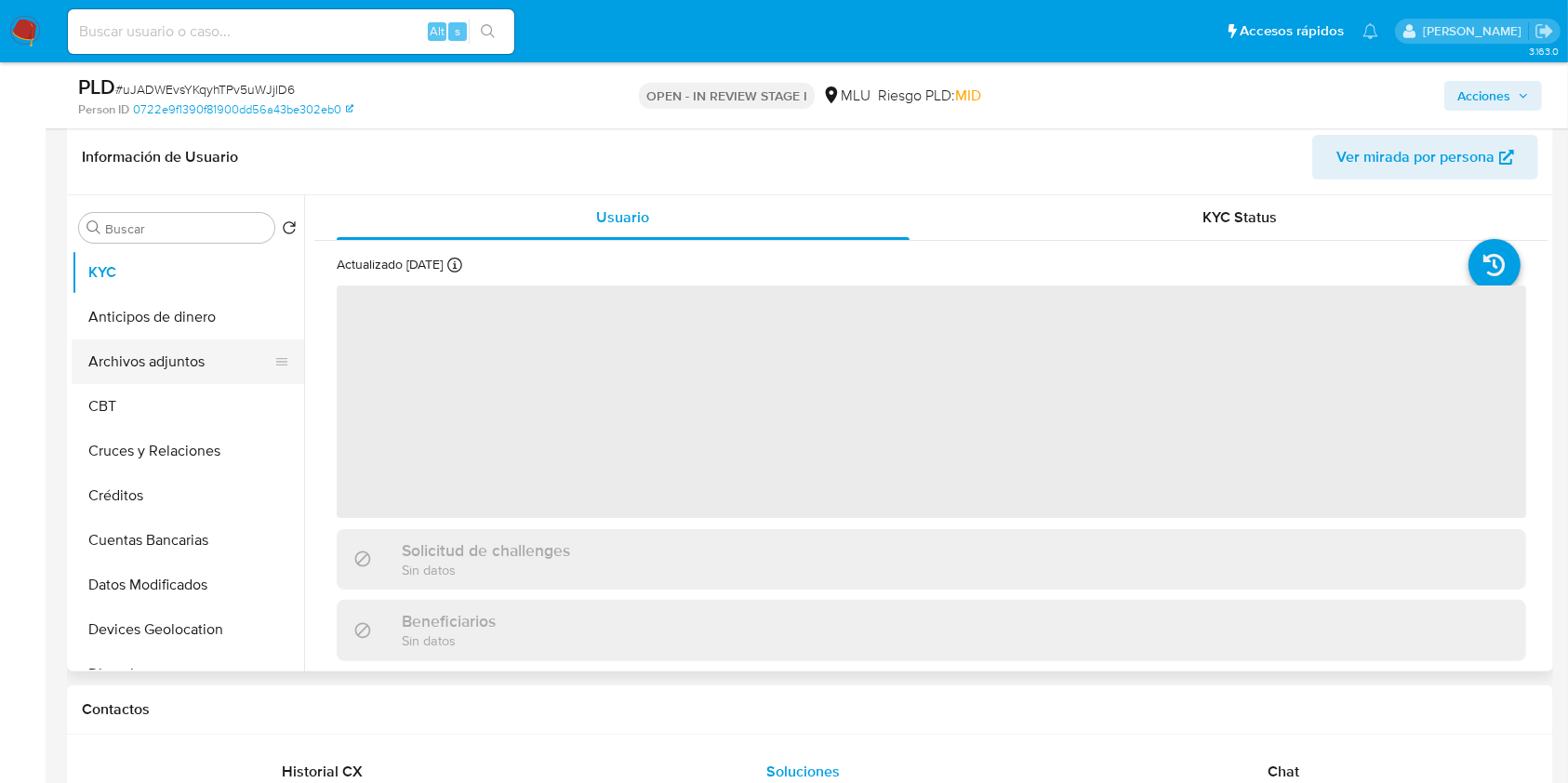
click at [139, 361] on button "Archivos adjuntos" at bounding box center [181, 362] width 218 height 45
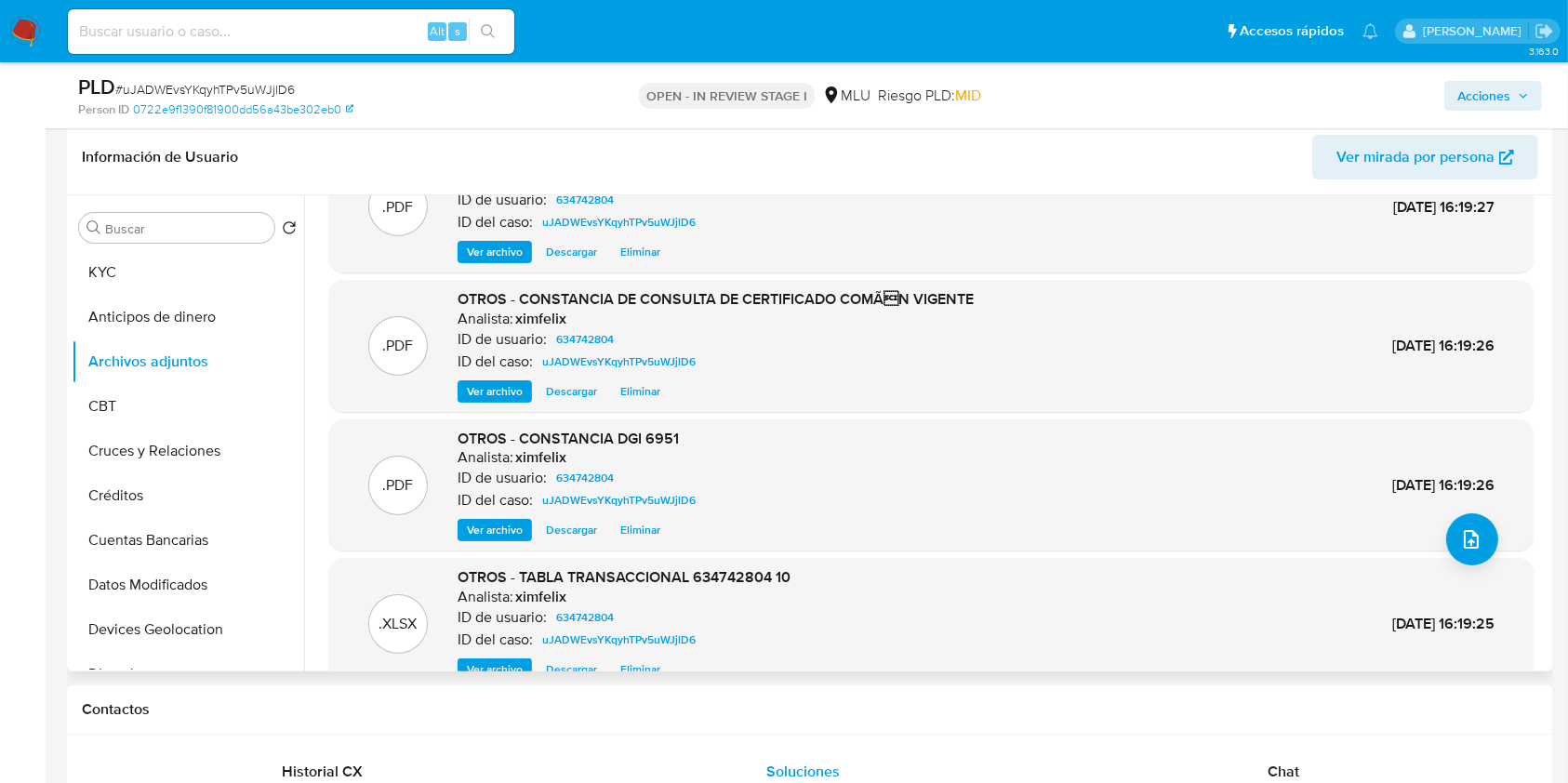
scroll to position [156, 0]
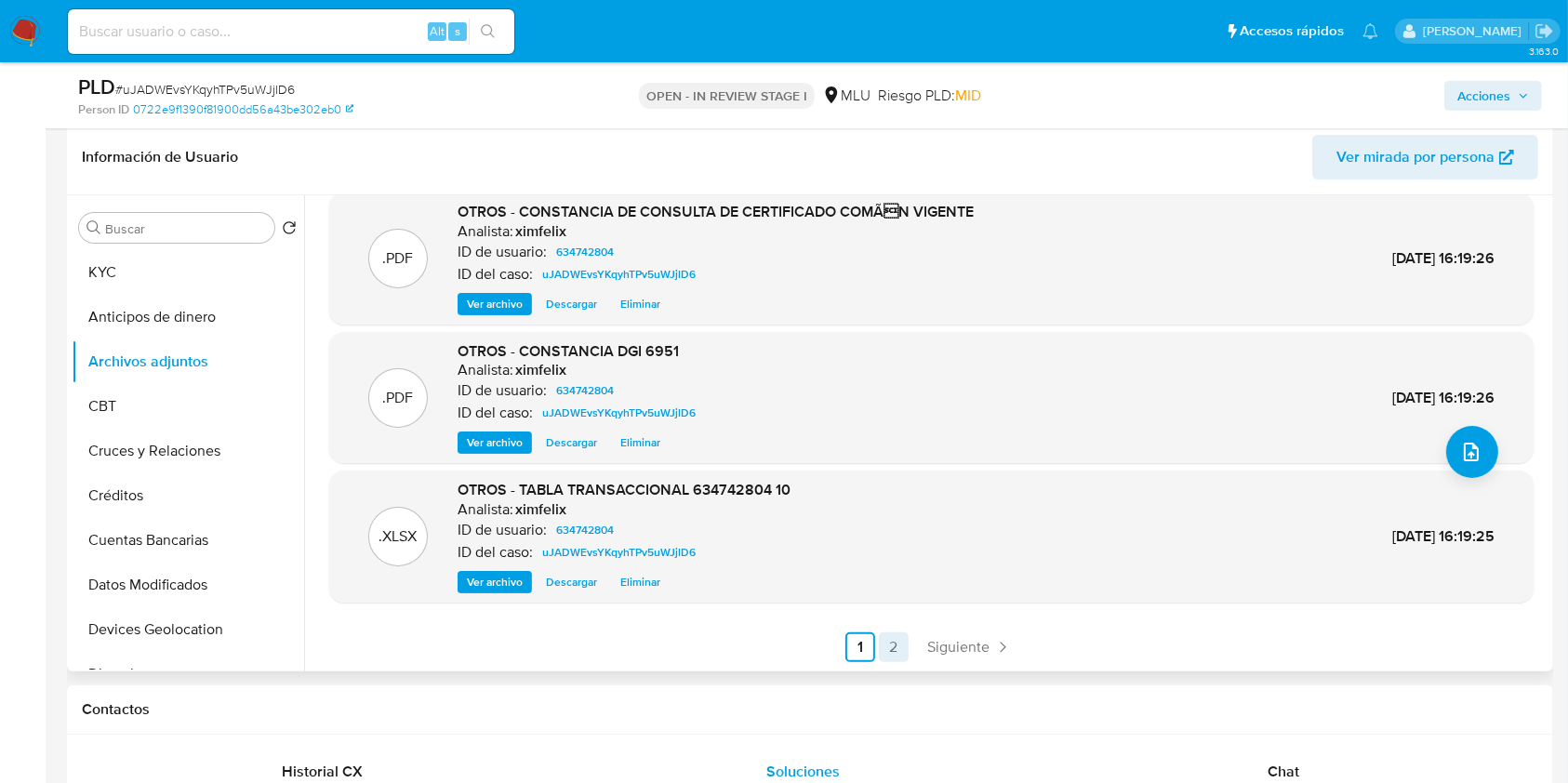
click at [898, 645] on link "2" at bounding box center [894, 648] width 29 height 29
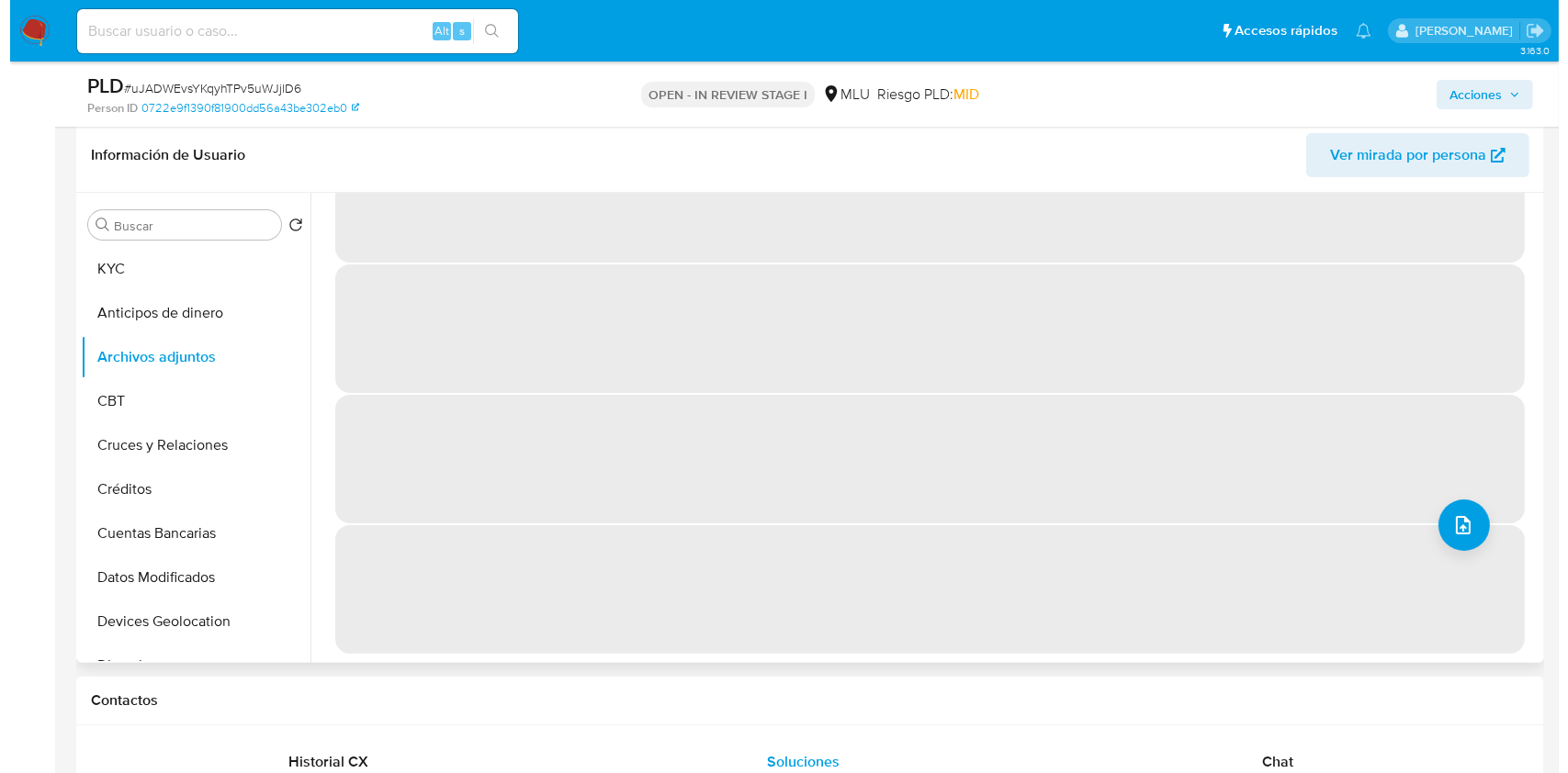
scroll to position [0, 0]
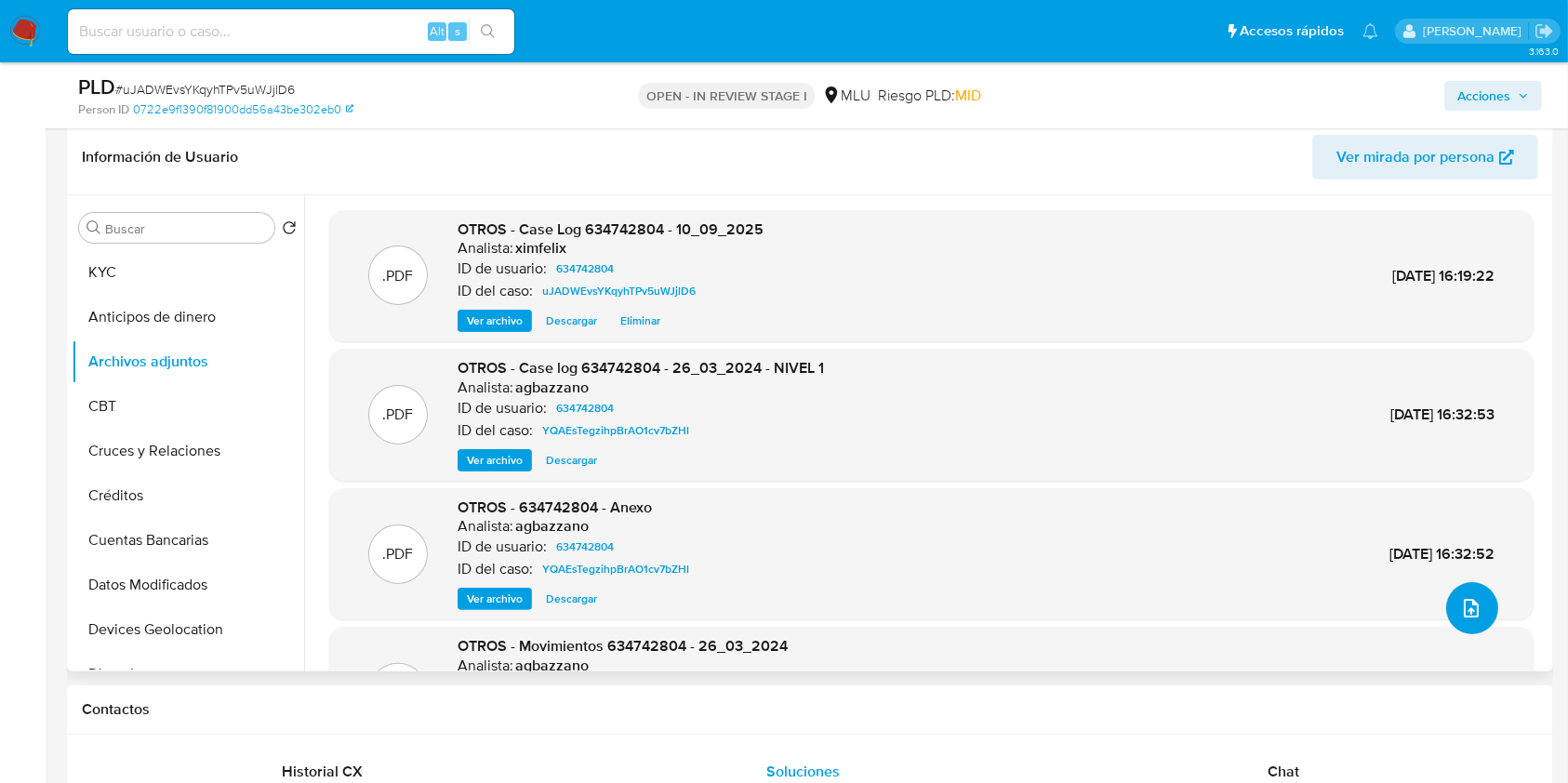
click at [1452, 594] on button "upload-file" at bounding box center [1472, 607] width 52 height 52
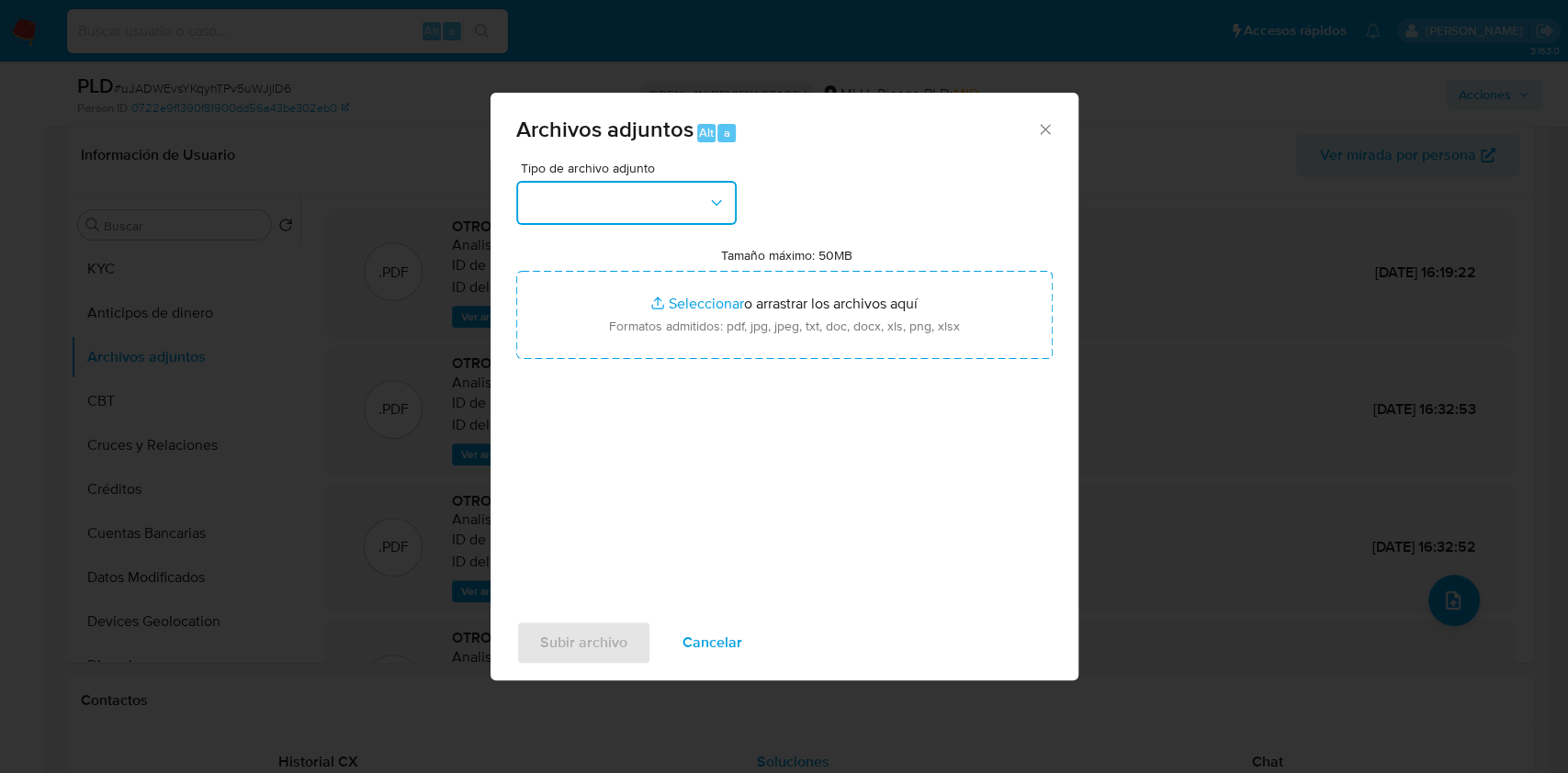
click at [650, 221] on button "button" at bounding box center [627, 203] width 221 height 45
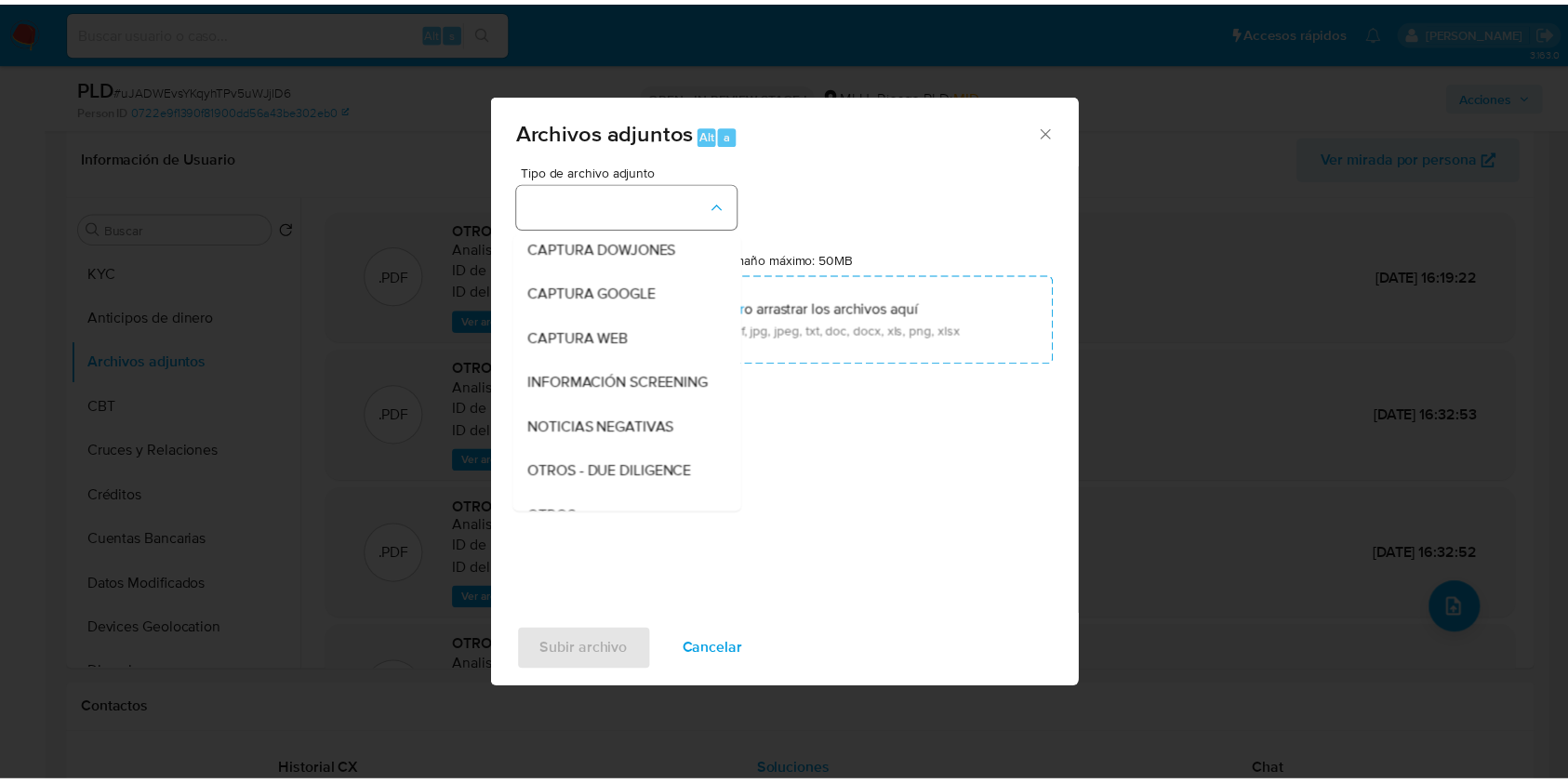
scroll to position [97, 0]
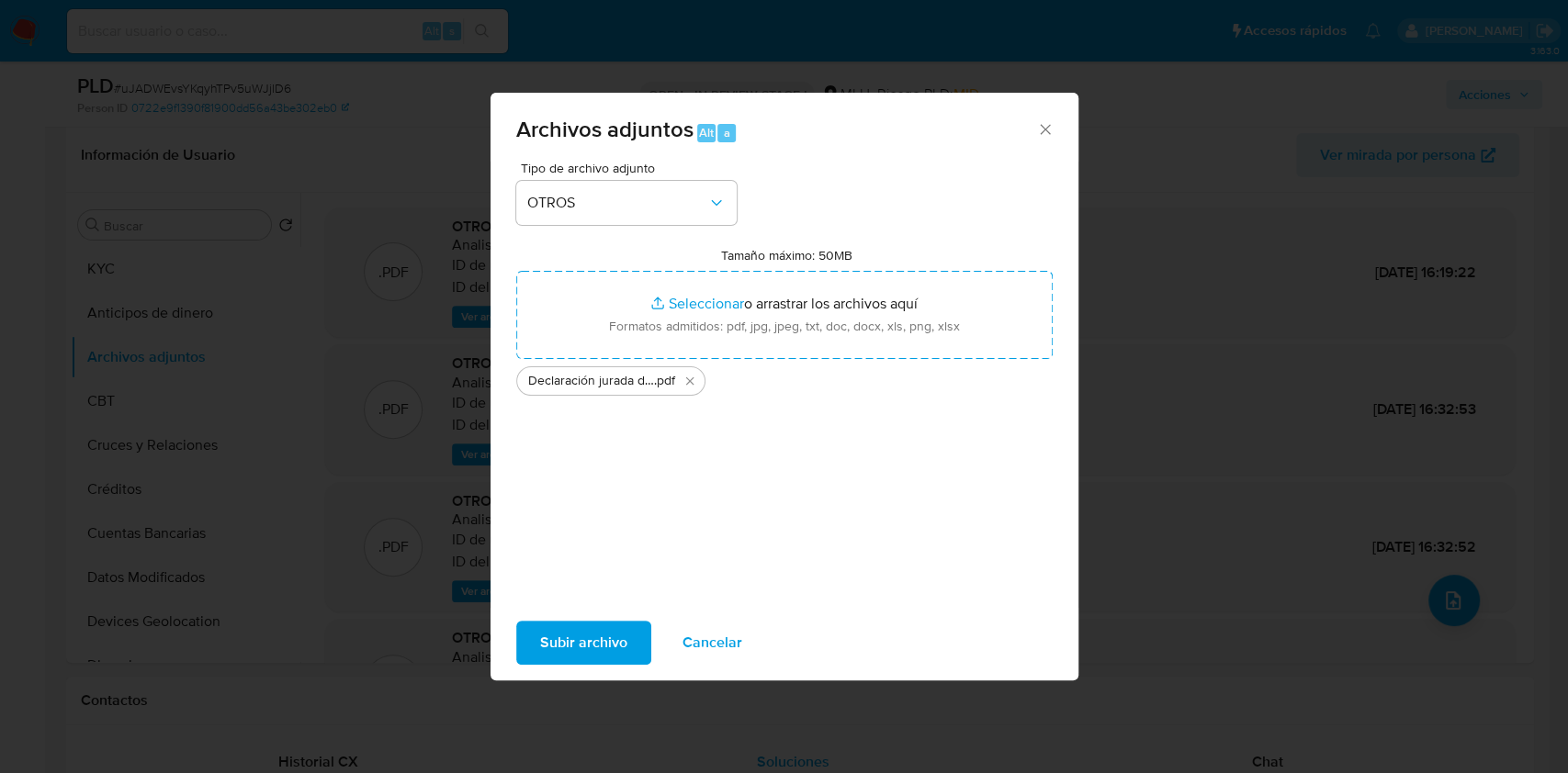
click at [602, 636] on span "Subir archivo" at bounding box center [583, 643] width 87 height 41
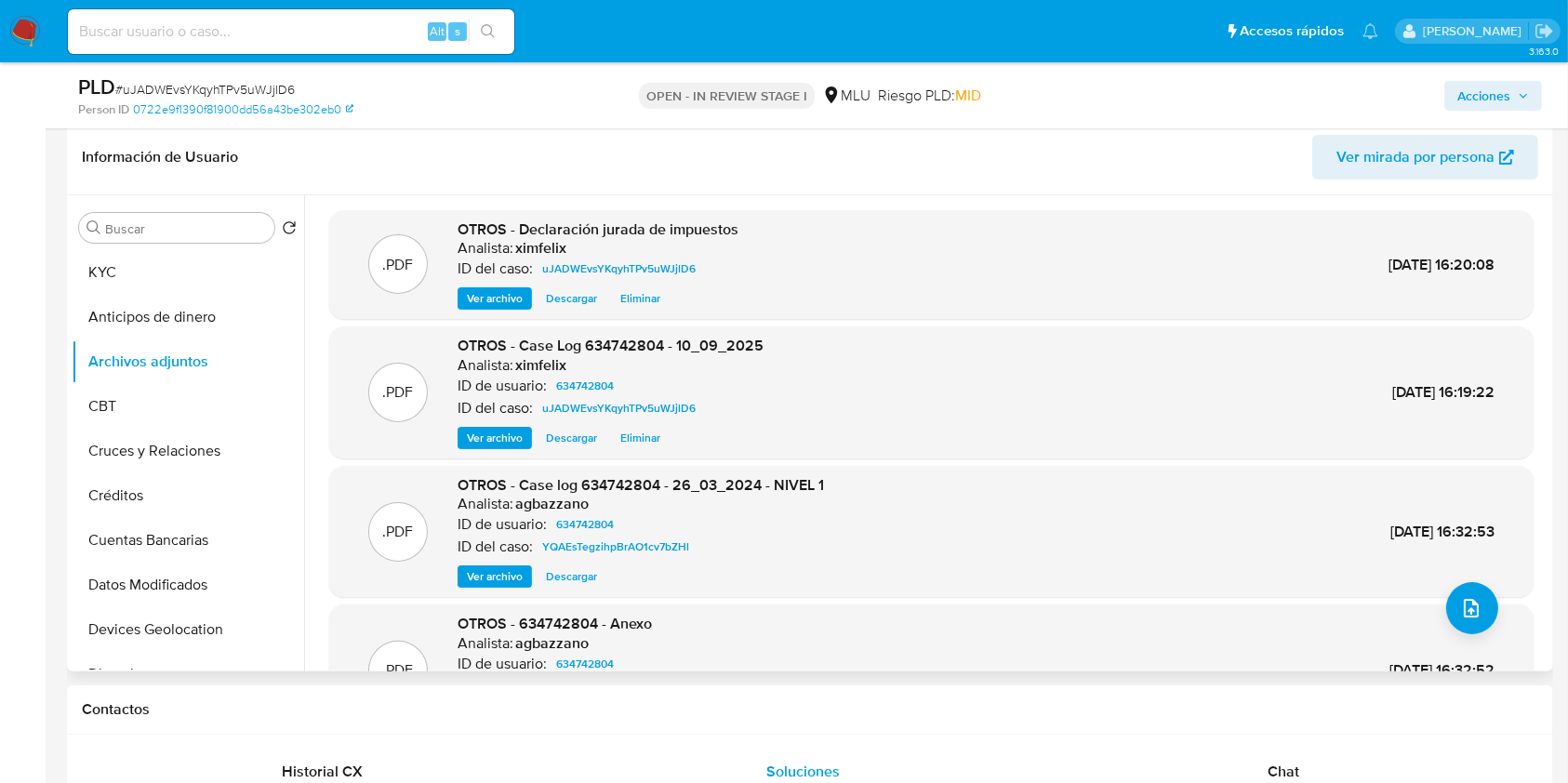
drag, startPoint x: 1549, startPoint y: 247, endPoint x: 1539, endPoint y: 318, distance: 71.7
click at [1539, 318] on div "Buscar Volver al orden por defecto KYC Anticipos de dinero Archivos adjuntos CB…" at bounding box center [810, 433] width 1487 height 476
drag, startPoint x: 1541, startPoint y: 266, endPoint x: 1532, endPoint y: 577, distance: 311.1
click at [1532, 577] on div ".PDF OTROS - Declaración jurada de impuestos Analista: ximfelix ID del caso: uJ…" at bounding box center [931, 502] width 1234 height 586
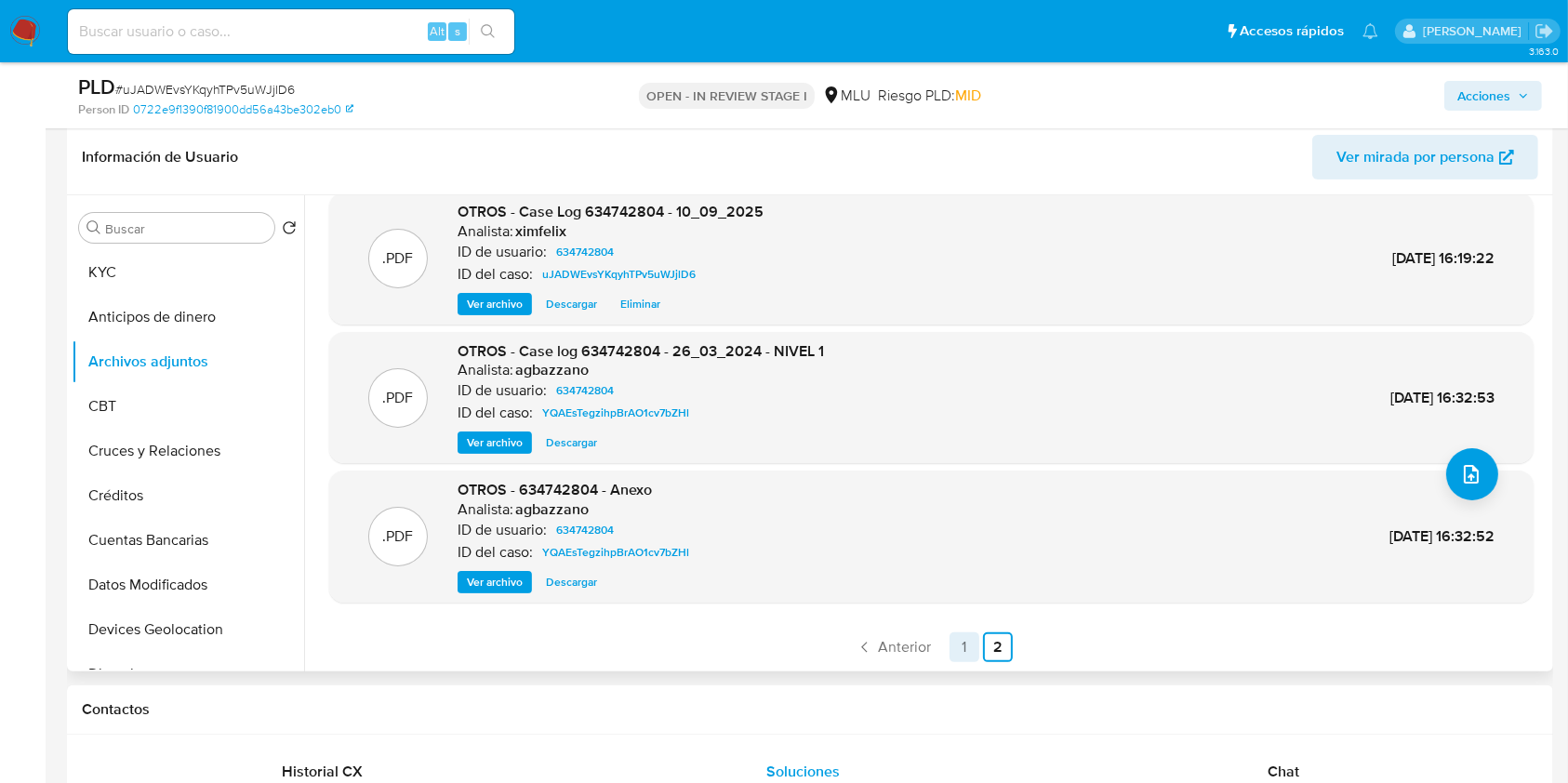
click at [953, 638] on link "1" at bounding box center [965, 648] width 29 height 29
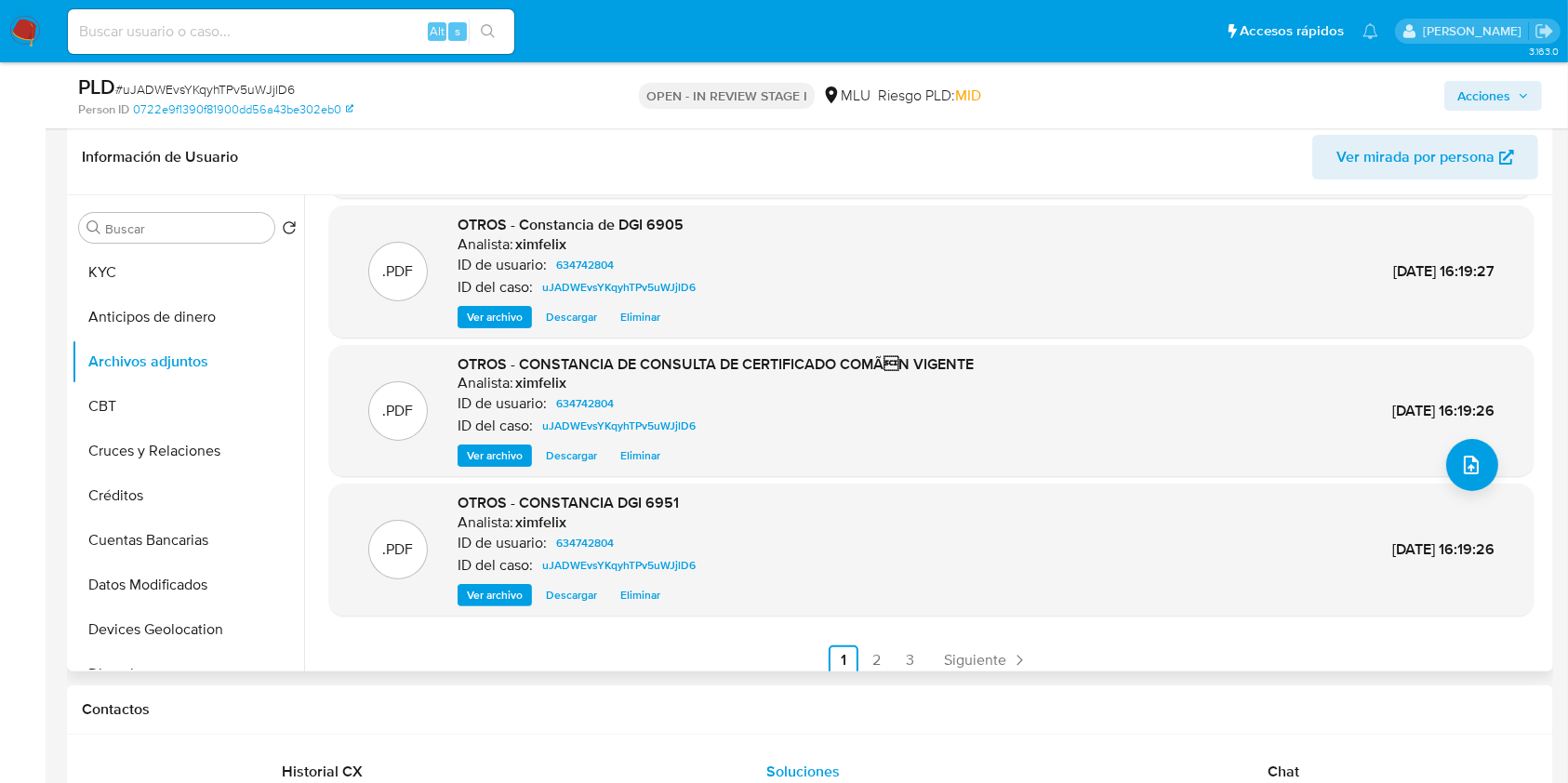
scroll to position [156, 0]
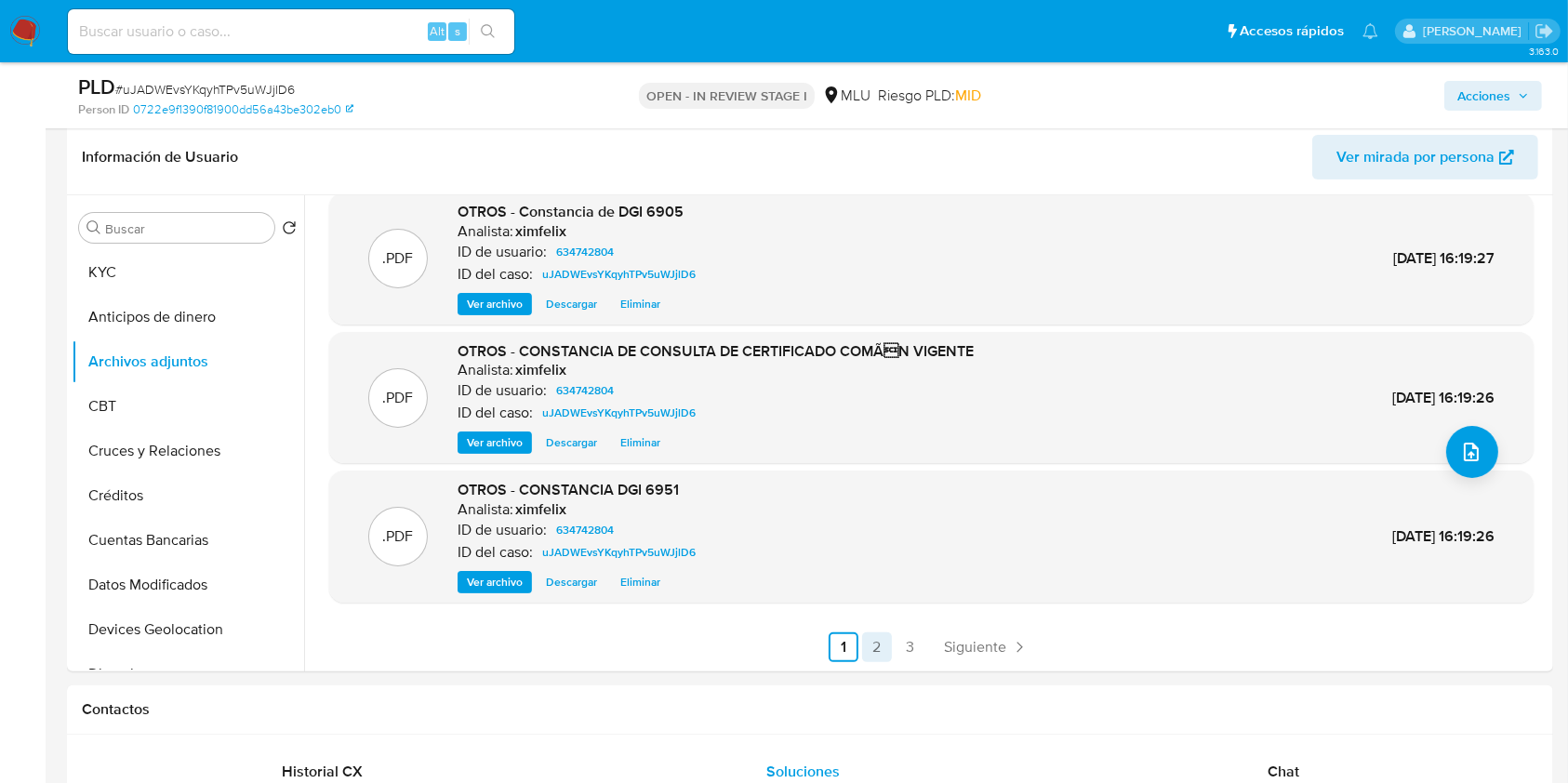
click at [871, 644] on link "2" at bounding box center [877, 648] width 29 height 29
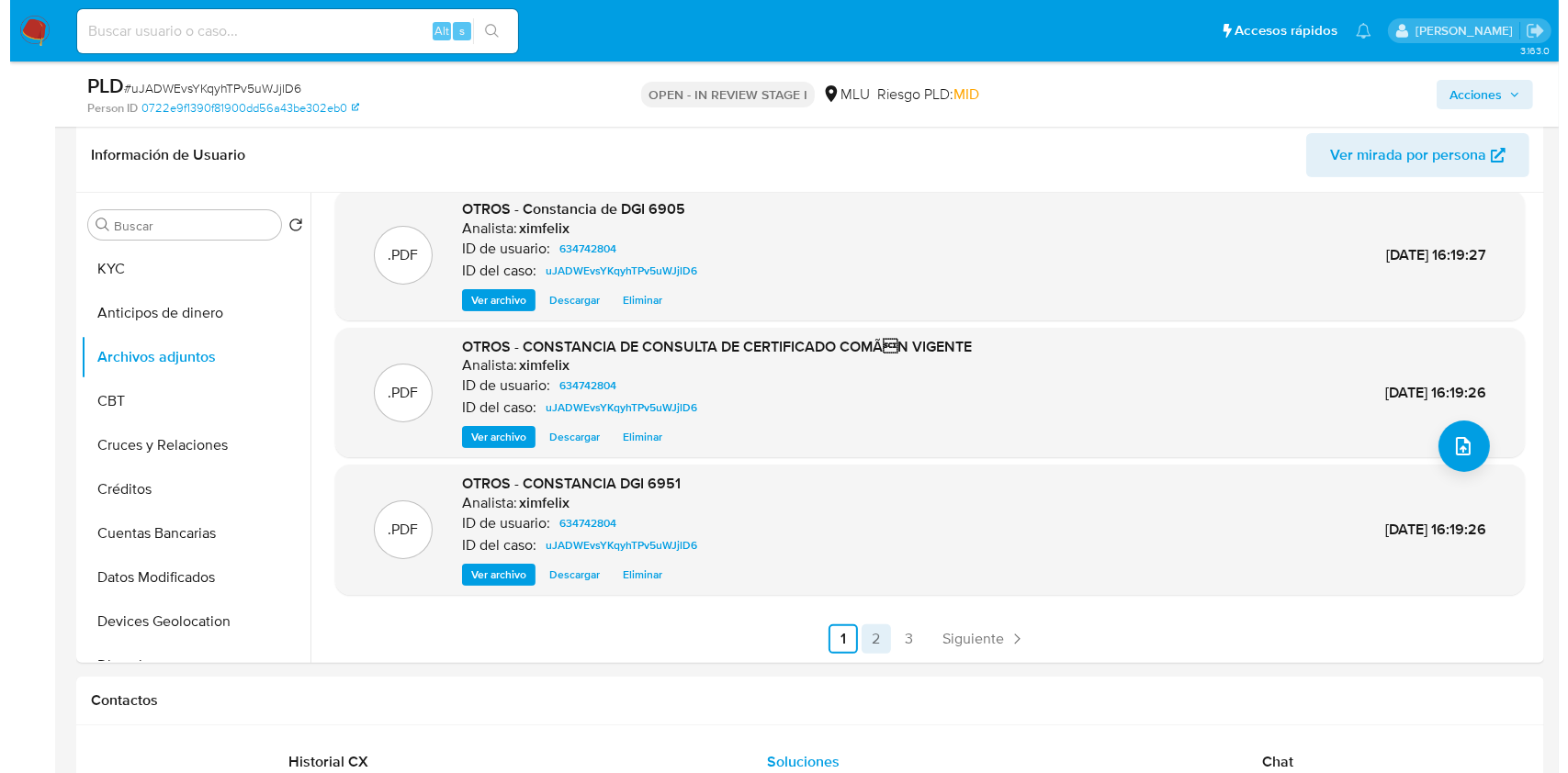
scroll to position [0, 0]
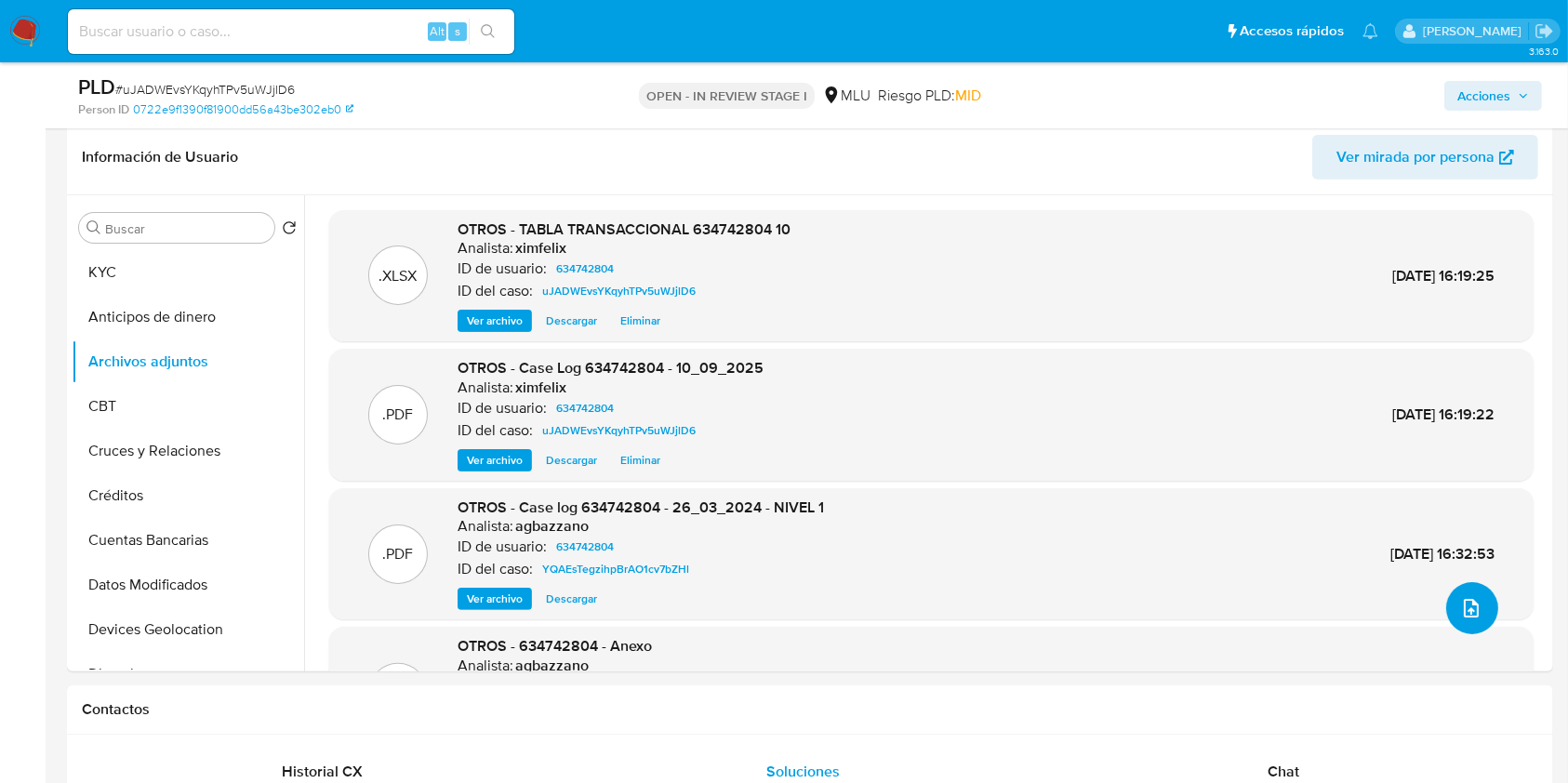
click at [1477, 613] on button "upload-file" at bounding box center [1472, 607] width 52 height 52
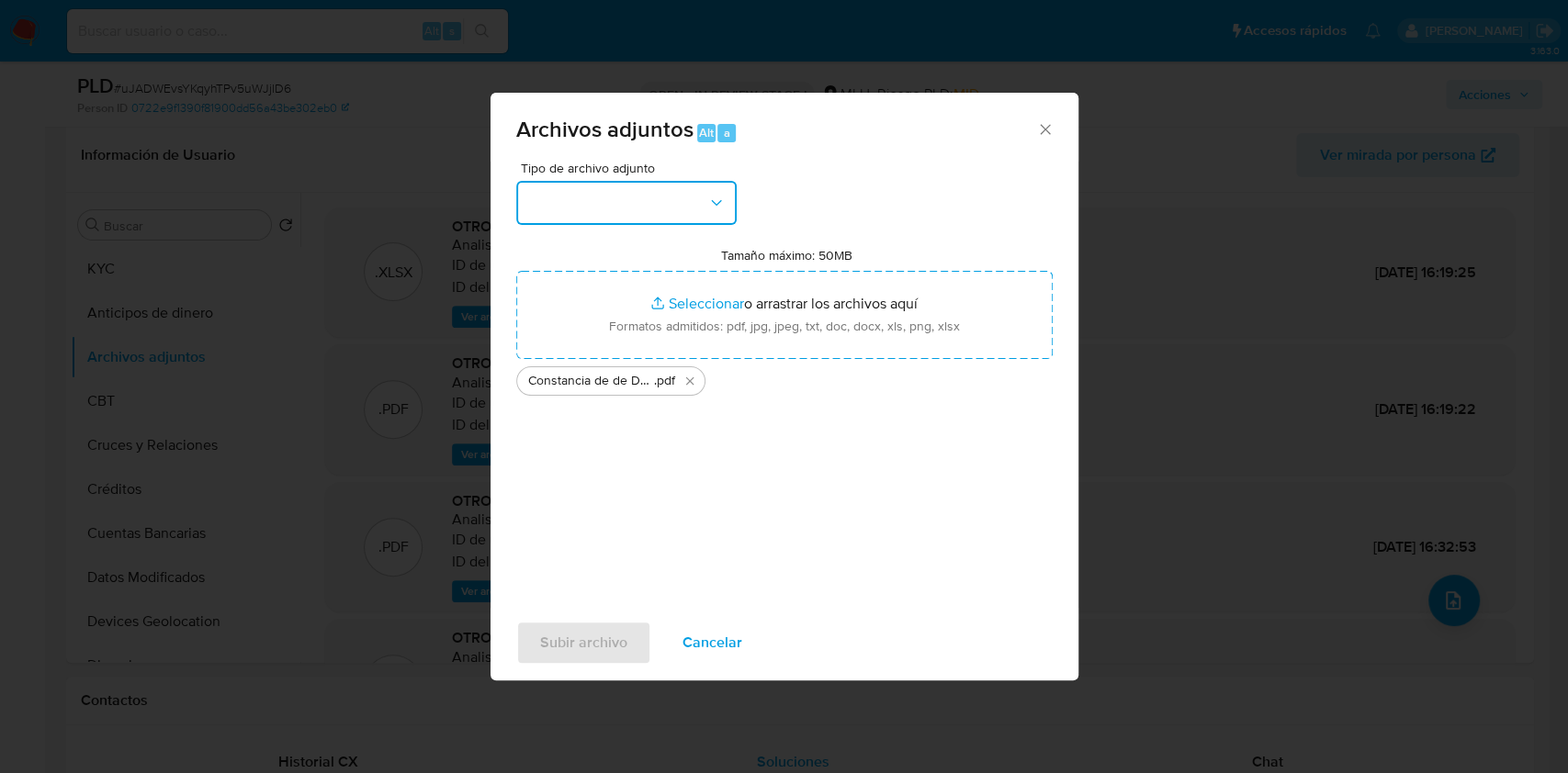
click at [629, 215] on button "button" at bounding box center [627, 203] width 221 height 45
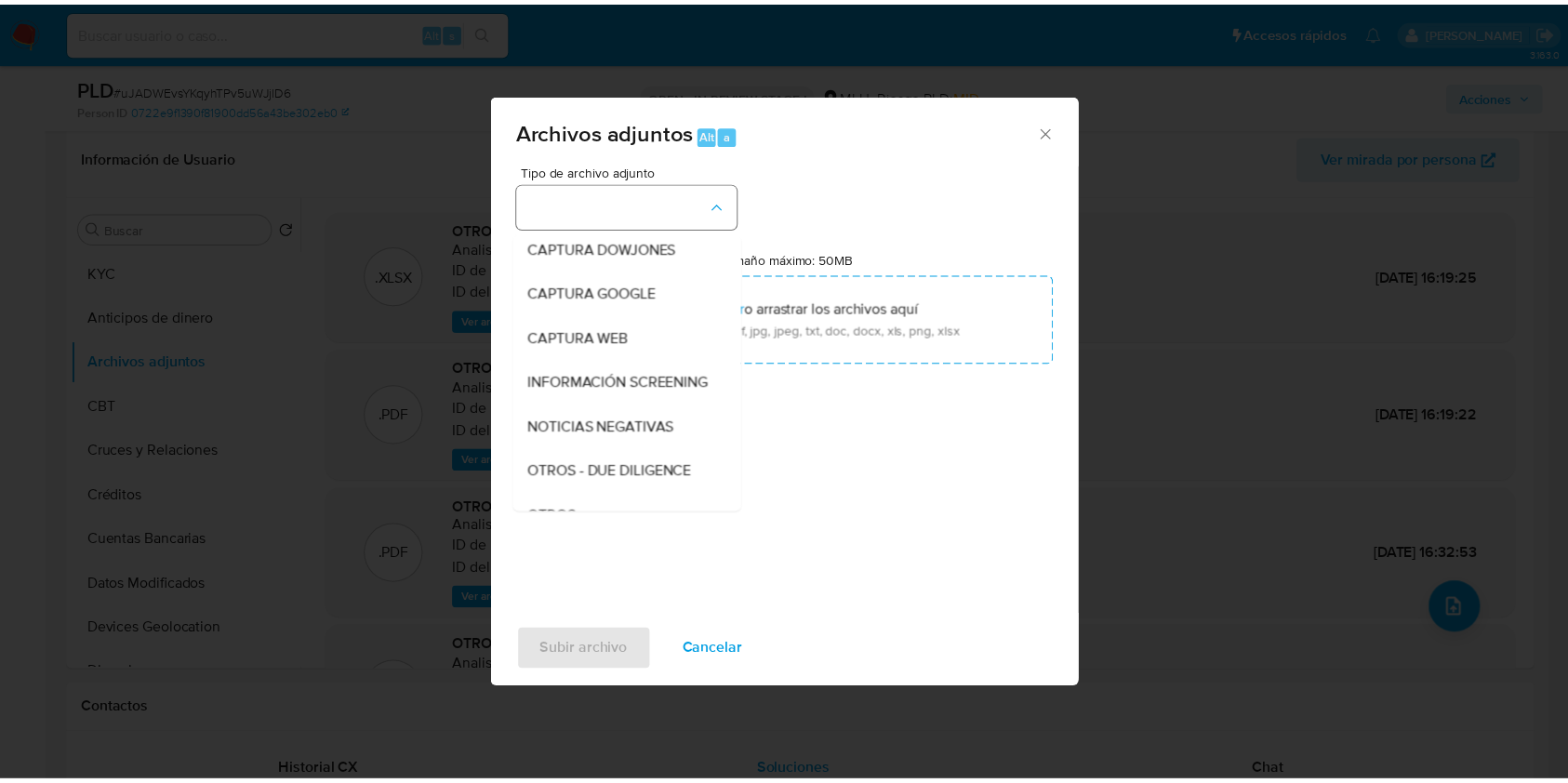
scroll to position [97, 0]
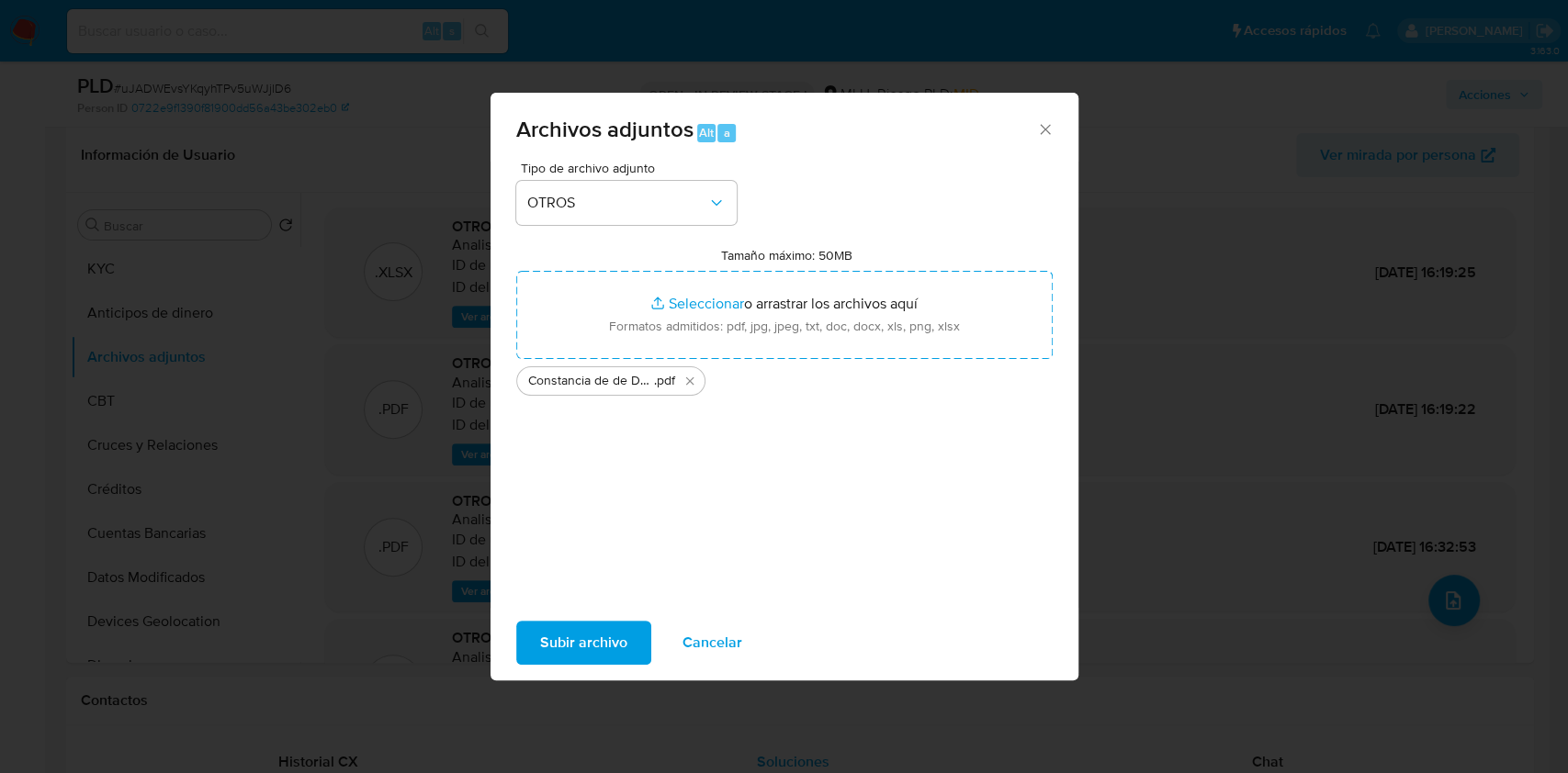
click at [601, 634] on span "Subir archivo" at bounding box center [583, 643] width 87 height 41
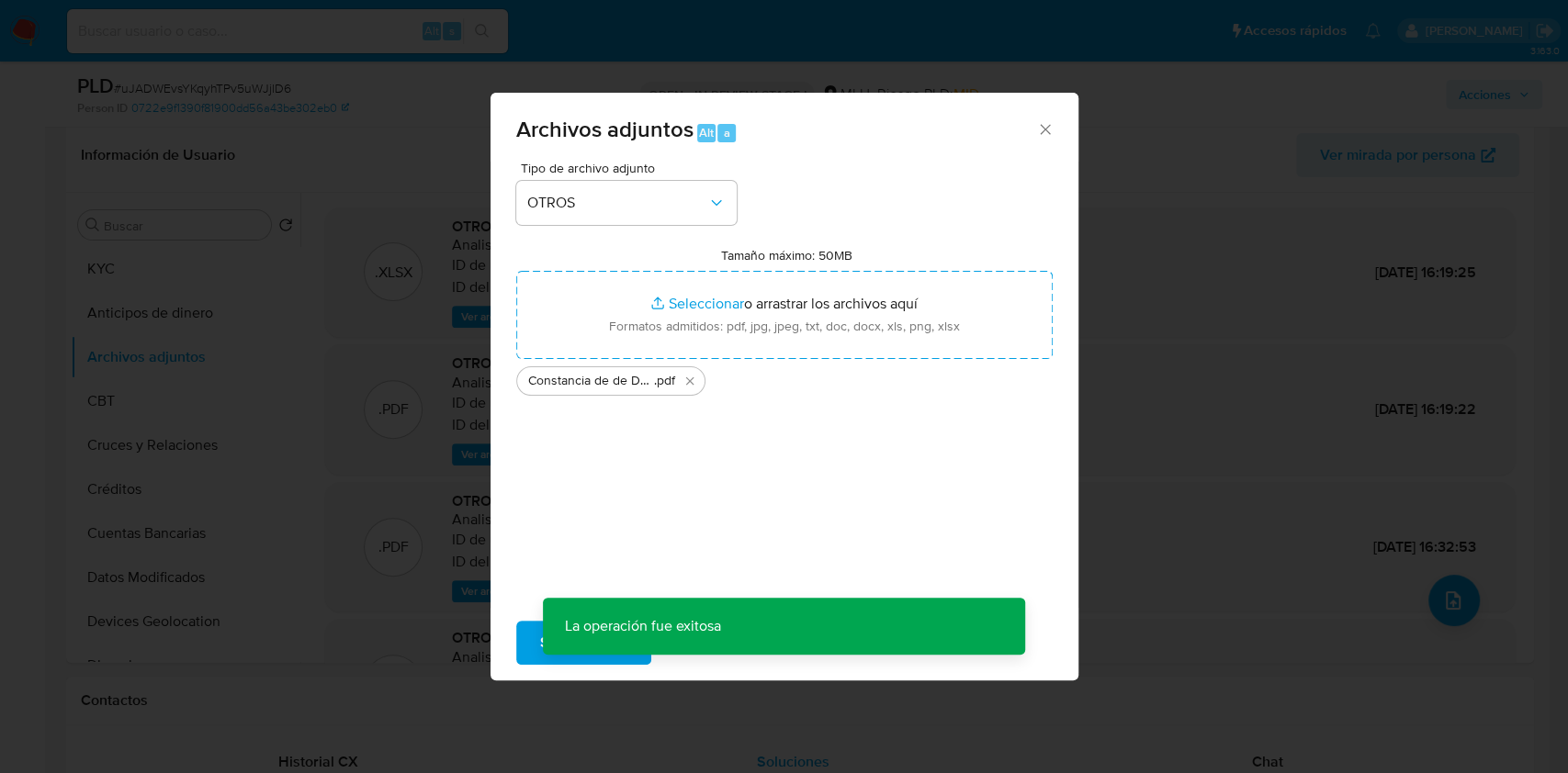
click at [1510, 96] on div "Archivos adjuntos Alt a Tipo de archivo adjunto OTROS Tamaño máximo: 50MB Selec…" at bounding box center [784, 386] width 1568 height 773
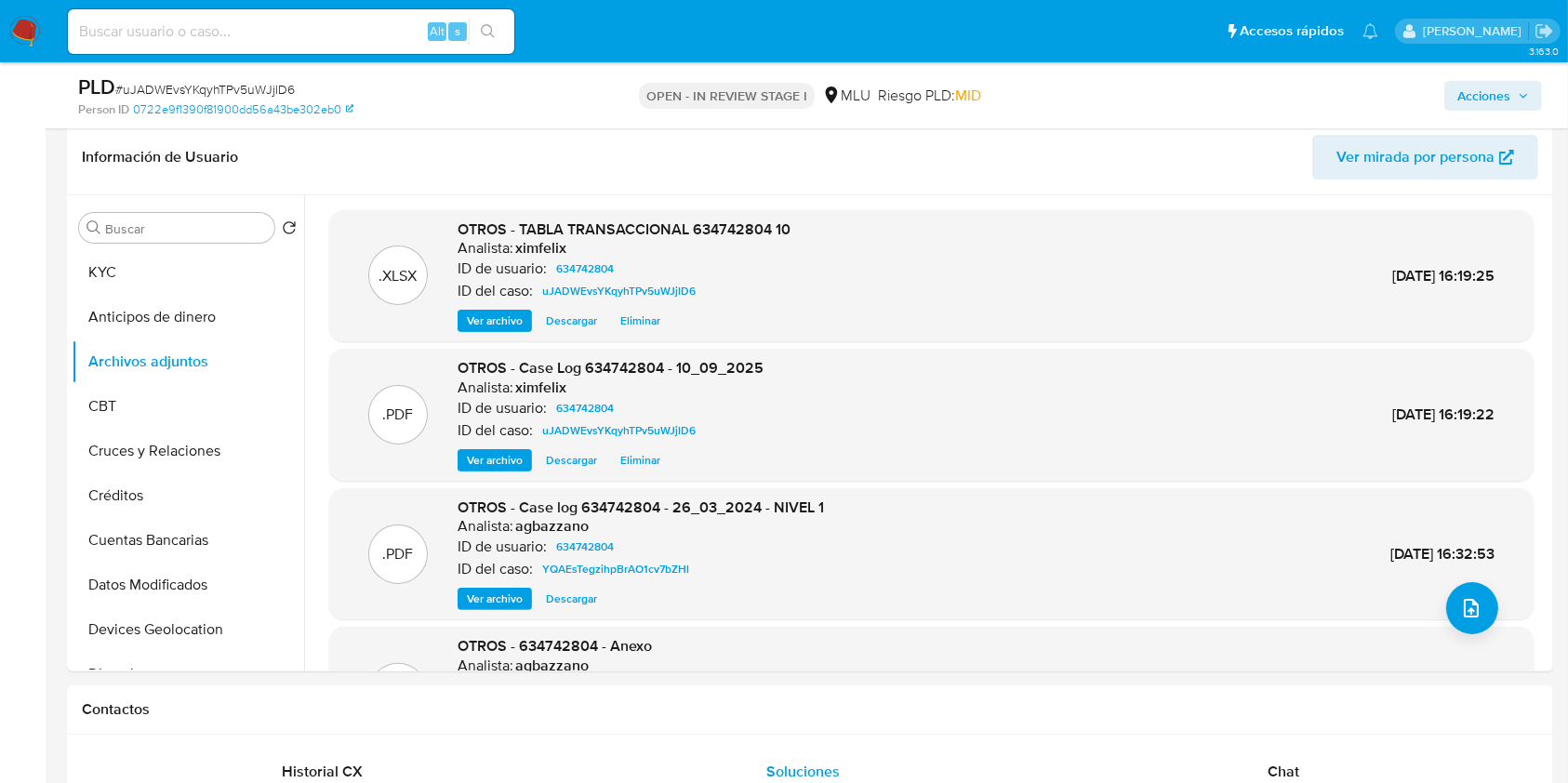
click at [1490, 95] on span "Acciones" at bounding box center [1485, 95] width 53 height 29
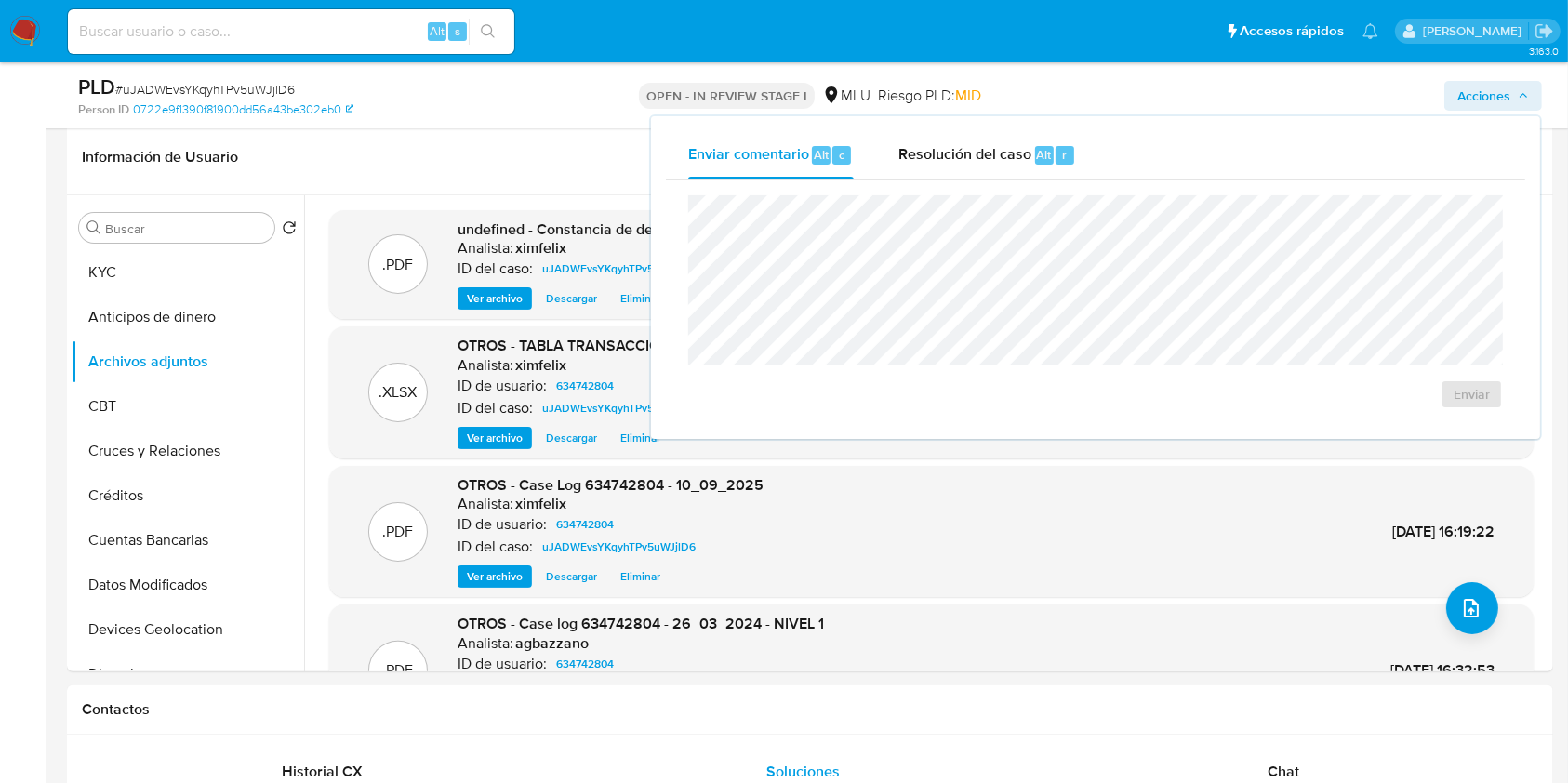
click at [914, 181] on div "Enviar" at bounding box center [1096, 302] width 860 height 243
click at [977, 163] on span "Resolución del caso" at bounding box center [966, 154] width 133 height 22
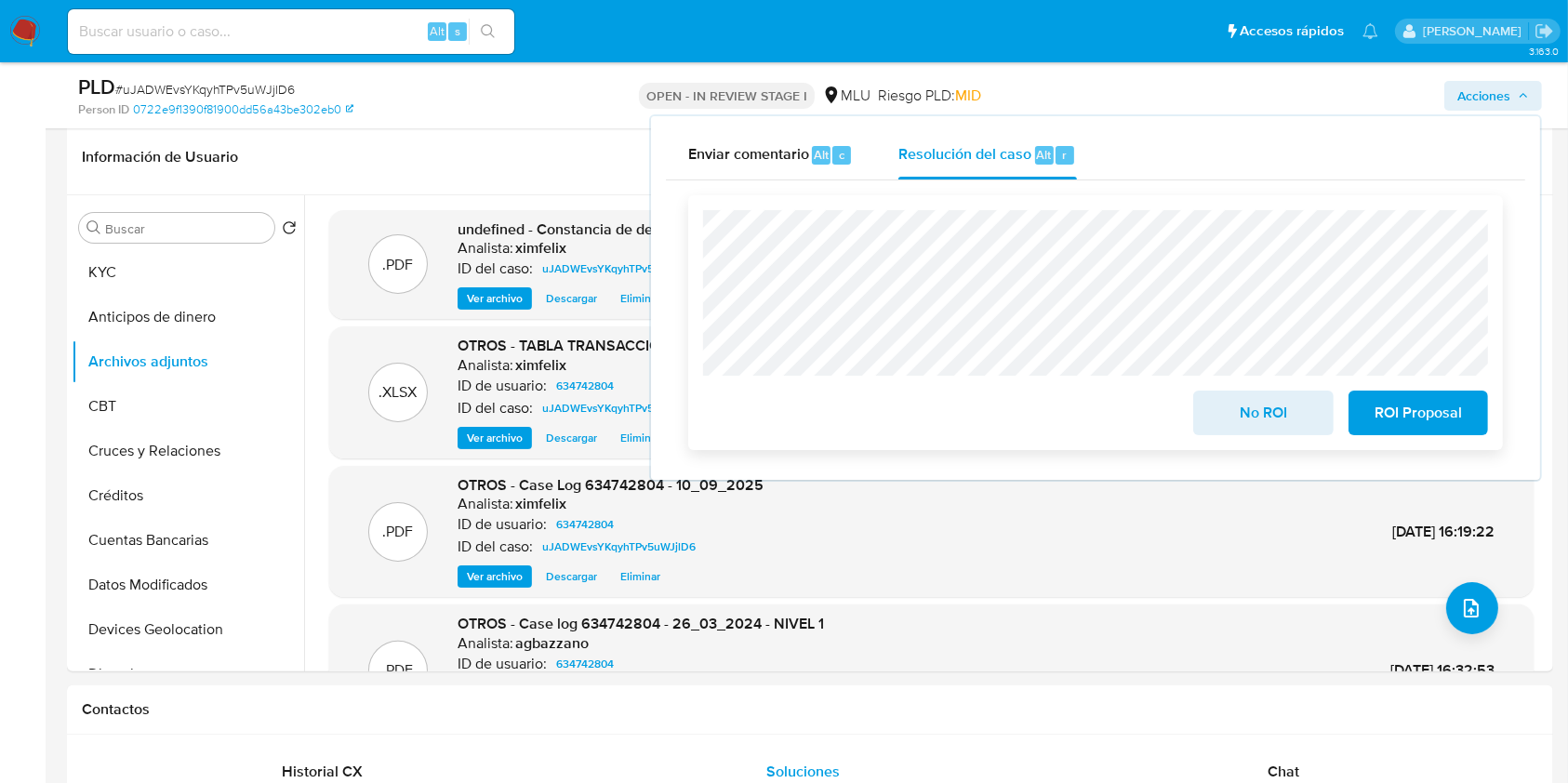
click at [1286, 428] on span "No ROI" at bounding box center [1263, 413] width 91 height 41
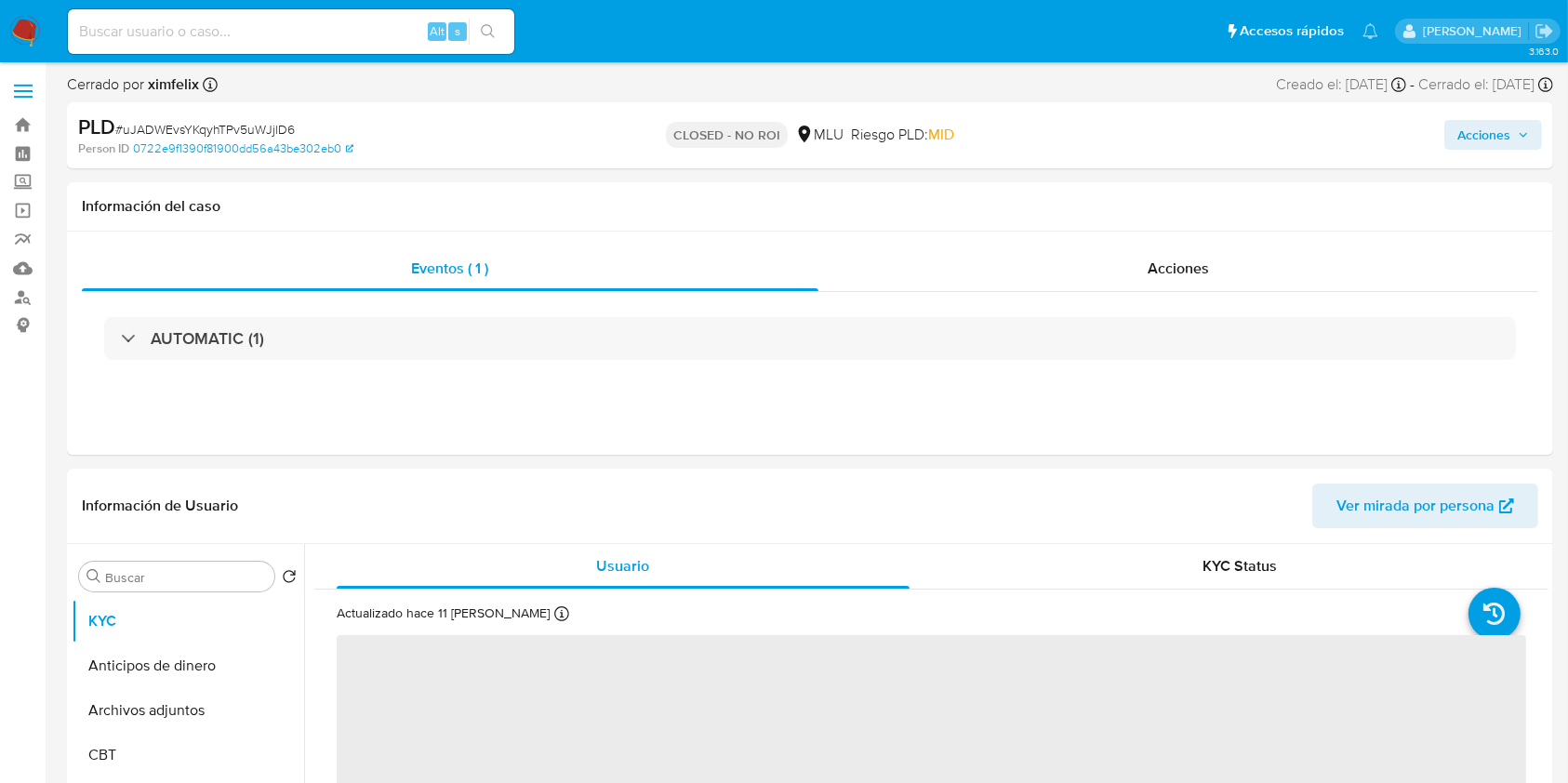
select select "10"
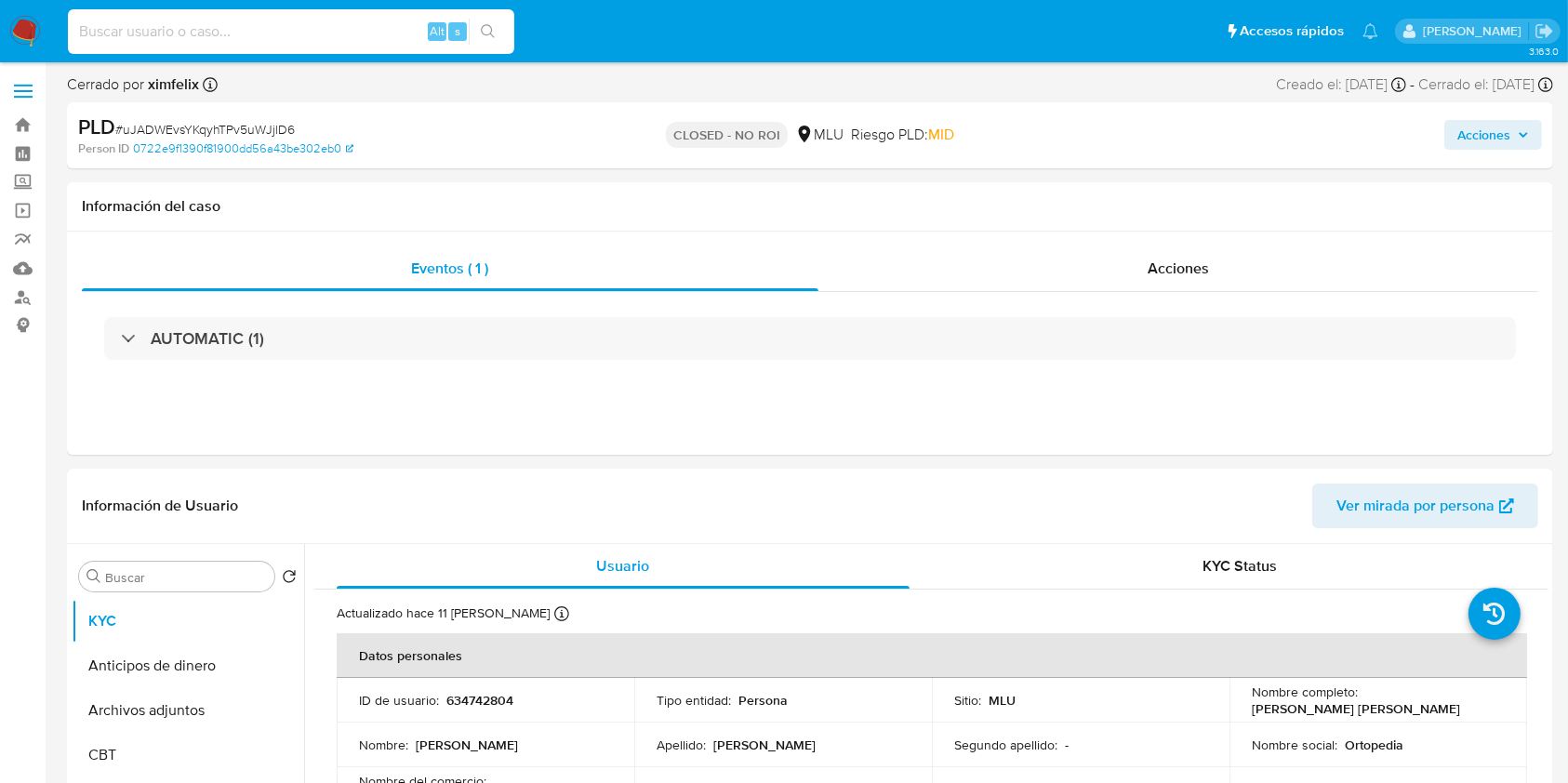
click at [263, 26] on input at bounding box center [290, 31] width 446 height 25
paste input "MTSy4cARpqfwY5XJcYwHYbxc"
type input "MTSy4cARpqfwY5XJcYwHYbxc"
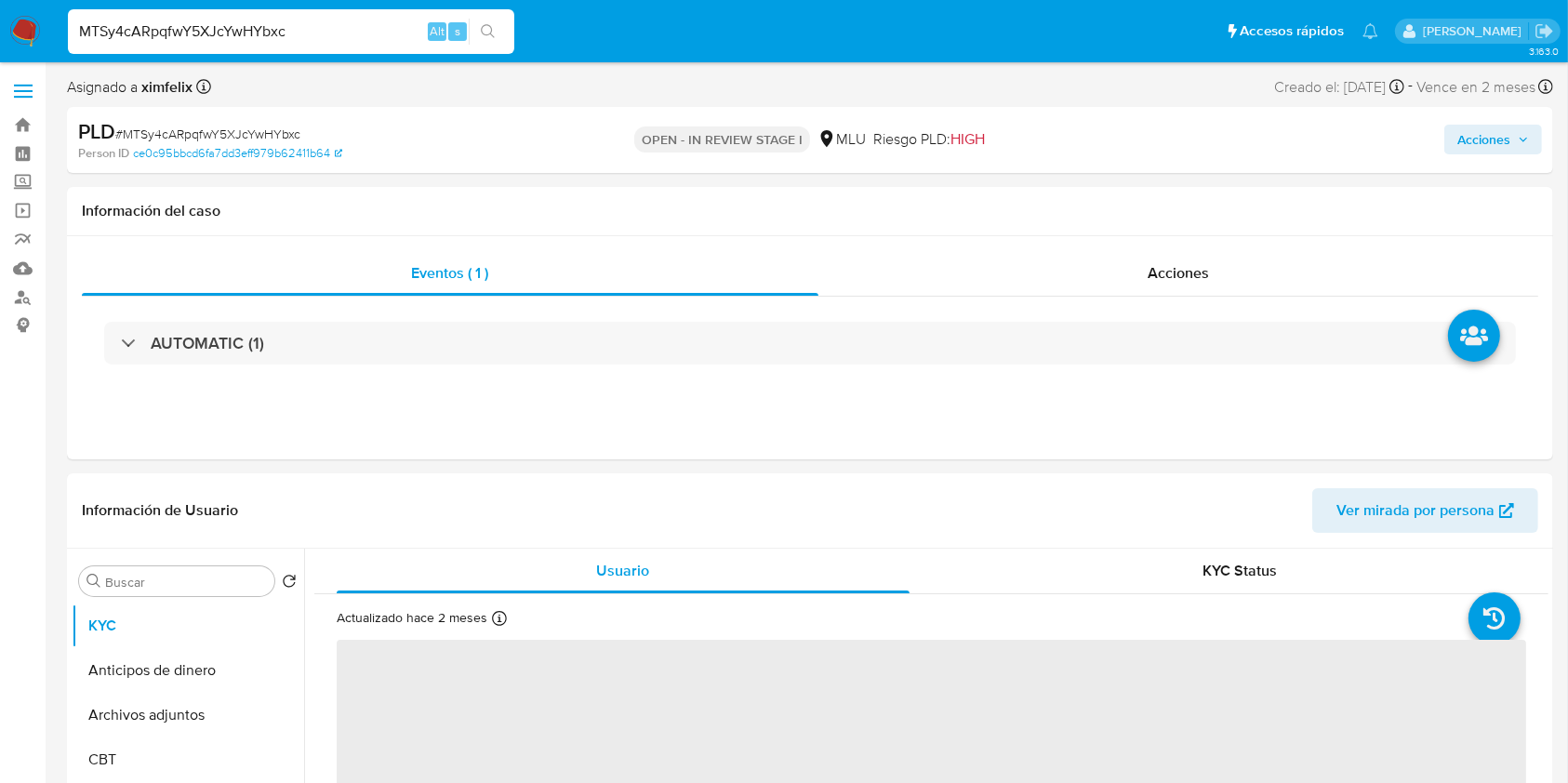
select select "10"
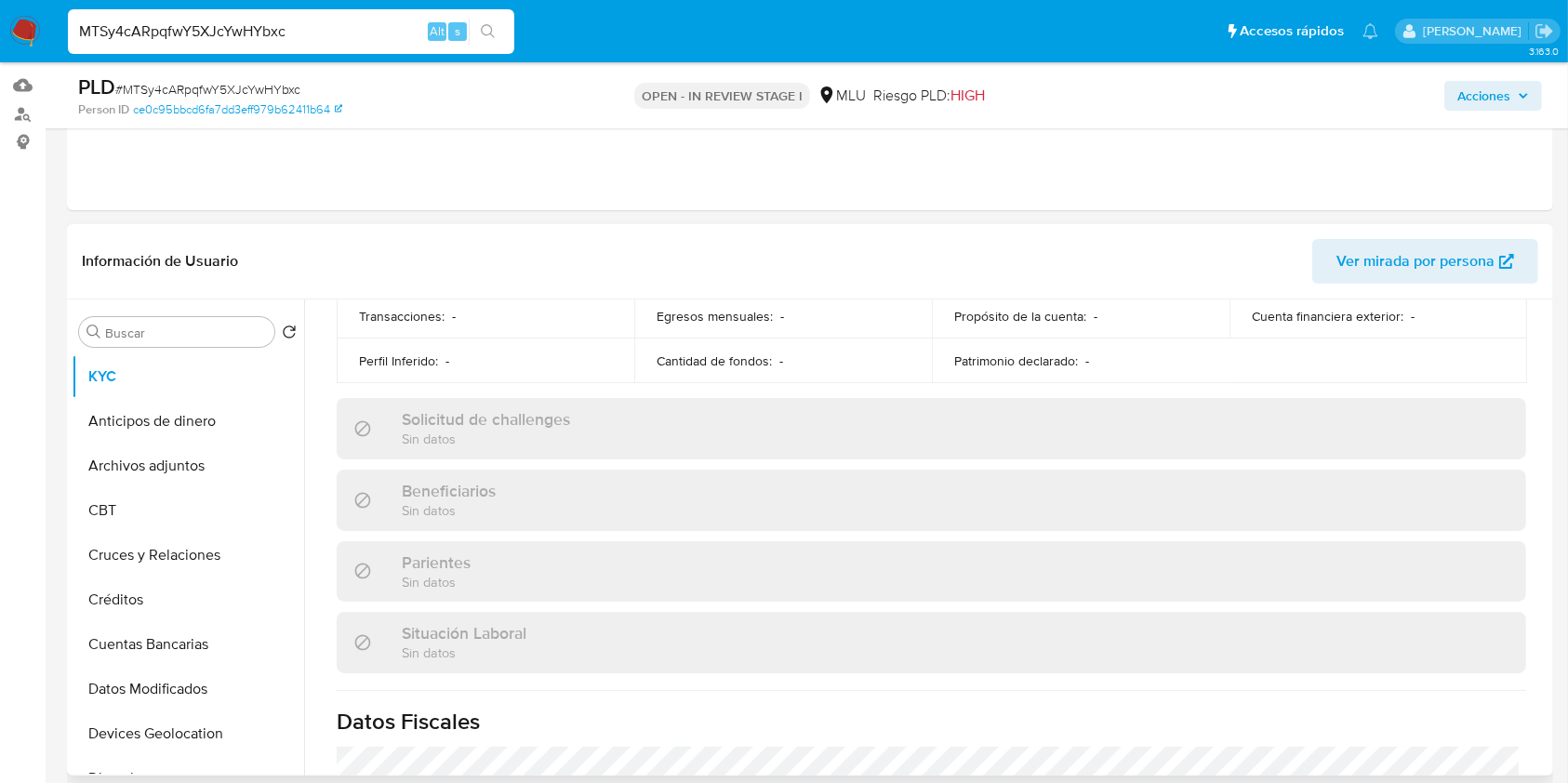
scroll to position [915, 0]
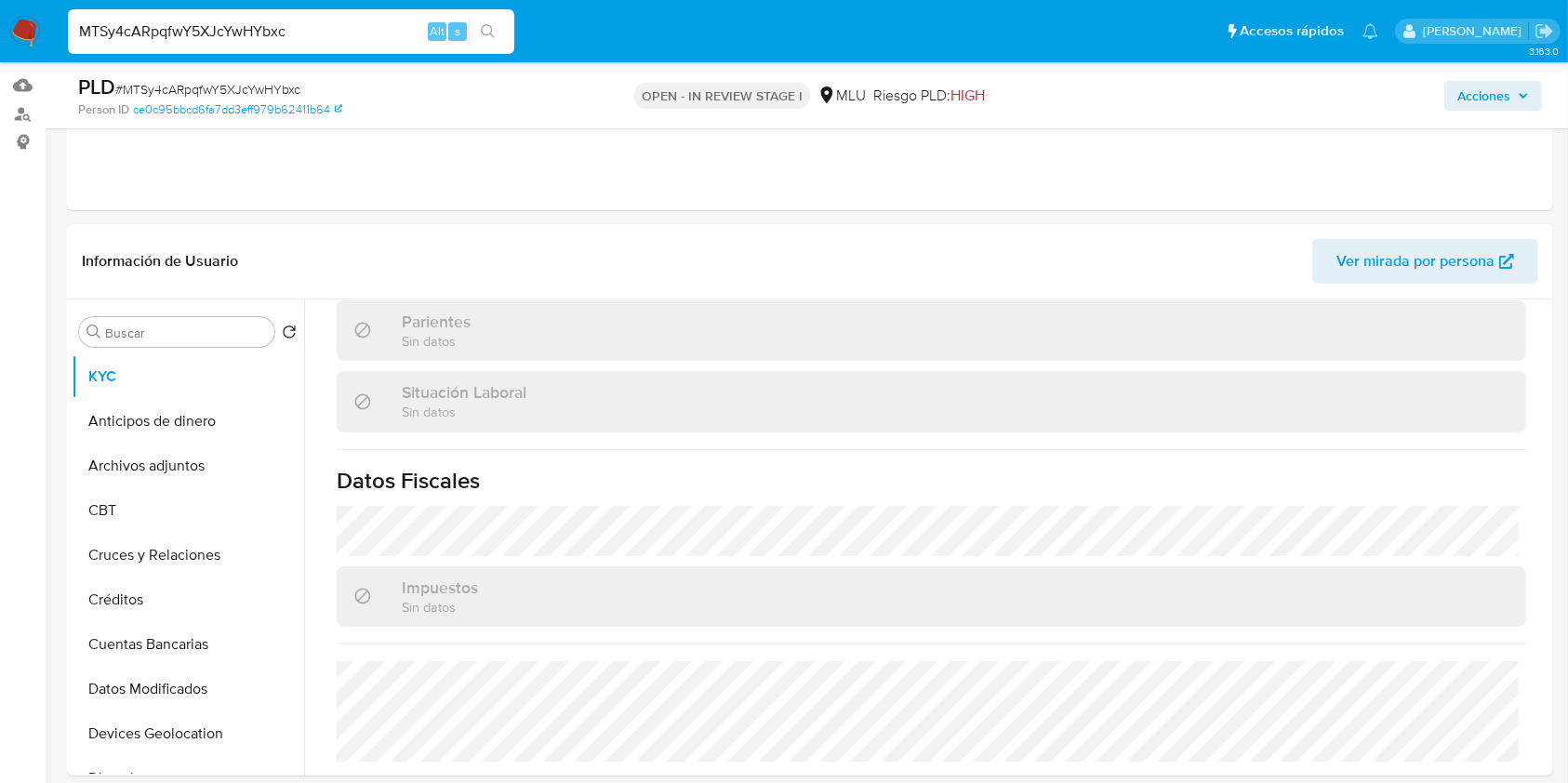
click at [283, 43] on div "MTSy4cARpqfwY5XJcYwHYbxc Alt s" at bounding box center [290, 31] width 446 height 45
click at [233, 27] on input "MTSy4cARpqfwY5XJcYwHYbxc" at bounding box center [290, 31] width 446 height 25
paste input "EkTkk97jiJyMTysK9Ob0JIlK"
type input "EkTkk97jiJyMTysK9Ob0JIlK"
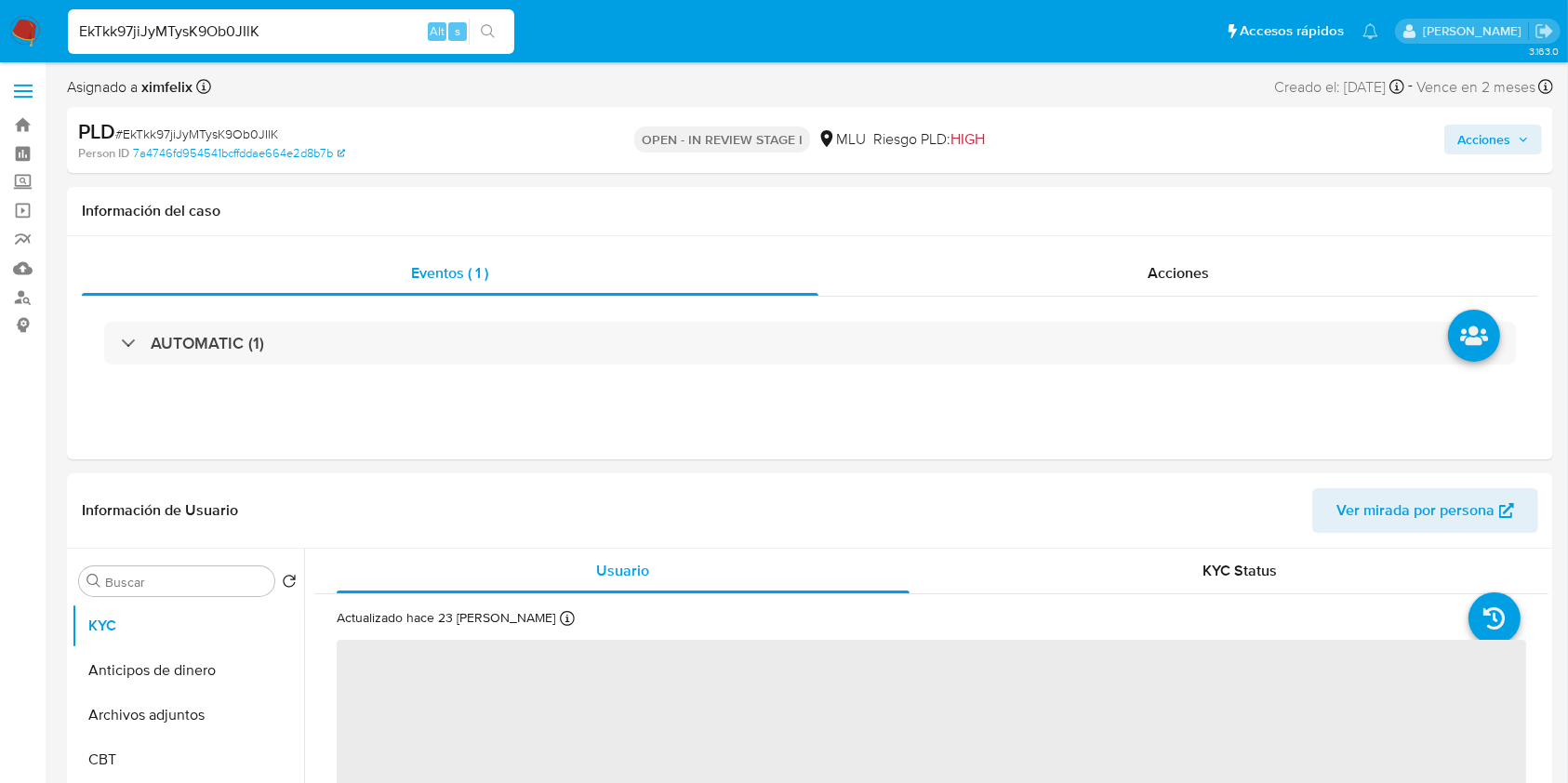
select select "10"
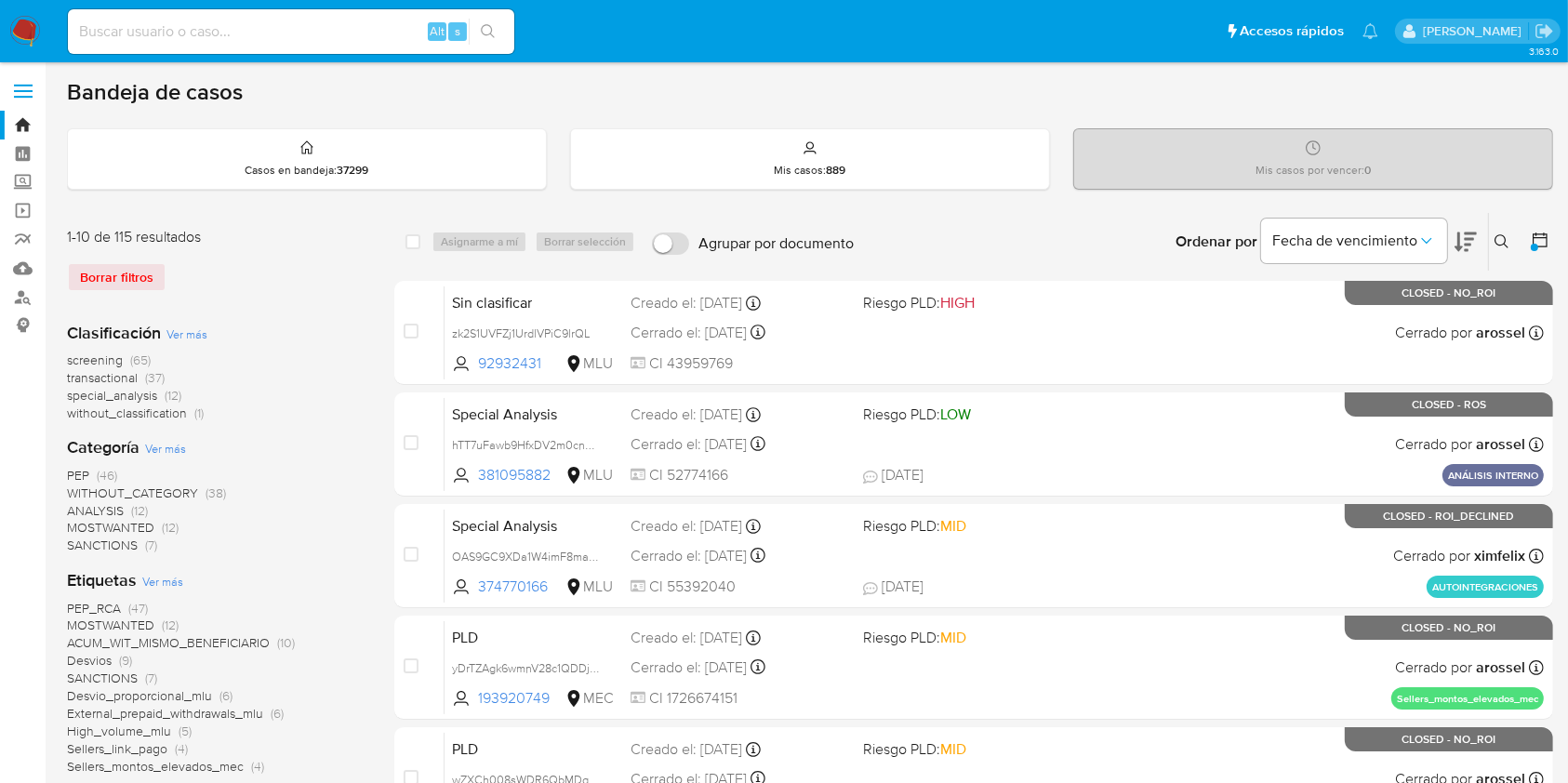
click at [1528, 239] on div at bounding box center [1537, 241] width 33 height 58
click at [1534, 243] on div at bounding box center [1535, 247] width 8 height 8
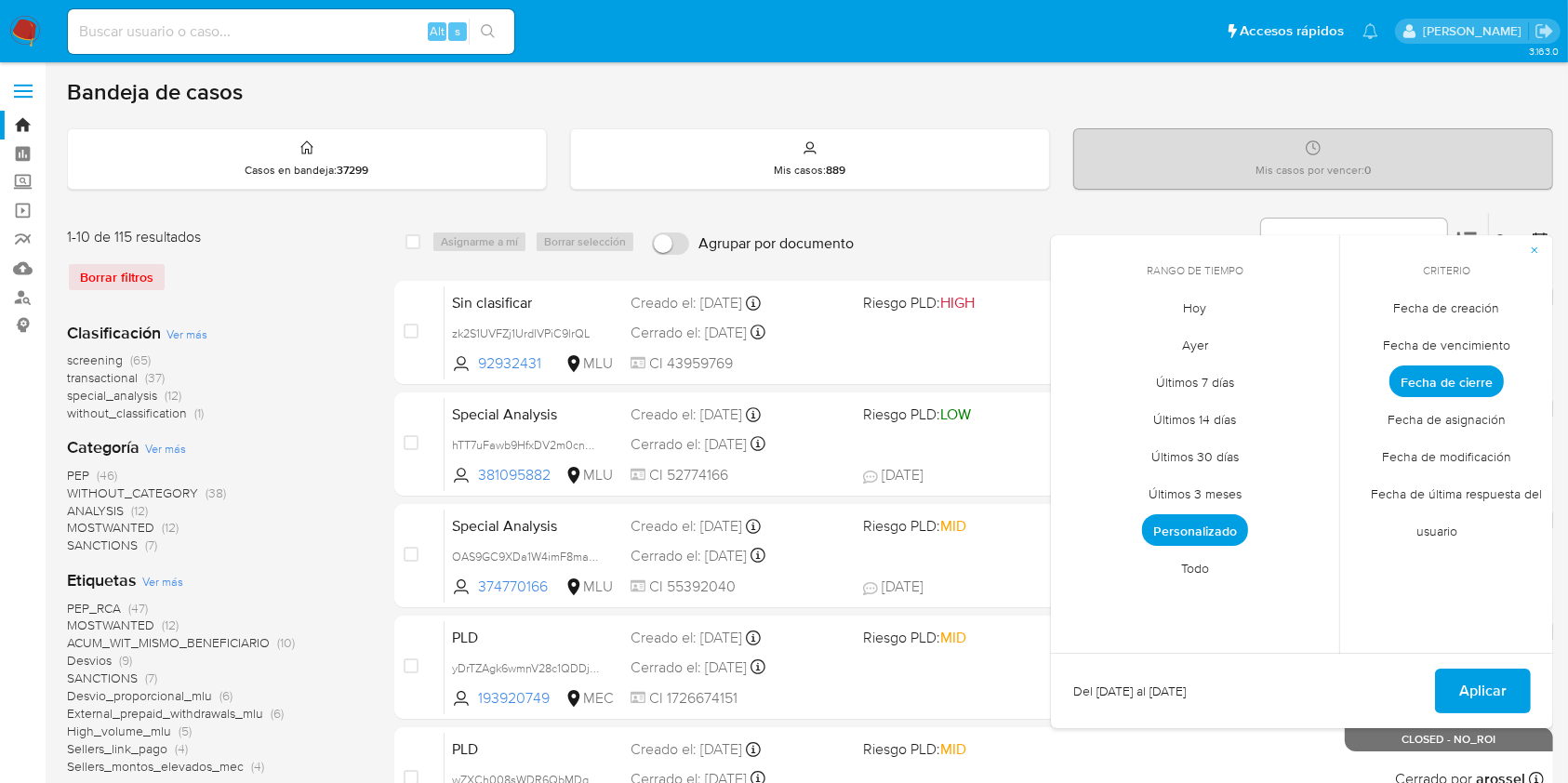
click at [1219, 521] on span "Personalizado" at bounding box center [1195, 530] width 106 height 31
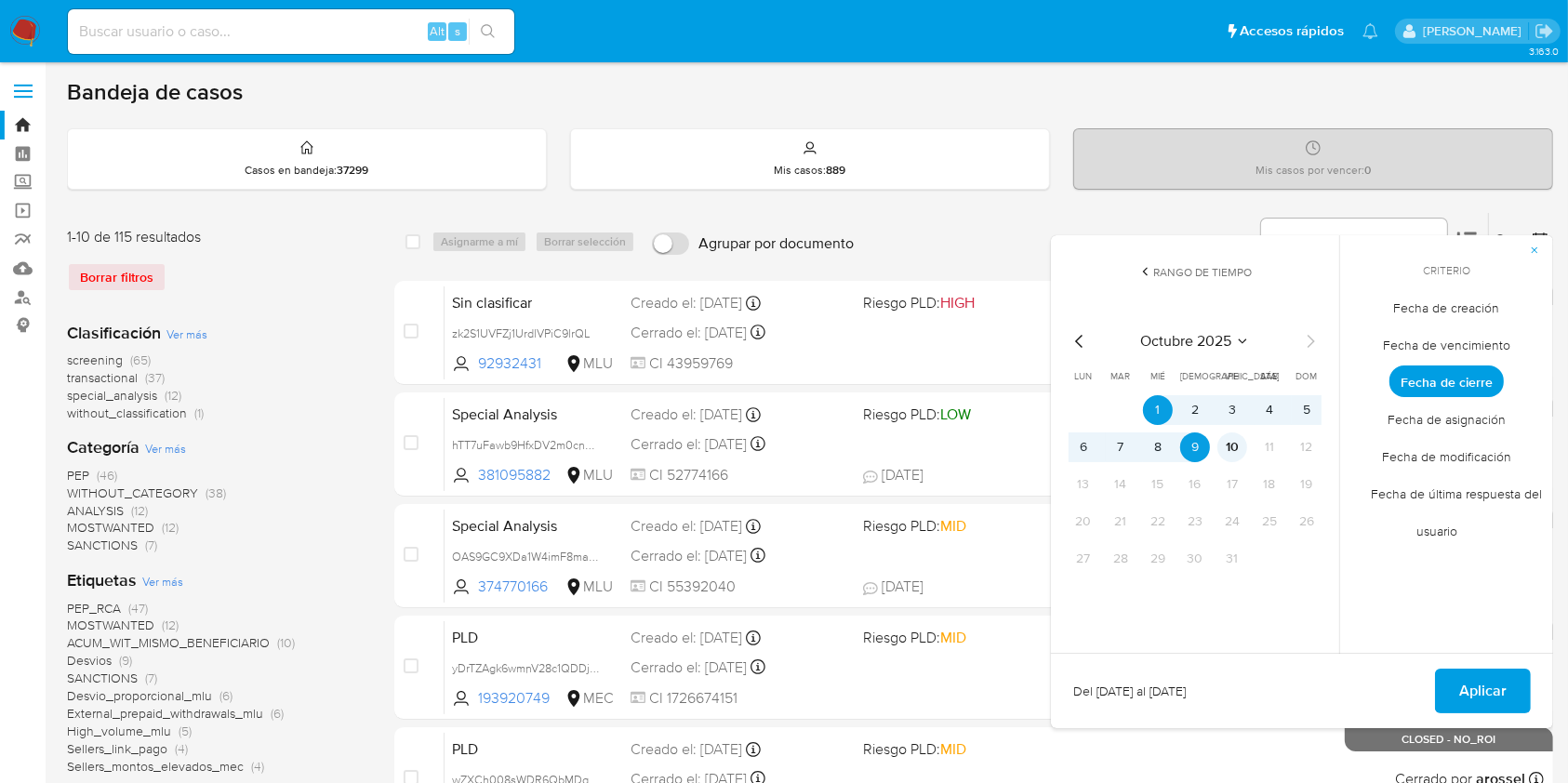
click at [1228, 443] on button "10" at bounding box center [1232, 447] width 29 height 29
click at [1159, 408] on button "1" at bounding box center [1158, 410] width 29 height 29
click at [1486, 682] on span "Aplicar" at bounding box center [1483, 692] width 47 height 41
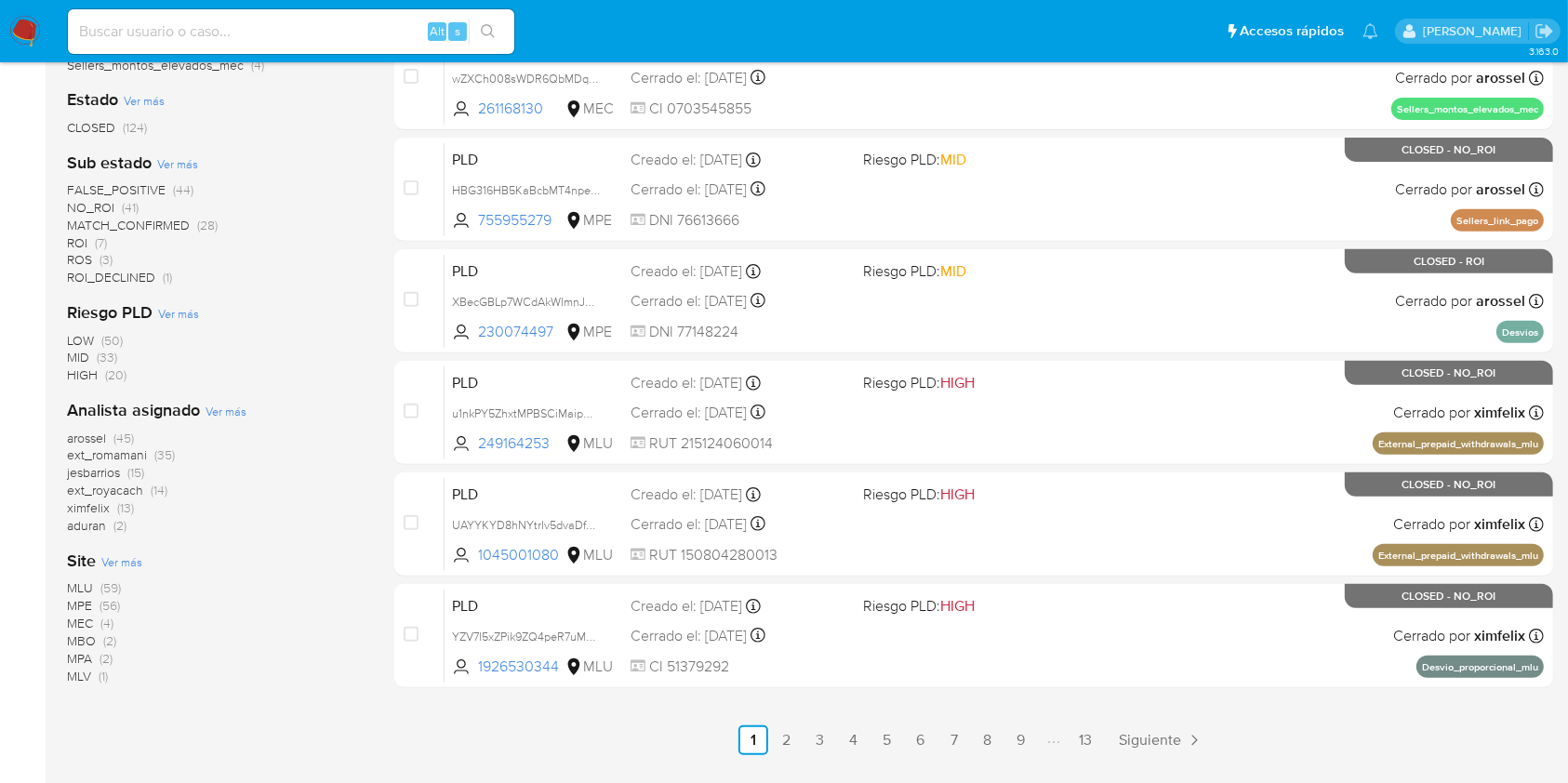
scroll to position [690, 0]
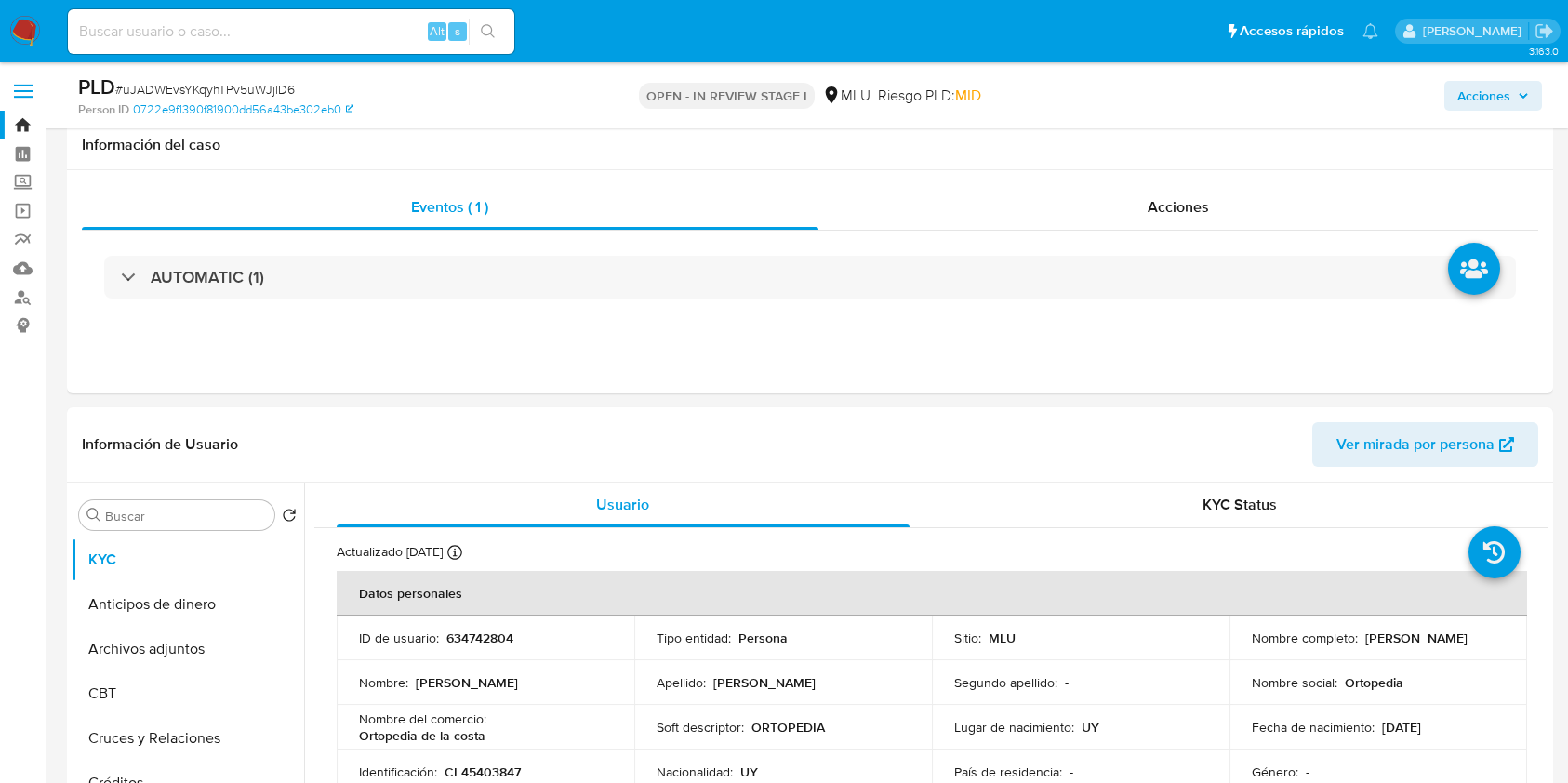
select select "10"
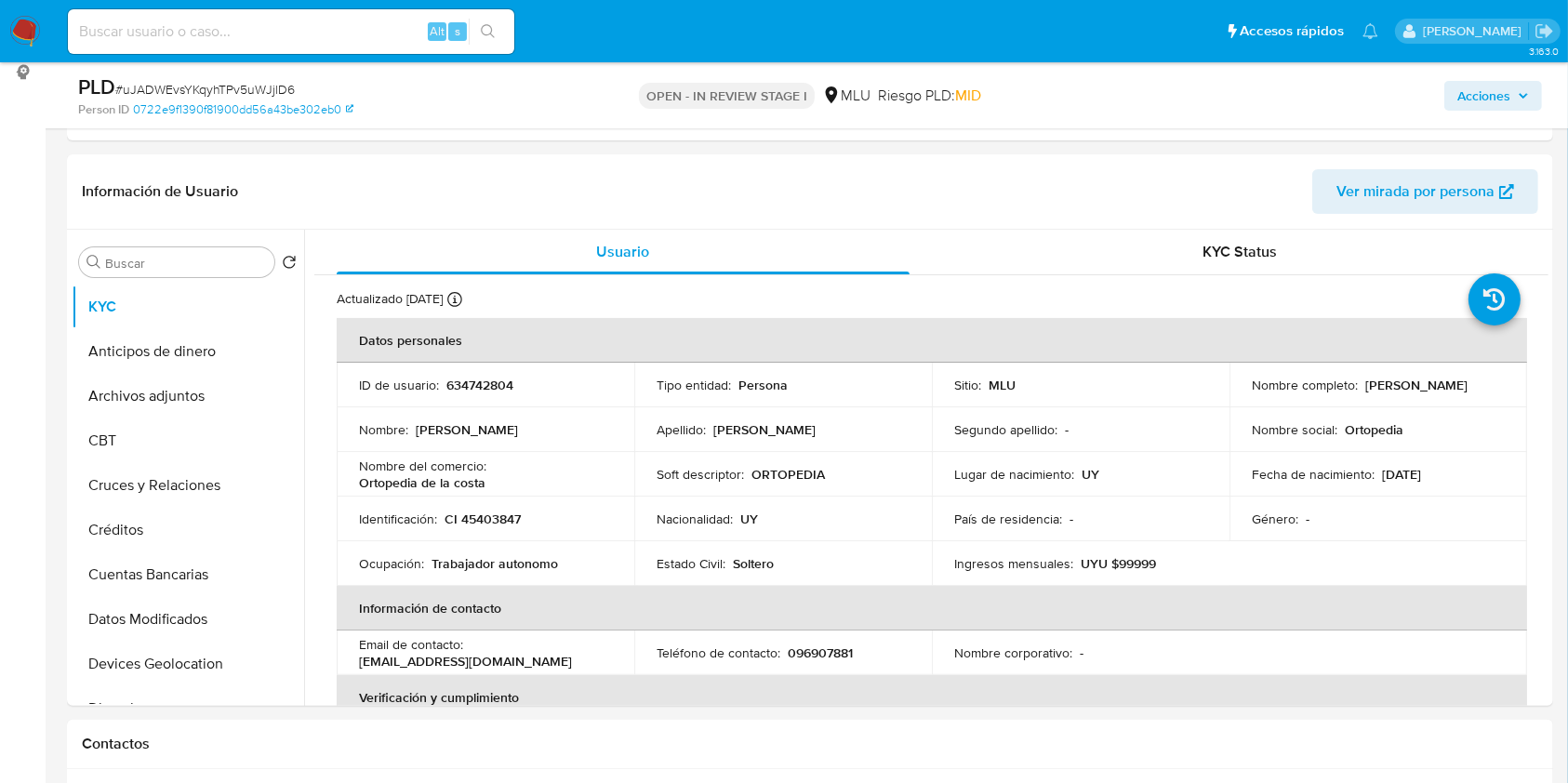
scroll to position [597, 0]
click at [39, 26] on img at bounding box center [25, 31] width 31 height 31
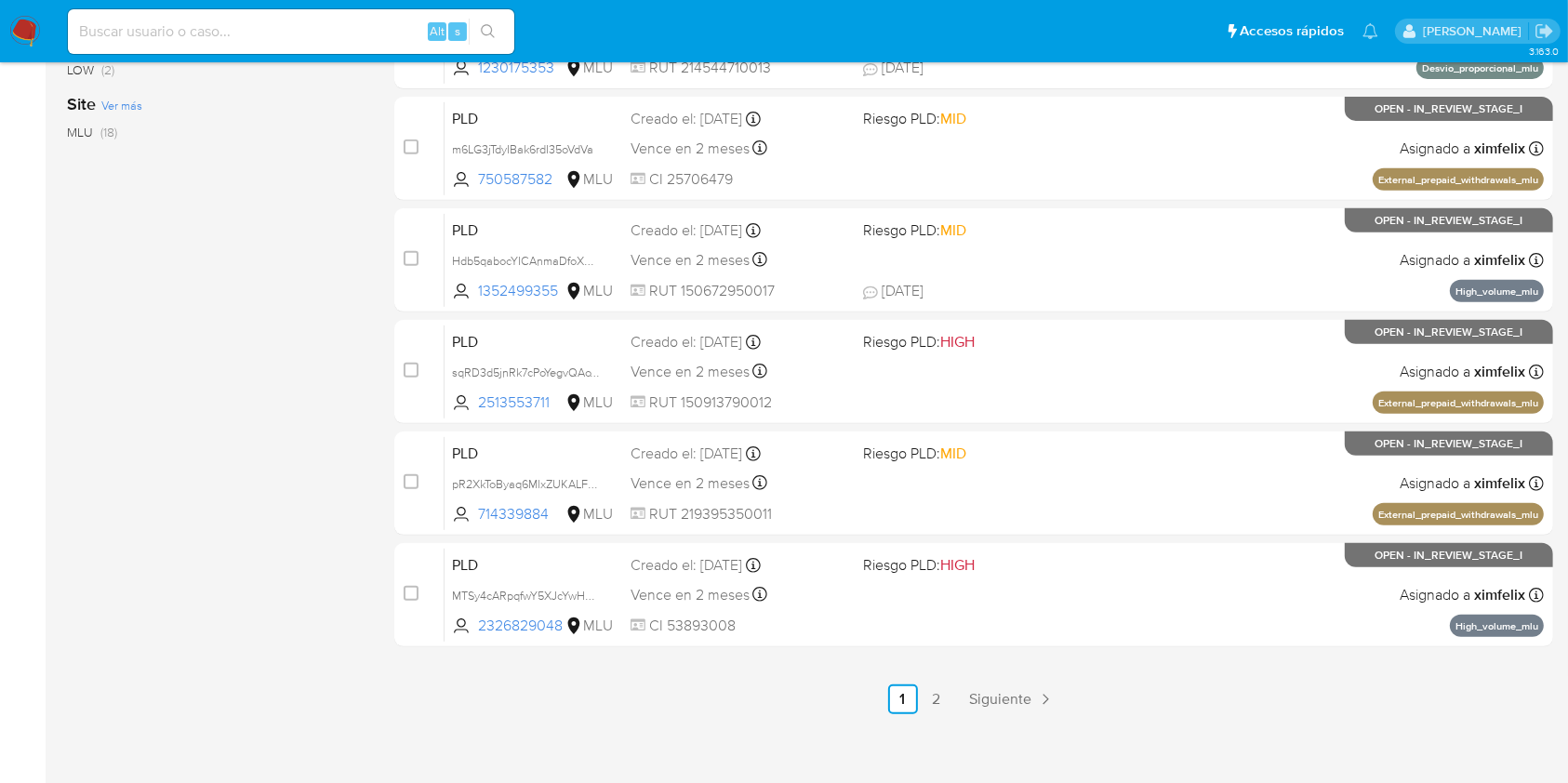
scroll to position [752, 0]
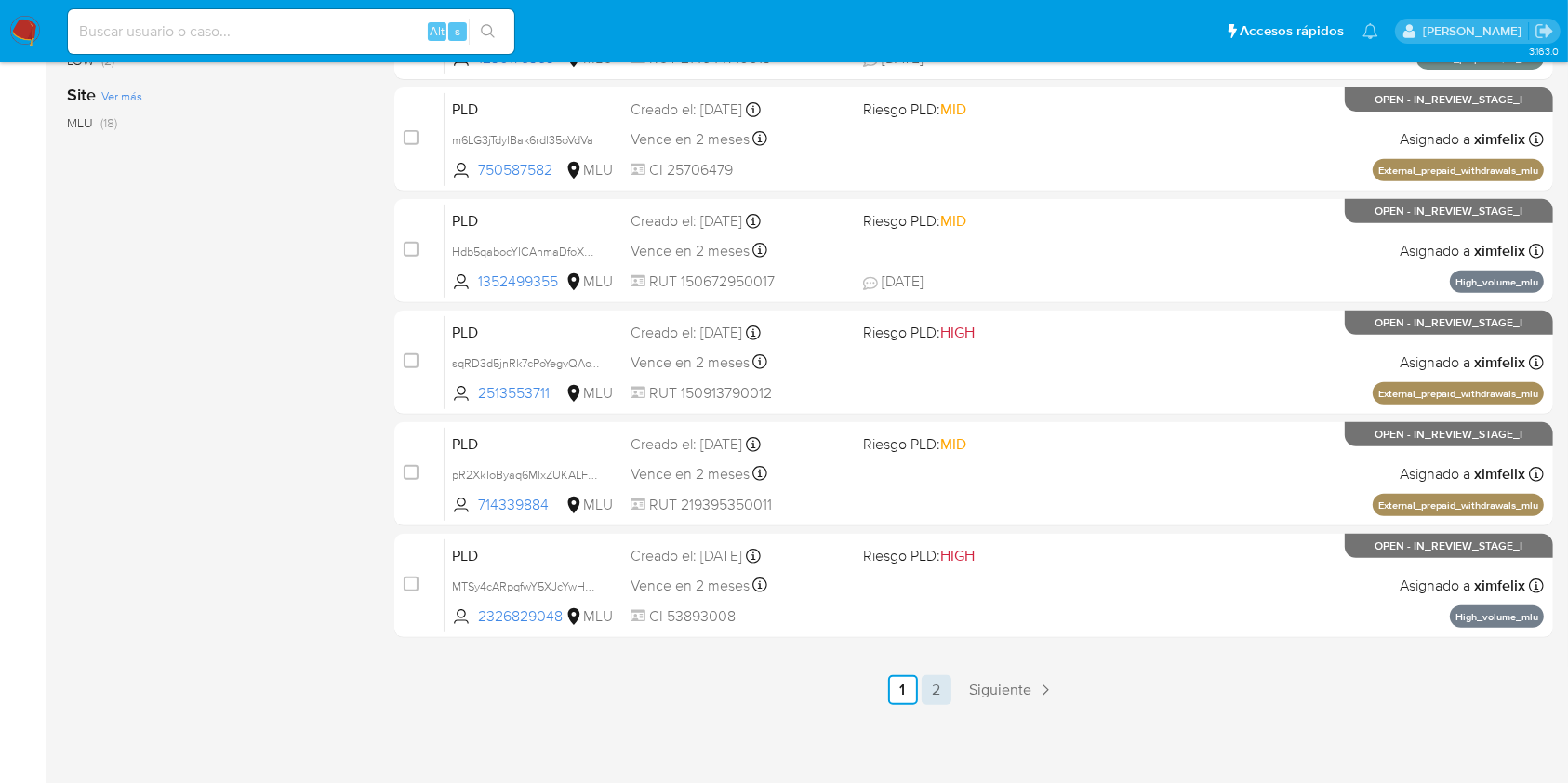
click at [941, 692] on link "2" at bounding box center [937, 690] width 29 height 29
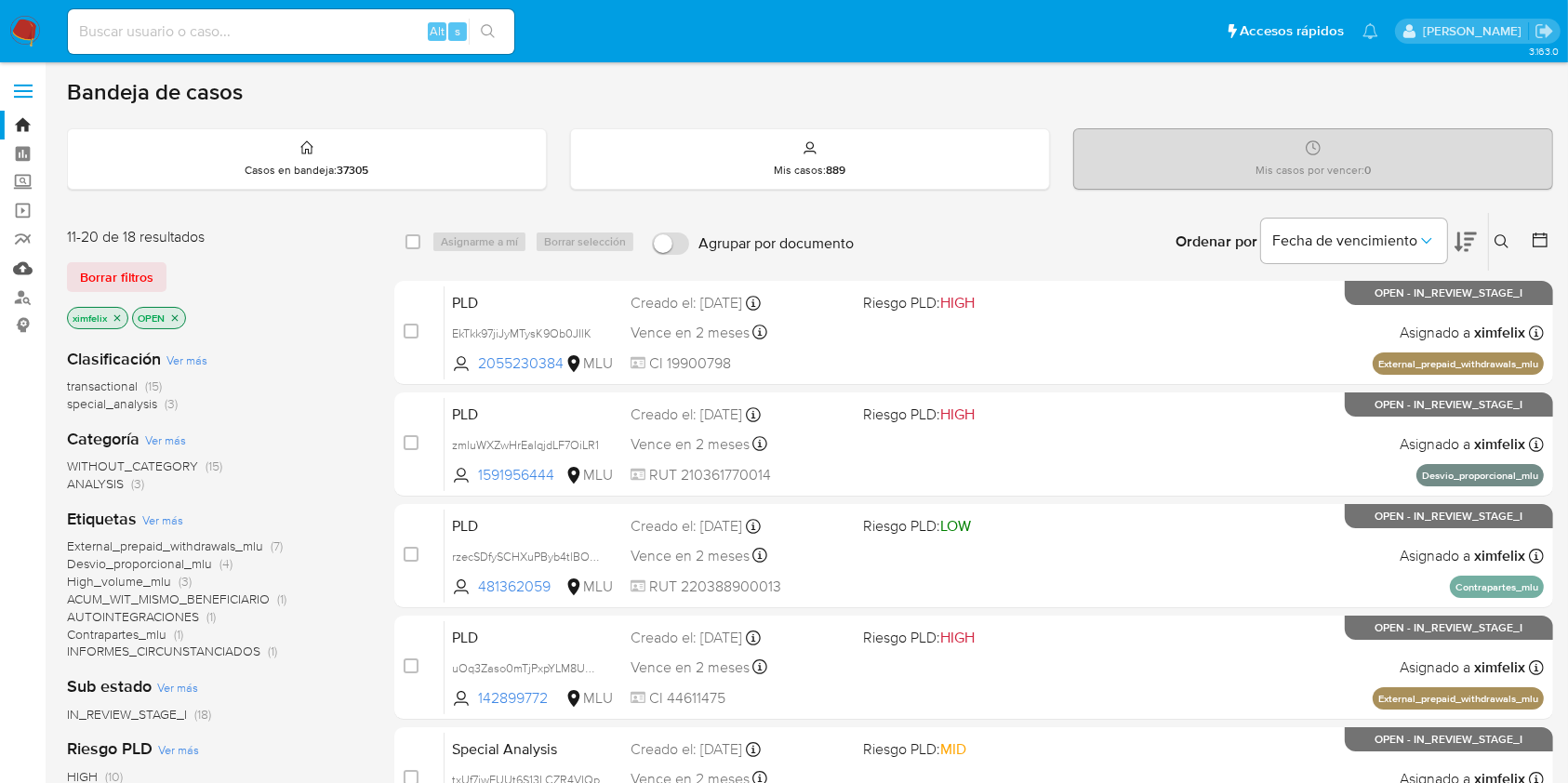
click at [24, 270] on link "Mulan" at bounding box center [111, 268] width 222 height 28
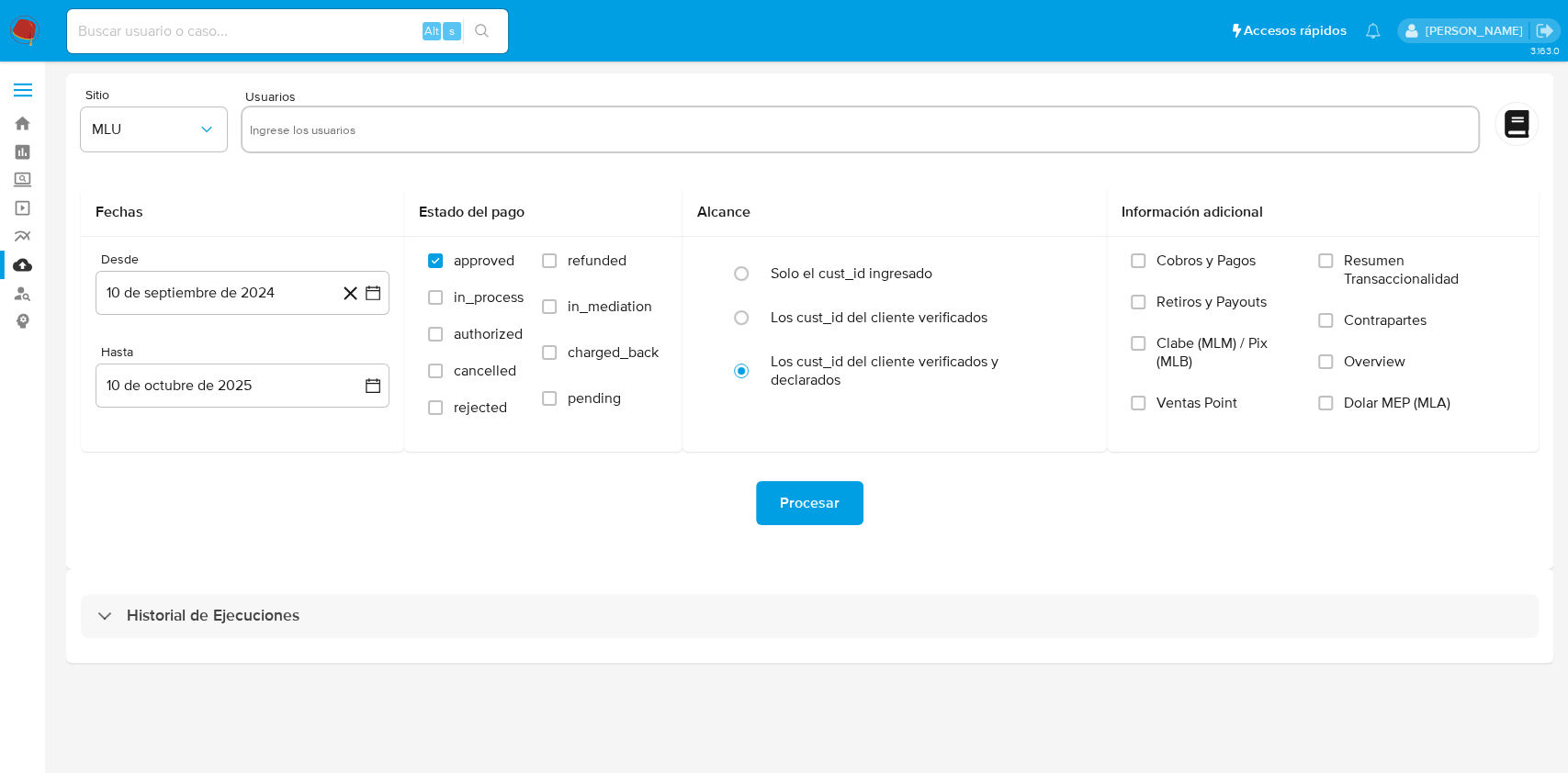
click at [378, 123] on input "text" at bounding box center [861, 130] width 1221 height 29
paste input "2326829048"
type input "2326829048"
click at [238, 293] on button "10 de septiembre de 2024" at bounding box center [242, 294] width 294 height 45
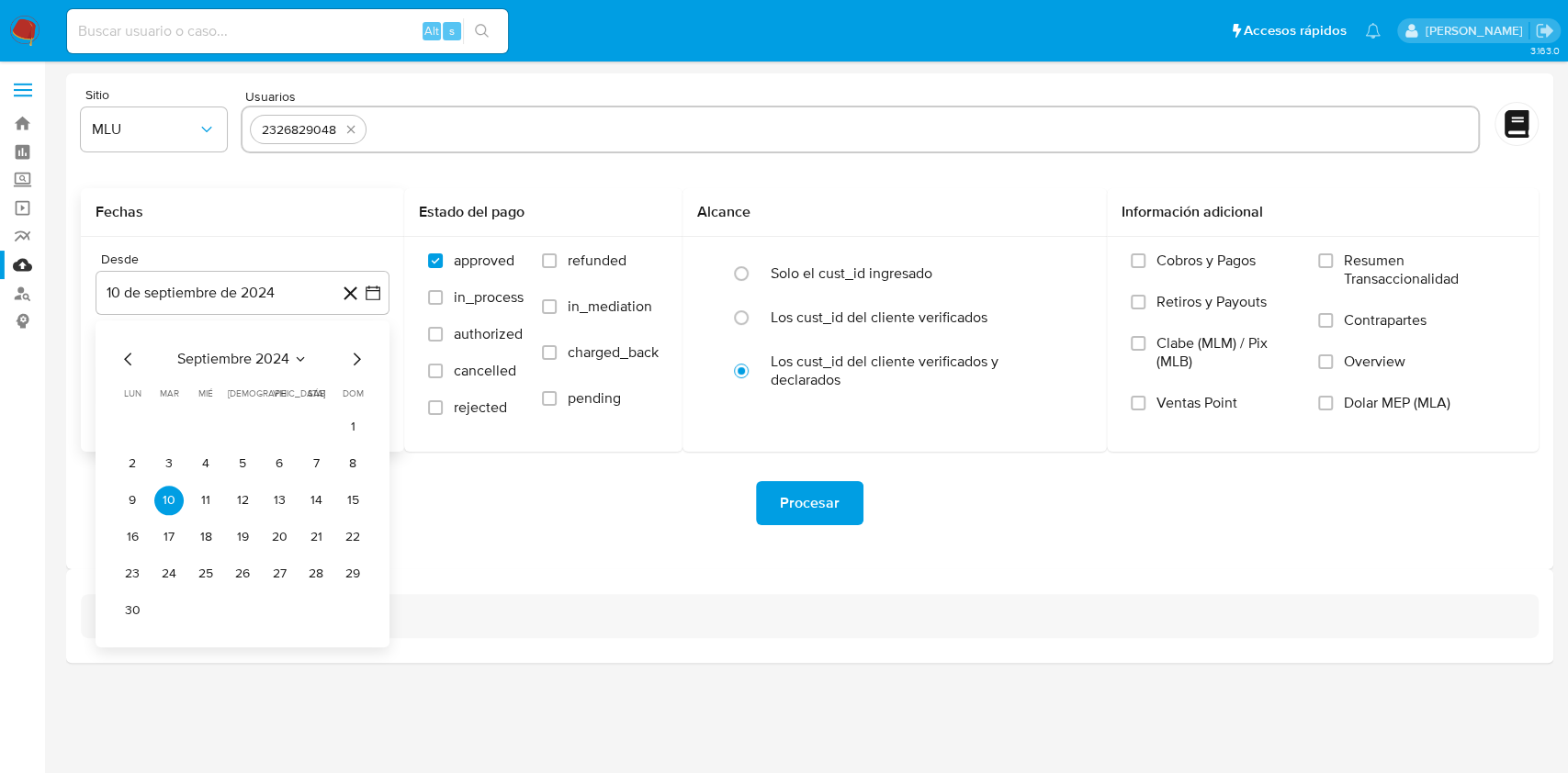
click at [120, 363] on icon "Mes anterior" at bounding box center [128, 358] width 22 height 22
click at [281, 361] on icon "Seleccionar mes y año" at bounding box center [286, 358] width 15 height 15
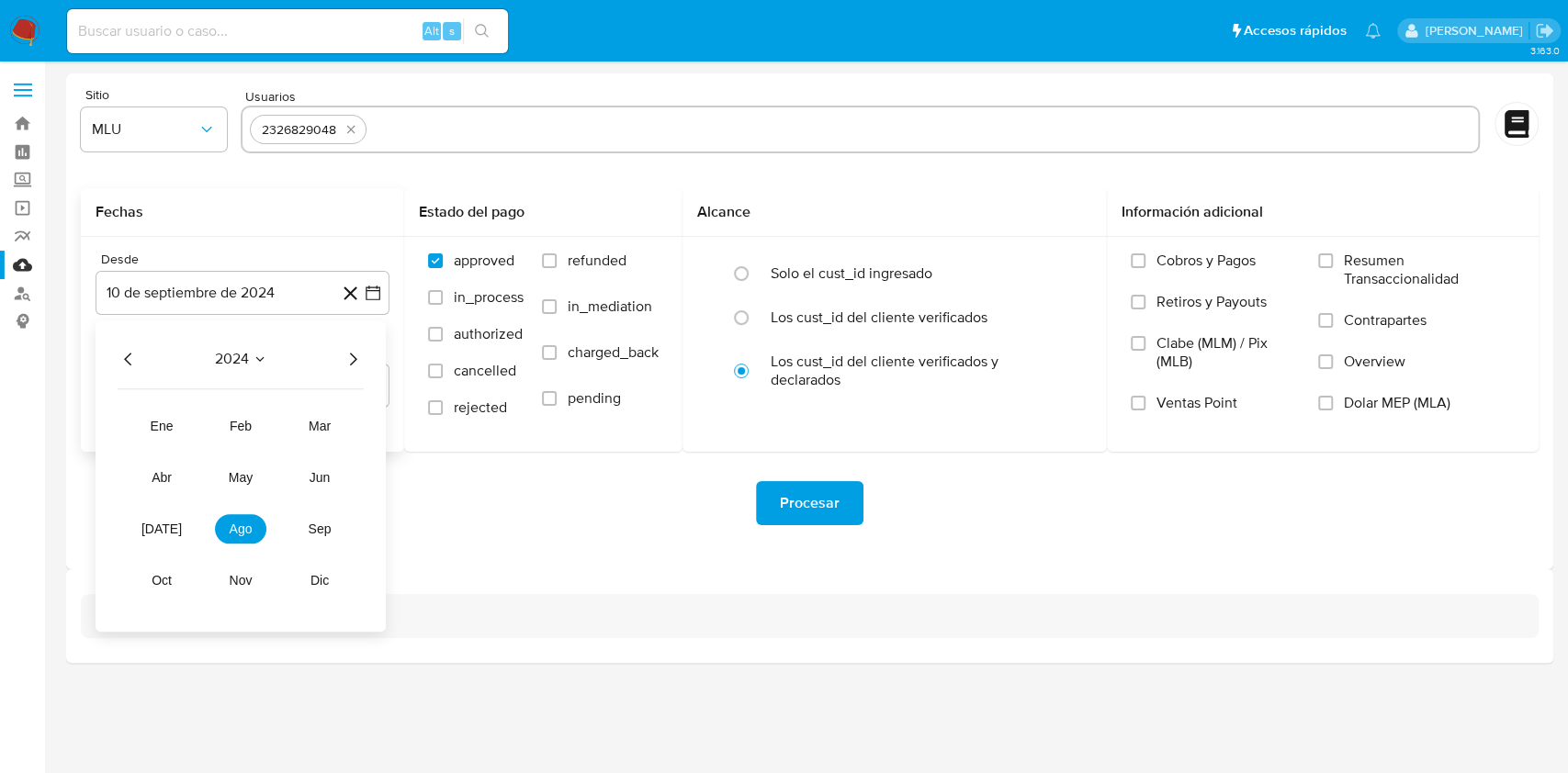
click at [351, 359] on icon "Año siguiente" at bounding box center [353, 358] width 22 height 22
click at [315, 426] on span "mar" at bounding box center [320, 425] width 22 height 15
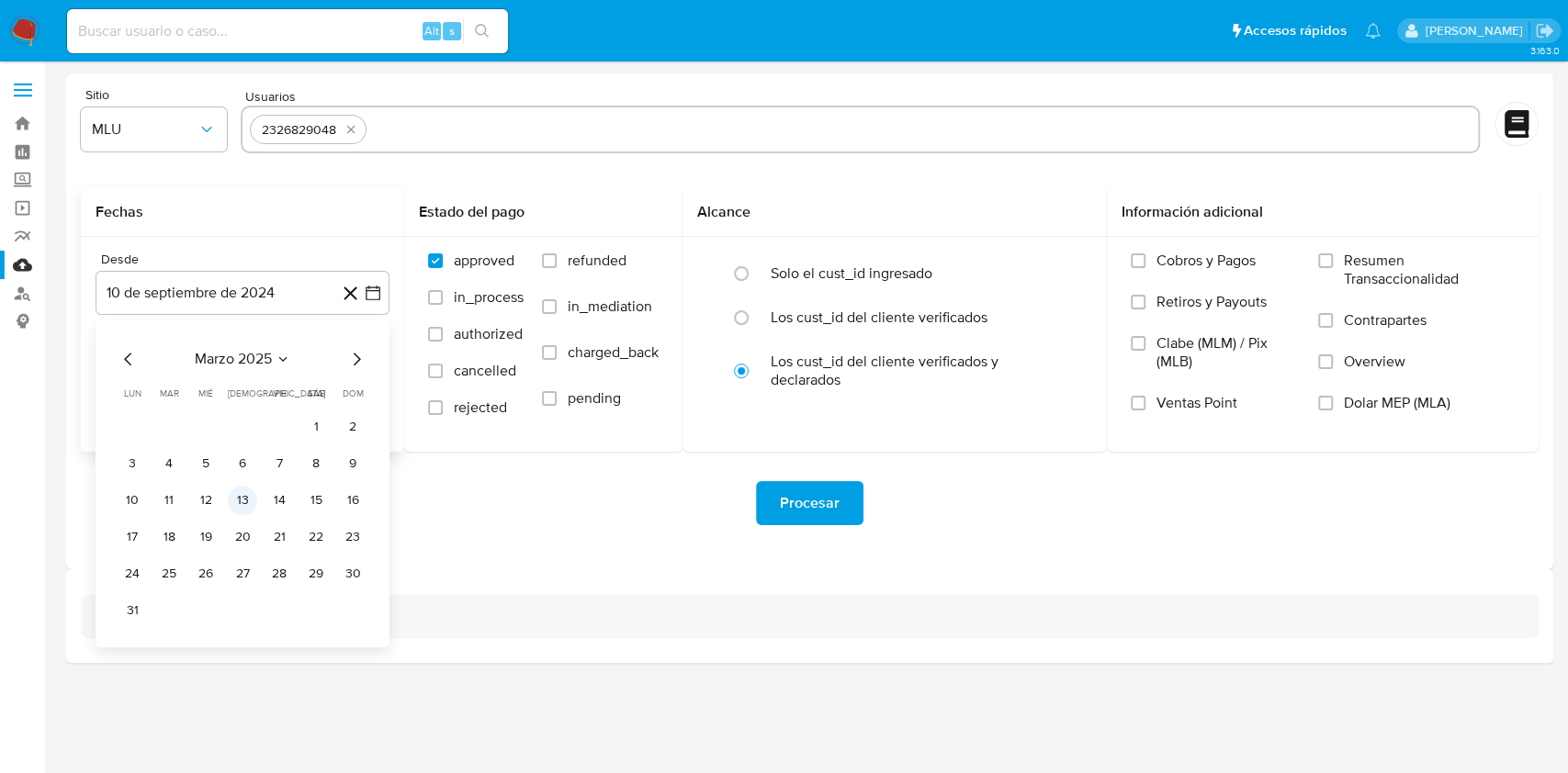
click at [248, 502] on button "13" at bounding box center [242, 501] width 29 height 29
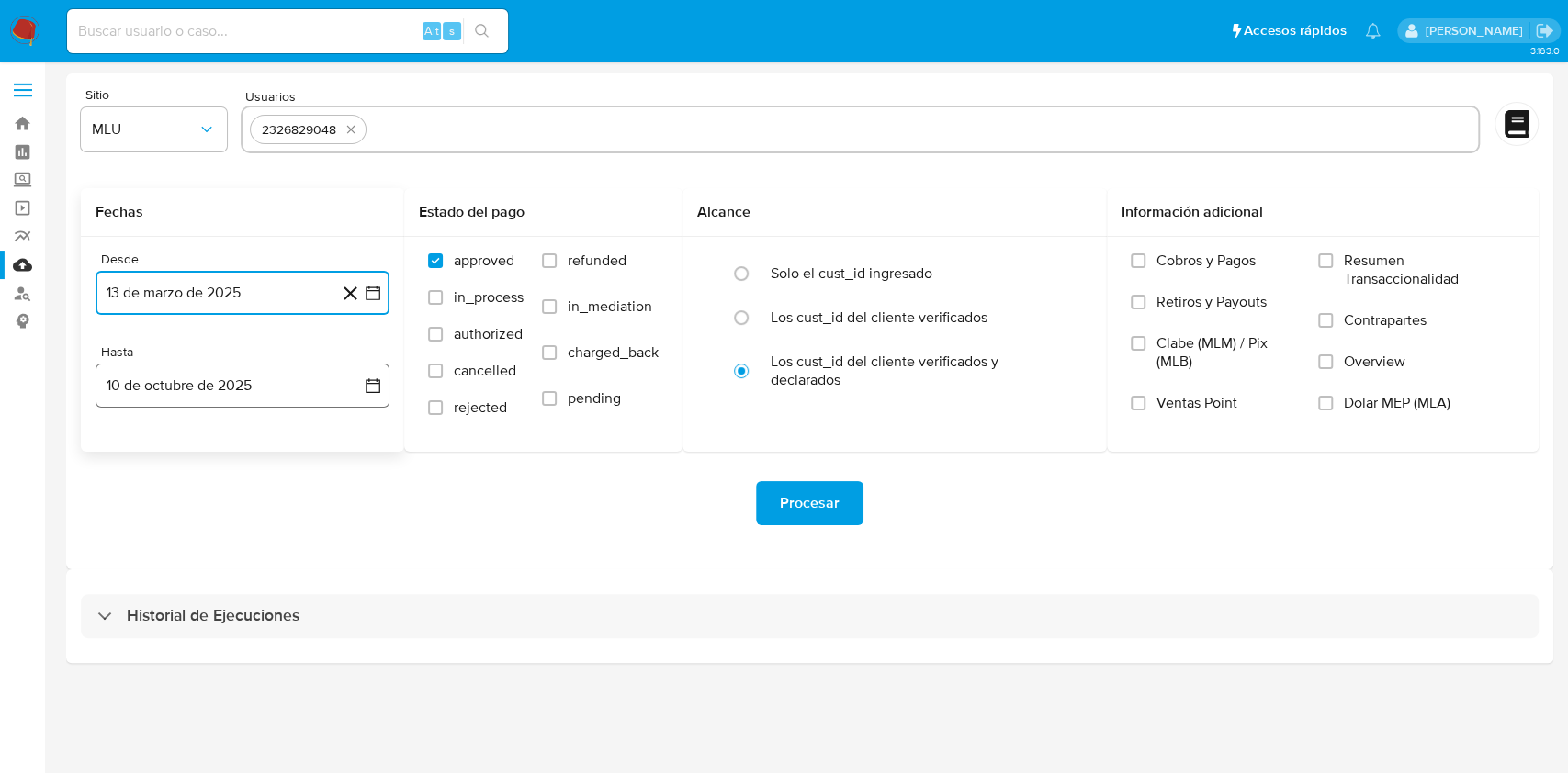
click at [265, 363] on button "10 de octubre de 2025" at bounding box center [242, 386] width 294 height 45
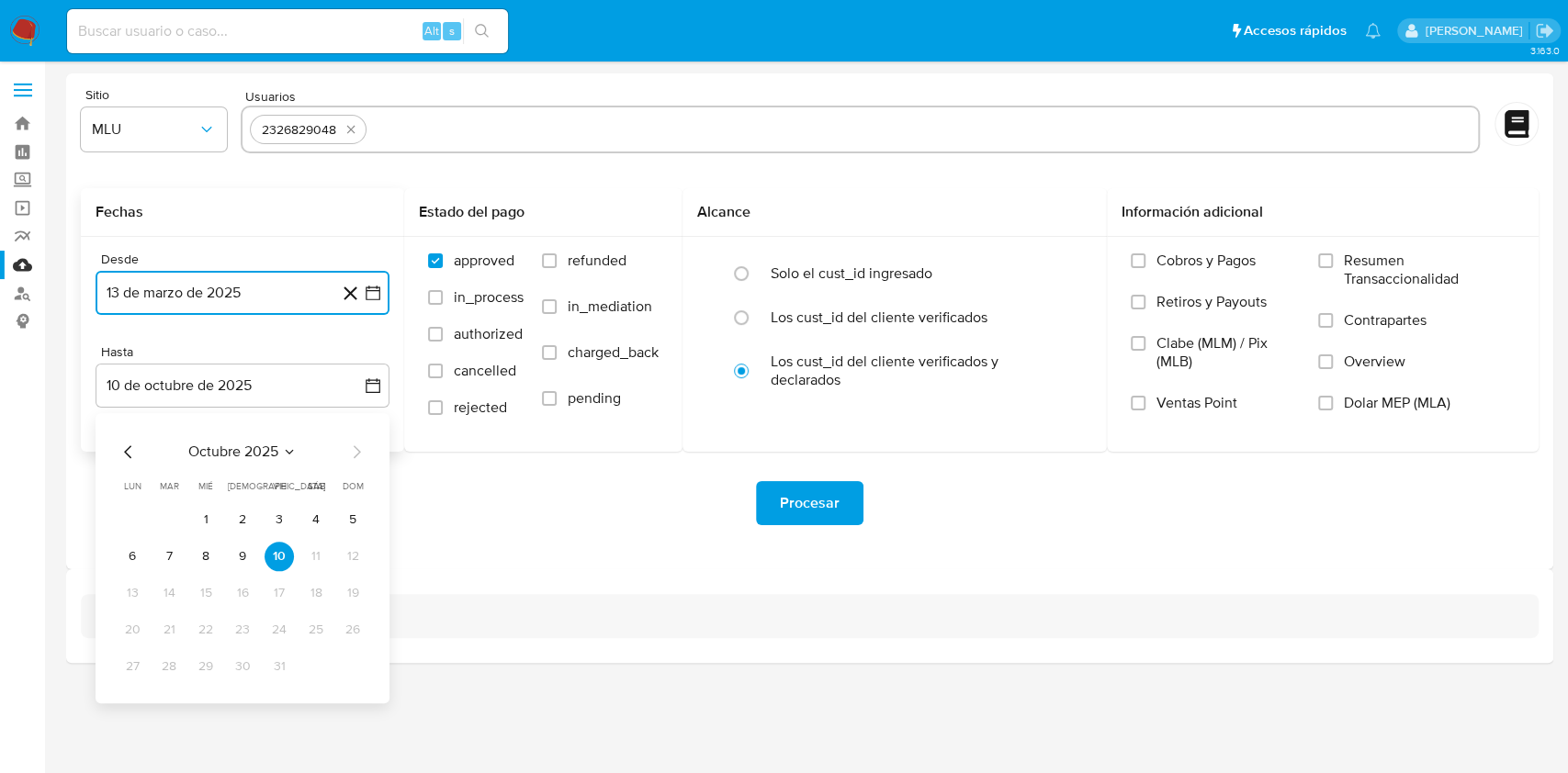
click at [131, 458] on icon "Mes anterior" at bounding box center [128, 451] width 22 height 22
click at [202, 634] on button "24" at bounding box center [205, 630] width 29 height 29
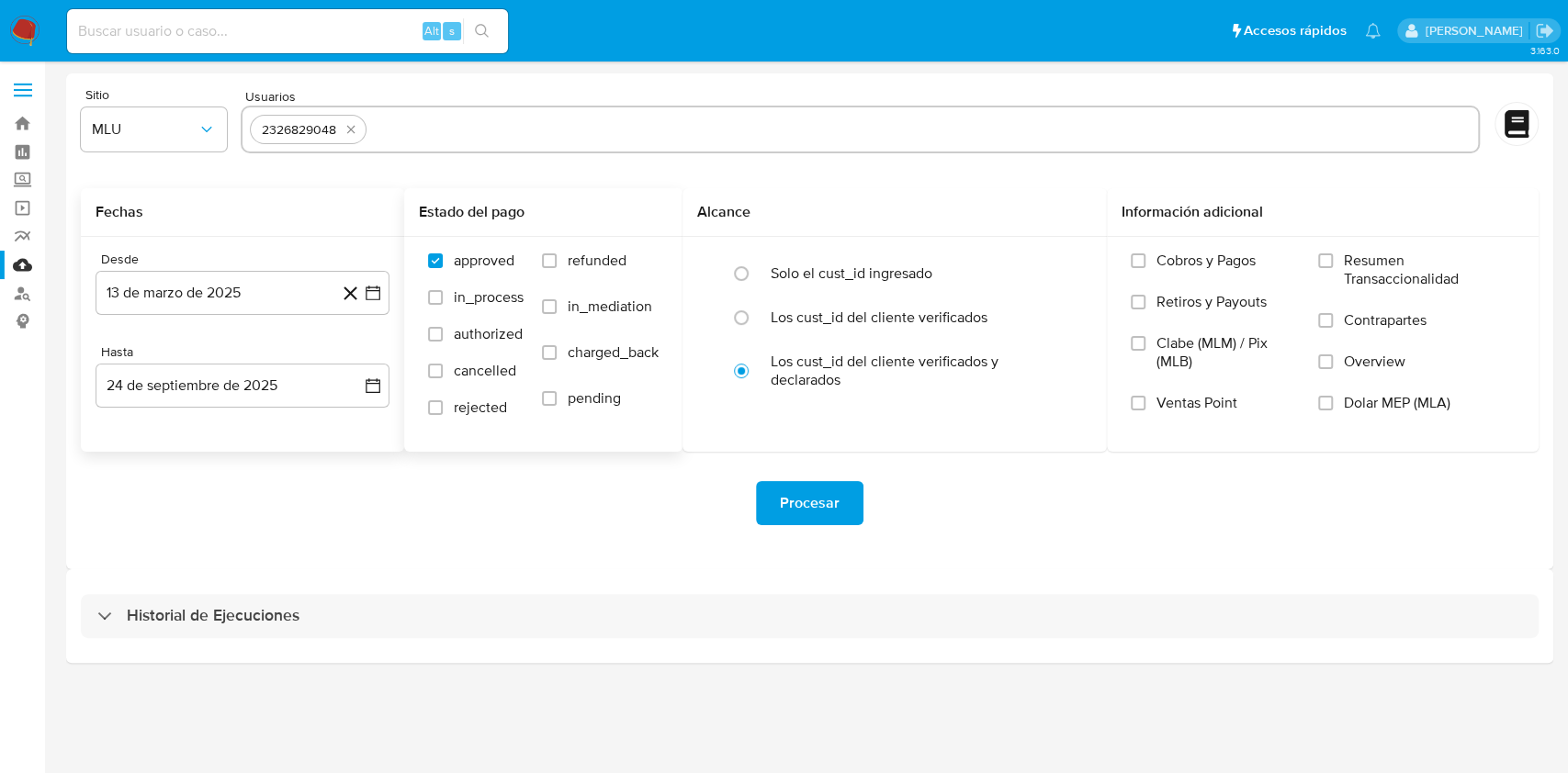
click at [619, 275] on label "refunded" at bounding box center [600, 274] width 116 height 46
click at [557, 268] on input "refunded" at bounding box center [549, 261] width 15 height 15
checkbox input "true"
click at [635, 360] on span "charged_back" at bounding box center [613, 353] width 91 height 18
click at [557, 360] on input "charged_back" at bounding box center [549, 352] width 15 height 15
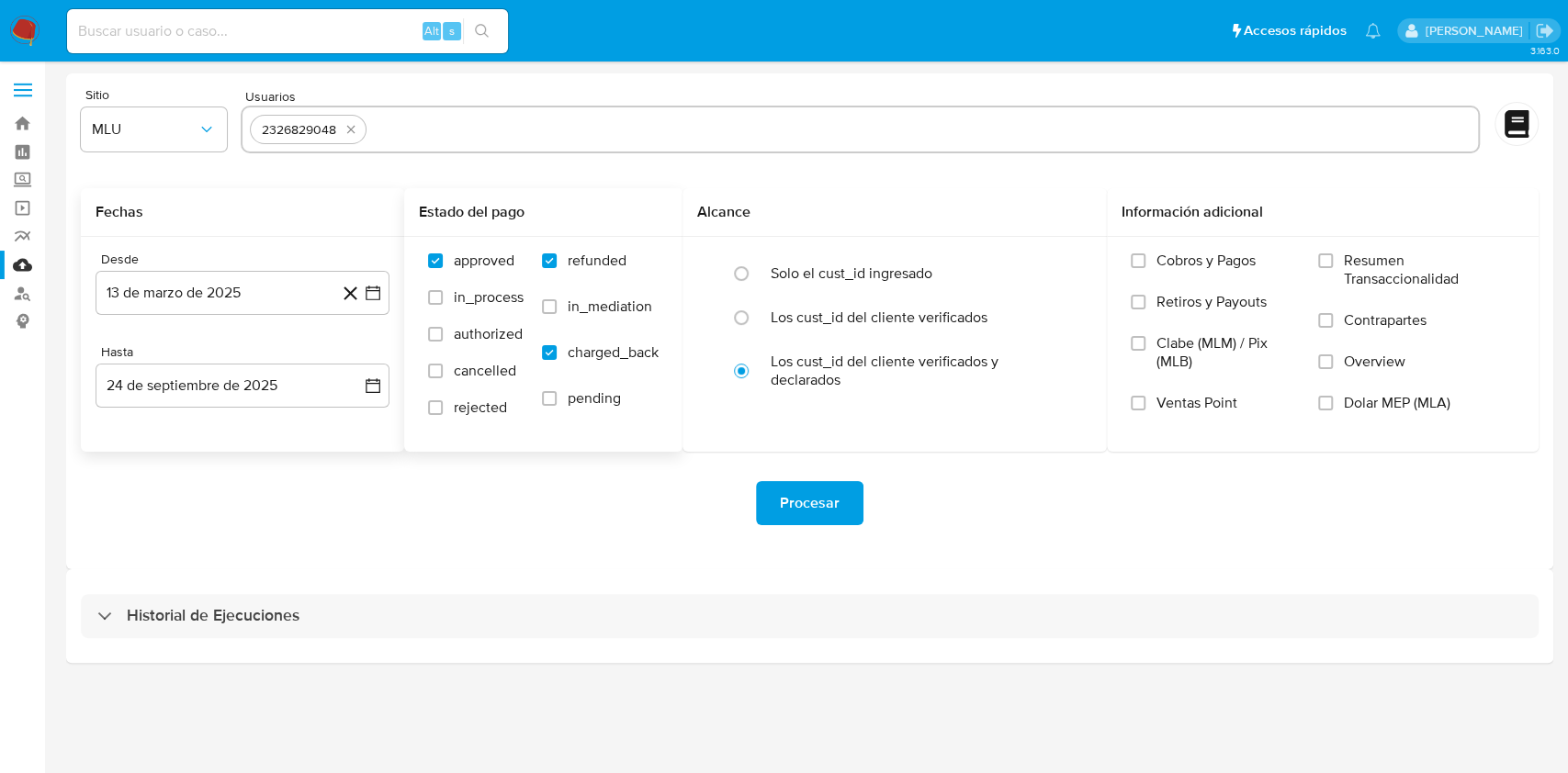
checkbox input "true"
click at [817, 506] on span "Procesar" at bounding box center [810, 504] width 60 height 41
